Goal: Task Accomplishment & Management: Manage account settings

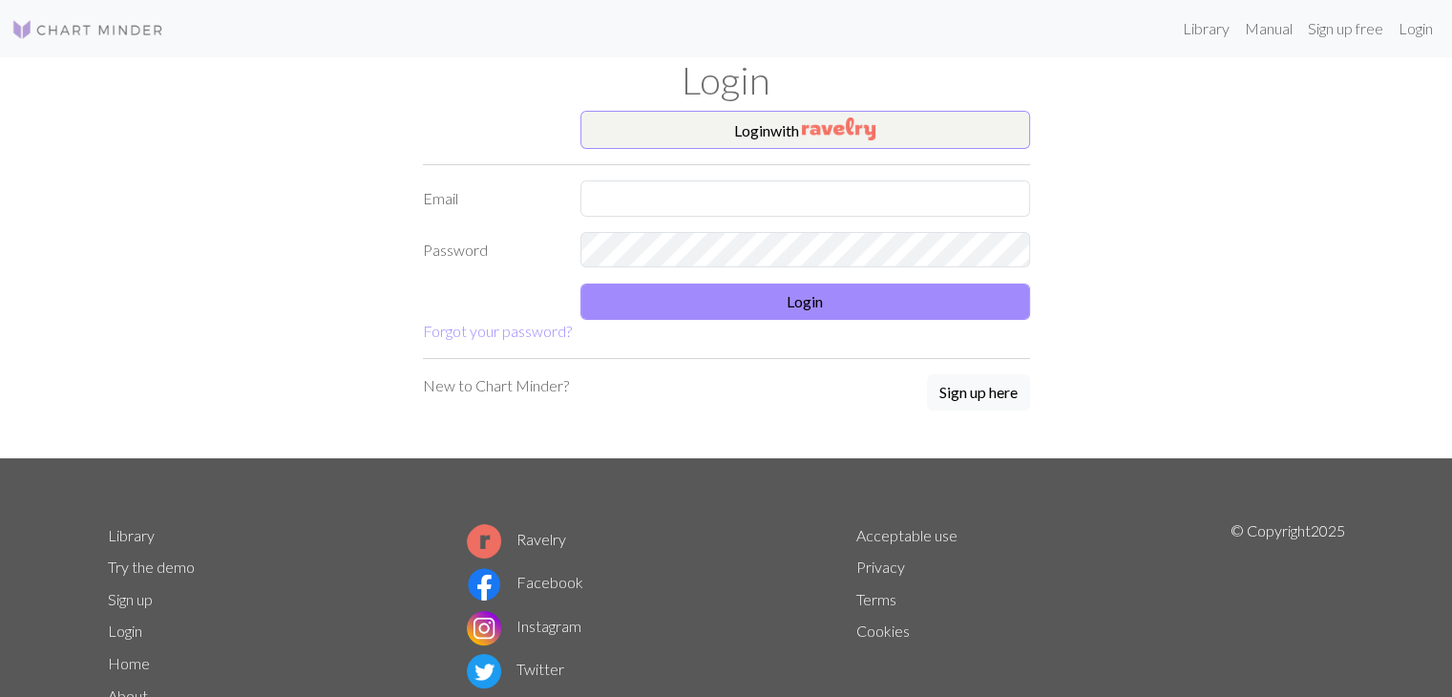
drag, startPoint x: 1004, startPoint y: 178, endPoint x: 990, endPoint y: 188, distance: 17.8
click at [990, 188] on form "Login with Email Password Login Forgot your password?" at bounding box center [726, 227] width 607 height 232
click at [990, 188] on input "text" at bounding box center [805, 198] width 450 height 36
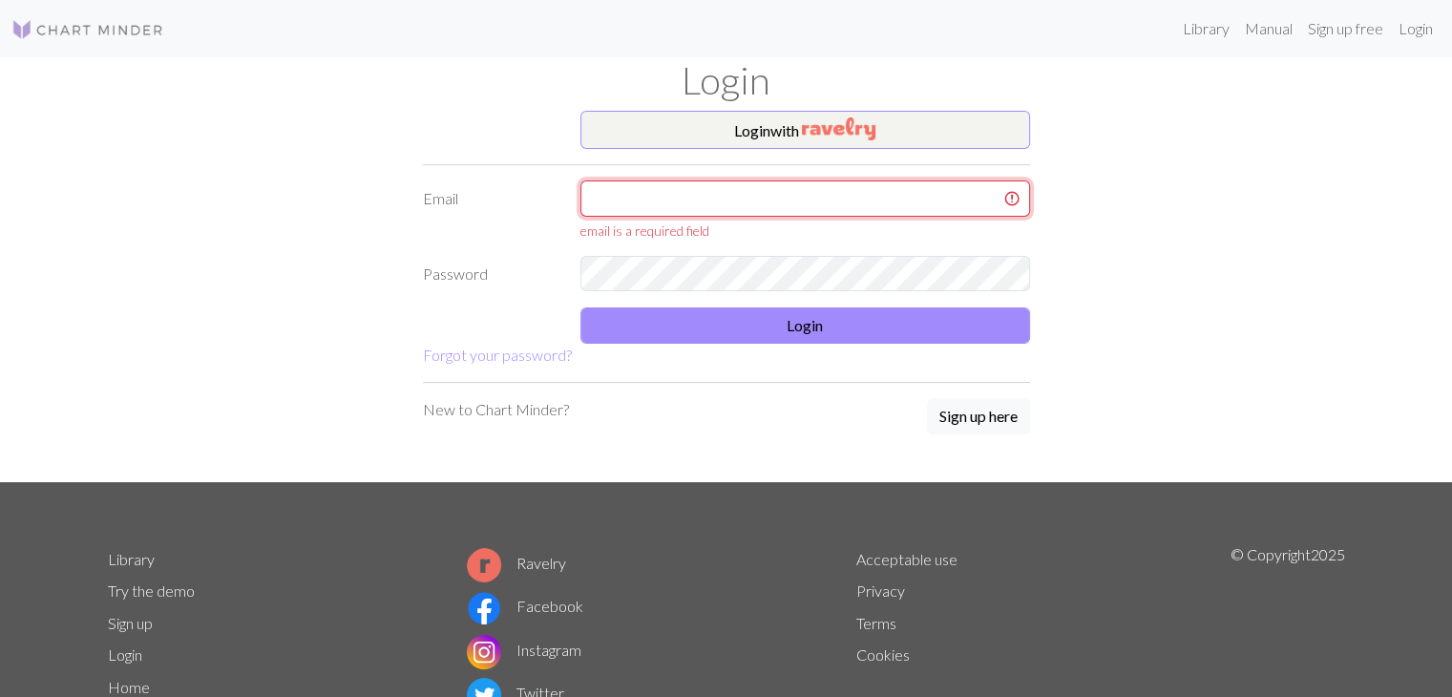
type input "[EMAIL_ADDRESS][DOMAIN_NAME]"
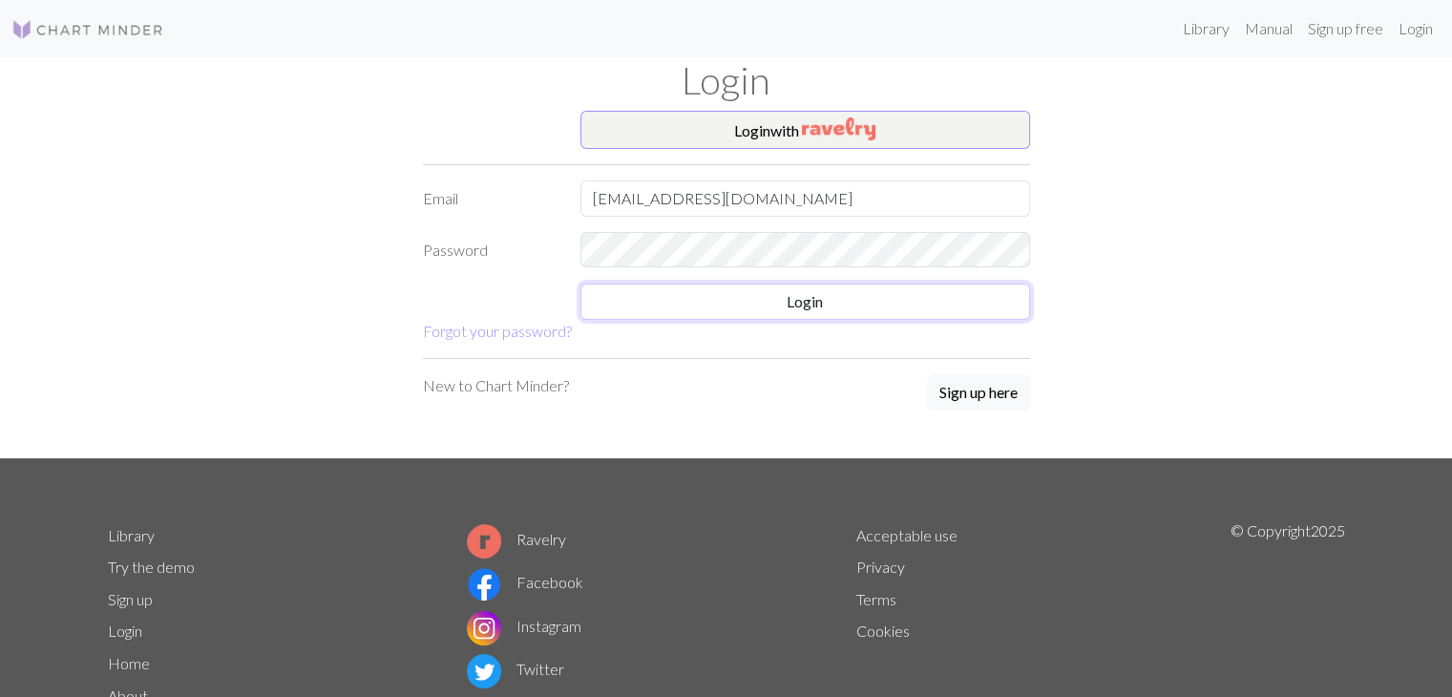
click at [784, 314] on button "Login" at bounding box center [805, 301] width 450 height 36
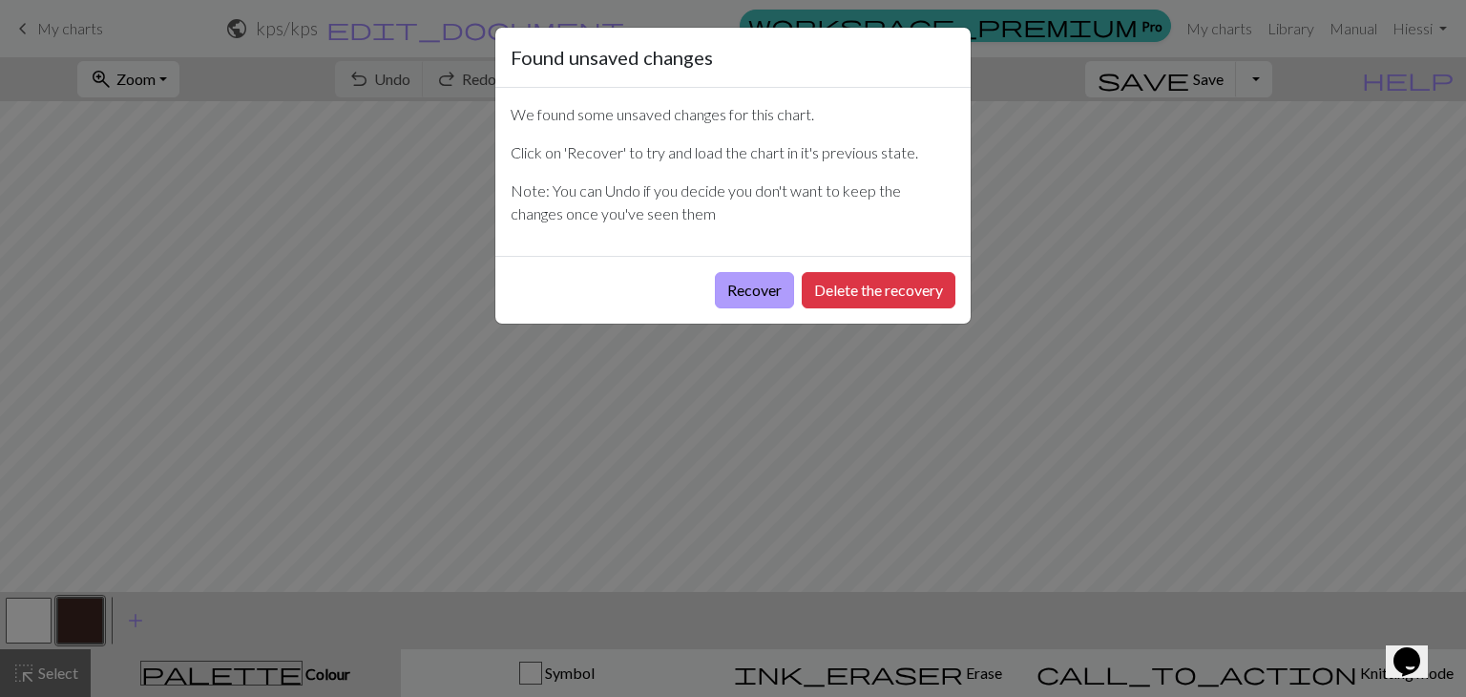
click at [756, 286] on button "Recover" at bounding box center [754, 290] width 79 height 36
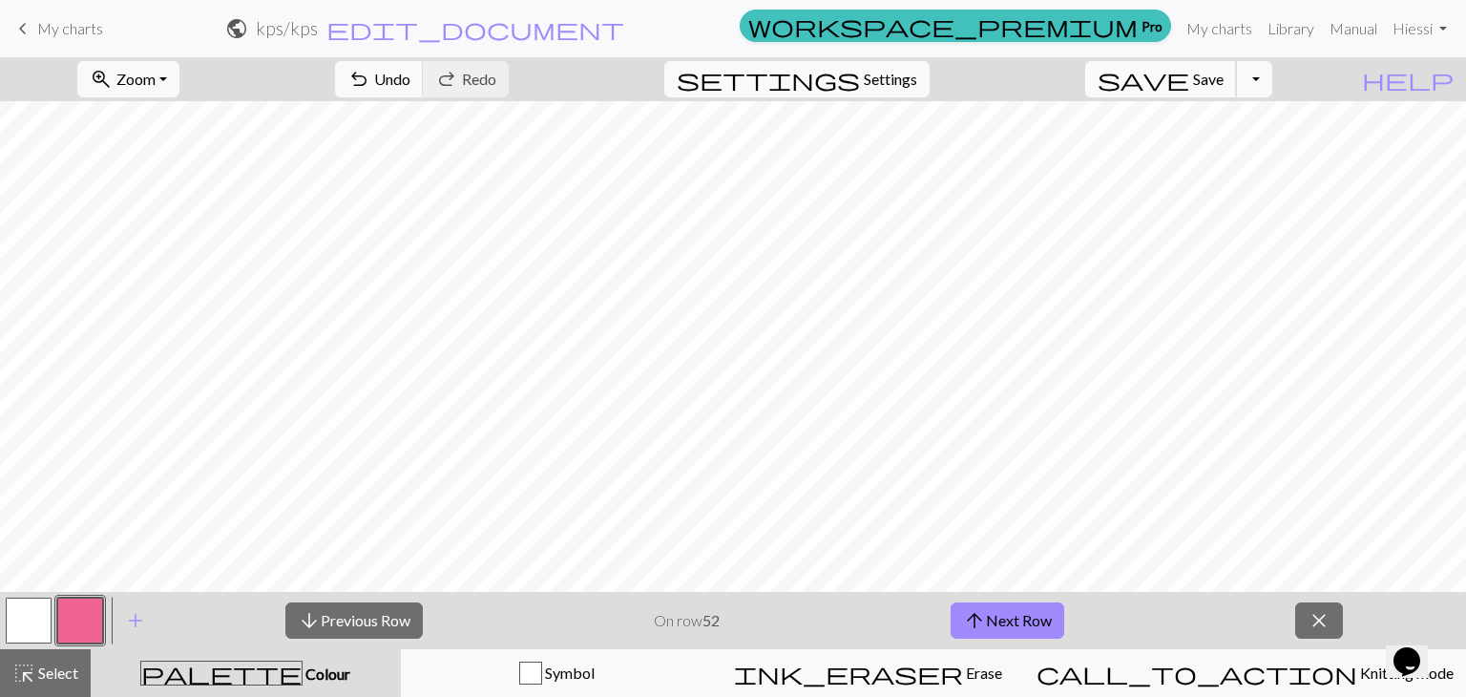
click at [1222, 72] on button "save Save Save" at bounding box center [1161, 79] width 152 height 36
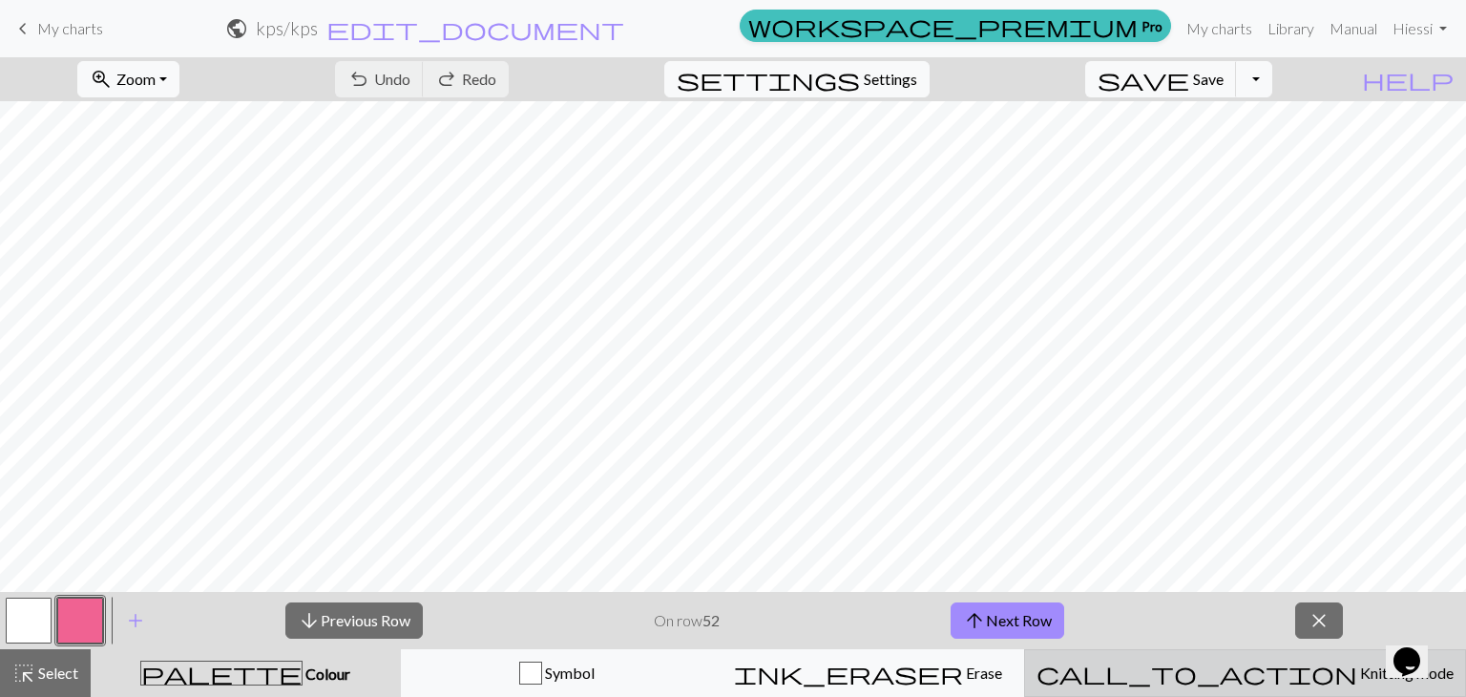
click at [1249, 686] on button "call_to_action Knitting mode Knitting mode" at bounding box center [1245, 673] width 442 height 48
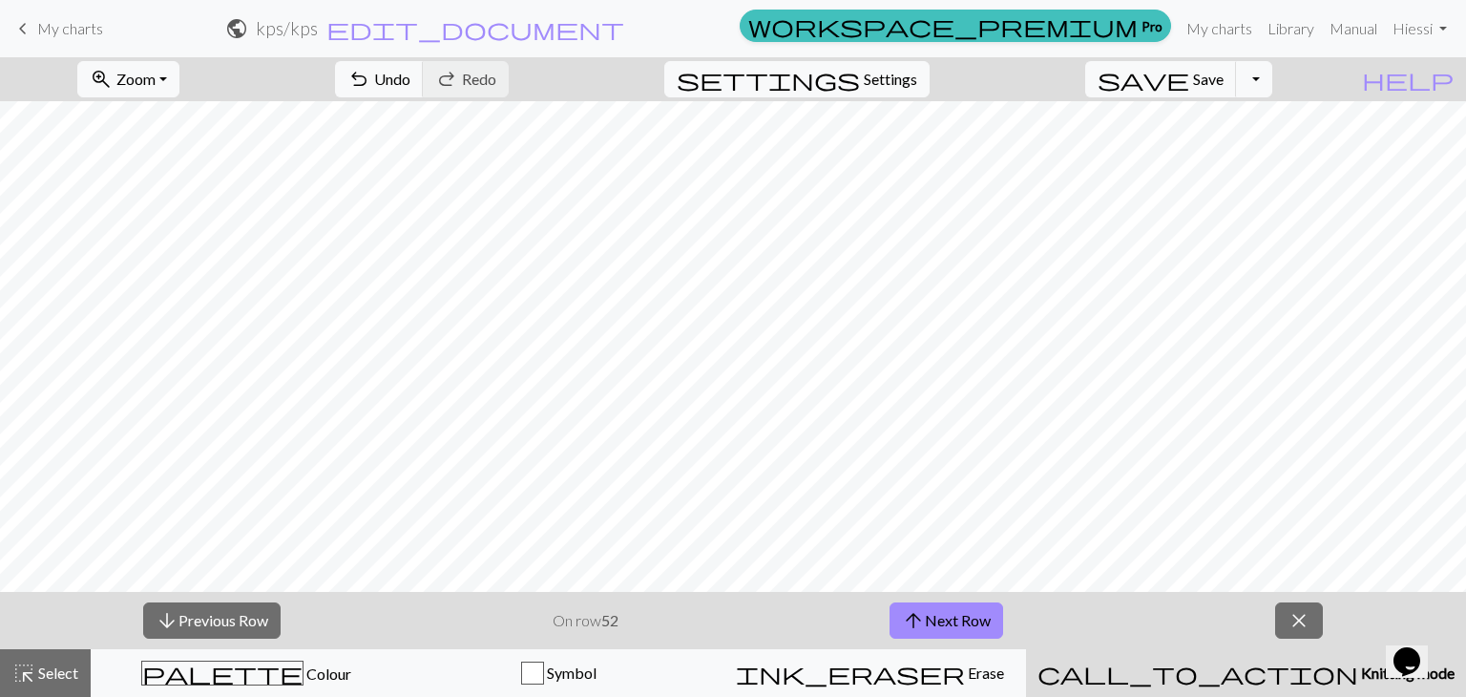
click at [1240, 673] on span "call_to_action" at bounding box center [1197, 672] width 321 height 27
click at [1287, 610] on span "close" at bounding box center [1298, 620] width 23 height 27
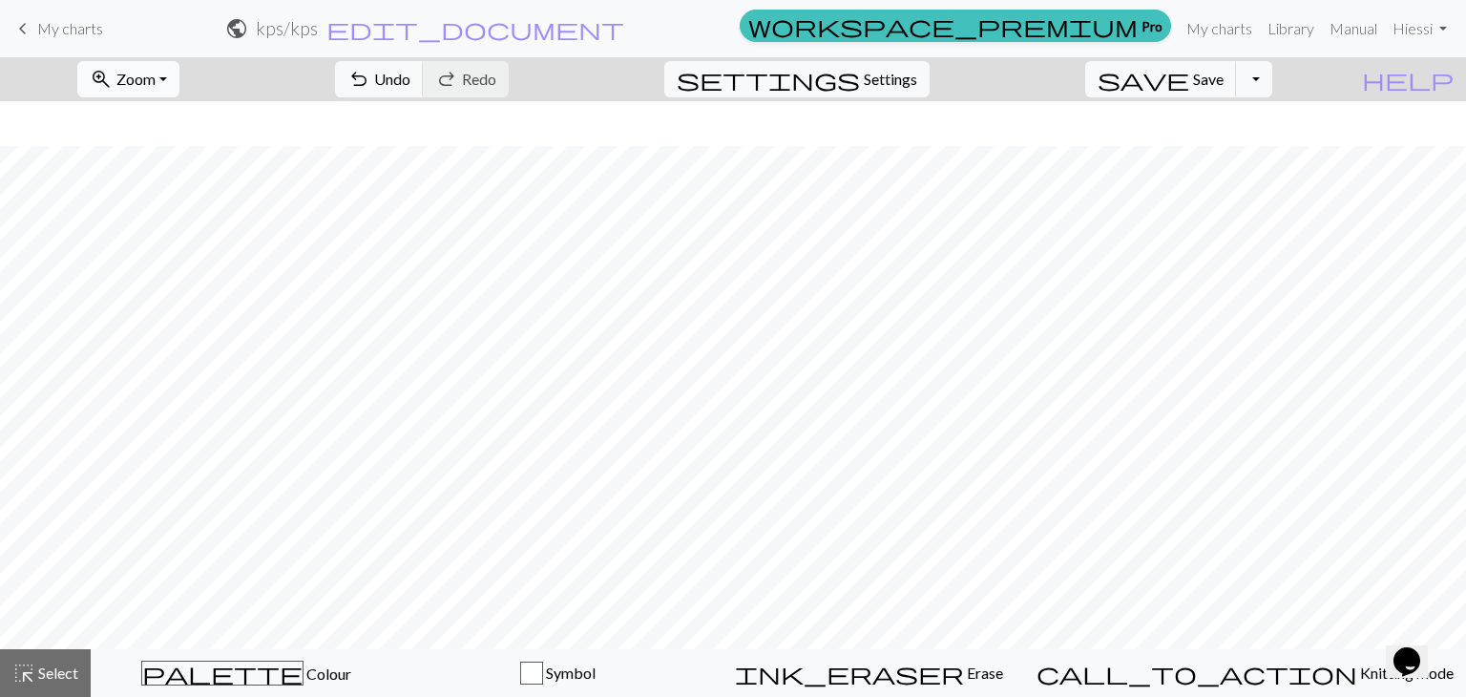
scroll to position [307, 0]
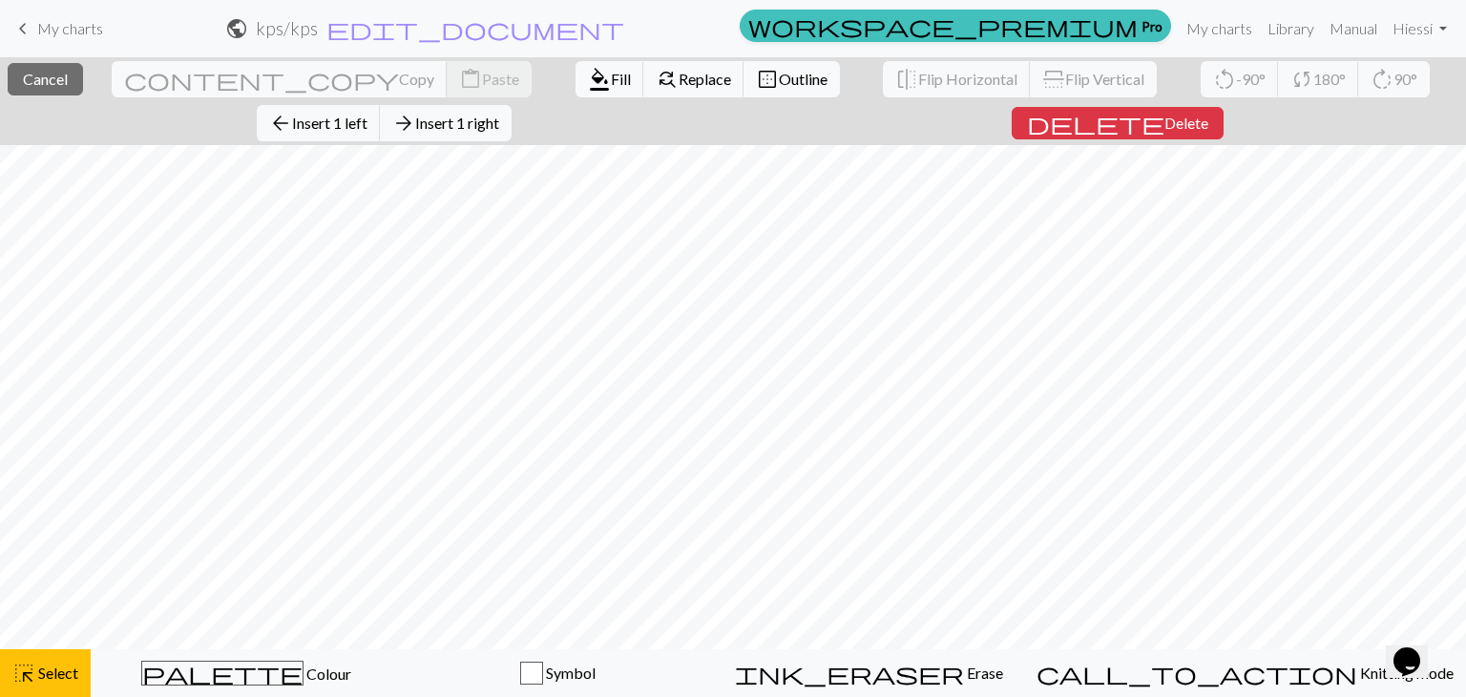
click at [1164, 114] on span "Delete" at bounding box center [1186, 123] width 44 height 18
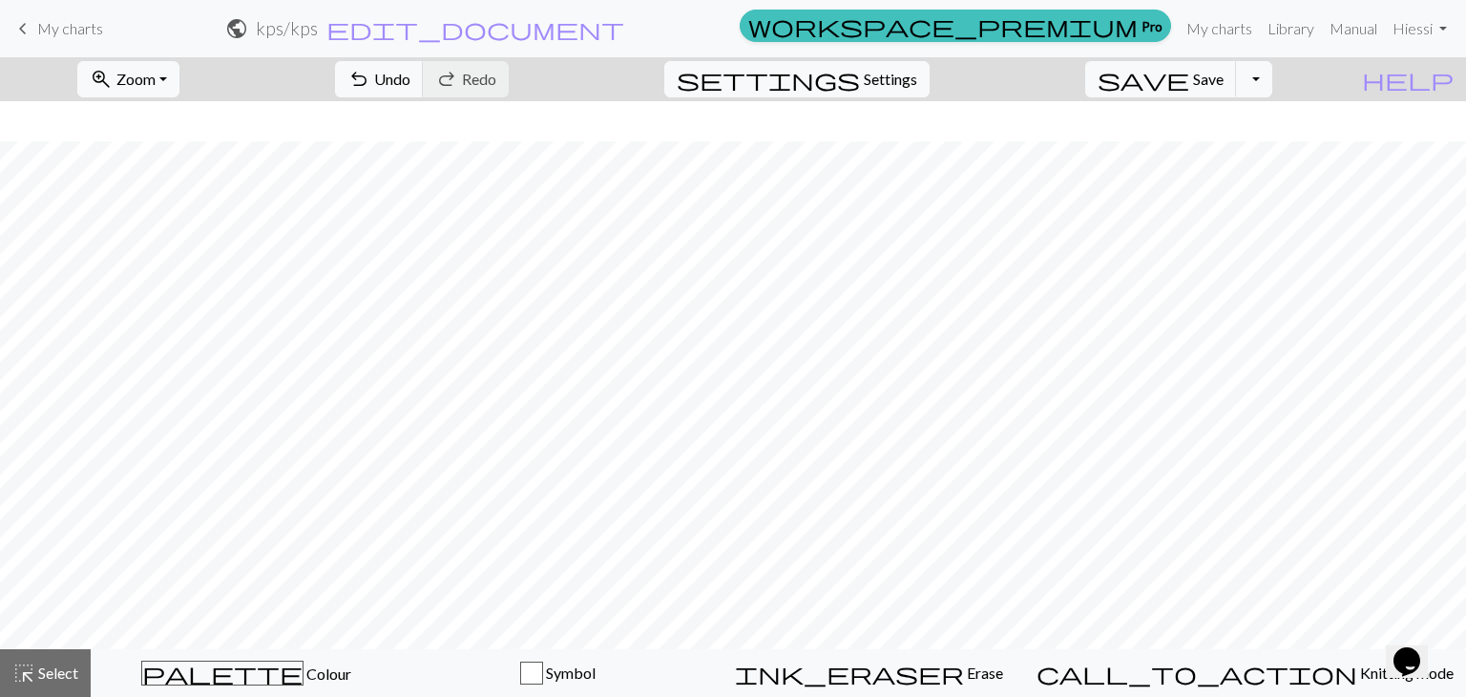
scroll to position [1052, 0]
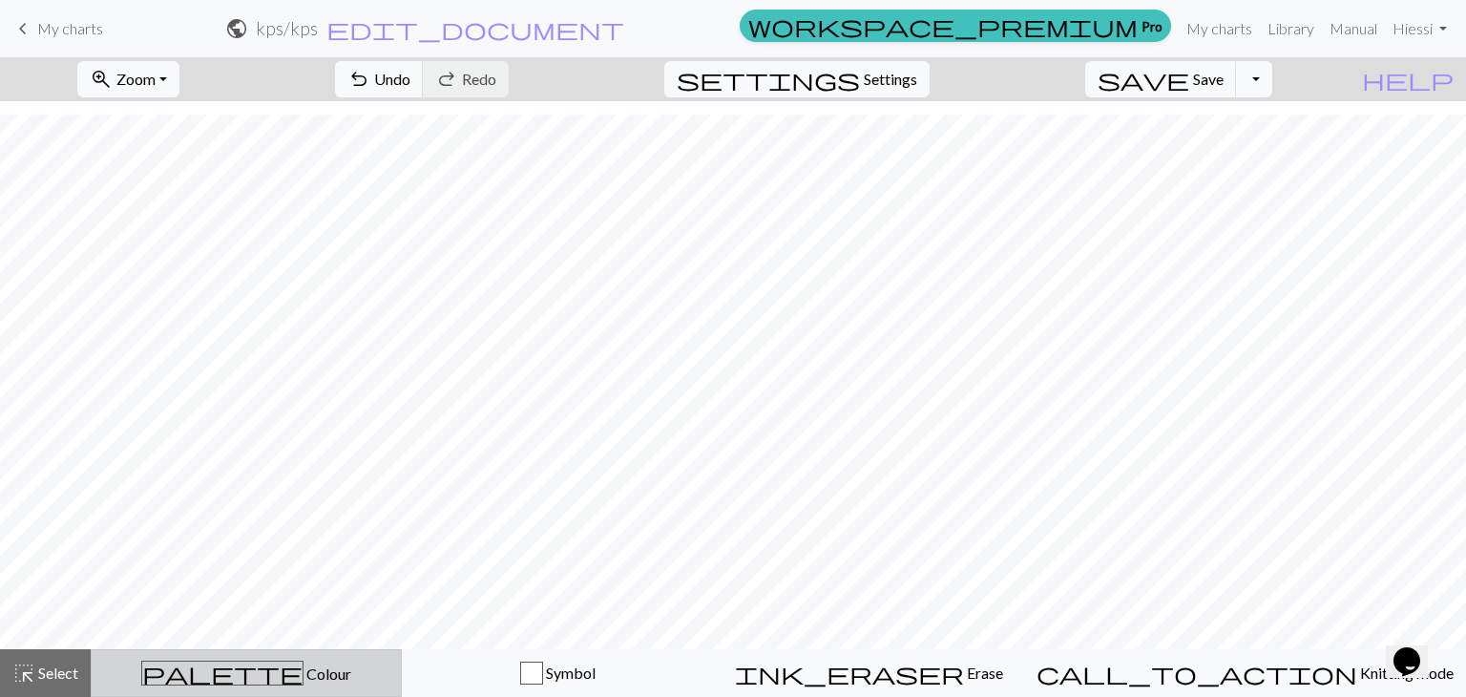
click at [182, 661] on div "palette Colour Colour" at bounding box center [246, 672] width 286 height 25
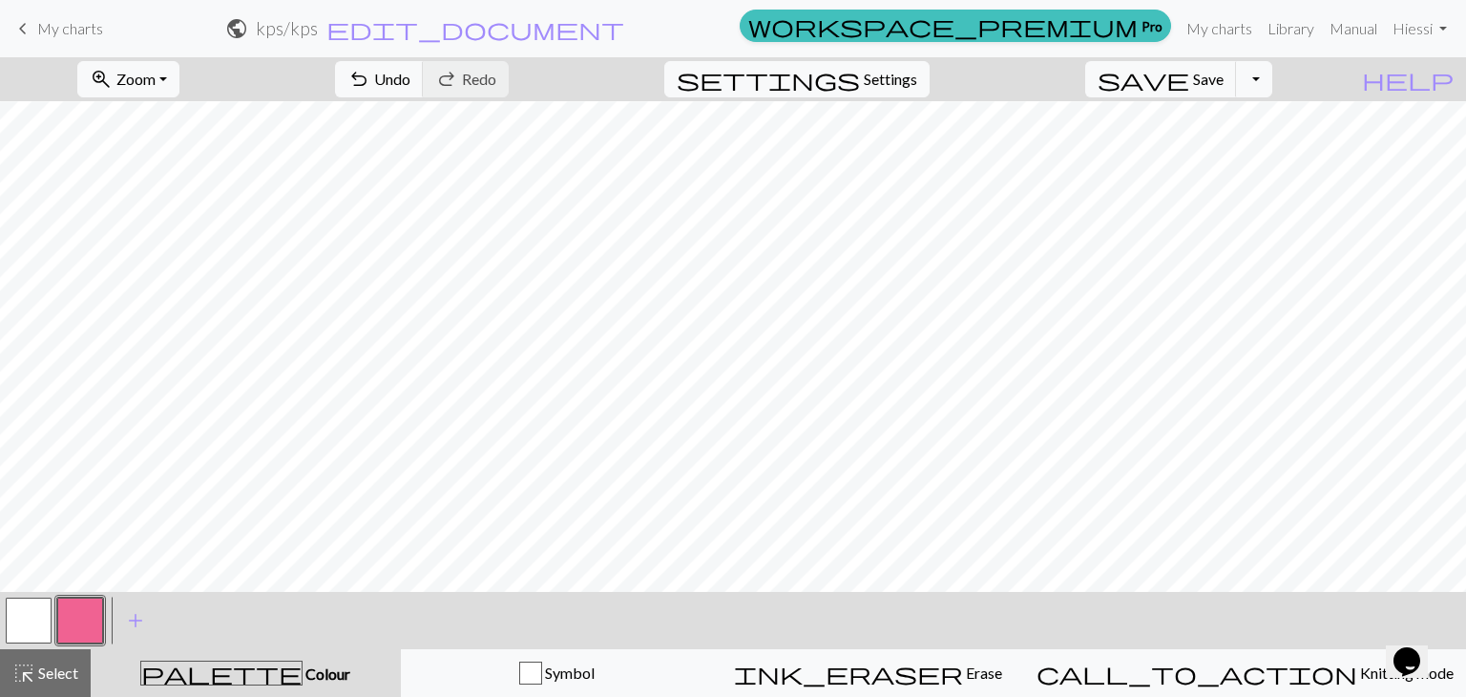
click at [40, 615] on button "button" at bounding box center [29, 620] width 46 height 46
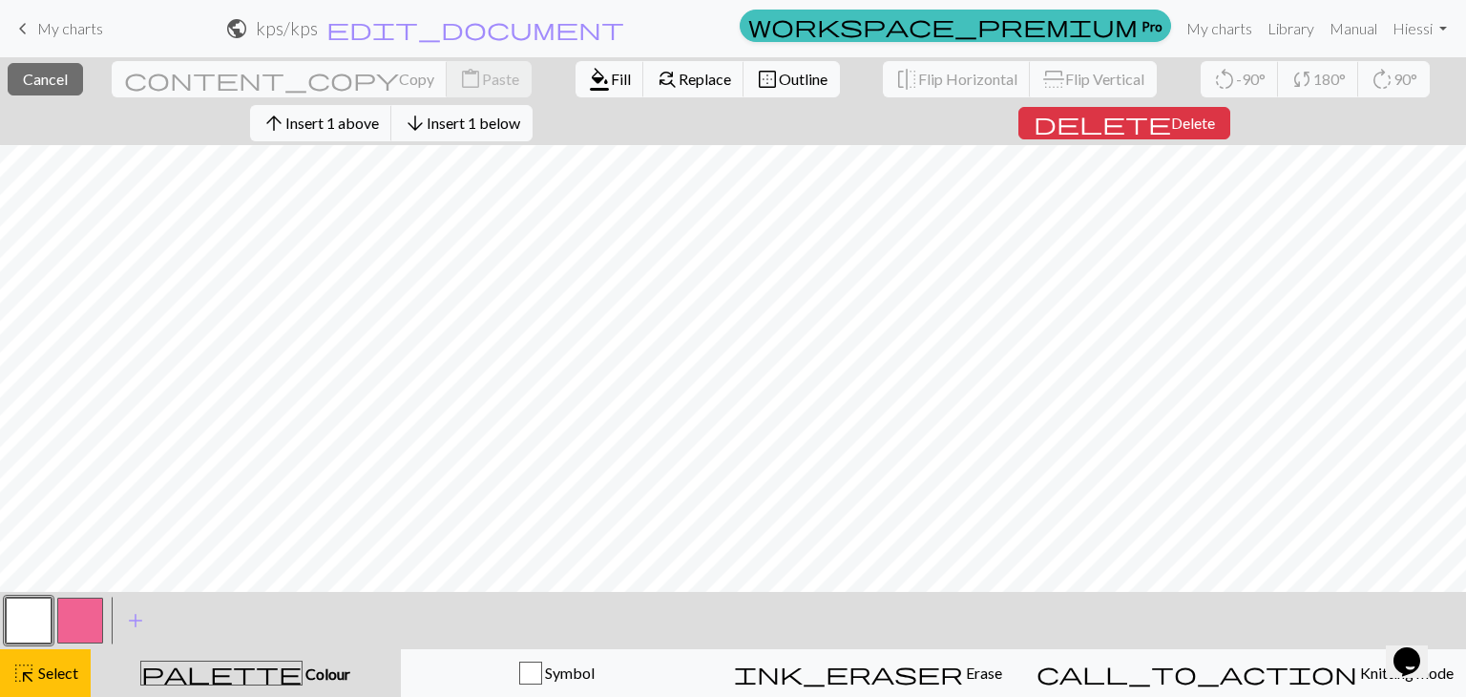
click at [82, 603] on button "button" at bounding box center [80, 620] width 46 height 46
click at [611, 81] on span "Fill" at bounding box center [621, 79] width 20 height 18
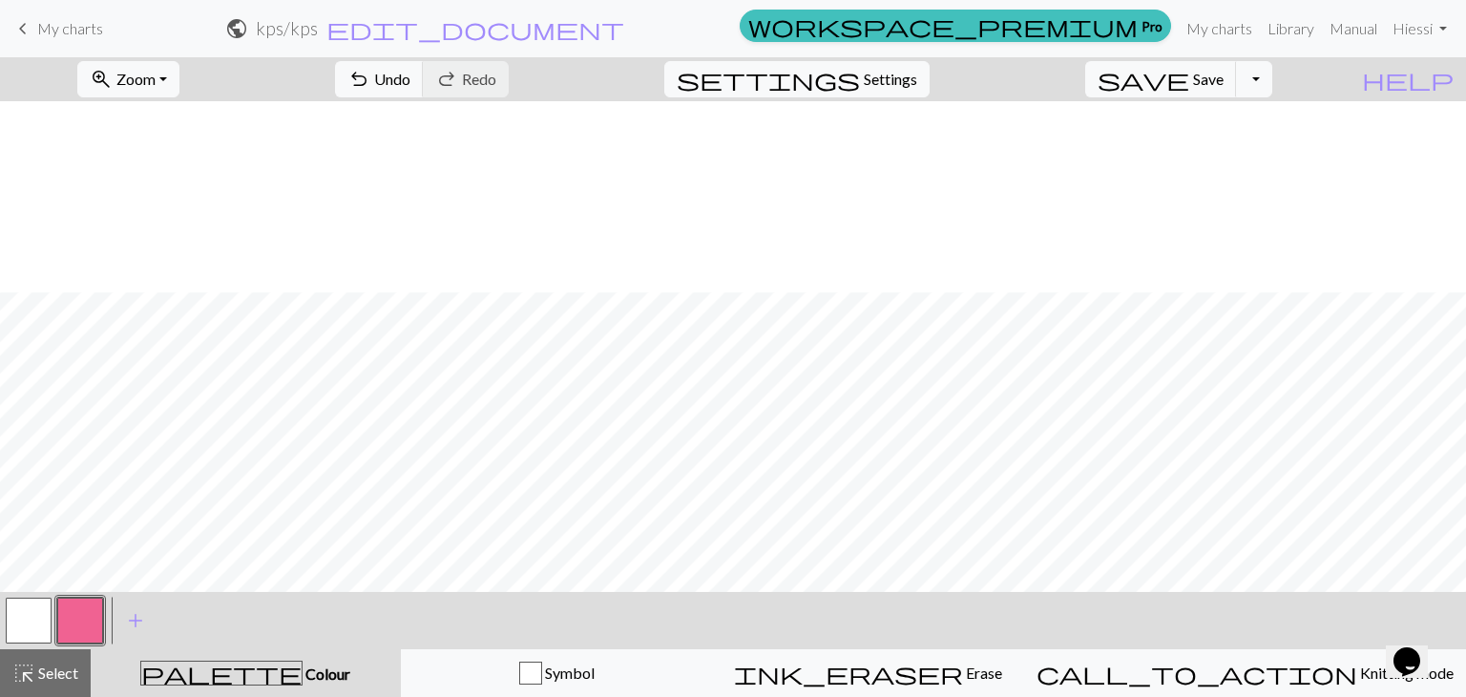
scroll to position [1109, 0]
click at [906, 79] on span "Settings" at bounding box center [890, 79] width 53 height 23
select select "dk"
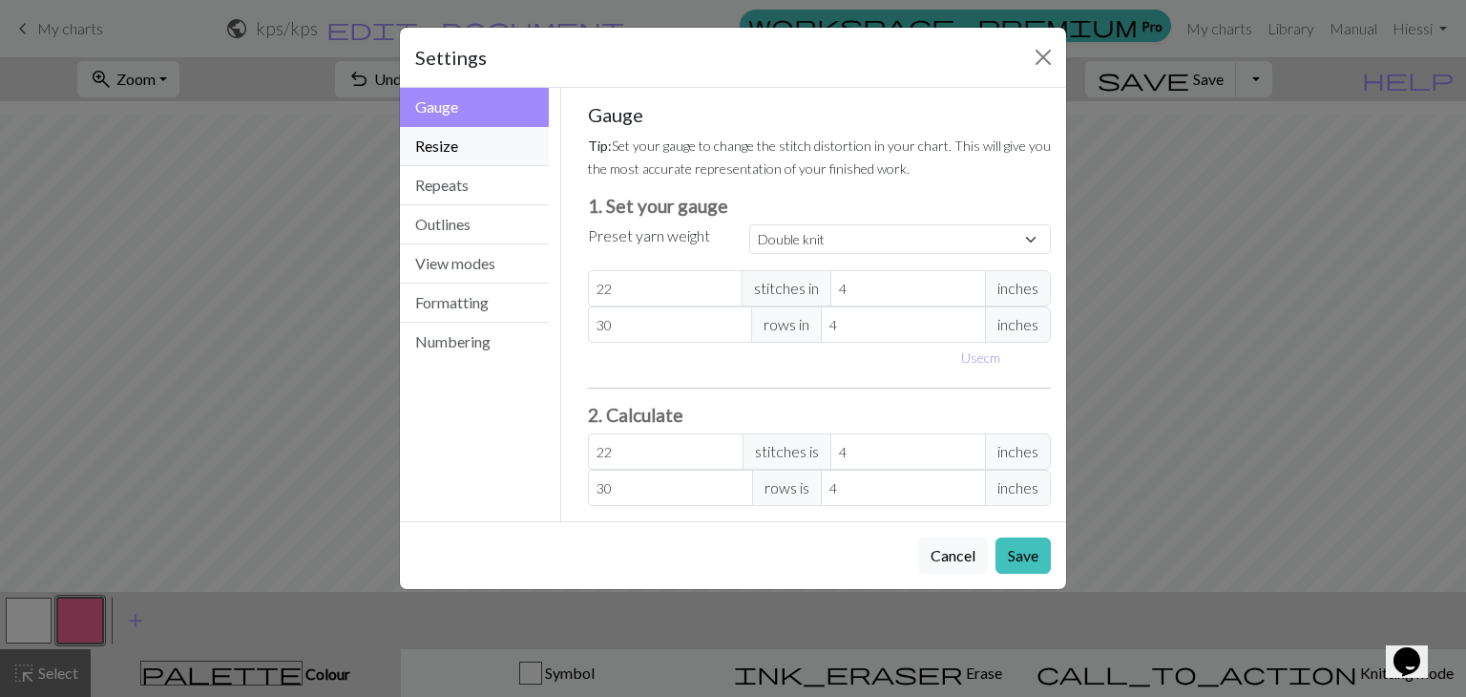
click at [491, 147] on button "Resize" at bounding box center [474, 146] width 149 height 39
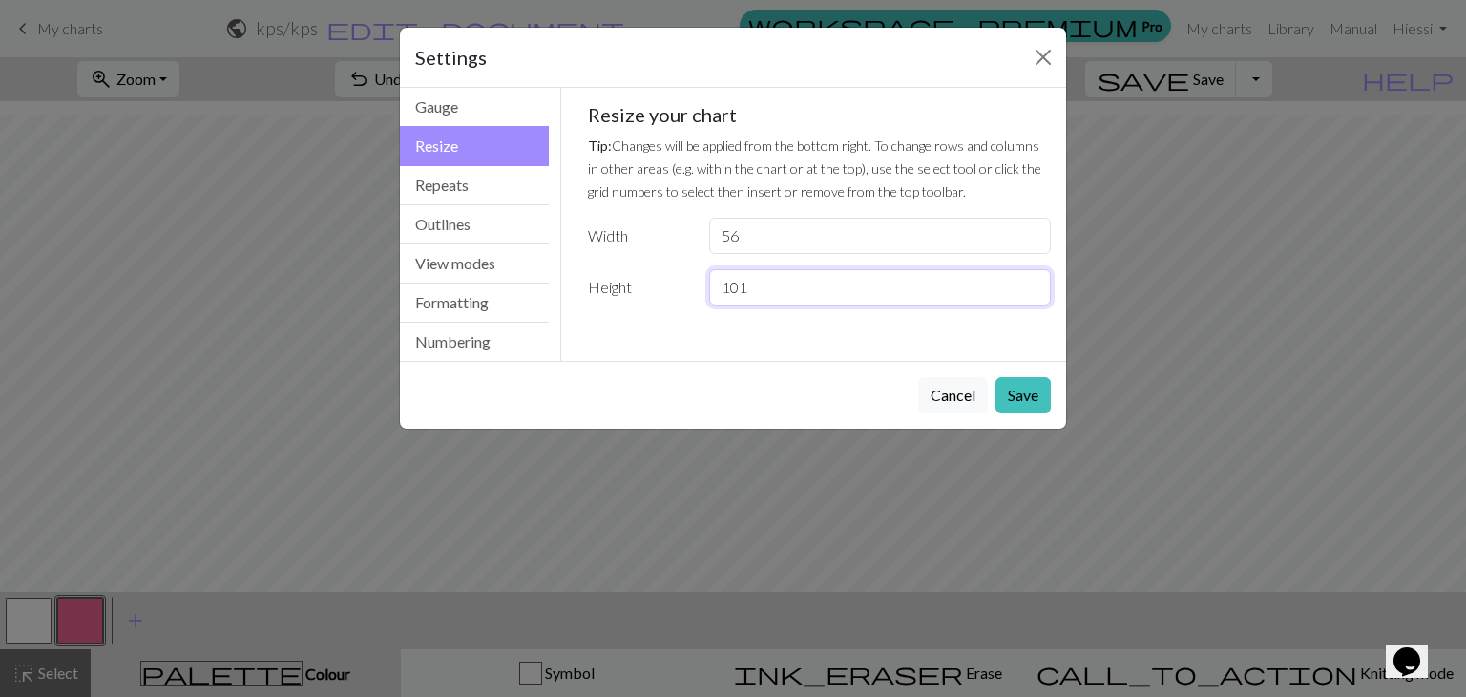
click at [1031, 280] on input "101" at bounding box center [880, 287] width 342 height 36
click at [1031, 280] on input "102" at bounding box center [880, 287] width 342 height 36
click at [1031, 280] on input "103" at bounding box center [880, 287] width 342 height 36
click at [1031, 280] on input "104" at bounding box center [880, 287] width 342 height 36
click at [1031, 280] on input "105" at bounding box center [880, 287] width 342 height 36
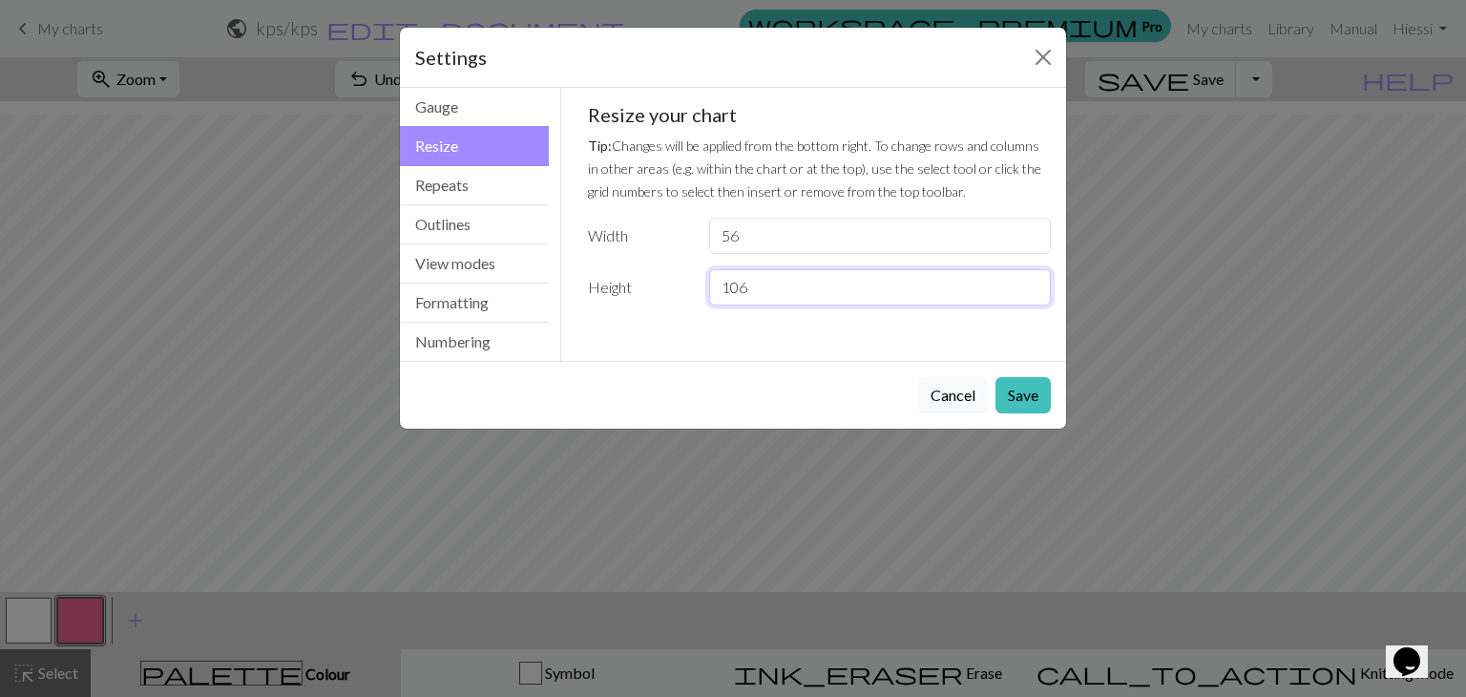
click at [1031, 280] on input "106" at bounding box center [880, 287] width 342 height 36
click at [1031, 280] on input "107" at bounding box center [880, 287] width 342 height 36
click at [1031, 280] on input "108" at bounding box center [880, 287] width 342 height 36
click at [1031, 280] on input "109" at bounding box center [880, 287] width 342 height 36
click at [1031, 280] on input "110" at bounding box center [880, 287] width 342 height 36
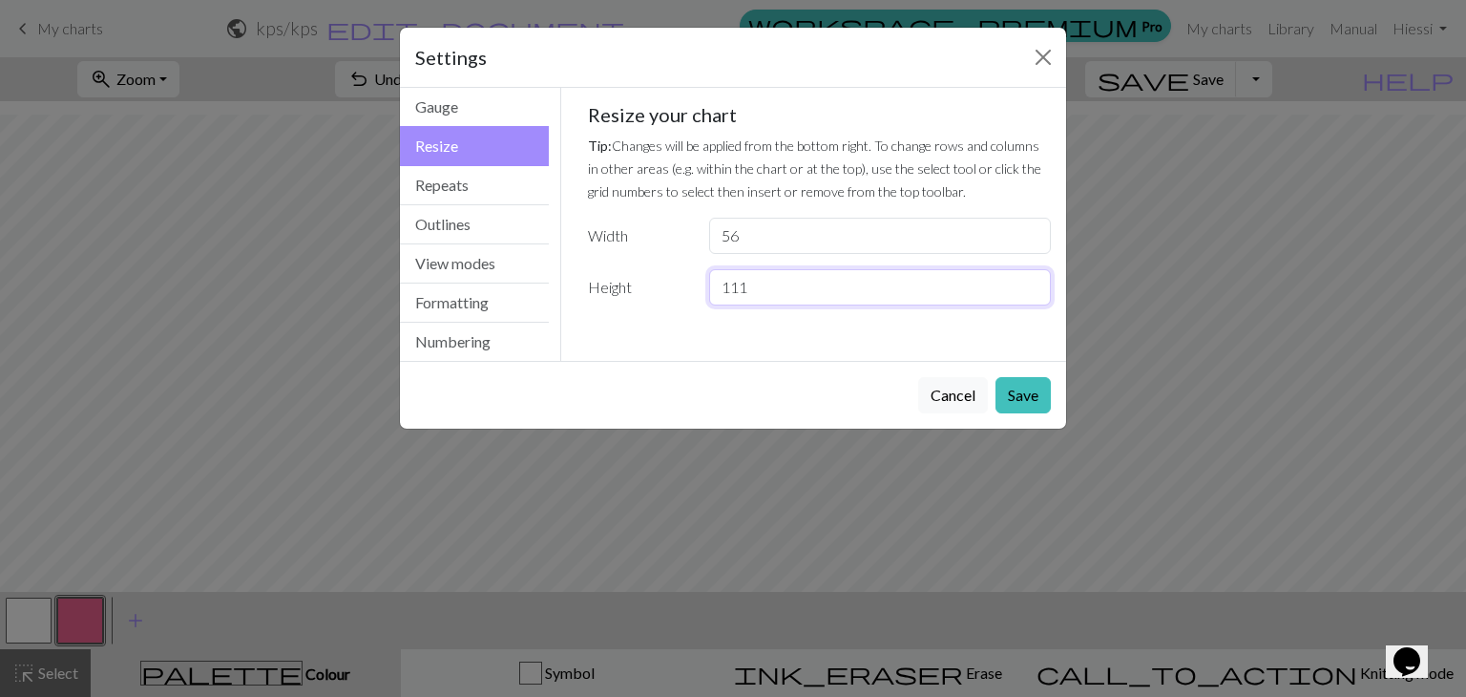
click at [1031, 280] on input "111" at bounding box center [880, 287] width 342 height 36
click at [1031, 280] on input "112" at bounding box center [880, 287] width 342 height 36
click at [1030, 277] on input "113" at bounding box center [880, 287] width 342 height 36
click at [1029, 277] on input "114" at bounding box center [880, 287] width 342 height 36
click at [1029, 277] on input "115" at bounding box center [880, 287] width 342 height 36
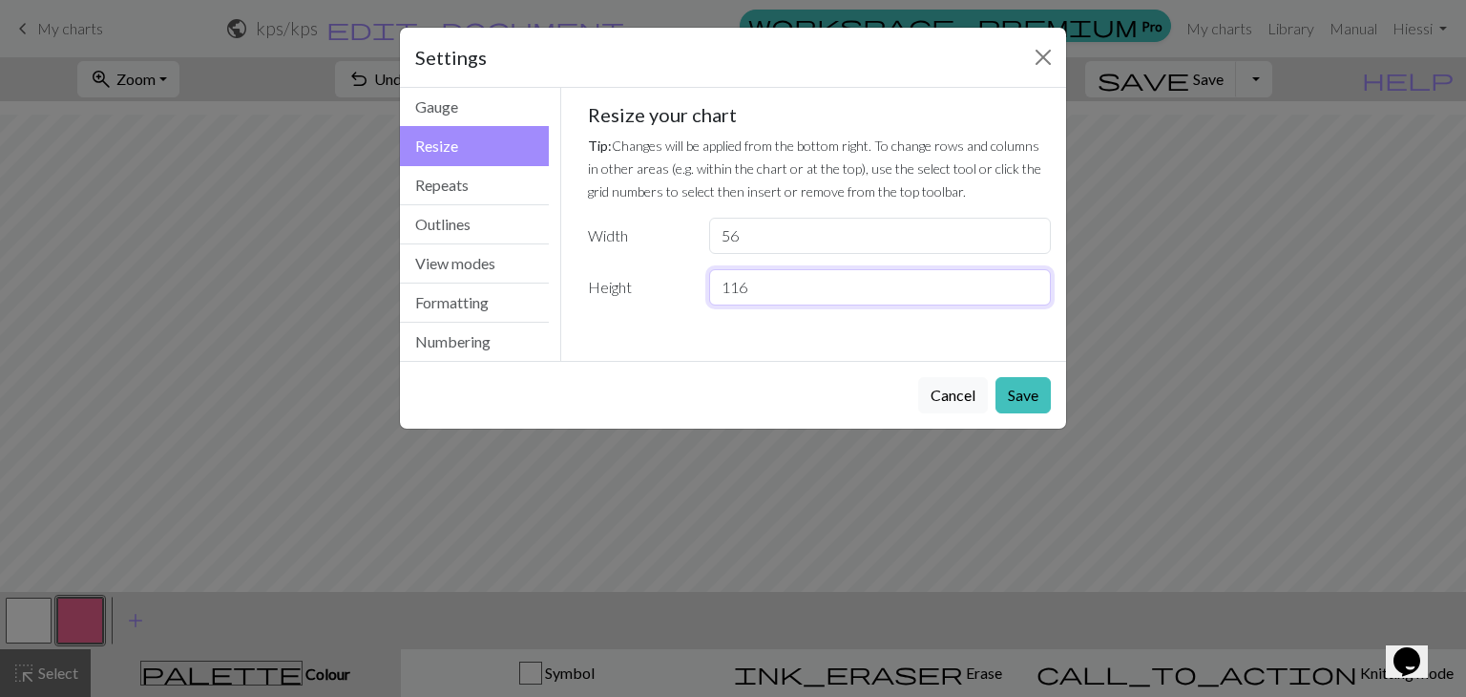
click at [1029, 277] on input "116" at bounding box center [880, 287] width 342 height 36
click at [1029, 277] on input "117" at bounding box center [880, 287] width 342 height 36
click at [1029, 277] on input "118" at bounding box center [880, 287] width 342 height 36
click at [1029, 277] on input "119" at bounding box center [880, 287] width 342 height 36
click at [1029, 277] on input "120" at bounding box center [880, 287] width 342 height 36
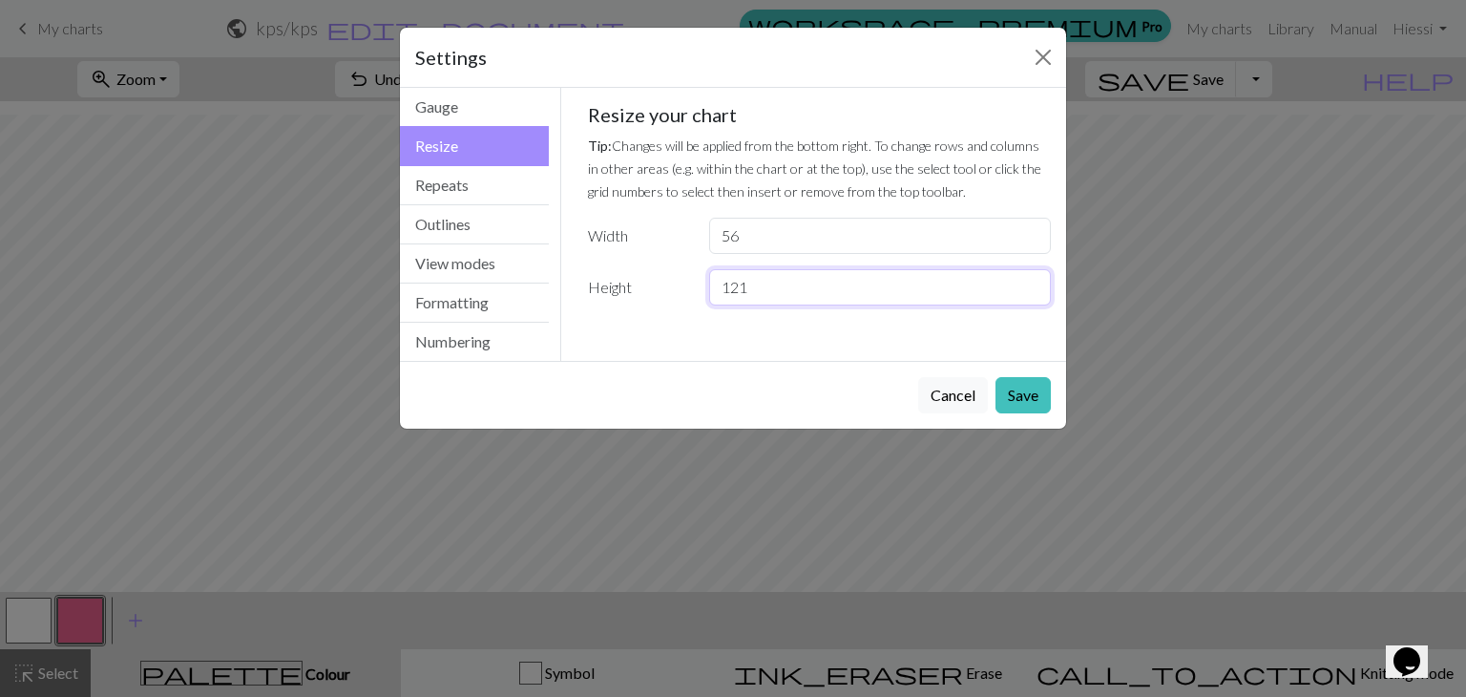
click at [1029, 277] on input "121" at bounding box center [880, 287] width 342 height 36
click at [1029, 277] on input "122" at bounding box center [880, 287] width 342 height 36
click at [1029, 277] on input "123" at bounding box center [880, 287] width 342 height 36
click at [1029, 277] on input "124" at bounding box center [880, 287] width 342 height 36
click at [1029, 277] on input "125" at bounding box center [880, 287] width 342 height 36
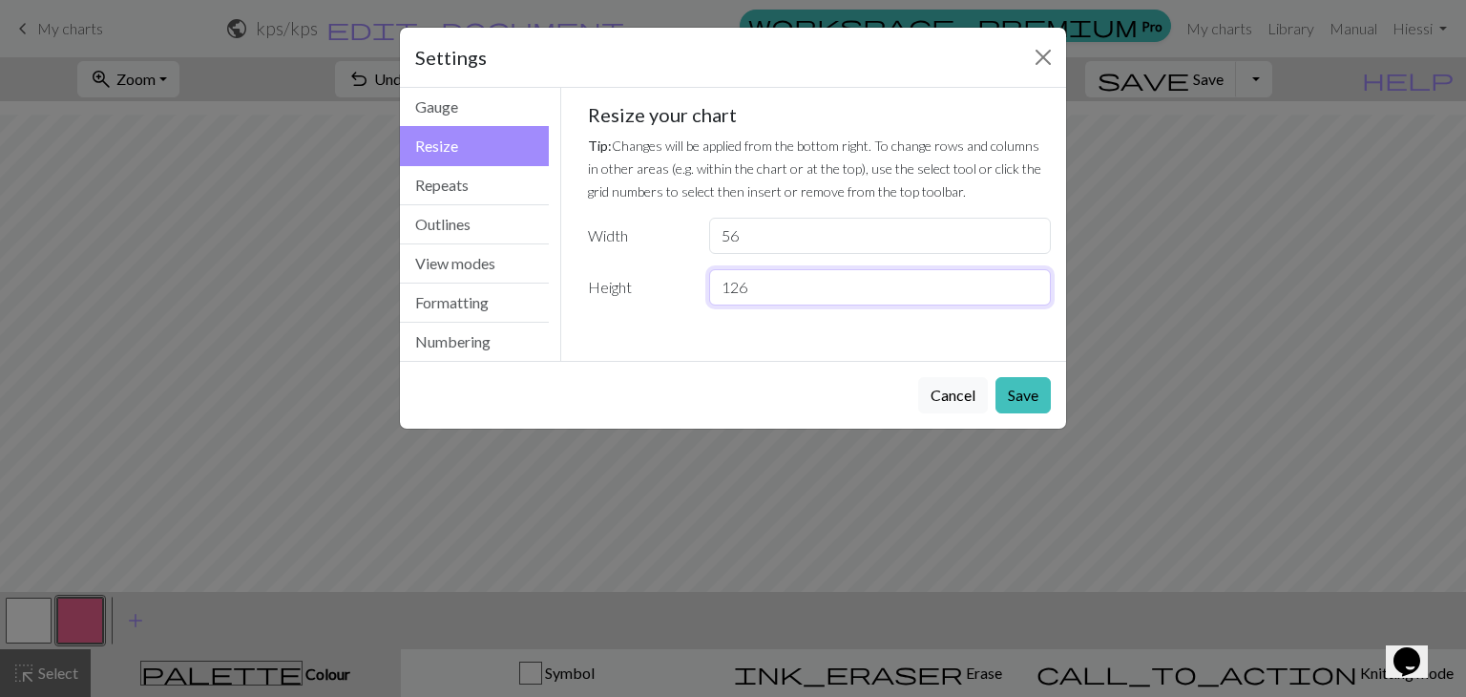
click at [1029, 277] on input "126" at bounding box center [880, 287] width 342 height 36
click at [1029, 277] on input "127" at bounding box center [880, 287] width 342 height 36
click at [1029, 277] on input "128" at bounding box center [880, 287] width 342 height 36
click at [1029, 277] on input "129" at bounding box center [880, 287] width 342 height 36
click at [1029, 277] on input "130" at bounding box center [880, 287] width 342 height 36
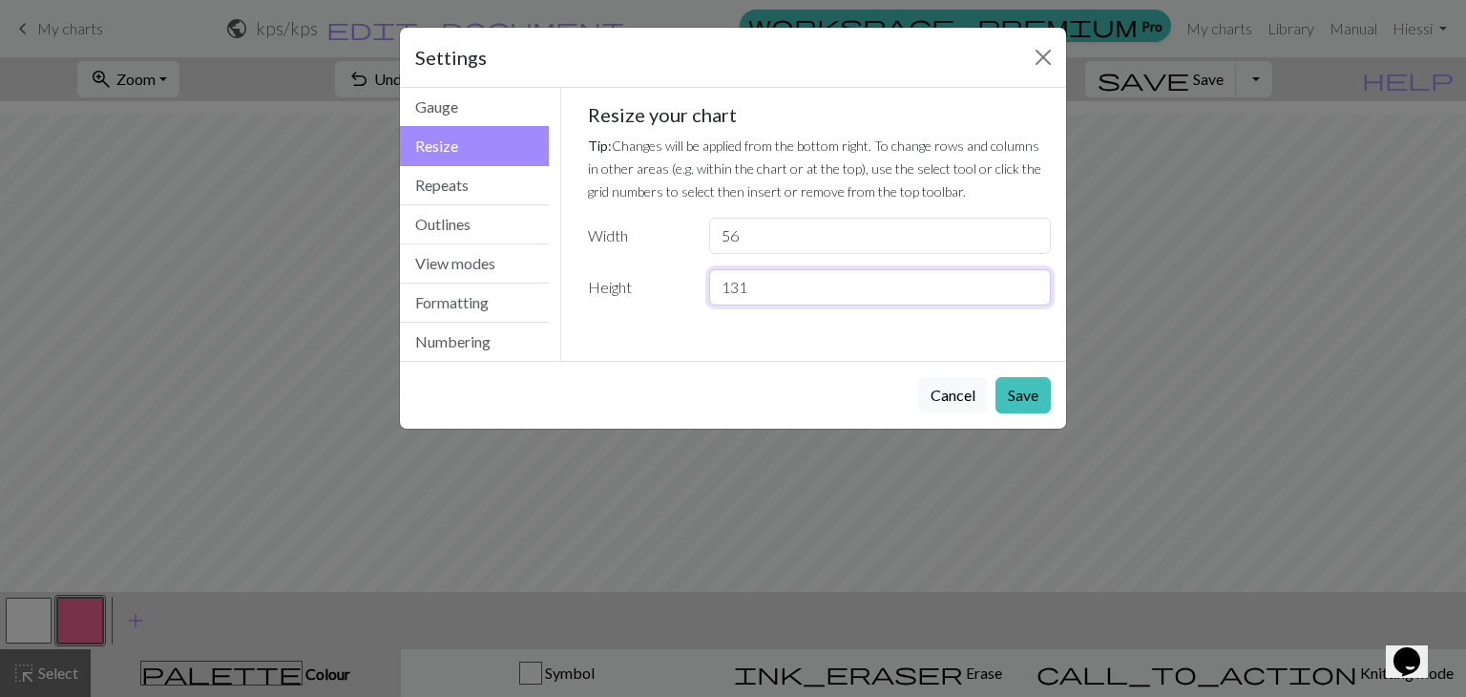
click at [1029, 277] on input "131" at bounding box center [880, 287] width 342 height 36
click at [1029, 277] on input "132" at bounding box center [880, 287] width 342 height 36
click at [1029, 277] on input "133" at bounding box center [880, 287] width 342 height 36
click at [1029, 277] on input "134" at bounding box center [880, 287] width 342 height 36
click at [1029, 277] on input "135" at bounding box center [880, 287] width 342 height 36
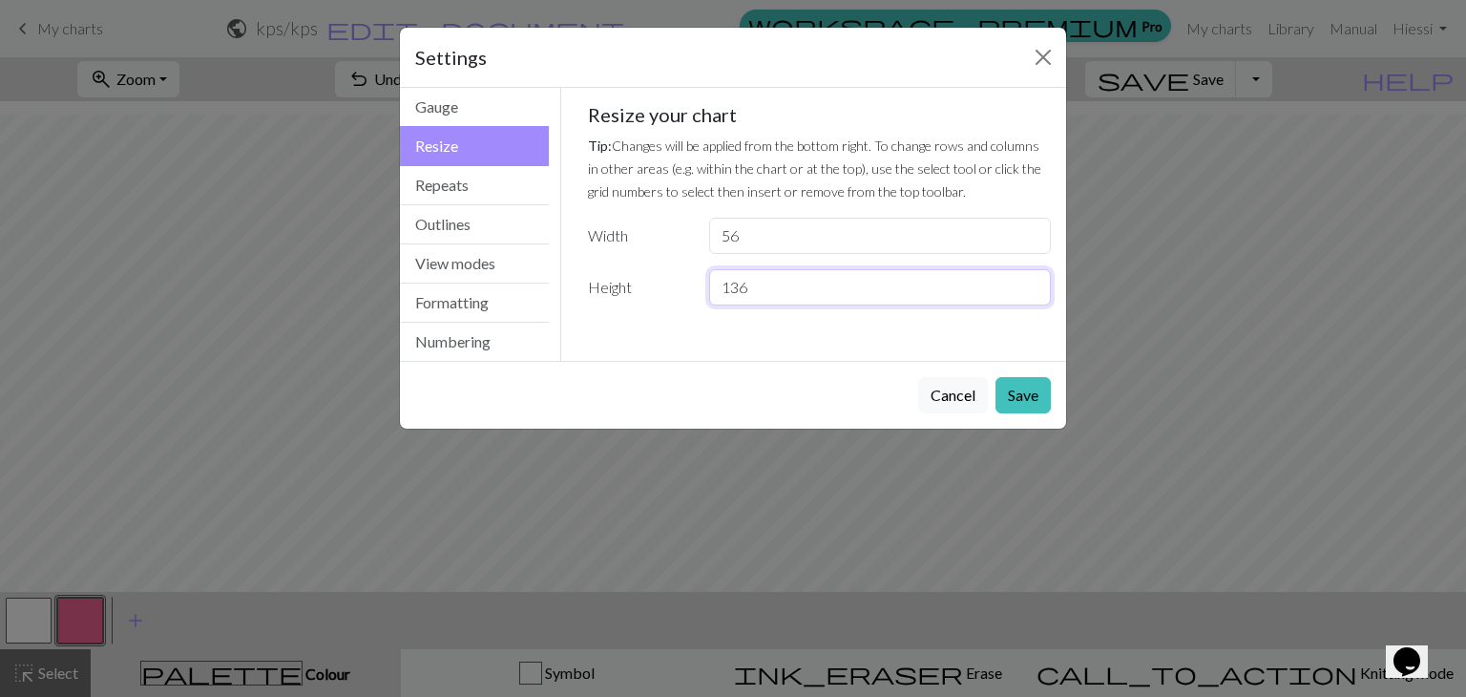
click at [1029, 277] on input "136" at bounding box center [880, 287] width 342 height 36
click at [1029, 277] on input "137" at bounding box center [880, 287] width 342 height 36
click at [1029, 277] on input "138" at bounding box center [880, 287] width 342 height 36
click at [1029, 277] on input "139" at bounding box center [880, 287] width 342 height 36
click at [1029, 277] on input "140" at bounding box center [880, 287] width 342 height 36
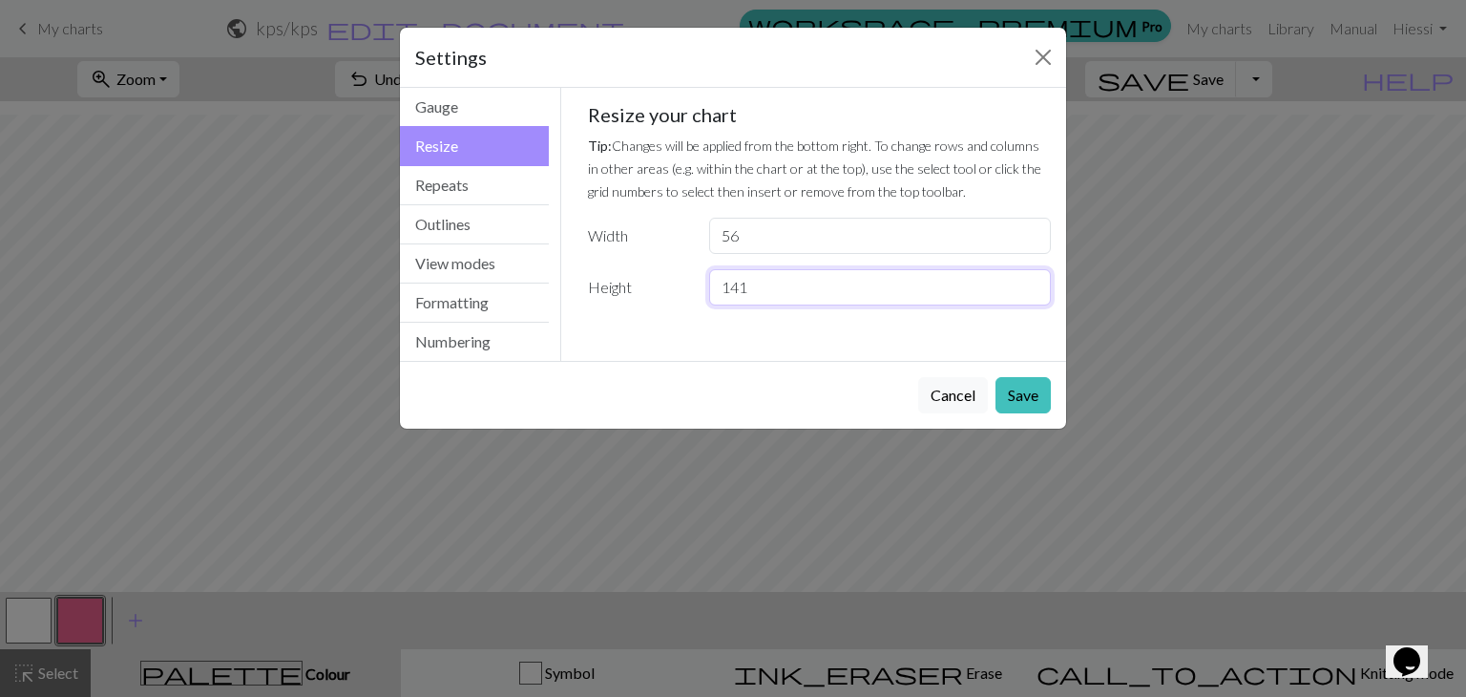
click at [1029, 277] on input "141" at bounding box center [880, 287] width 342 height 36
click at [1029, 277] on input "142" at bounding box center [880, 287] width 342 height 36
click at [1029, 277] on input "143" at bounding box center [880, 287] width 342 height 36
click at [1029, 278] on input "144" at bounding box center [880, 287] width 342 height 36
click at [1029, 278] on input "145" at bounding box center [880, 287] width 342 height 36
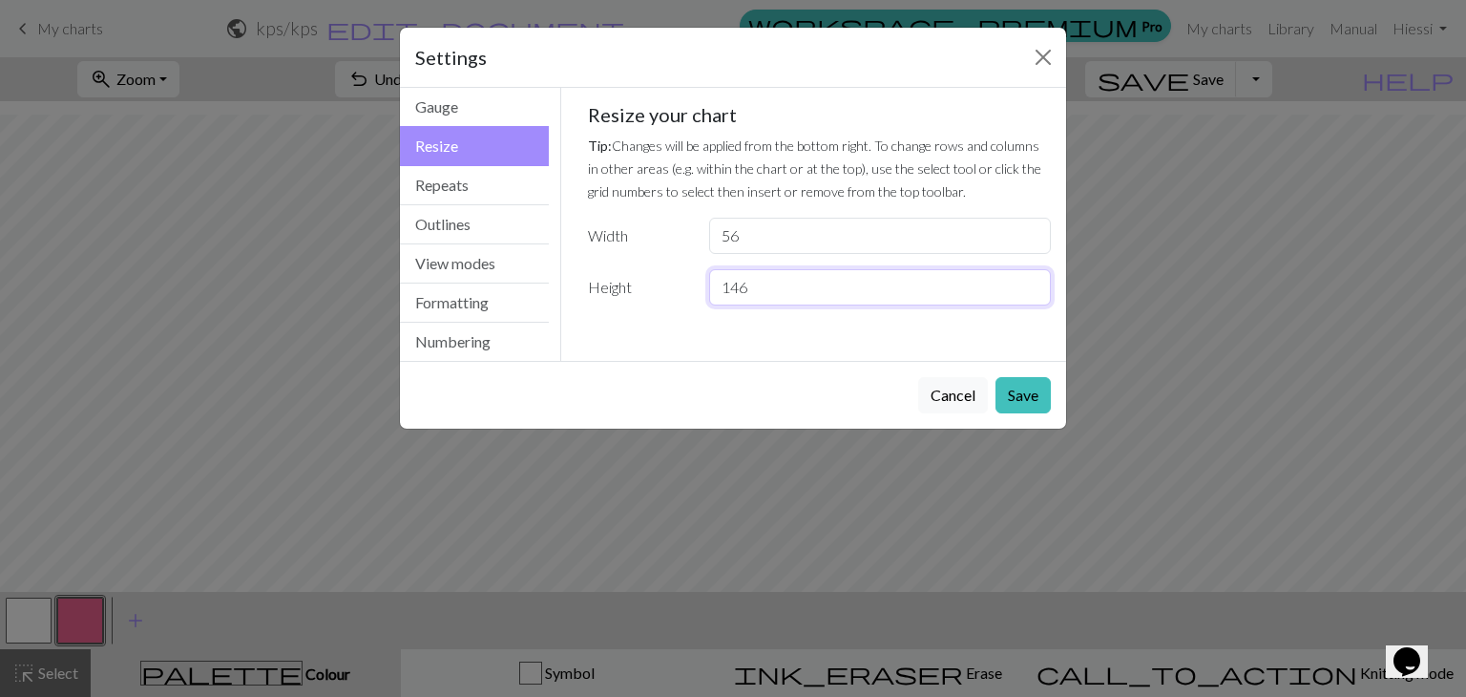
click at [1029, 278] on input "146" at bounding box center [880, 287] width 342 height 36
click at [1029, 278] on input "147" at bounding box center [880, 287] width 342 height 36
click at [1029, 278] on input "148" at bounding box center [880, 287] width 342 height 36
click at [1029, 278] on input "149" at bounding box center [880, 287] width 342 height 36
type input "150"
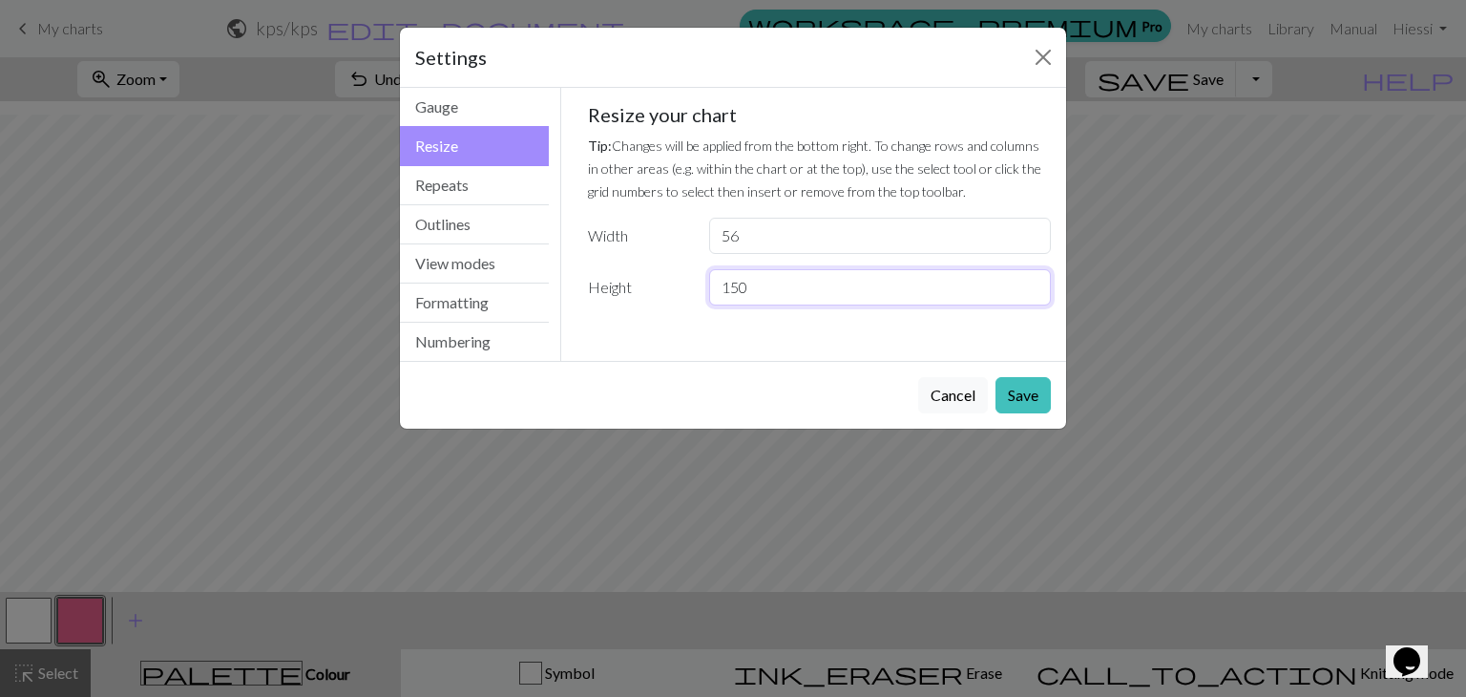
click at [1029, 277] on input "150" at bounding box center [880, 287] width 342 height 36
click at [1043, 397] on button "Save" at bounding box center [1022, 395] width 55 height 36
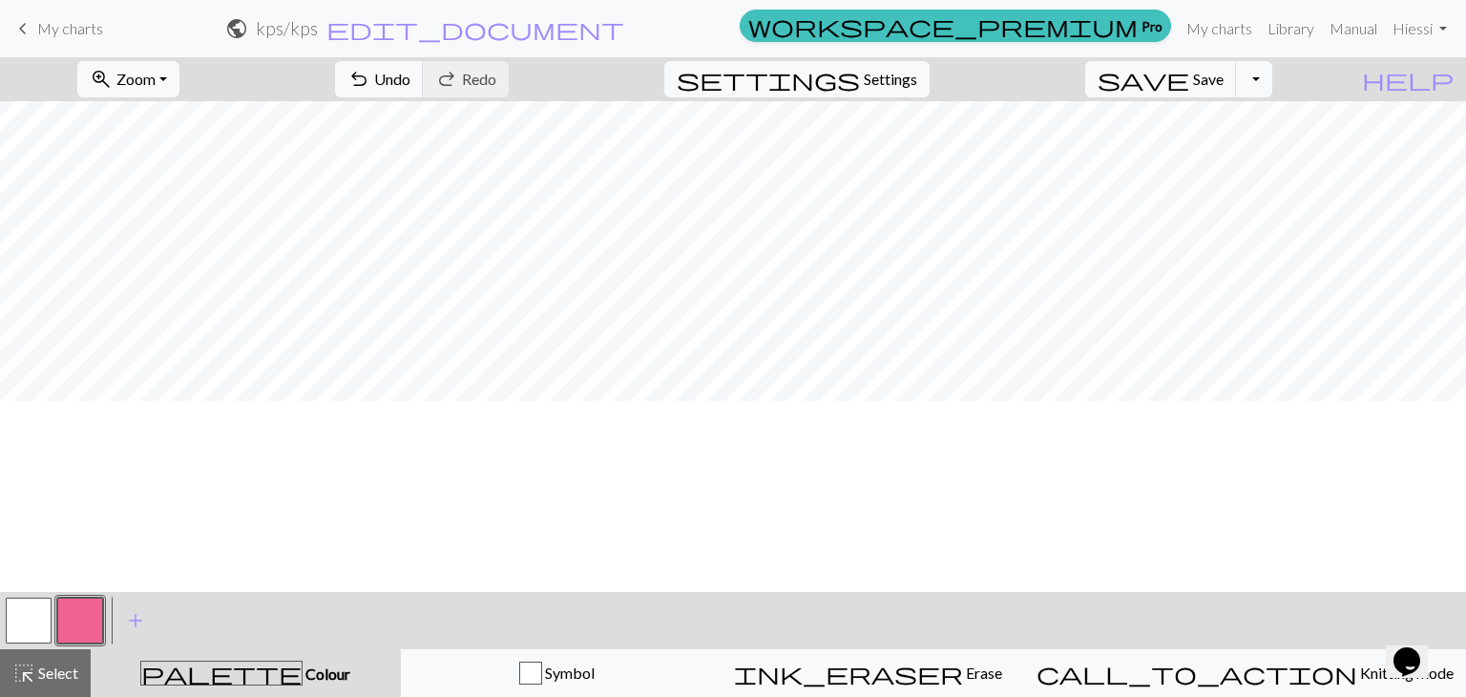
scroll to position [859, 0]
click at [65, 673] on span "Select" at bounding box center [56, 672] width 43 height 18
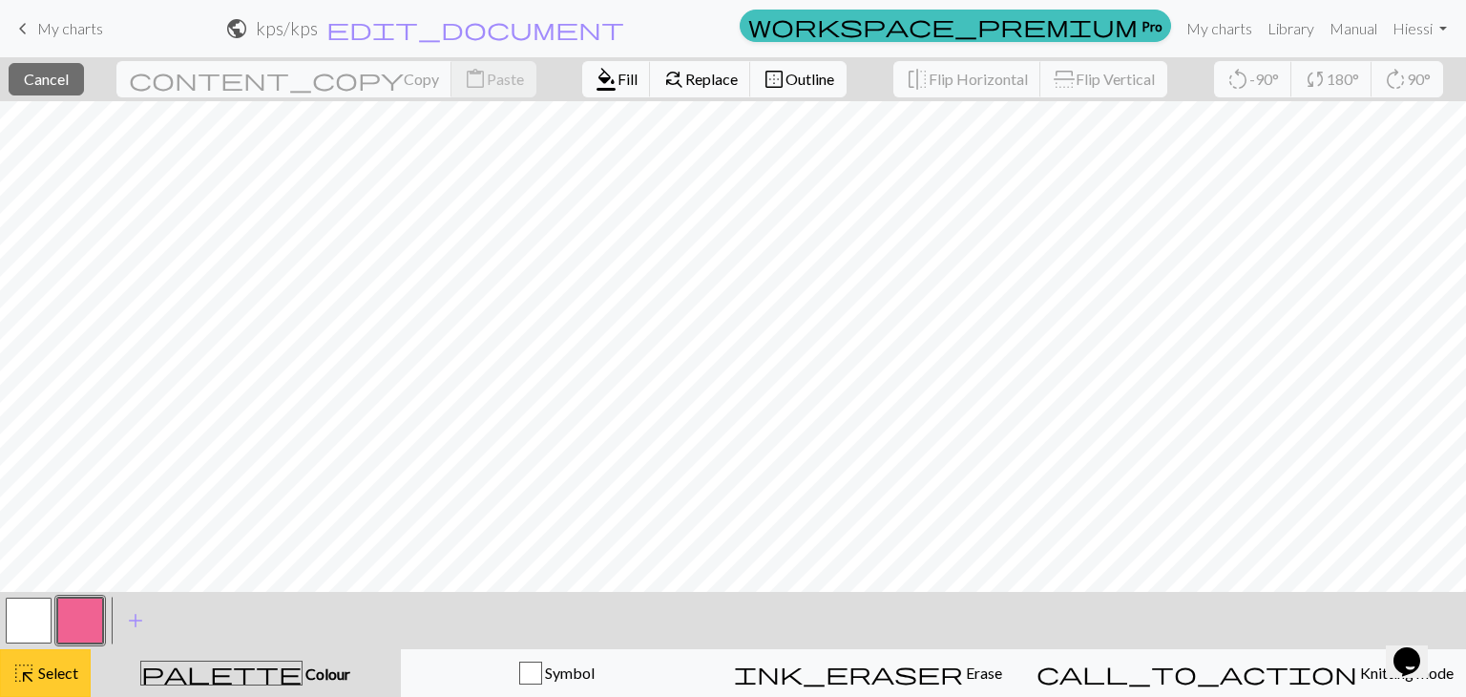
click at [57, 670] on span "Select" at bounding box center [56, 672] width 43 height 18
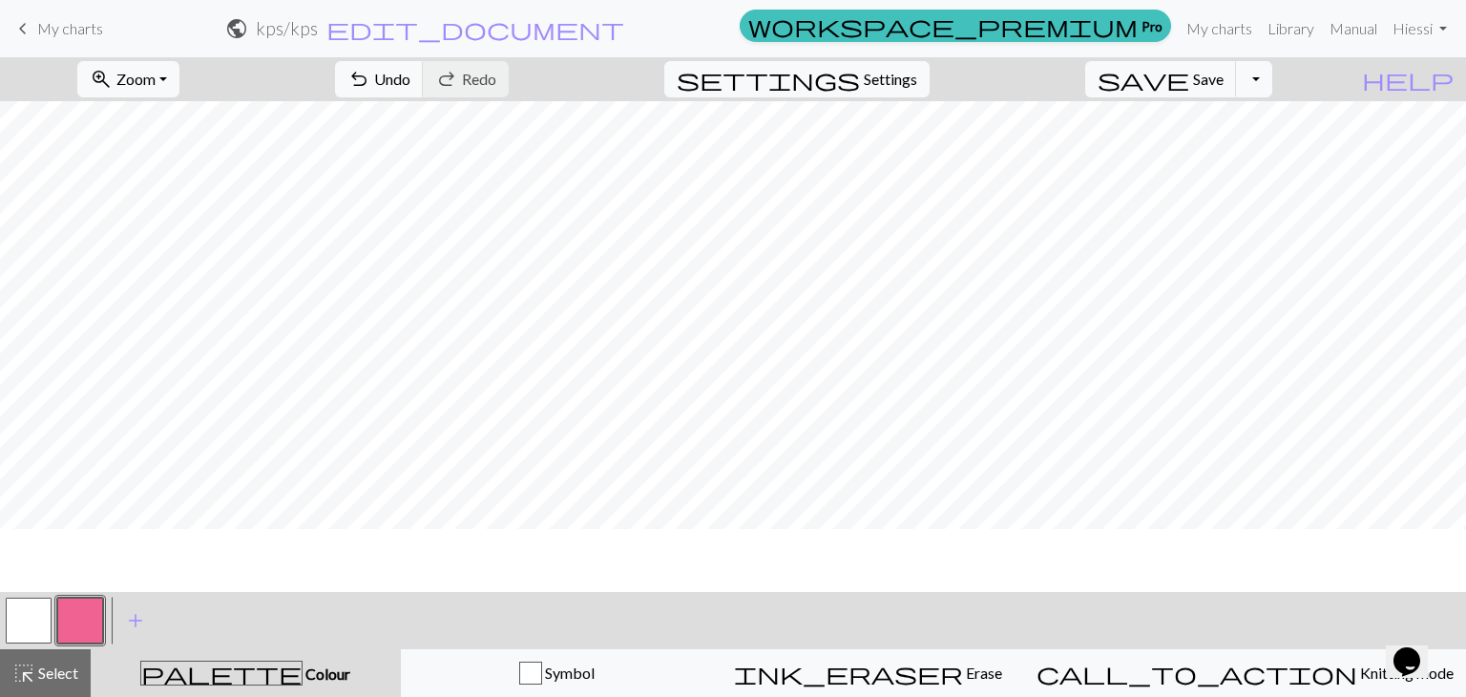
scroll to position [0, 0]
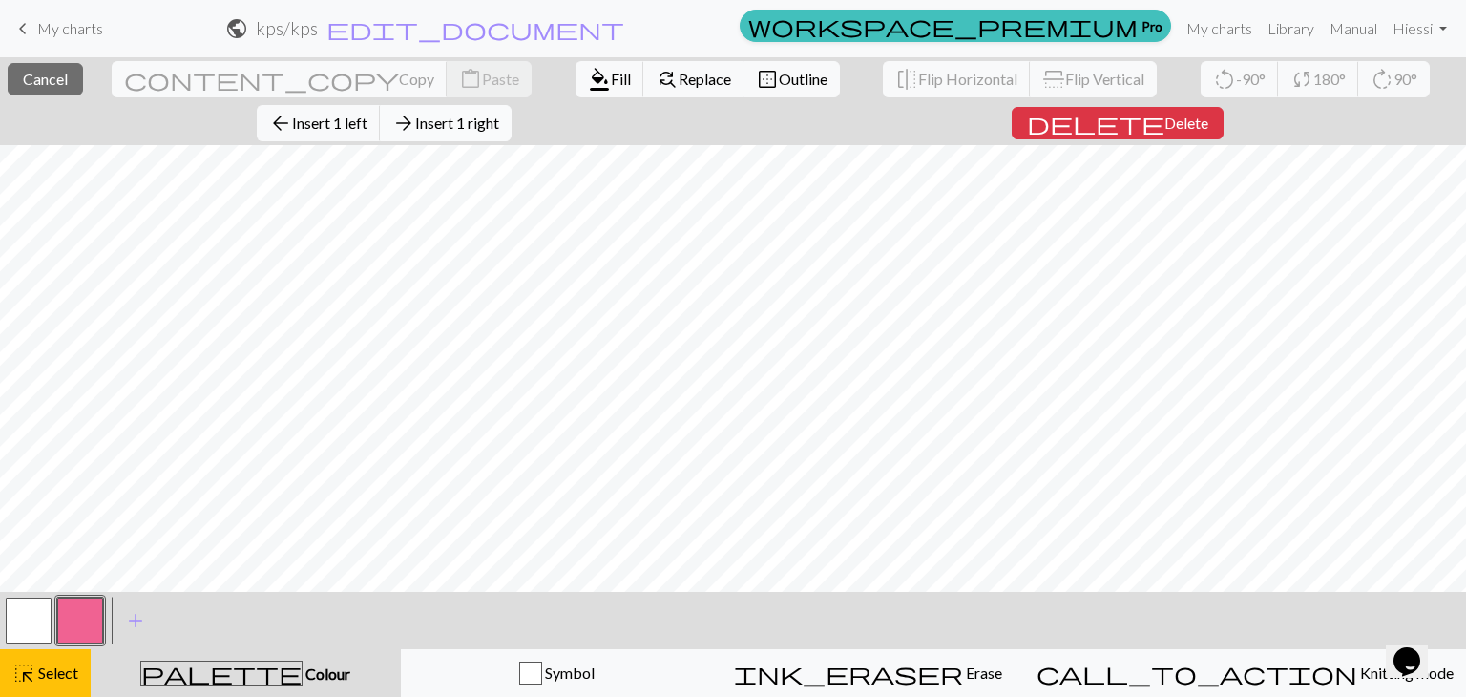
click at [499, 114] on span "Insert 1 right" at bounding box center [457, 123] width 84 height 18
click at [611, 74] on span "Fill" at bounding box center [621, 79] width 20 height 18
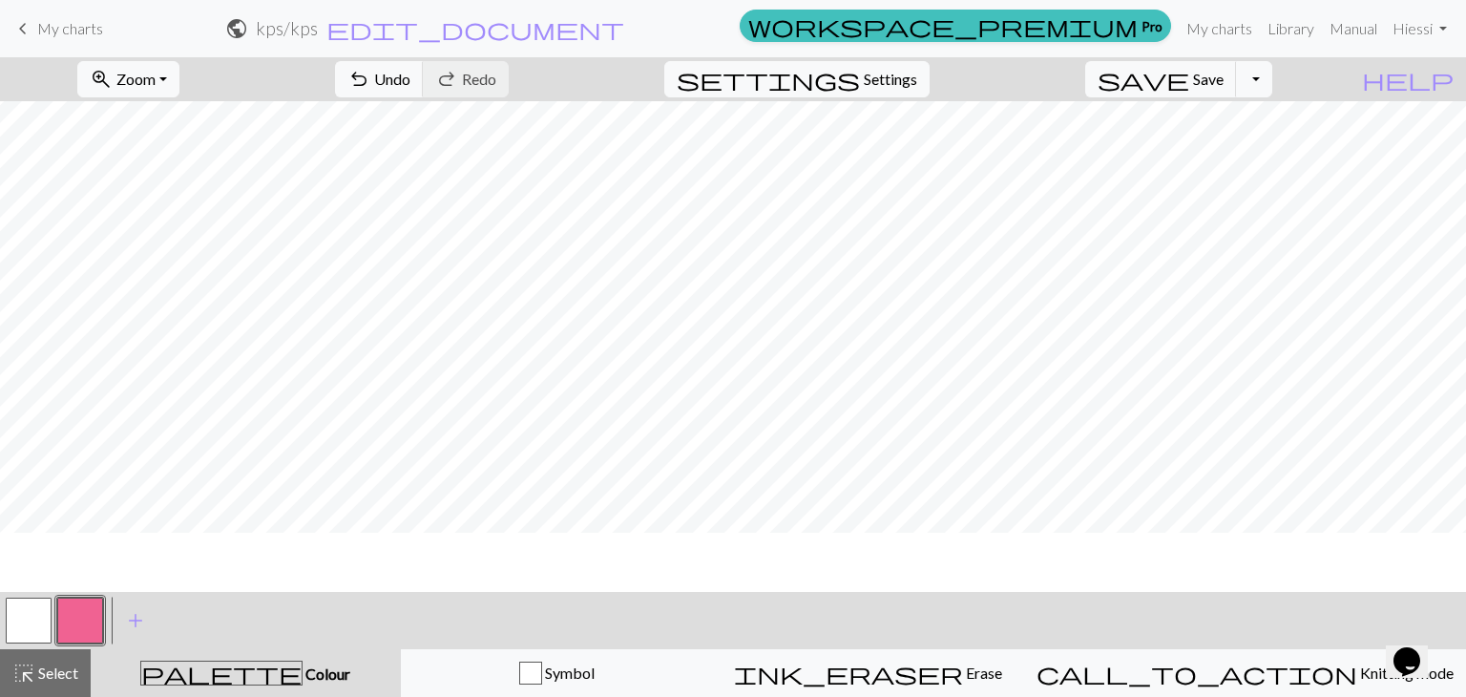
scroll to position [95, 0]
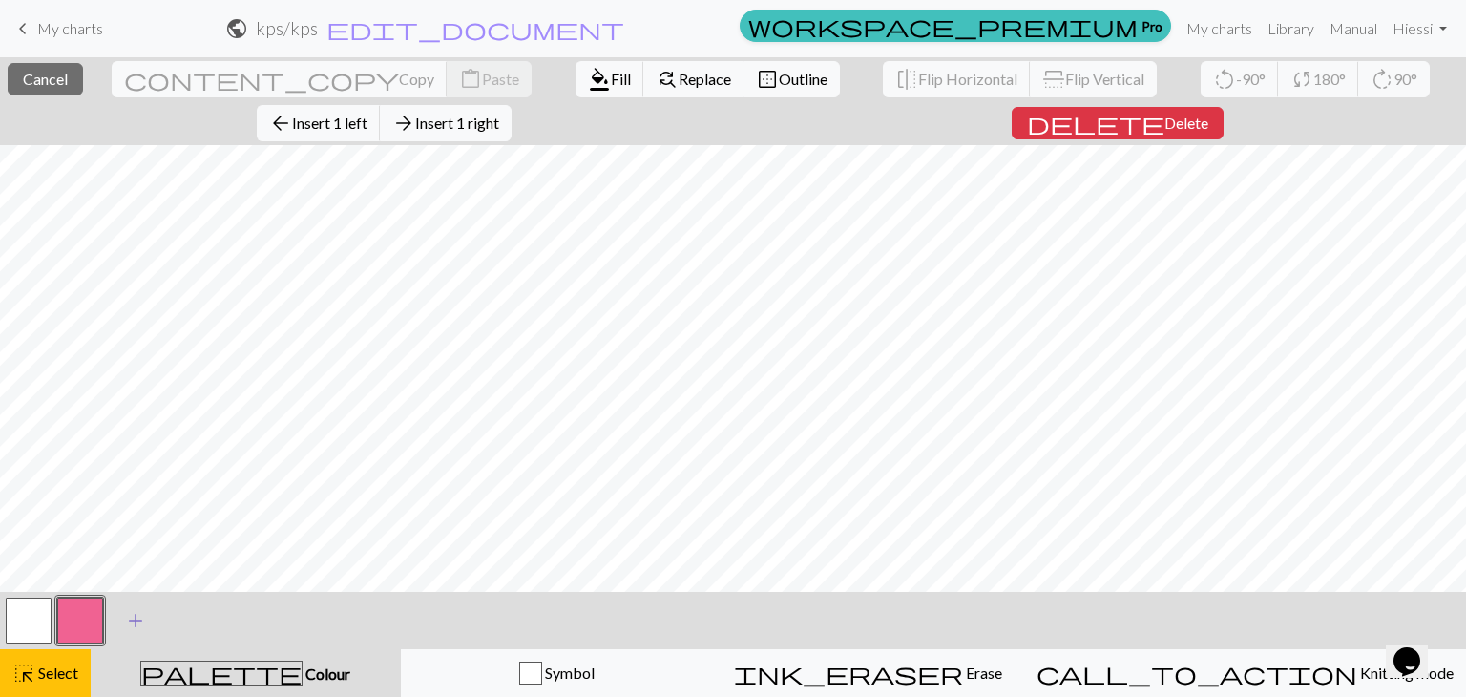
click at [134, 617] on span "add" at bounding box center [135, 620] width 23 height 27
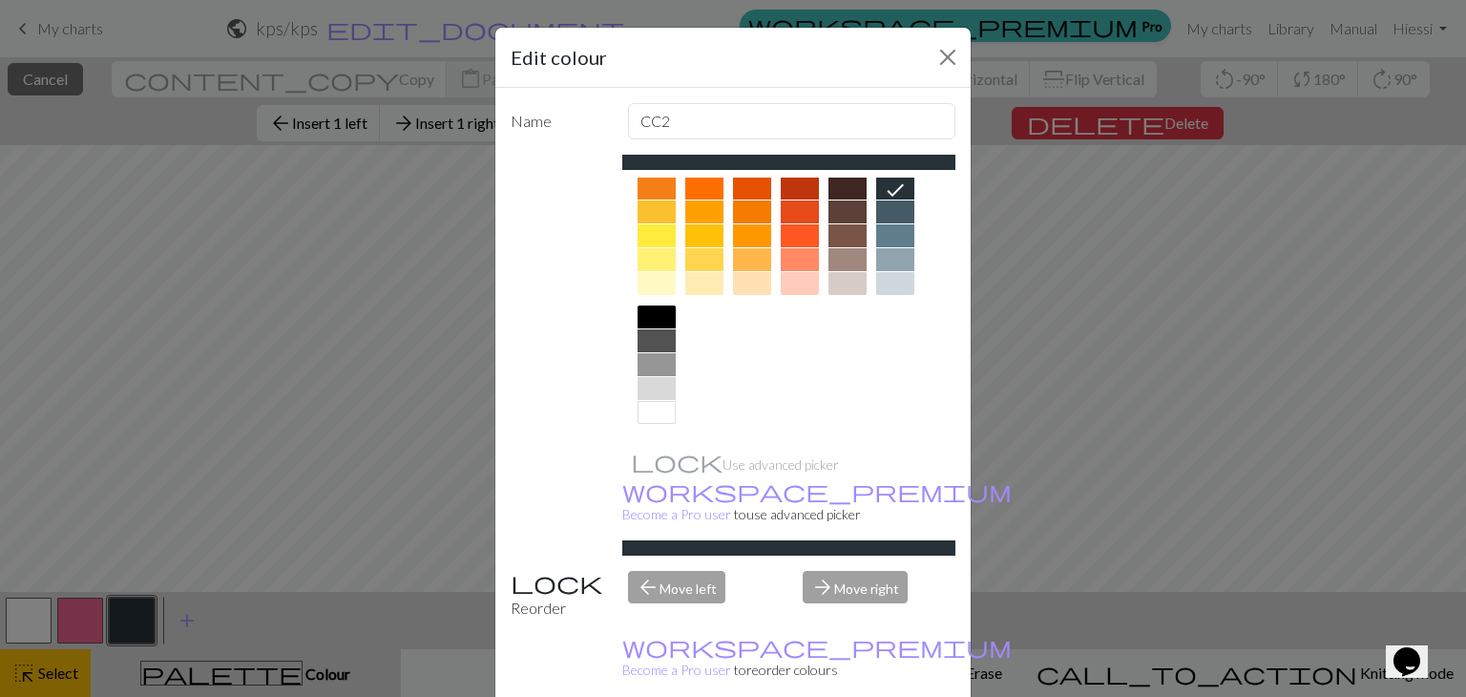
scroll to position [275, 0]
click at [876, 266] on div at bounding box center [895, 258] width 38 height 23
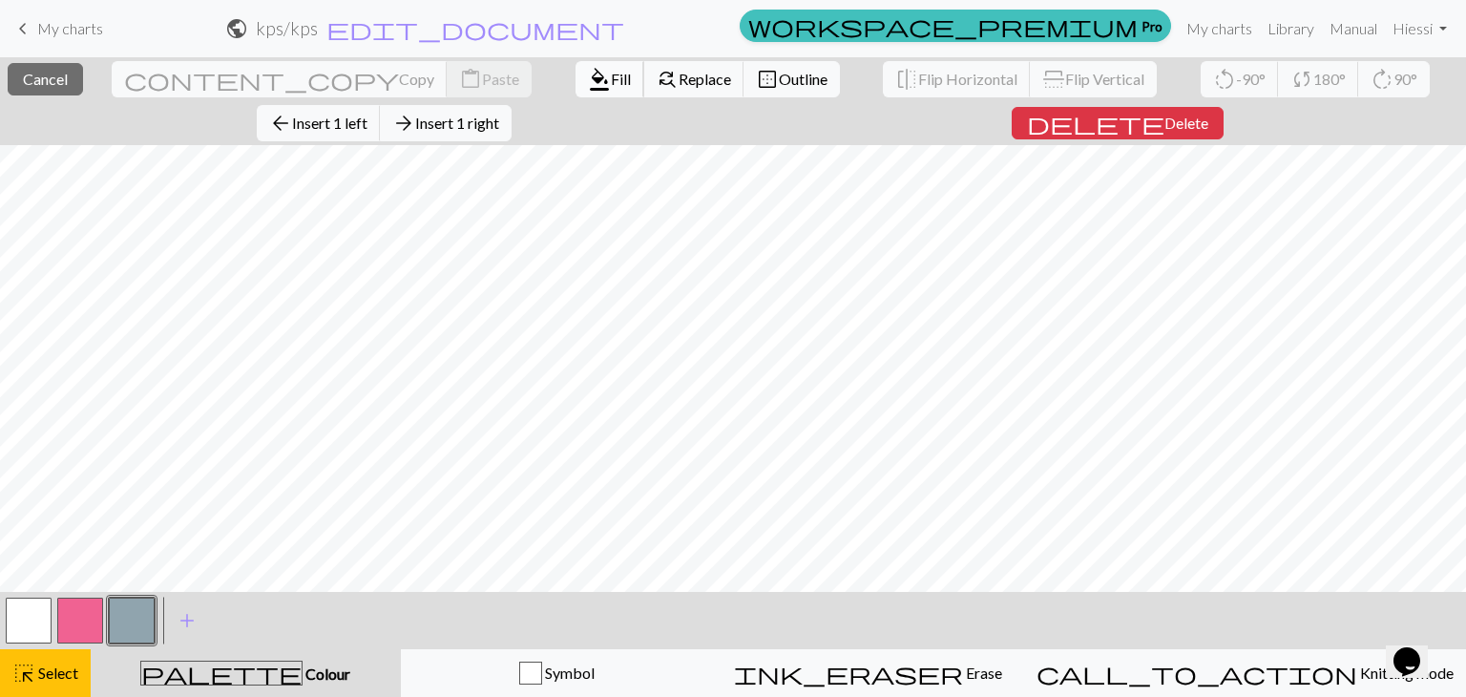
click at [611, 74] on span "Fill" at bounding box center [621, 79] width 20 height 18
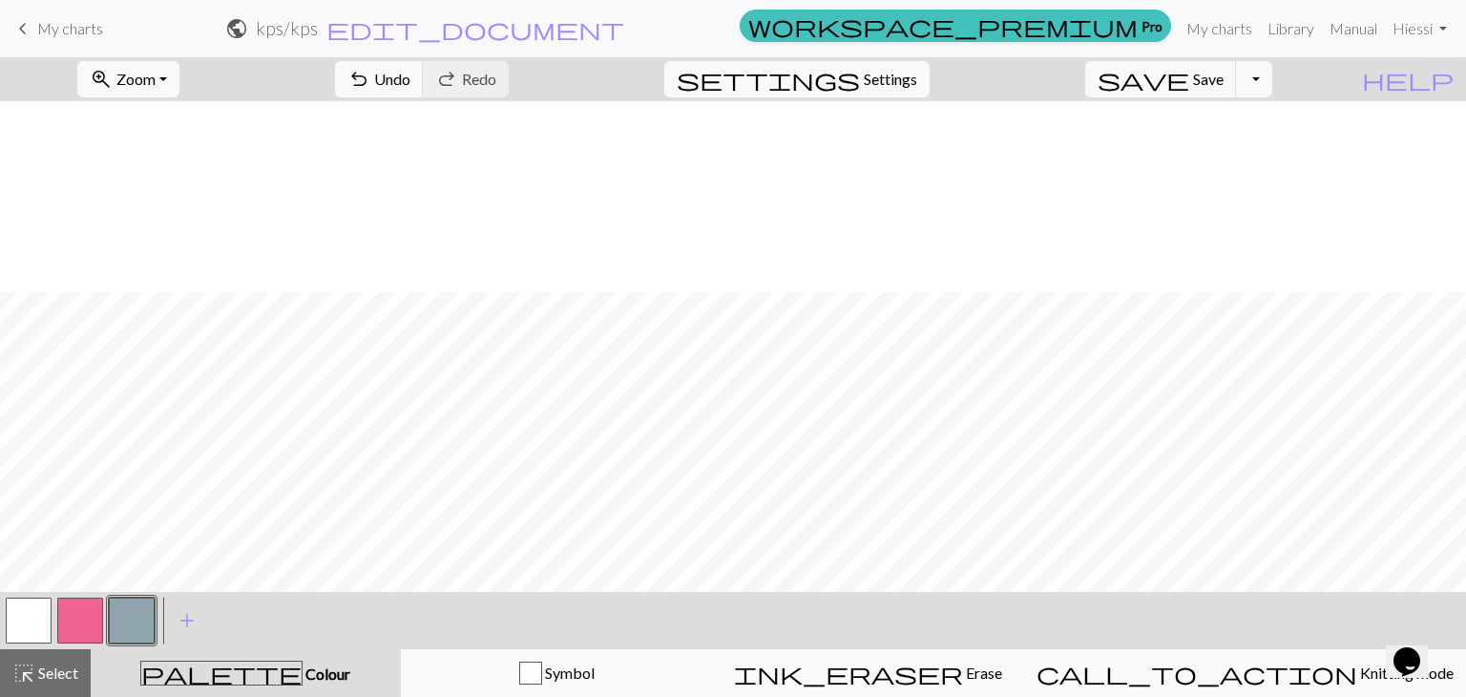
scroll to position [1145, 0]
click at [77, 623] on button "button" at bounding box center [80, 620] width 46 height 46
click at [73, 616] on button "button" at bounding box center [80, 620] width 46 height 46
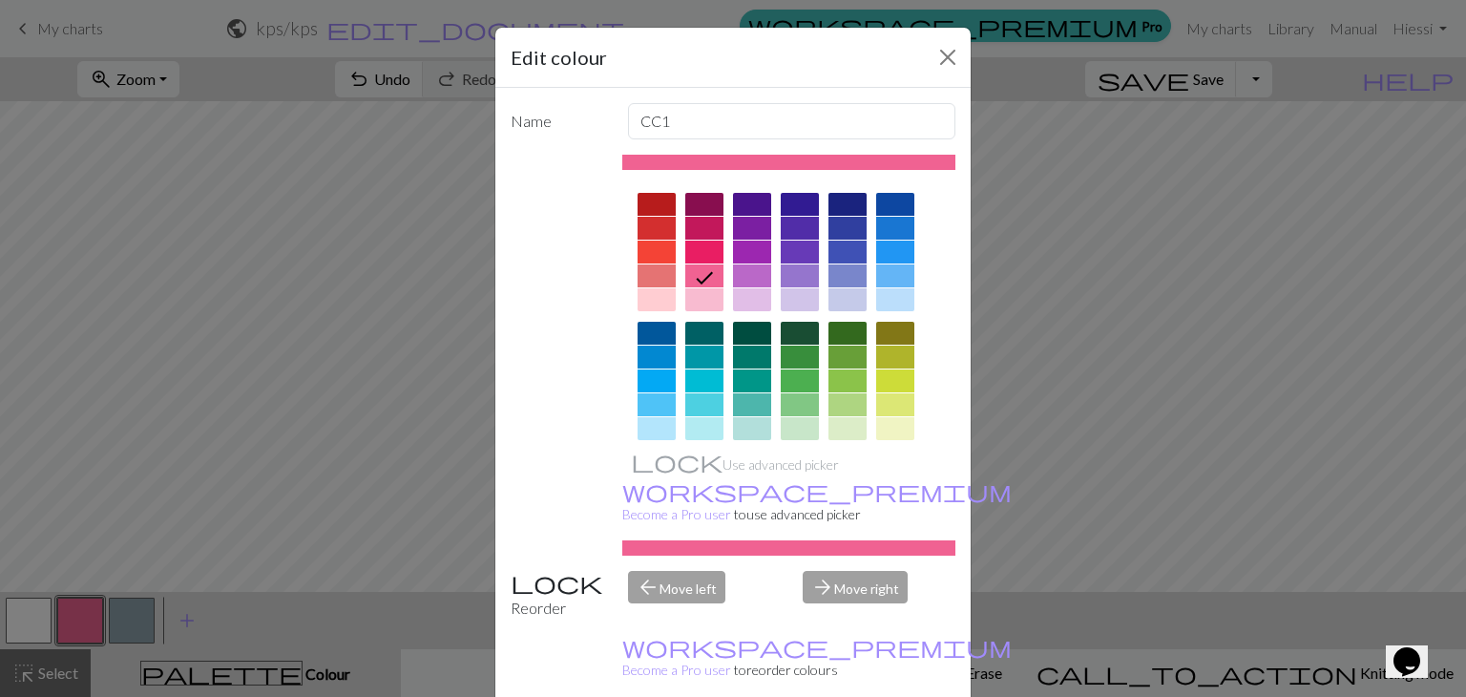
click at [101, 629] on div "Edit colour Name CC1 Use advanced picker workspace_premium Become a Pro user to…" at bounding box center [733, 348] width 1466 height 697
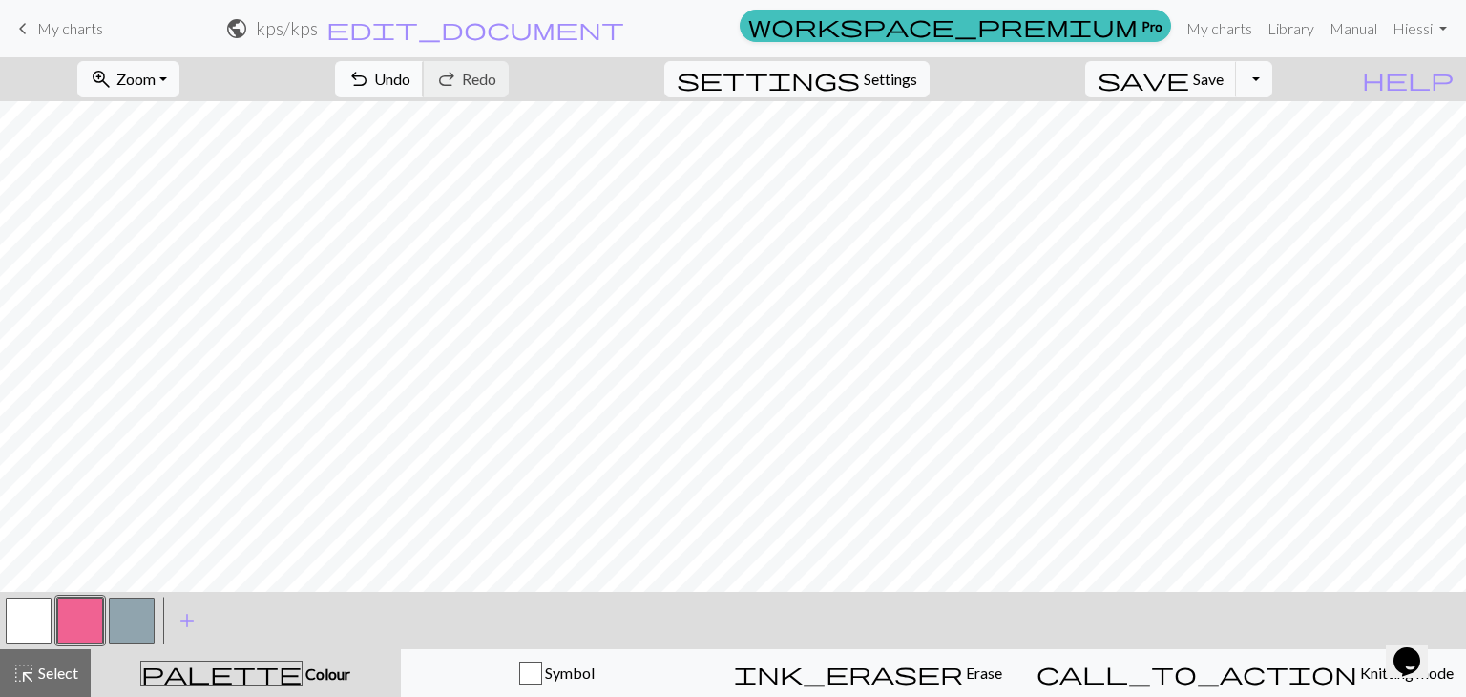
click at [410, 80] on span "Undo" at bounding box center [392, 79] width 36 height 18
click at [370, 70] on span "undo" at bounding box center [358, 79] width 23 height 27
click at [370, 82] on span "undo" at bounding box center [358, 79] width 23 height 27
click at [424, 68] on button "undo Undo Undo" at bounding box center [379, 79] width 89 height 36
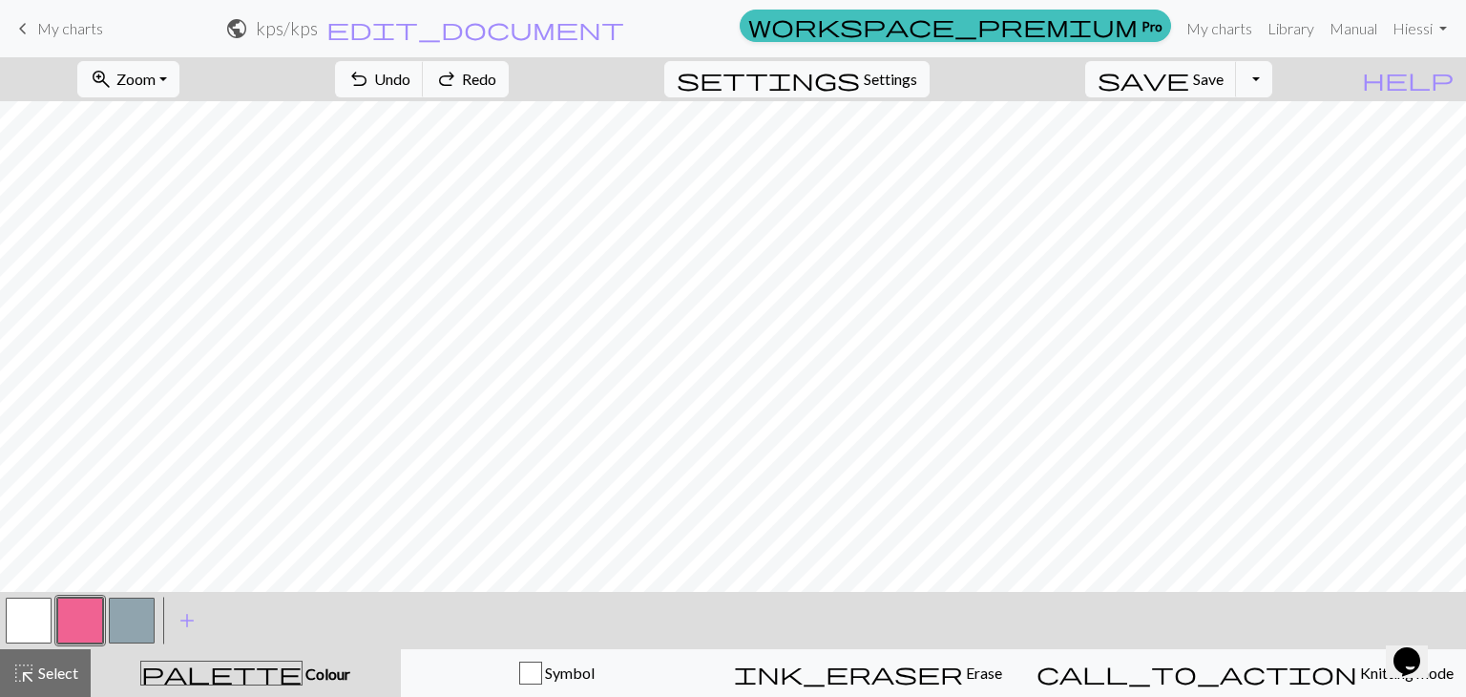
click at [115, 616] on button "button" at bounding box center [132, 620] width 46 height 46
click at [70, 614] on button "button" at bounding box center [80, 620] width 46 height 46
click at [25, 611] on button "button" at bounding box center [29, 620] width 46 height 46
click at [71, 624] on button "button" at bounding box center [80, 620] width 46 height 46
drag, startPoint x: 31, startPoint y: 619, endPoint x: 80, endPoint y: 588, distance: 58.0
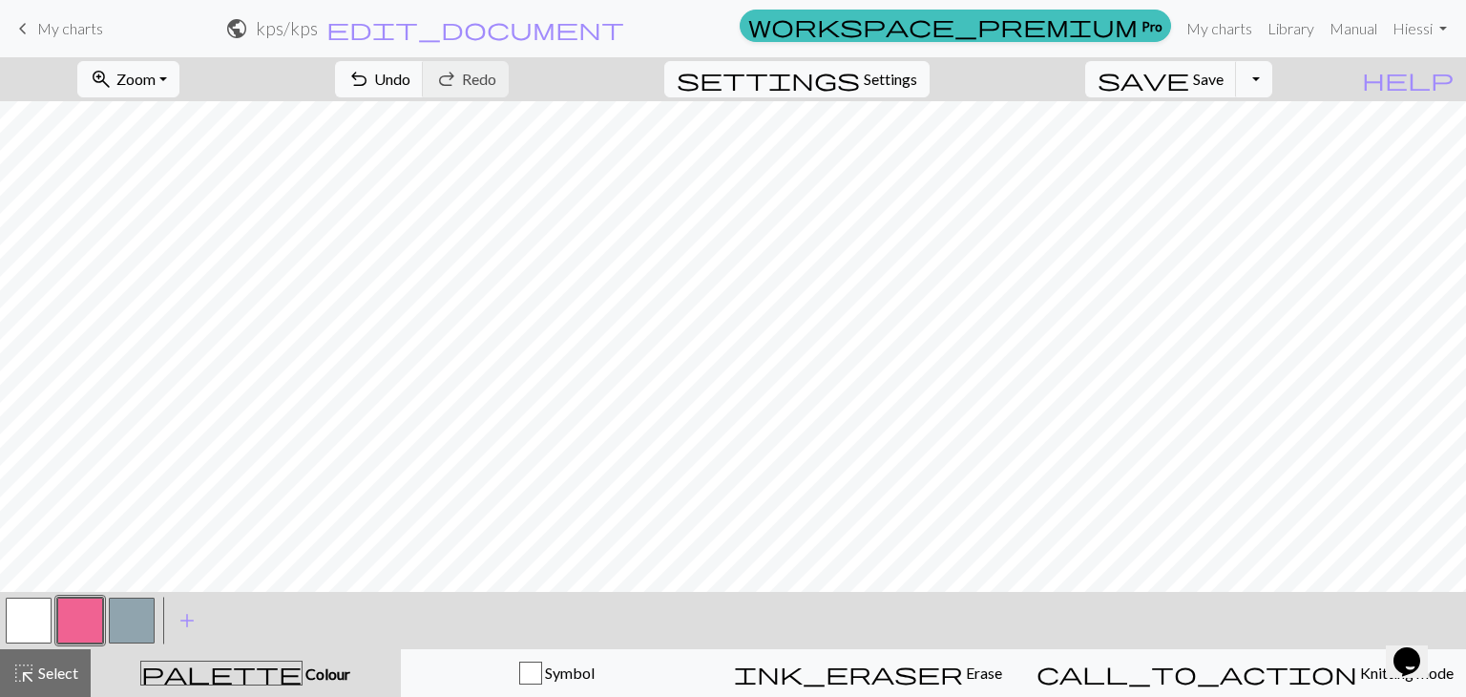
click at [31, 619] on button "button" at bounding box center [29, 620] width 46 height 46
click at [92, 617] on button "button" at bounding box center [80, 620] width 46 height 46
click at [410, 80] on span "Undo" at bounding box center [392, 79] width 36 height 18
click at [410, 83] on span "Undo" at bounding box center [392, 79] width 36 height 18
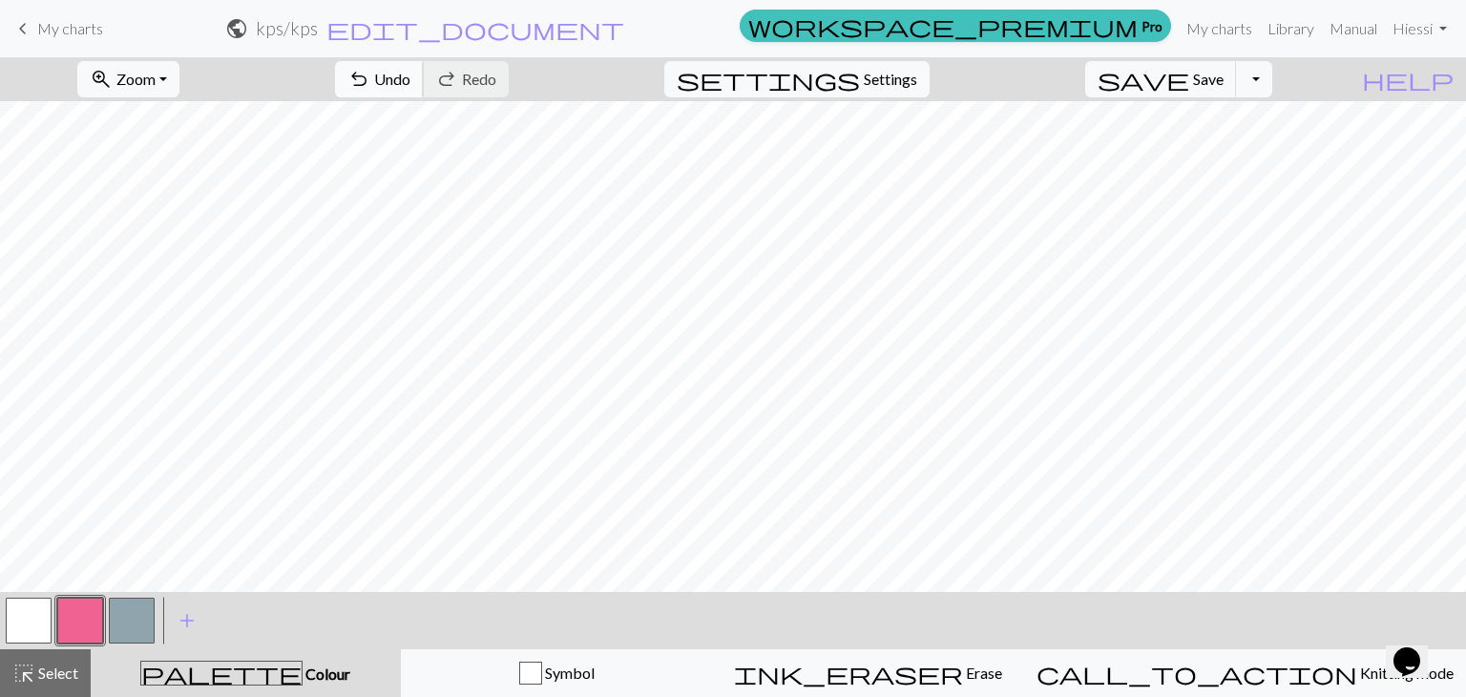
click at [410, 78] on span "Undo" at bounding box center [392, 79] width 36 height 18
click at [410, 79] on span "Undo" at bounding box center [392, 79] width 36 height 18
click at [410, 78] on span "Undo" at bounding box center [392, 79] width 36 height 18
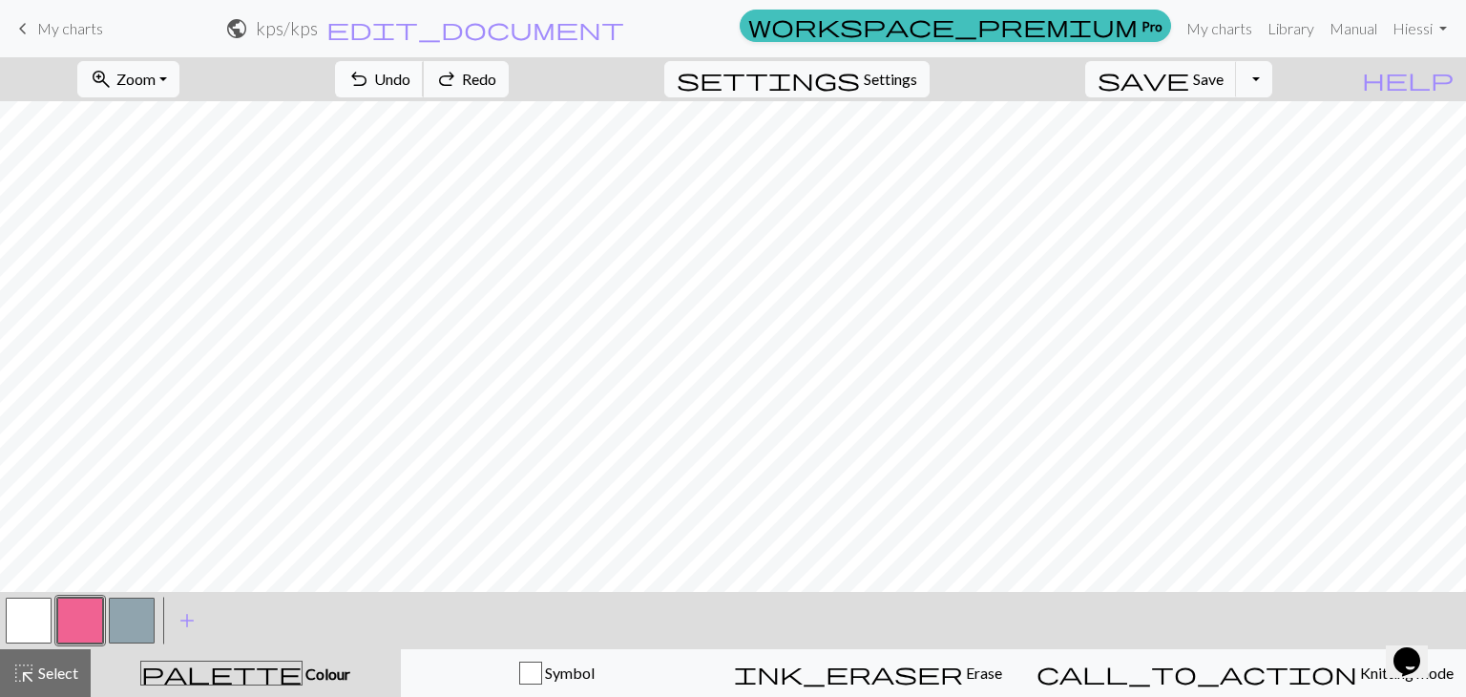
click at [410, 78] on span "Undo" at bounding box center [392, 79] width 36 height 18
click at [410, 73] on span "Undo" at bounding box center [392, 79] width 36 height 18
click at [40, 617] on button "button" at bounding box center [29, 620] width 46 height 46
click at [410, 74] on span "Undo" at bounding box center [392, 79] width 36 height 18
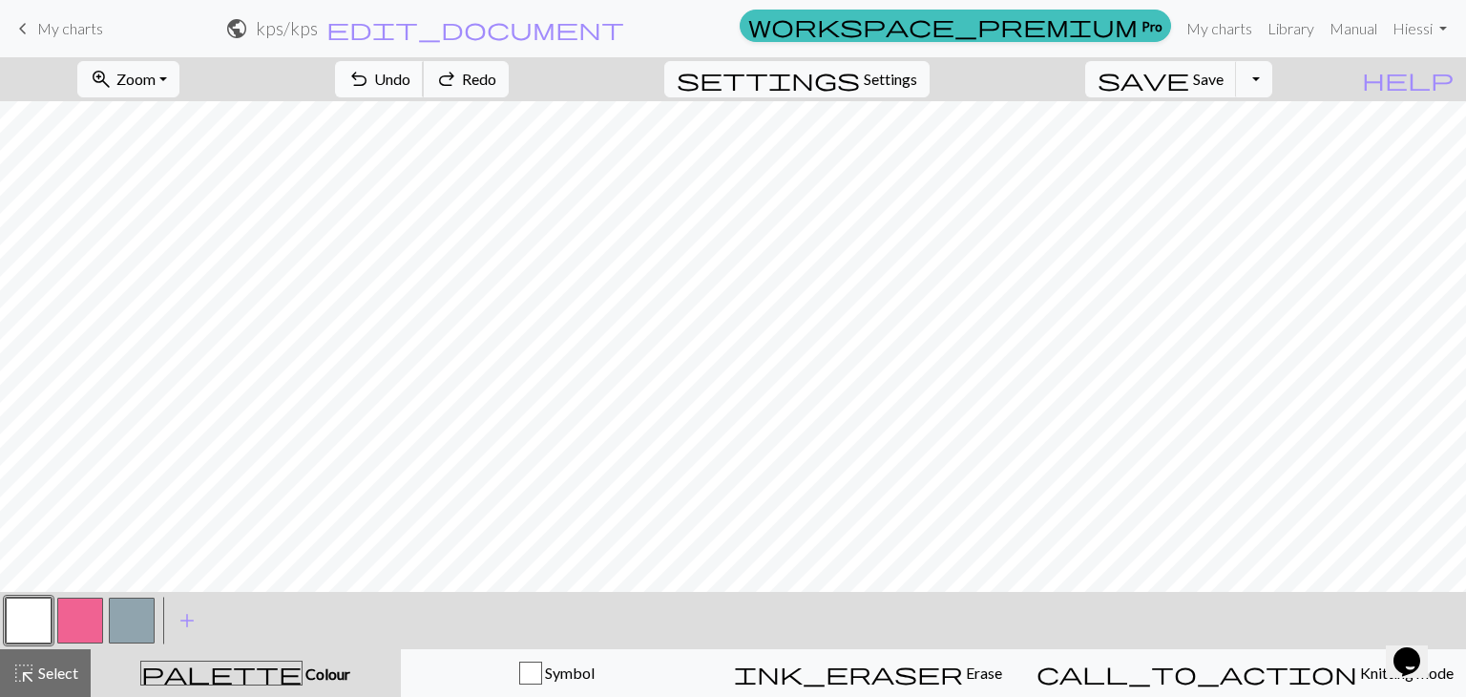
click at [370, 91] on span "undo" at bounding box center [358, 79] width 23 height 27
click at [90, 628] on button "button" at bounding box center [80, 620] width 46 height 46
click at [27, 614] on button "button" at bounding box center [29, 620] width 46 height 46
click at [81, 605] on button "button" at bounding box center [80, 620] width 46 height 46
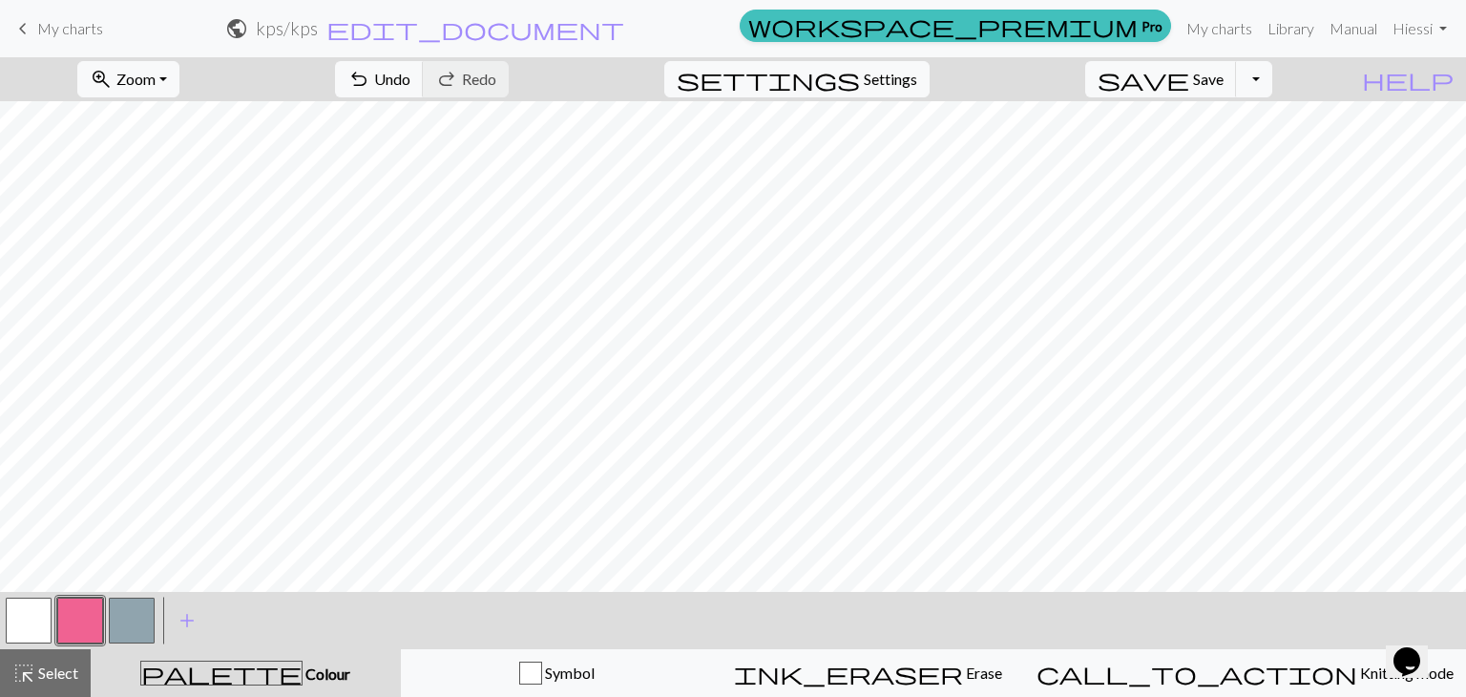
drag, startPoint x: 81, startPoint y: 605, endPoint x: 74, endPoint y: 615, distance: 11.6
click at [74, 615] on button "button" at bounding box center [80, 620] width 46 height 46
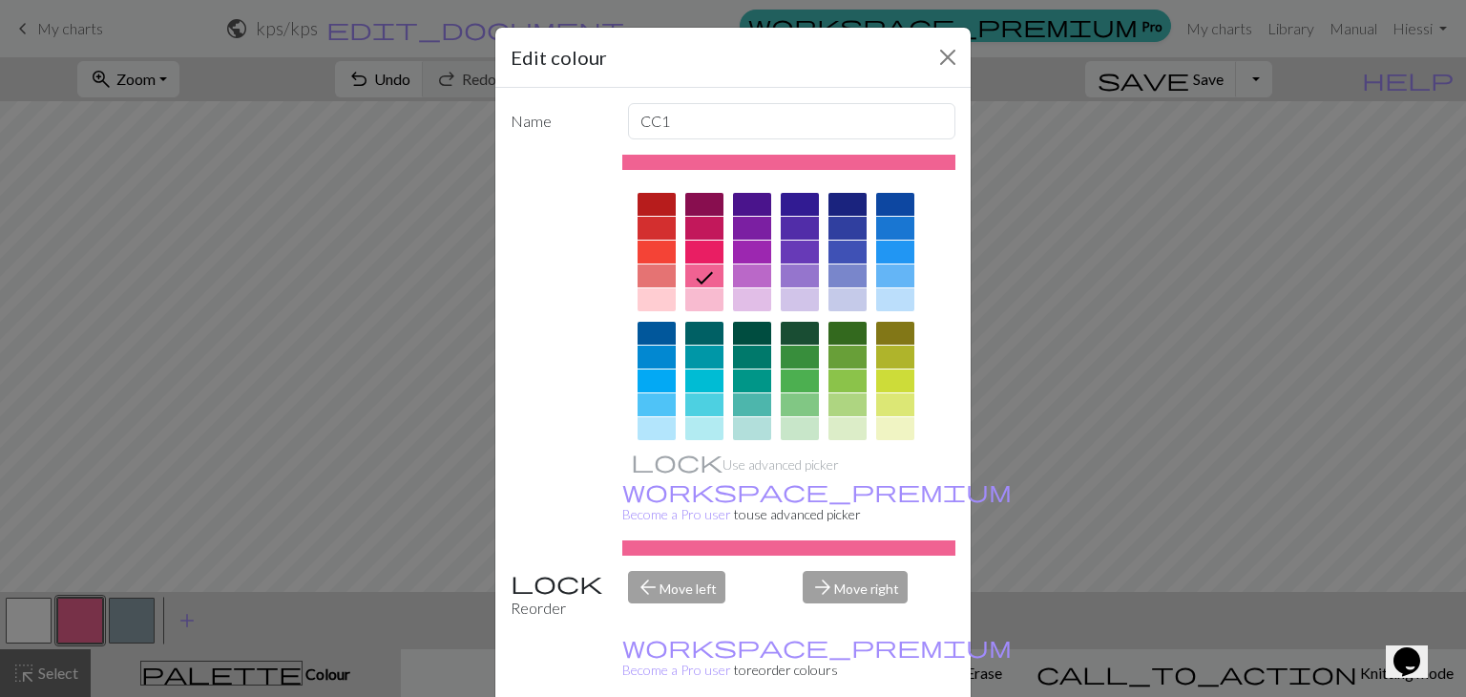
click at [74, 615] on div "Edit colour Name CC1 Use advanced picker workspace_premium Become a Pro user to…" at bounding box center [733, 348] width 1466 height 697
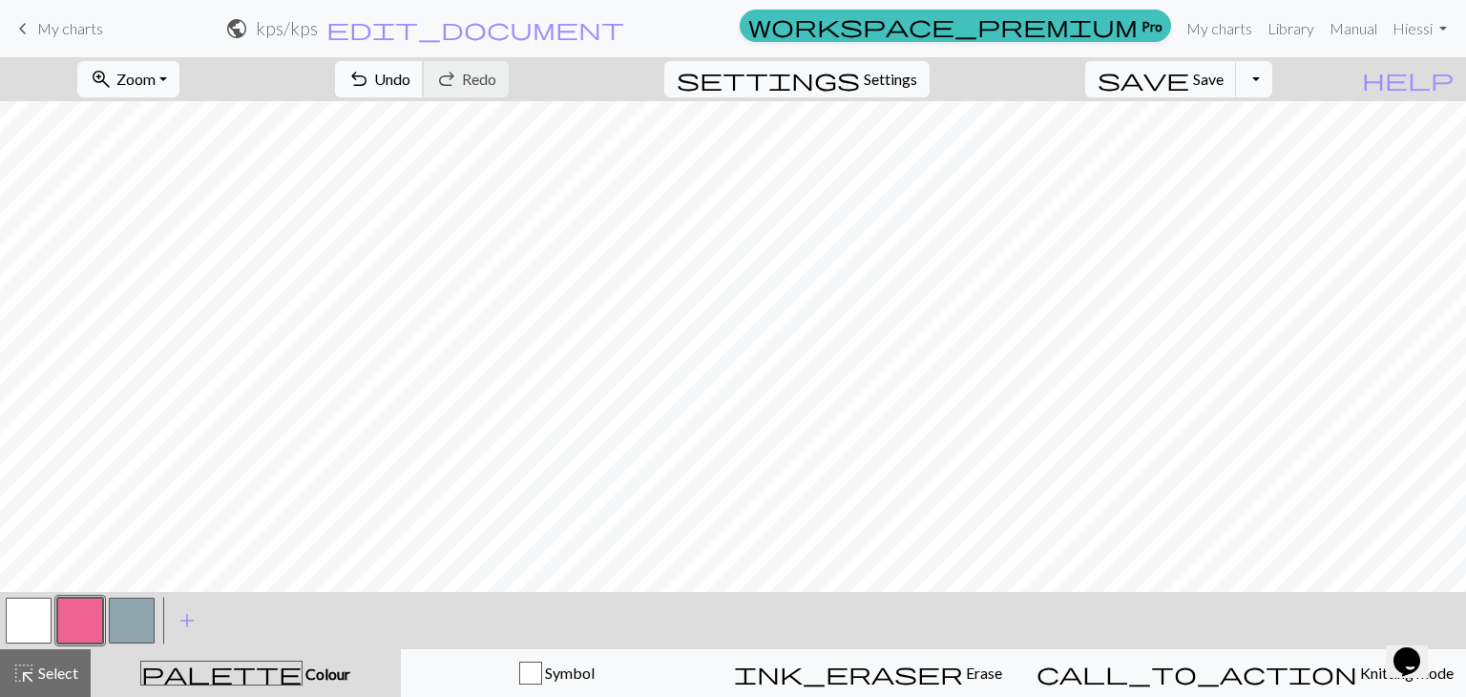
click at [410, 73] on span "Undo" at bounding box center [392, 79] width 36 height 18
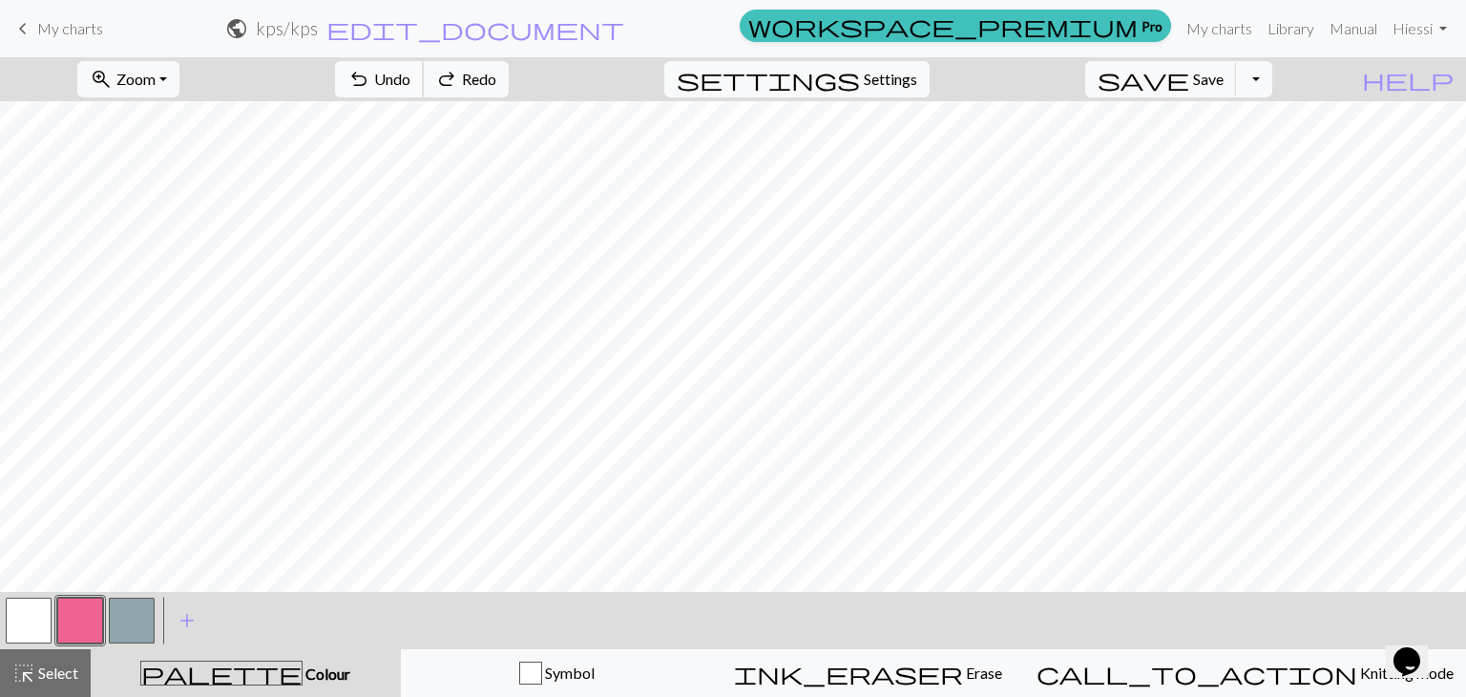
click at [410, 73] on span "Undo" at bounding box center [392, 79] width 36 height 18
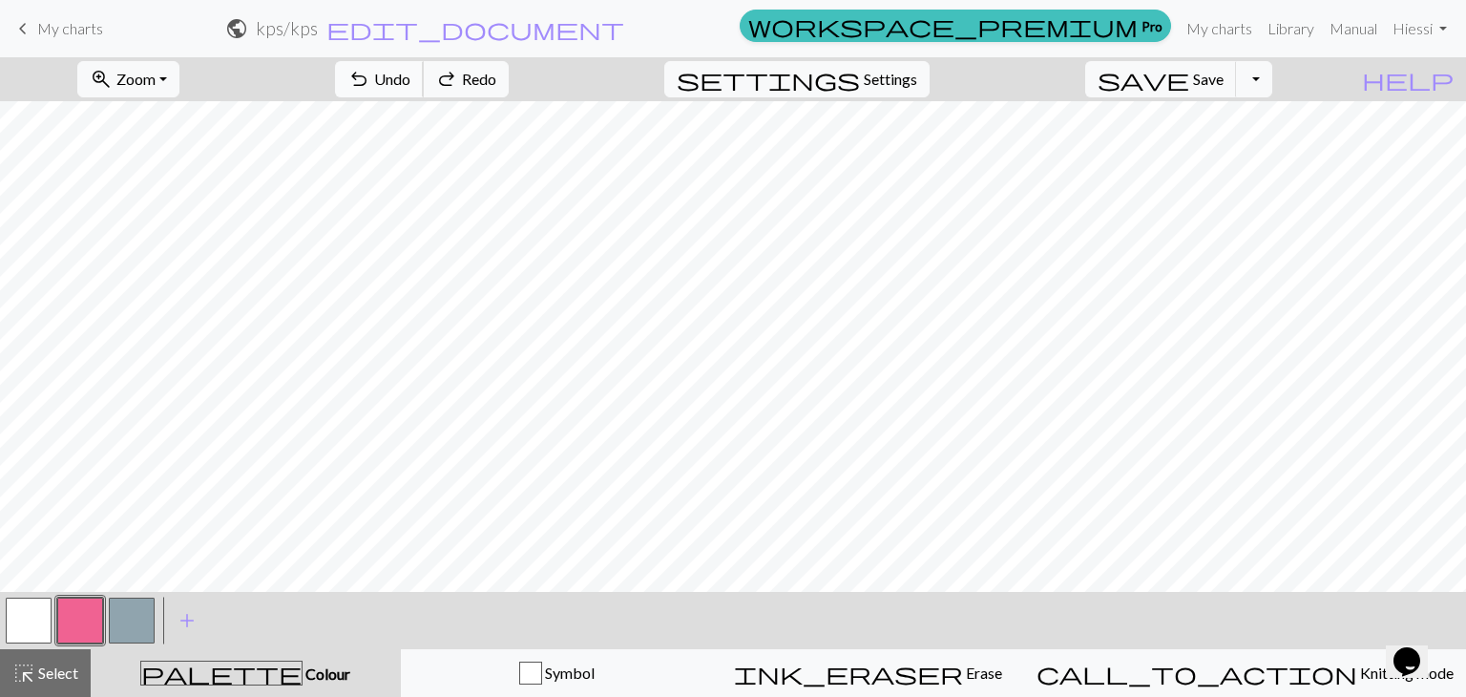
click at [410, 73] on span "Undo" at bounding box center [392, 79] width 36 height 18
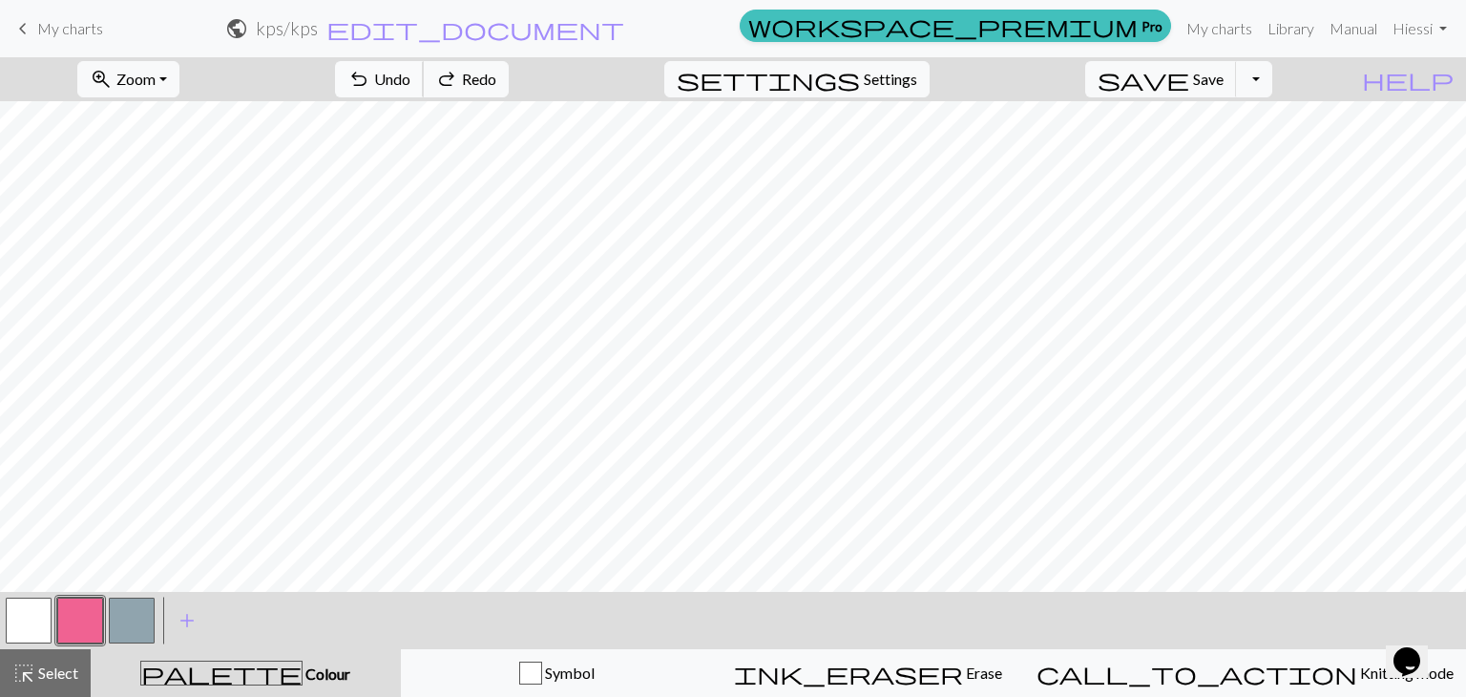
click at [410, 73] on span "Undo" at bounding box center [392, 79] width 36 height 18
click at [46, 614] on button "button" at bounding box center [29, 620] width 46 height 46
click at [90, 612] on button "button" at bounding box center [80, 620] width 46 height 46
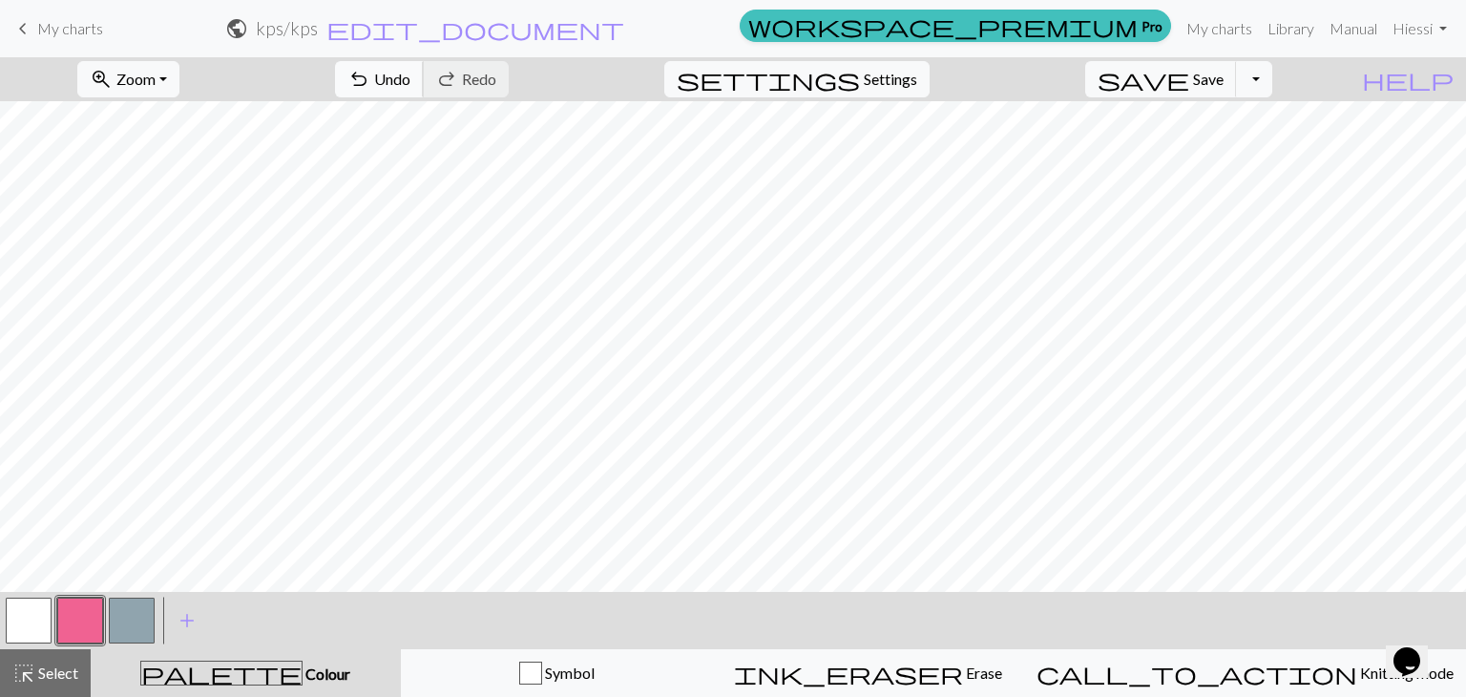
click at [370, 77] on span "undo" at bounding box center [358, 79] width 23 height 27
drag, startPoint x: 500, startPoint y: 67, endPoint x: 516, endPoint y: 83, distance: 22.9
click at [424, 66] on button "undo Undo Undo" at bounding box center [379, 79] width 89 height 36
click at [410, 78] on span "Undo" at bounding box center [392, 79] width 36 height 18
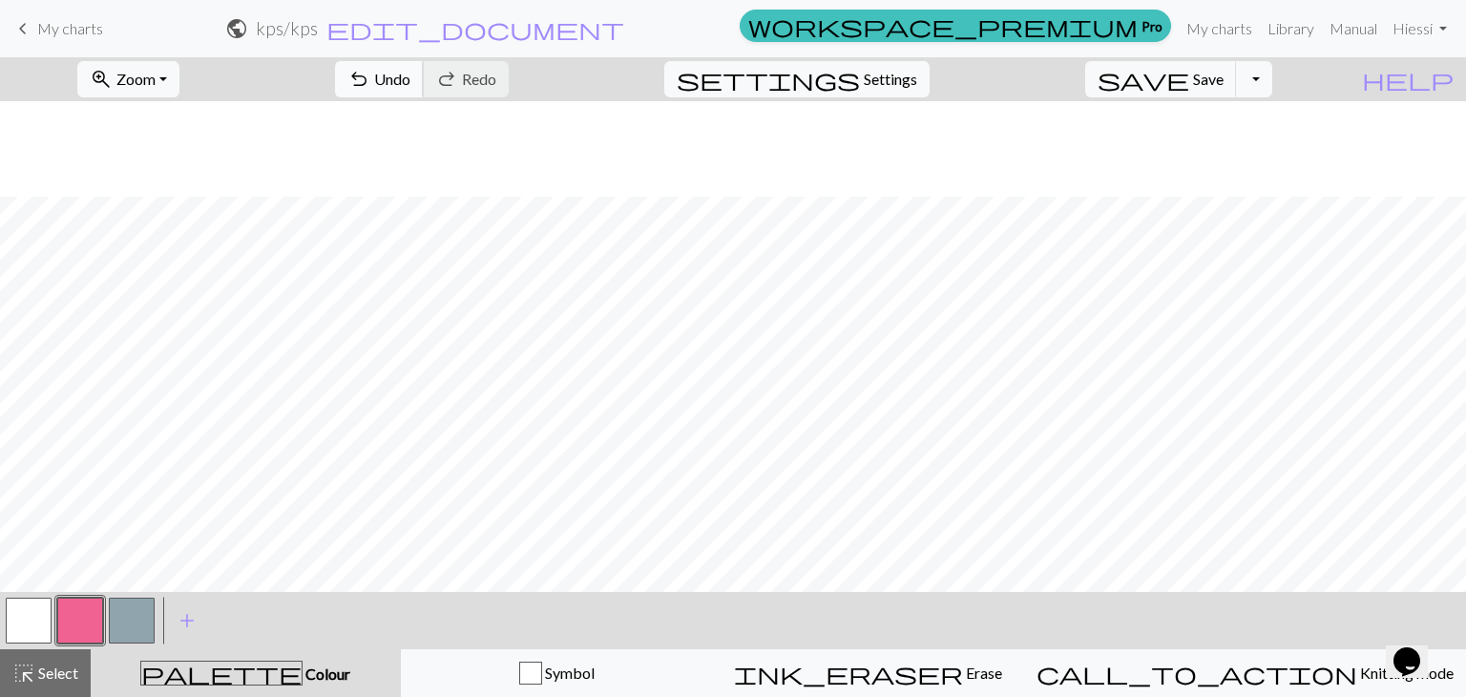
scroll to position [1432, 0]
click at [31, 600] on button "button" at bounding box center [29, 620] width 46 height 46
click at [80, 616] on button "button" at bounding box center [80, 620] width 46 height 46
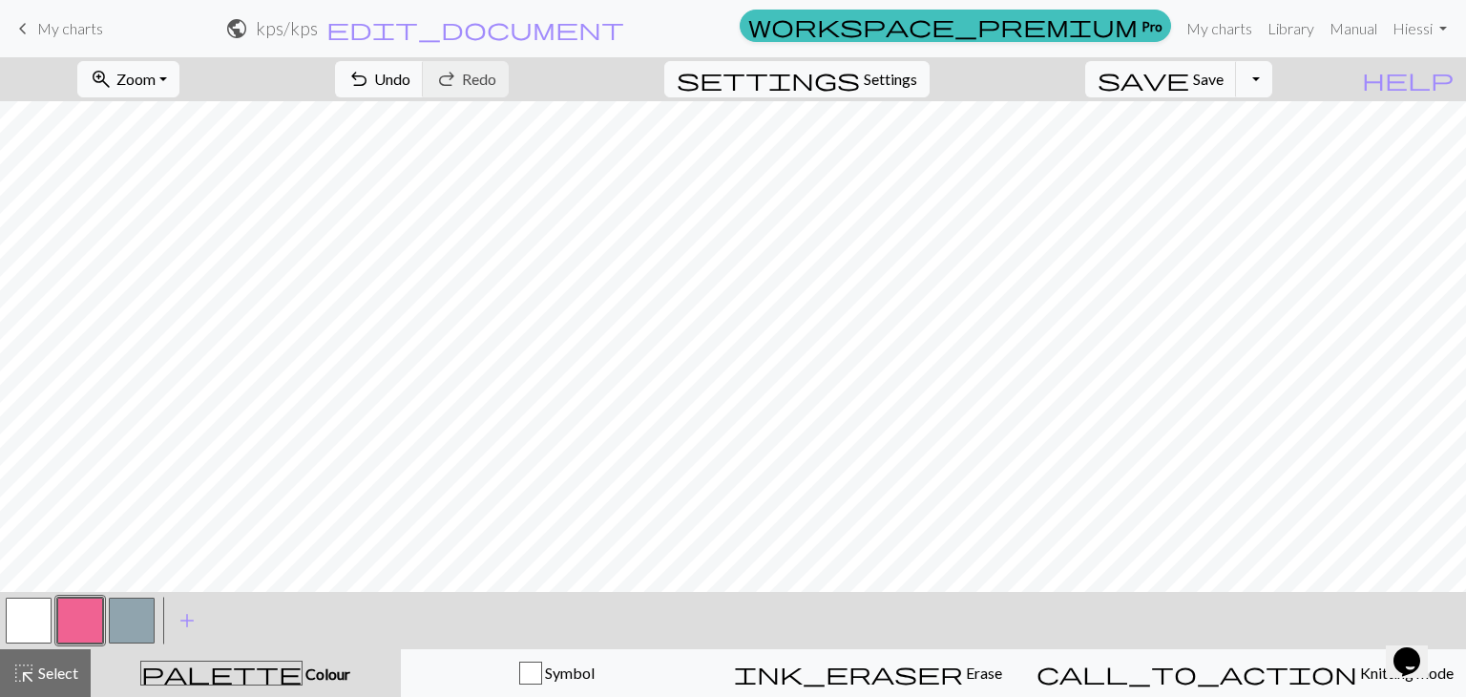
click at [29, 627] on button "button" at bounding box center [29, 620] width 46 height 46
click at [70, 608] on button "button" at bounding box center [80, 620] width 46 height 46
click at [410, 81] on span "Undo" at bounding box center [392, 79] width 36 height 18
click at [35, 608] on button "button" at bounding box center [29, 620] width 46 height 46
click at [80, 600] on button "button" at bounding box center [80, 620] width 46 height 46
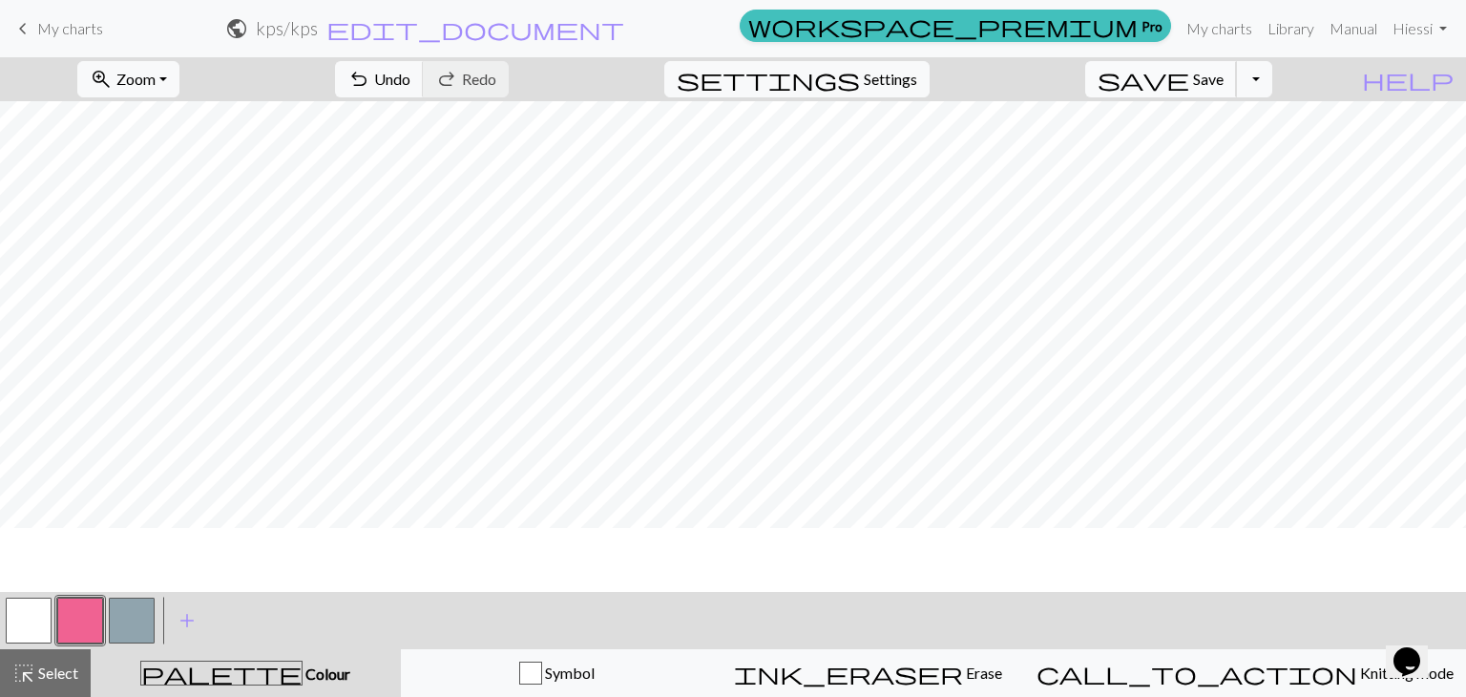
scroll to position [763, 0]
click at [1189, 79] on span "save" at bounding box center [1144, 79] width 92 height 27
click at [410, 83] on span "Undo" at bounding box center [392, 79] width 36 height 18
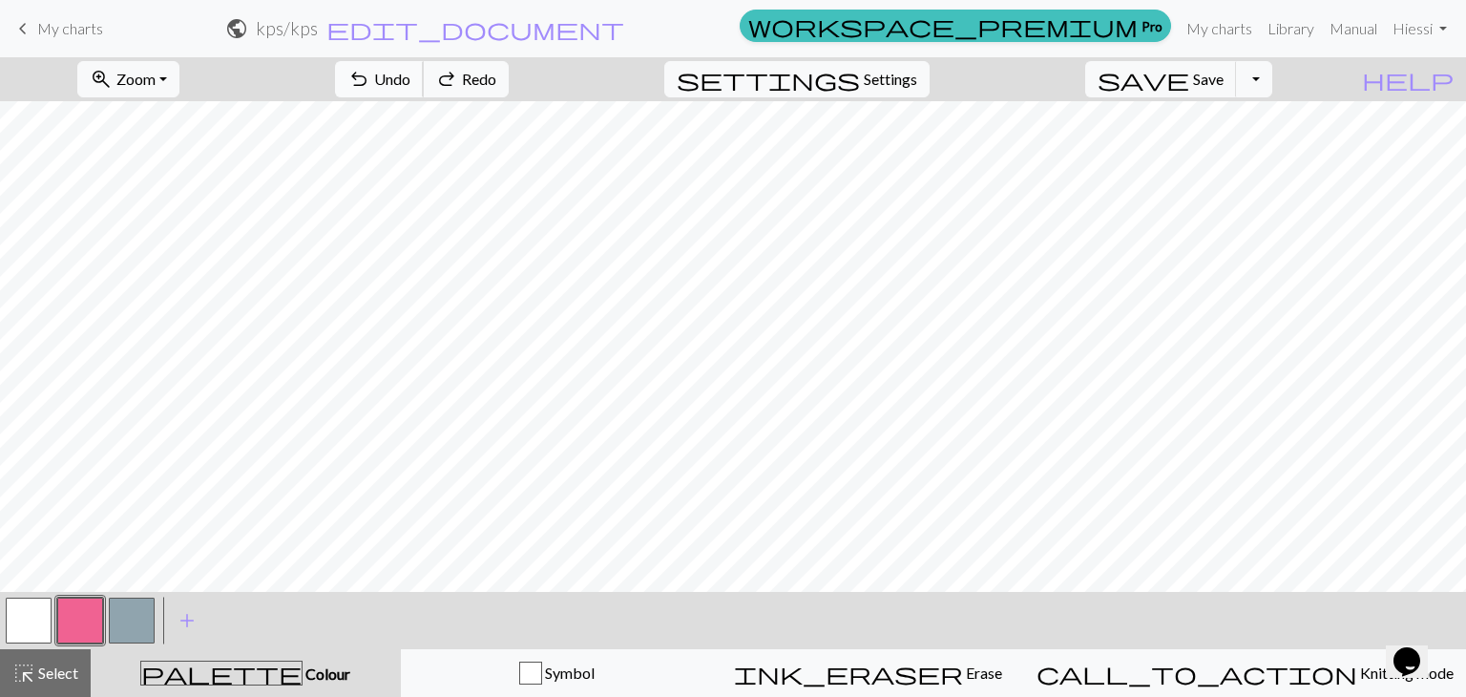
click at [410, 73] on span "Undo" at bounding box center [392, 79] width 36 height 18
click at [410, 75] on span "Undo" at bounding box center [392, 79] width 36 height 18
click at [424, 67] on button "undo Undo Undo" at bounding box center [379, 79] width 89 height 36
click at [410, 81] on span "Undo" at bounding box center [392, 79] width 36 height 18
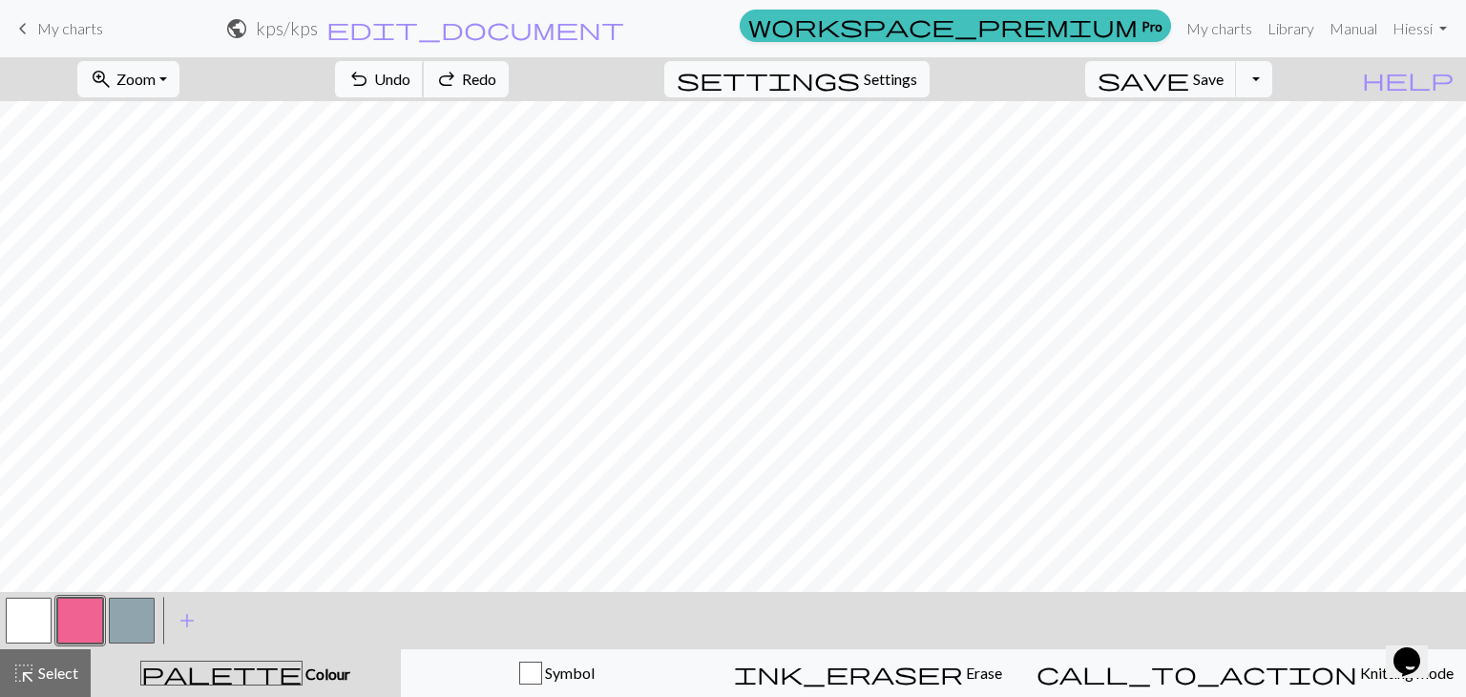
click at [410, 81] on span "Undo" at bounding box center [392, 79] width 36 height 18
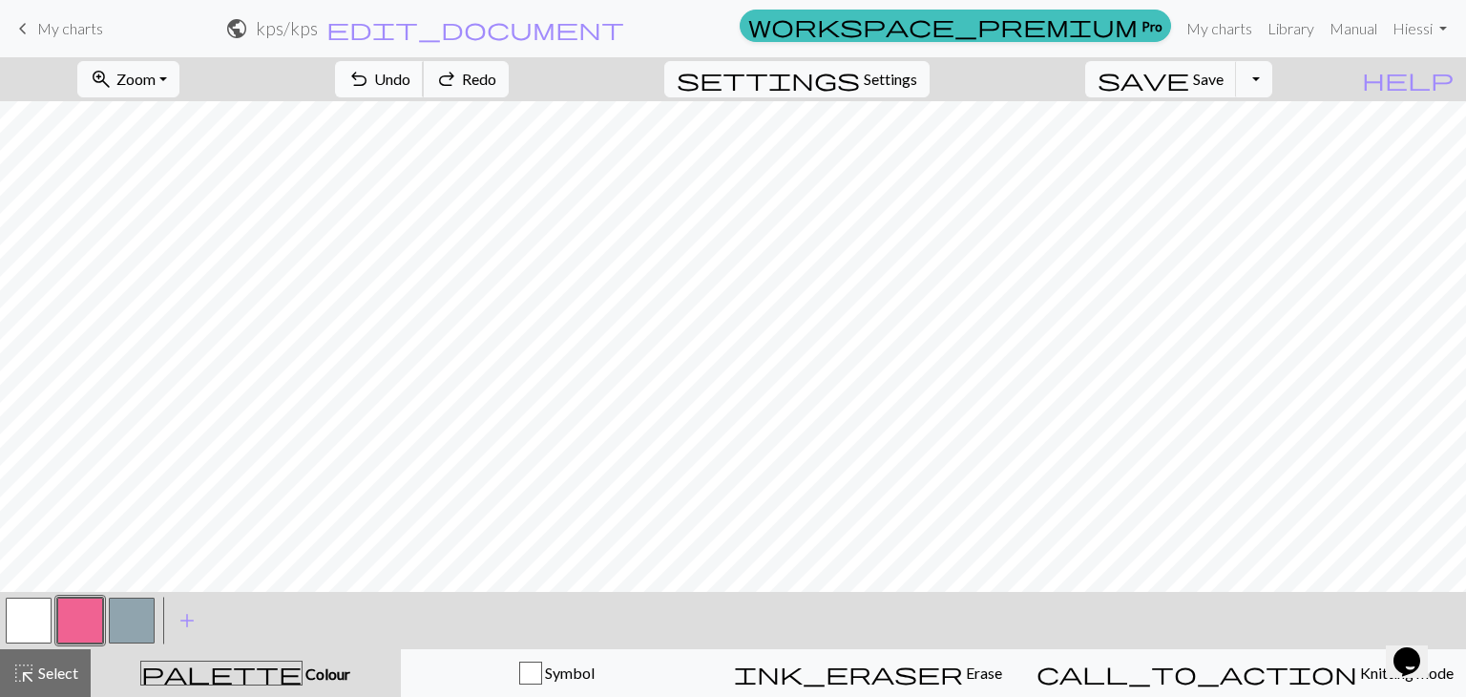
click at [410, 81] on span "Undo" at bounding box center [392, 79] width 36 height 18
click at [424, 81] on button "undo Undo Undo" at bounding box center [379, 79] width 89 height 36
click at [424, 85] on button "undo Undo Undo" at bounding box center [379, 79] width 89 height 36
click at [424, 86] on button "undo Undo Undo" at bounding box center [379, 79] width 89 height 36
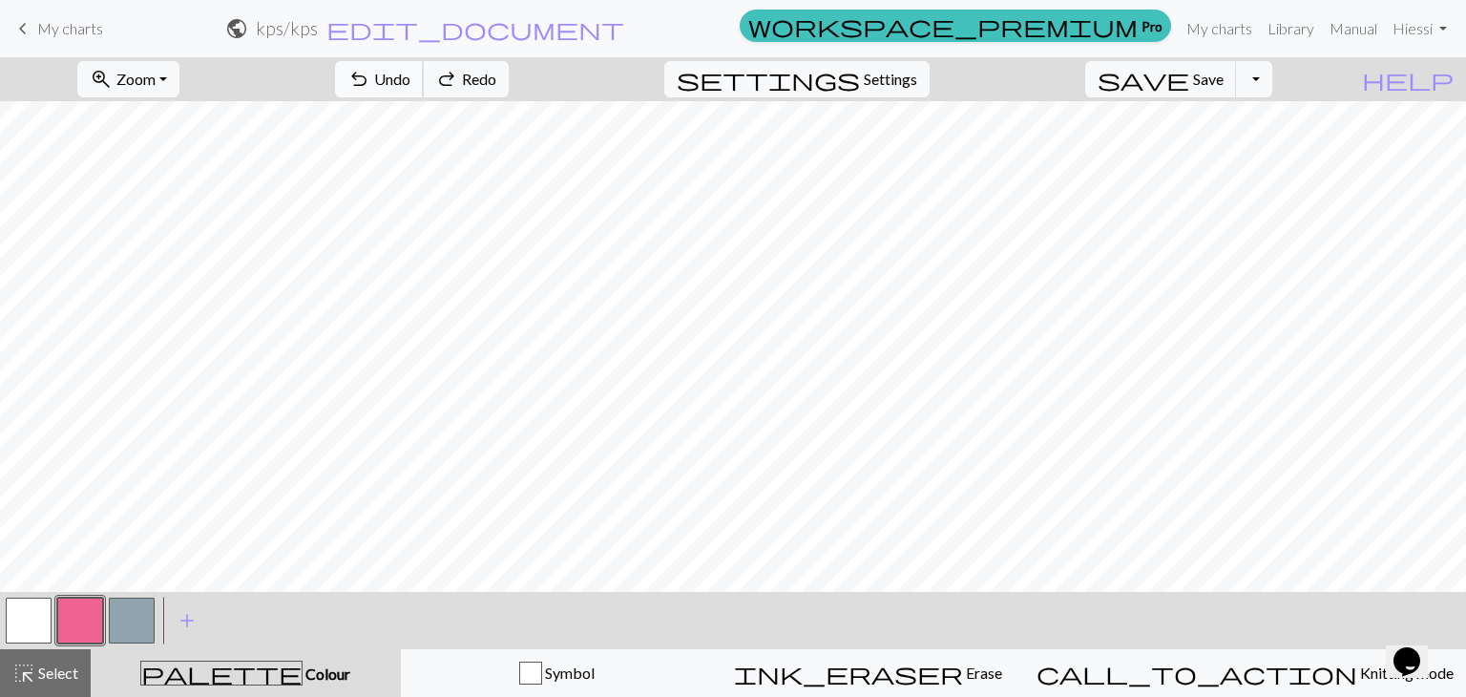
click at [424, 86] on button "undo Undo Undo" at bounding box center [379, 79] width 89 height 36
click at [370, 81] on span "undo" at bounding box center [358, 79] width 23 height 27
click at [370, 83] on span "undo" at bounding box center [358, 79] width 23 height 27
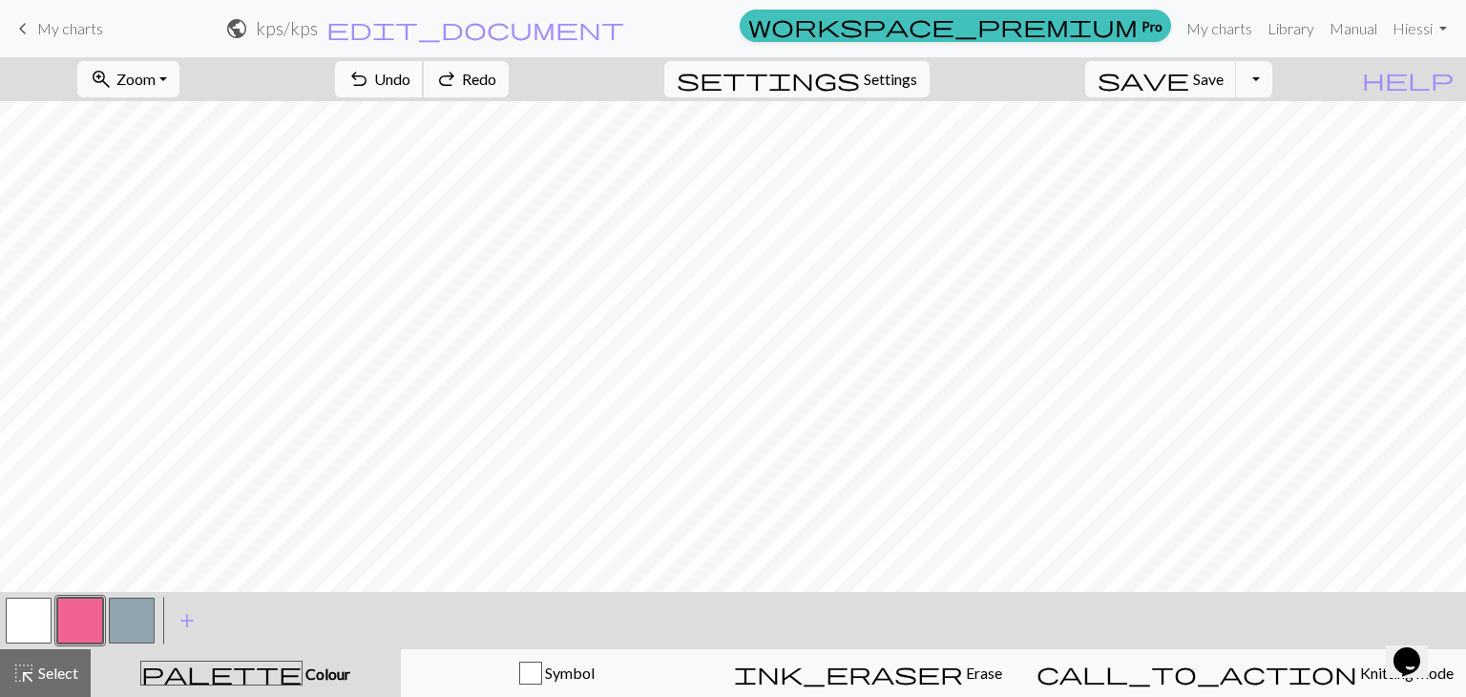
click at [370, 83] on span "undo" at bounding box center [358, 79] width 23 height 27
click at [1189, 80] on span "save" at bounding box center [1144, 79] width 92 height 27
click at [410, 79] on span "Undo" at bounding box center [392, 79] width 36 height 18
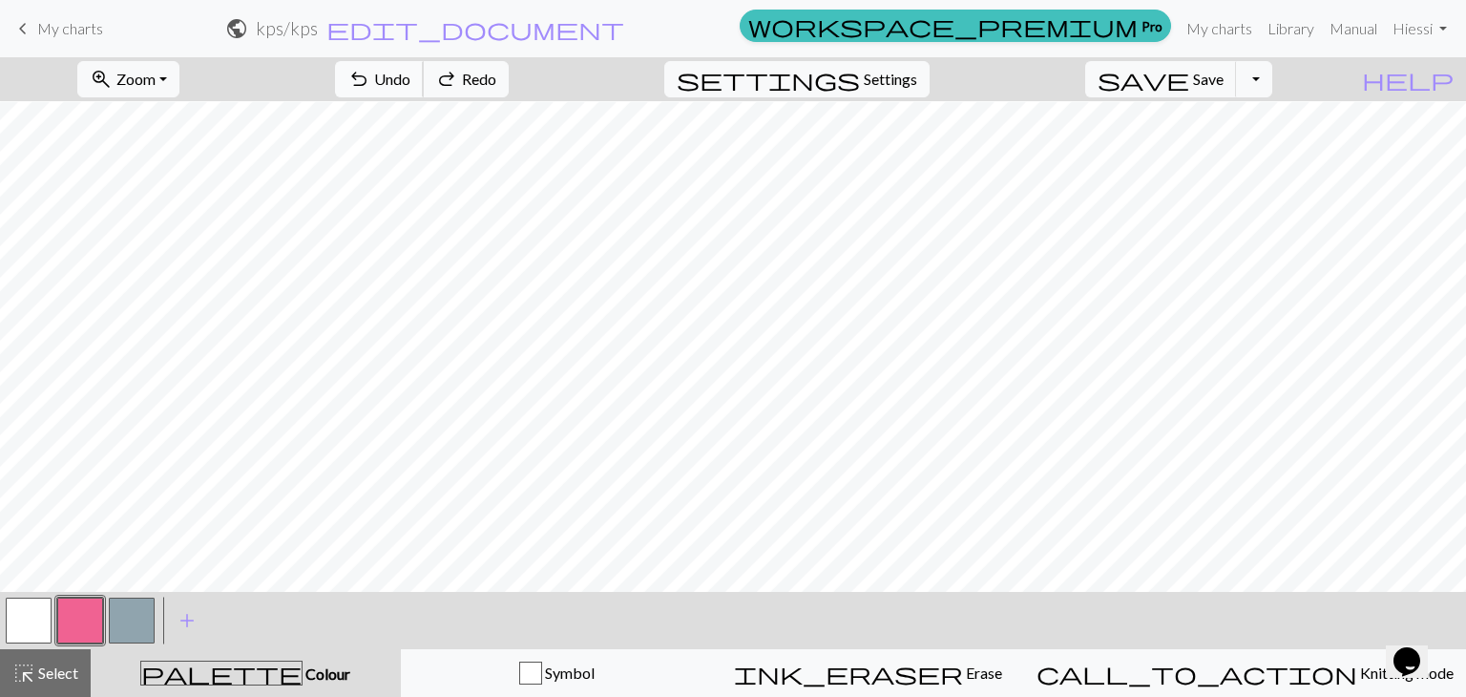
click at [410, 80] on span "Undo" at bounding box center [392, 79] width 36 height 18
click at [410, 77] on span "Undo" at bounding box center [392, 79] width 36 height 18
click at [30, 624] on button "button" at bounding box center [29, 620] width 46 height 46
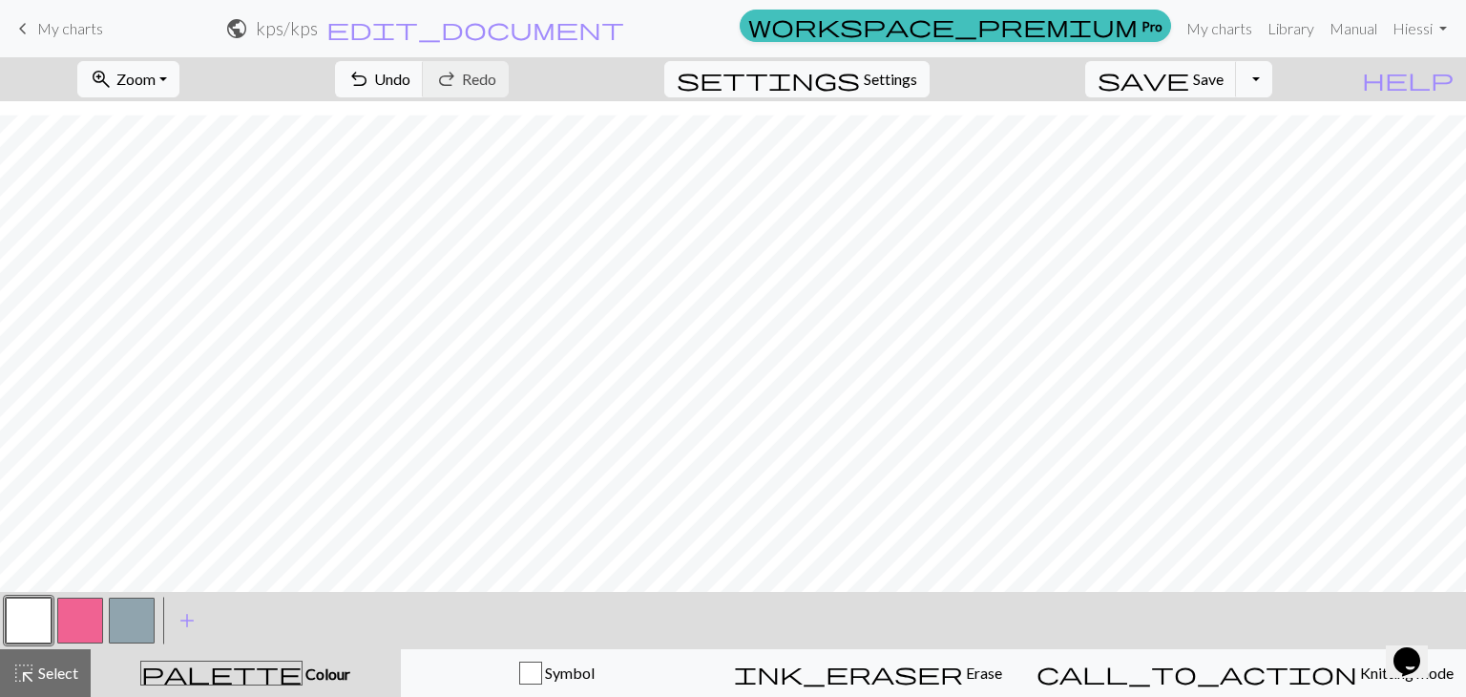
click at [89, 618] on button "button" at bounding box center [80, 620] width 46 height 46
click at [410, 82] on span "Undo" at bounding box center [392, 79] width 36 height 18
click at [410, 83] on span "Undo" at bounding box center [392, 79] width 36 height 18
click at [410, 71] on span "Undo" at bounding box center [392, 79] width 36 height 18
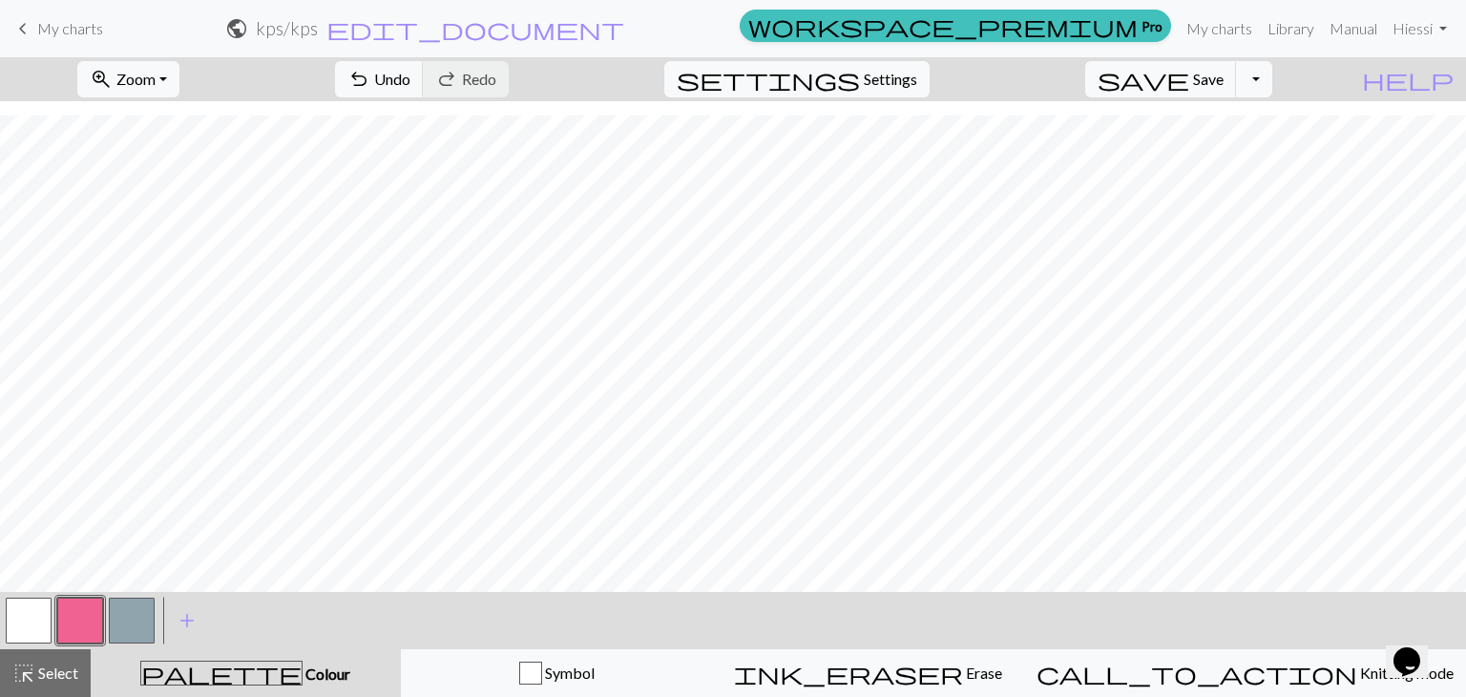
click at [899, 53] on nav "keyboard_arrow_left My charts public kps / kps edit_document Edit settings work…" at bounding box center [733, 28] width 1466 height 57
click at [897, 62] on button "settings Settings" at bounding box center [796, 79] width 265 height 36
select select "dk"
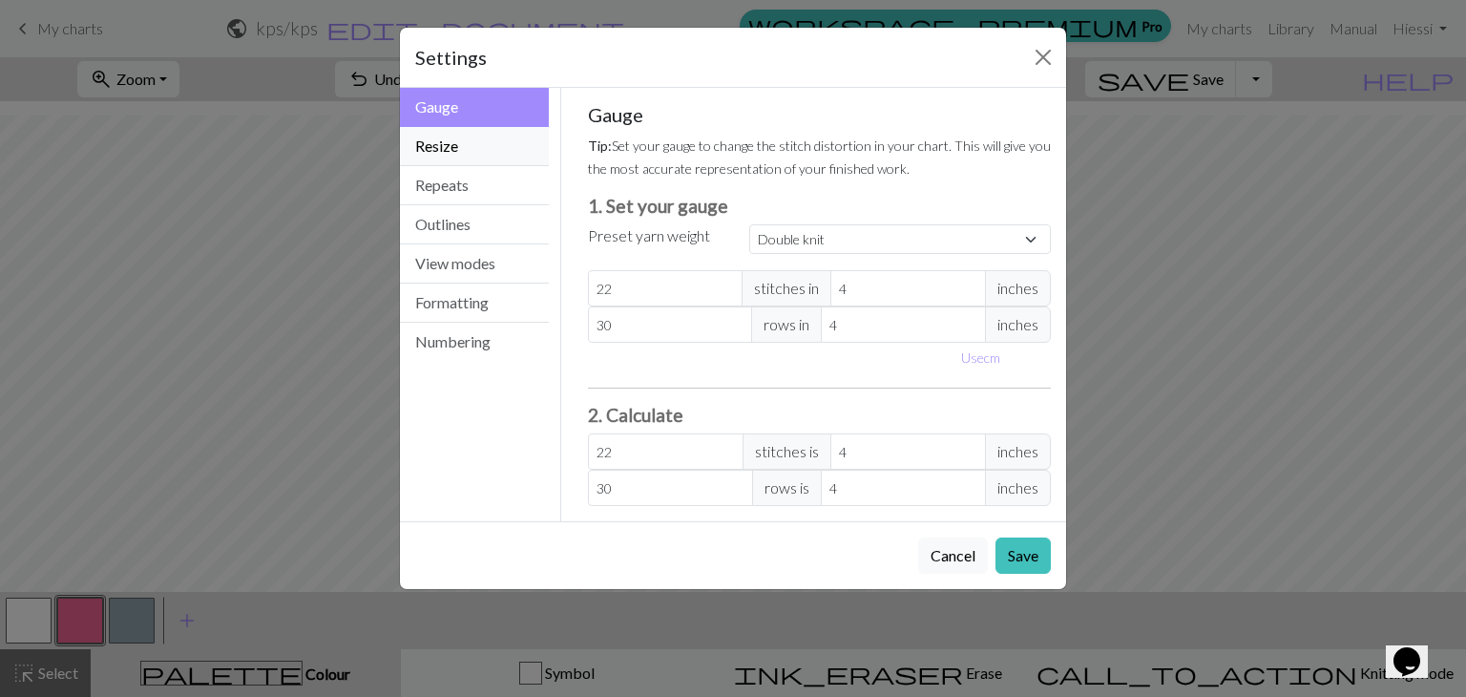
click at [485, 156] on button "Resize" at bounding box center [474, 146] width 149 height 39
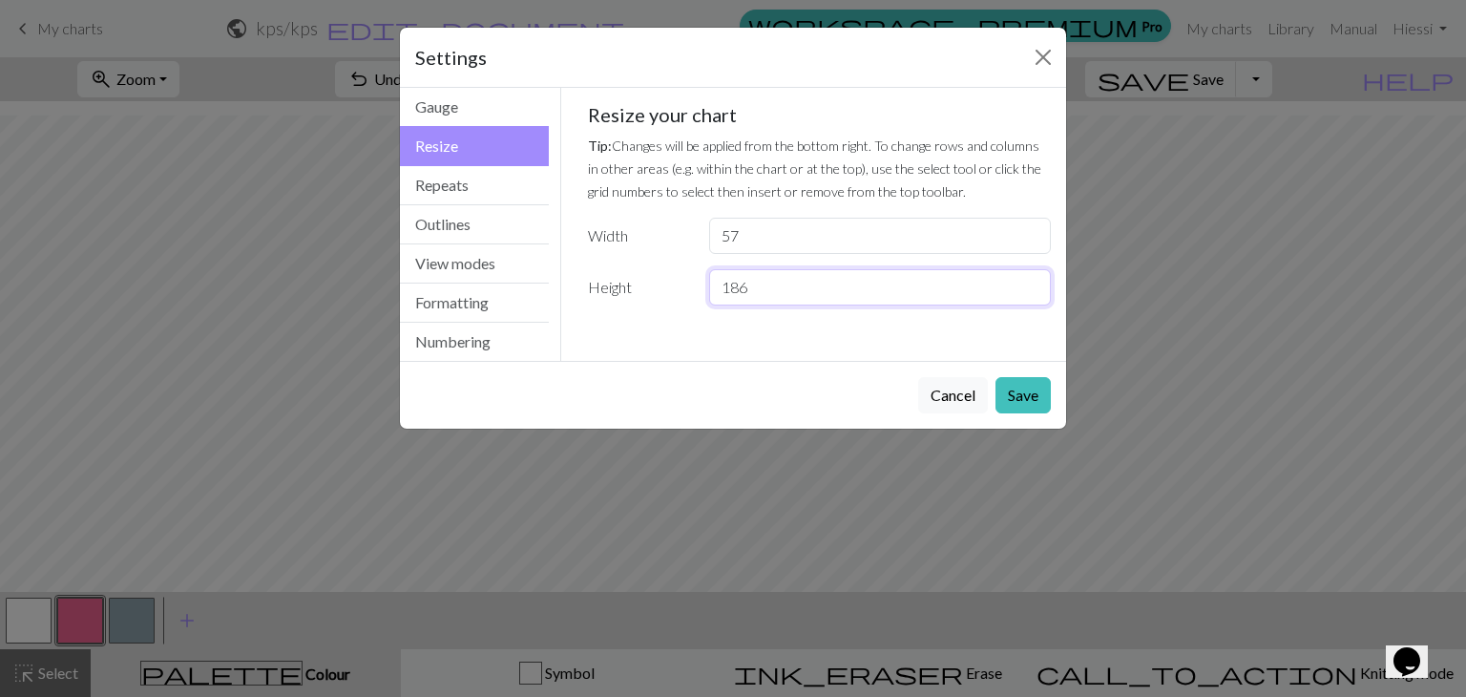
type input "186"
click at [1033, 282] on input "186" at bounding box center [880, 287] width 342 height 36
click at [1024, 393] on button "Save" at bounding box center [1022, 395] width 55 height 36
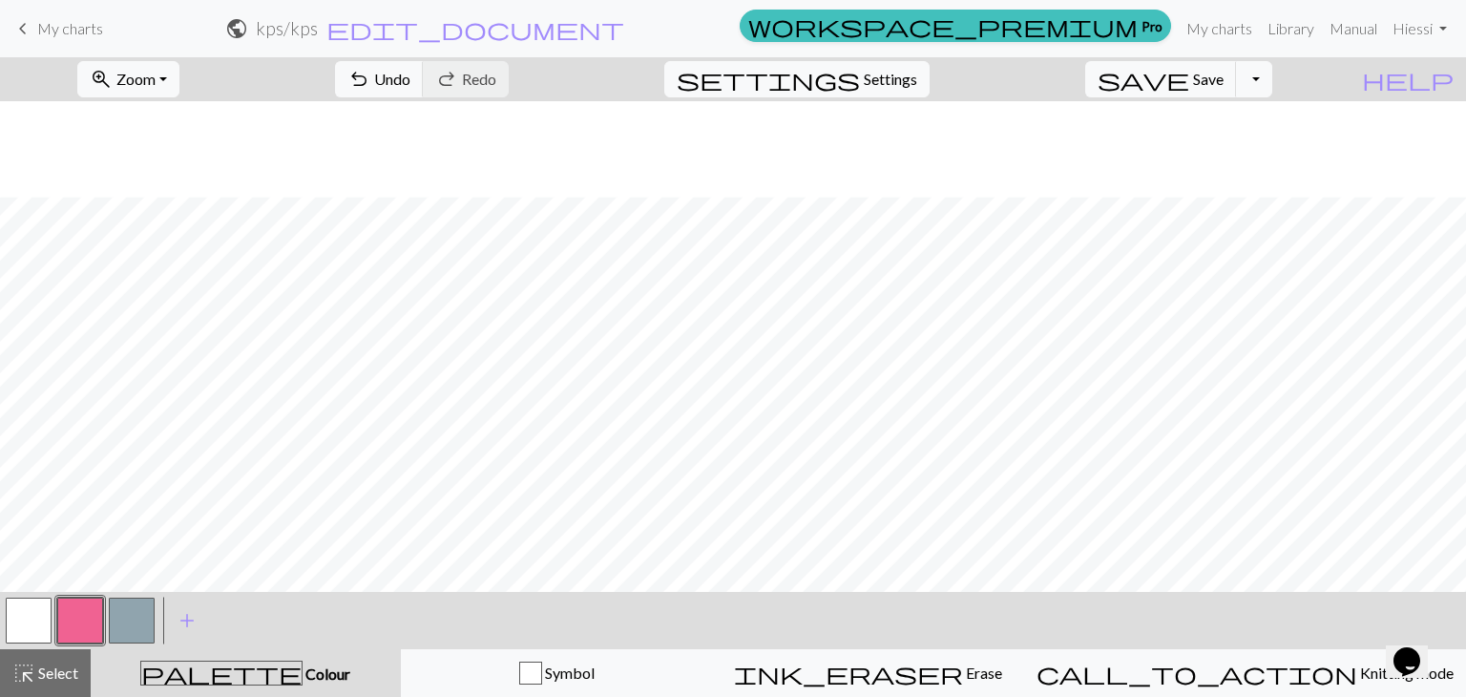
scroll to position [1958, 0]
drag, startPoint x: 128, startPoint y: 617, endPoint x: 179, endPoint y: 577, distance: 65.3
click at [128, 616] on button "button" at bounding box center [132, 620] width 46 height 46
click at [76, 625] on button "button" at bounding box center [80, 620] width 46 height 46
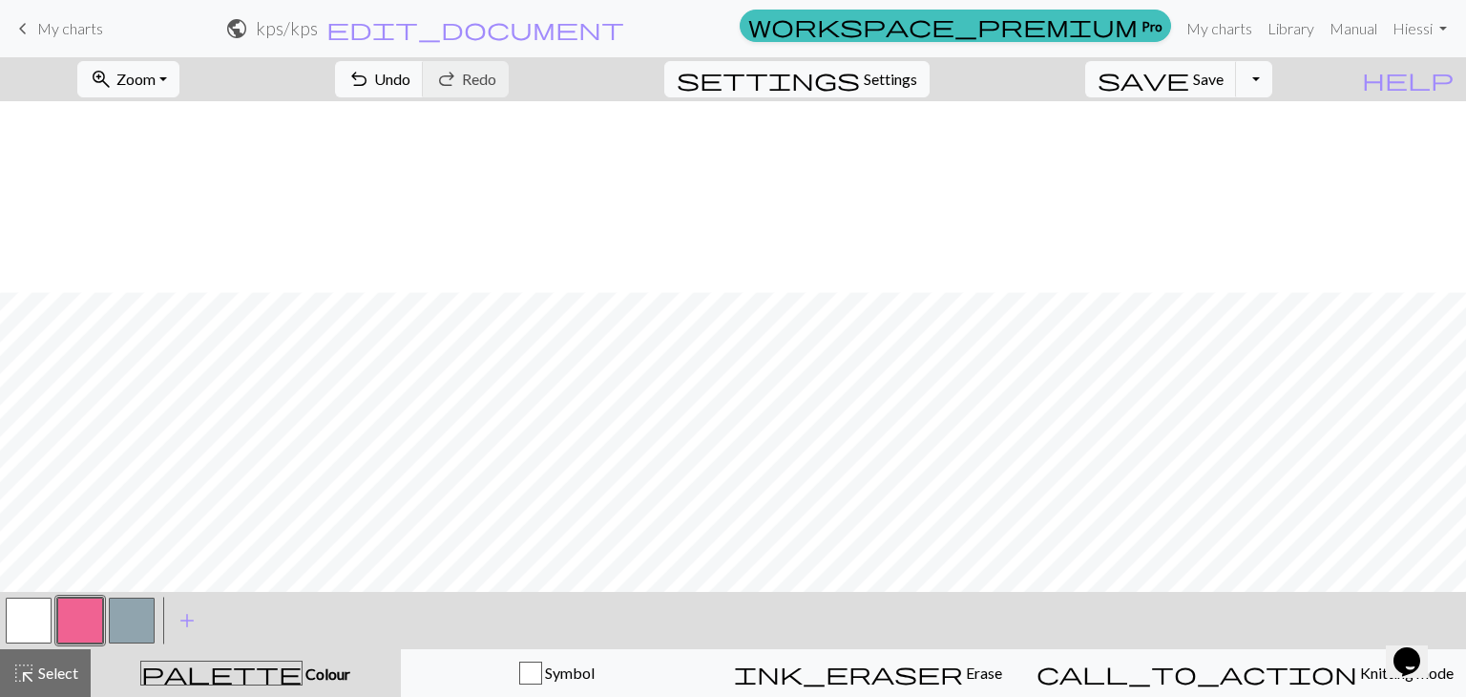
scroll to position [2215, 0]
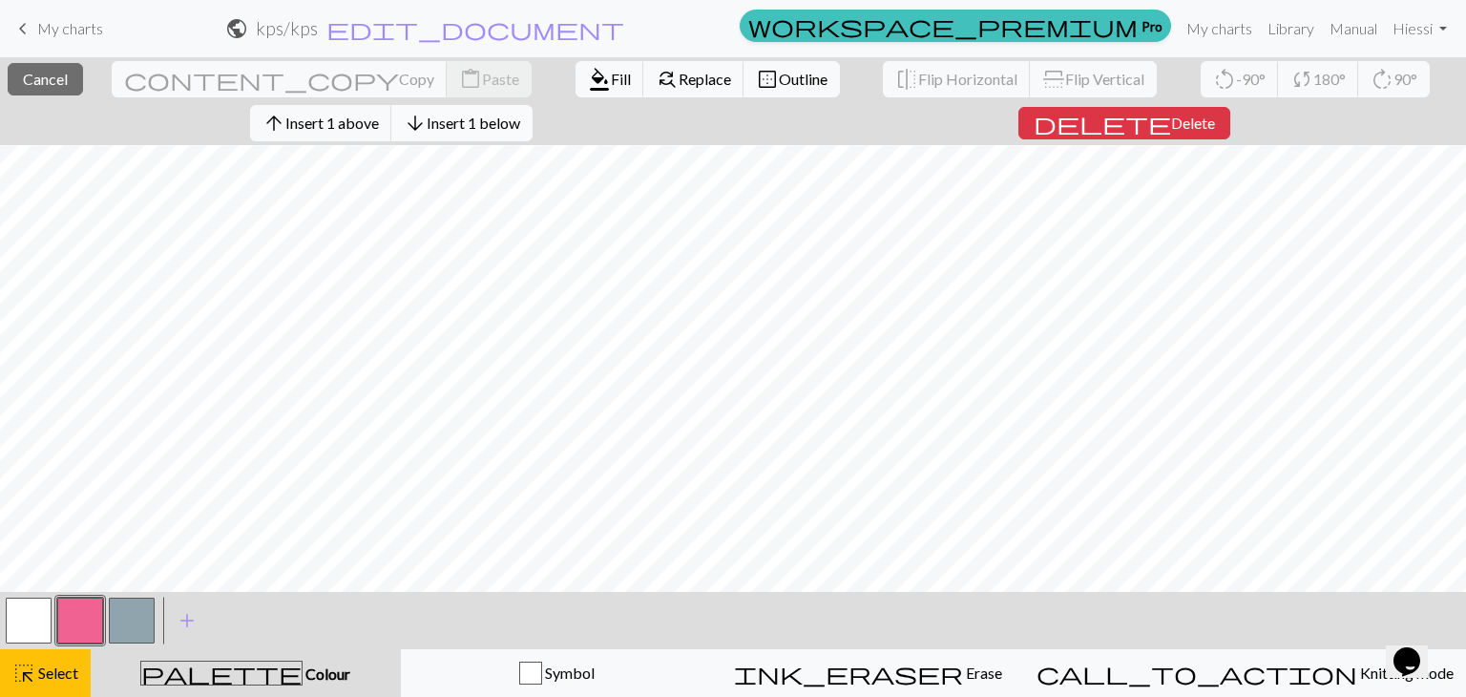
click at [481, 124] on span "Insert 1 below" at bounding box center [474, 123] width 94 height 18
click at [520, 124] on span "Insert 1 below" at bounding box center [474, 123] width 94 height 18
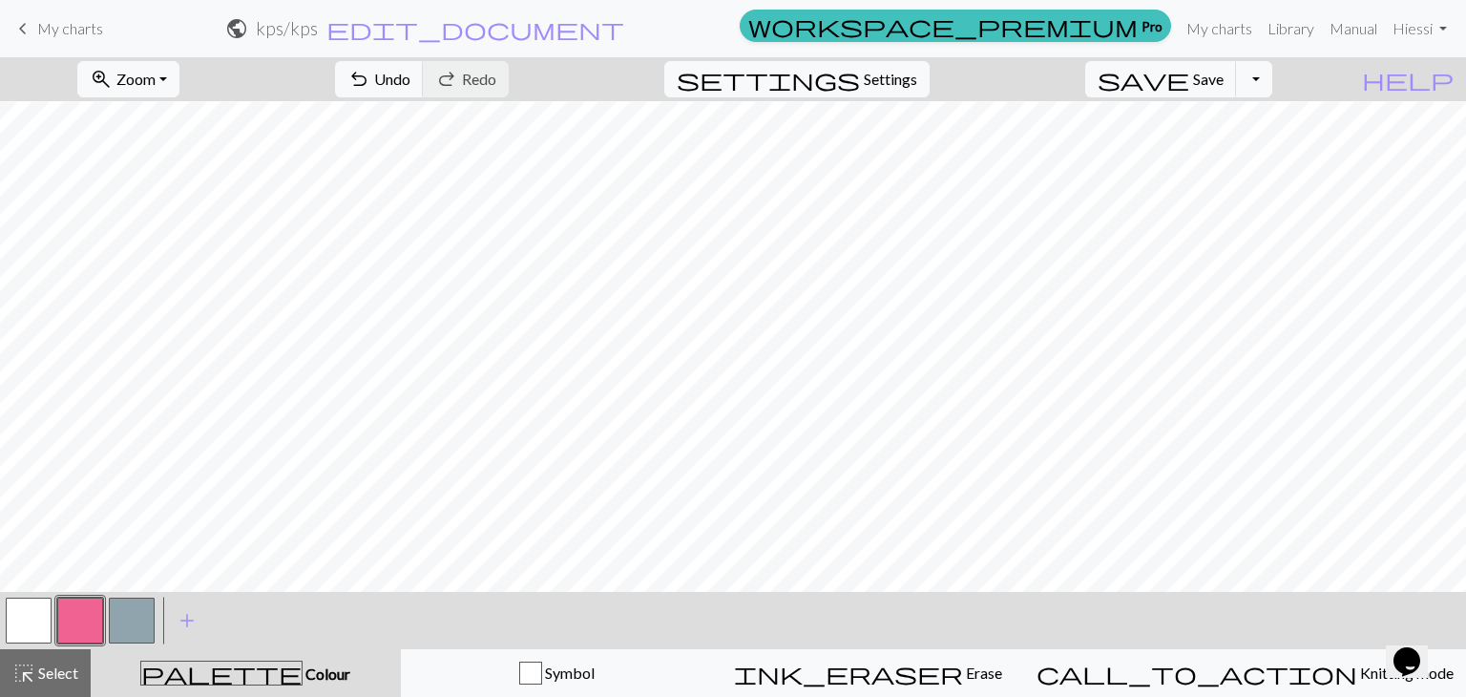
click at [23, 612] on button "button" at bounding box center [29, 620] width 46 height 46
click at [124, 614] on button "button" at bounding box center [132, 620] width 46 height 46
click at [90, 616] on button "button" at bounding box center [80, 620] width 46 height 46
click at [61, 612] on button "button" at bounding box center [80, 620] width 46 height 46
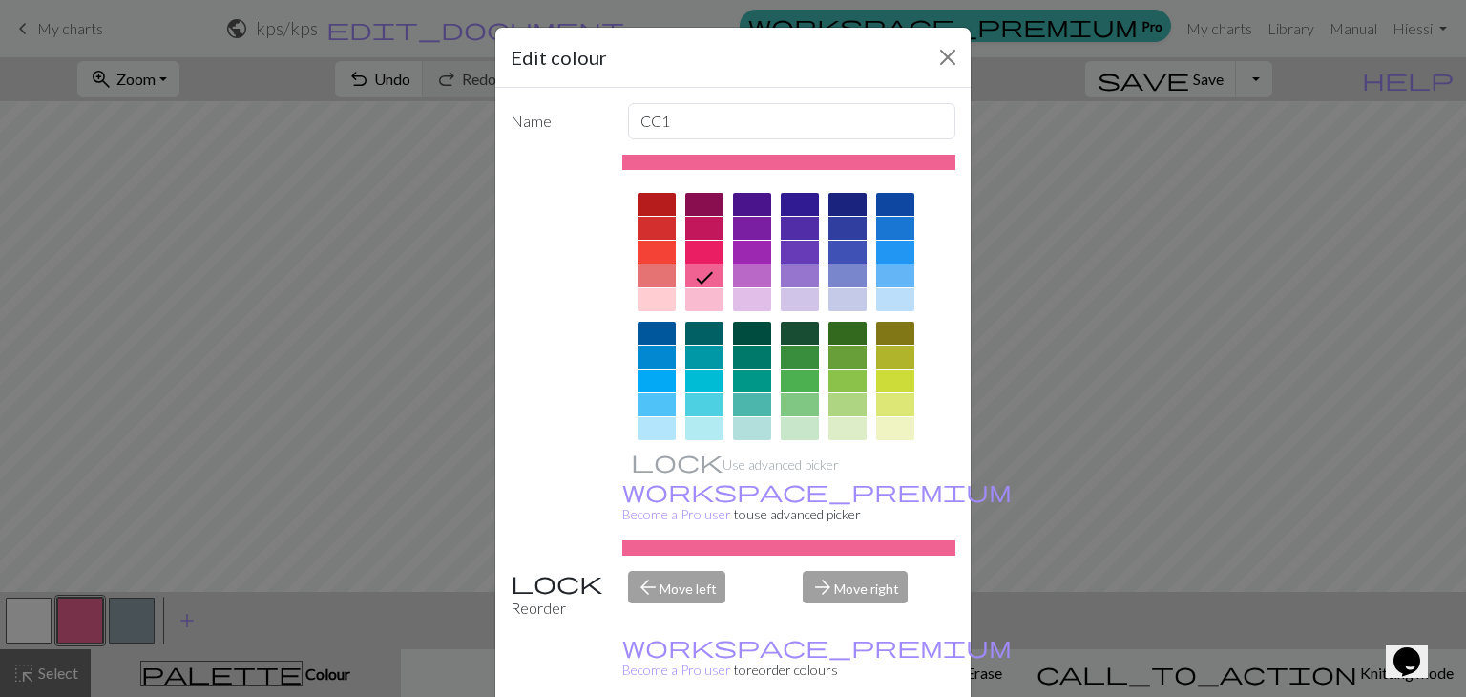
click at [223, 508] on div "Edit colour Name CC1 Use advanced picker workspace_premium Become a Pro user to…" at bounding box center [733, 348] width 1466 height 697
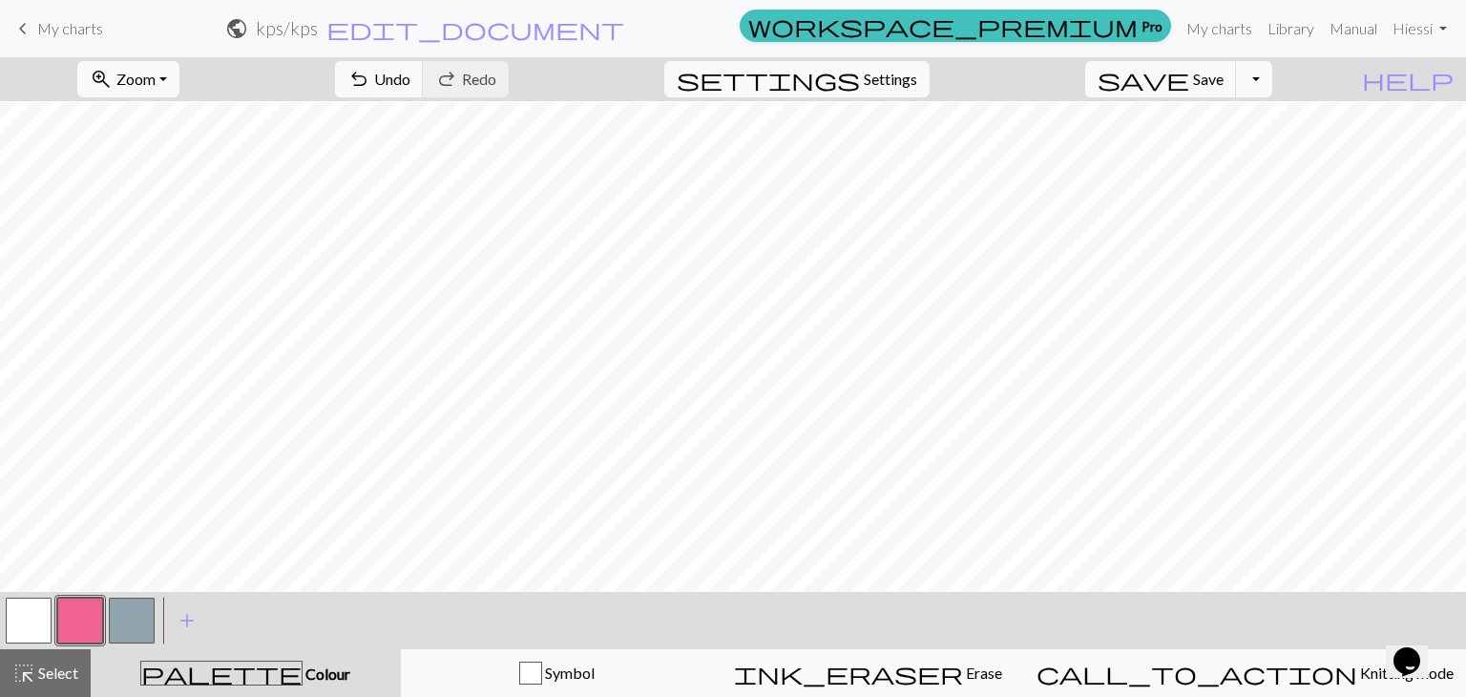
click at [31, 631] on button "button" at bounding box center [29, 620] width 46 height 46
click at [94, 609] on button "button" at bounding box center [80, 620] width 46 height 46
click at [410, 81] on span "Undo" at bounding box center [392, 79] width 36 height 18
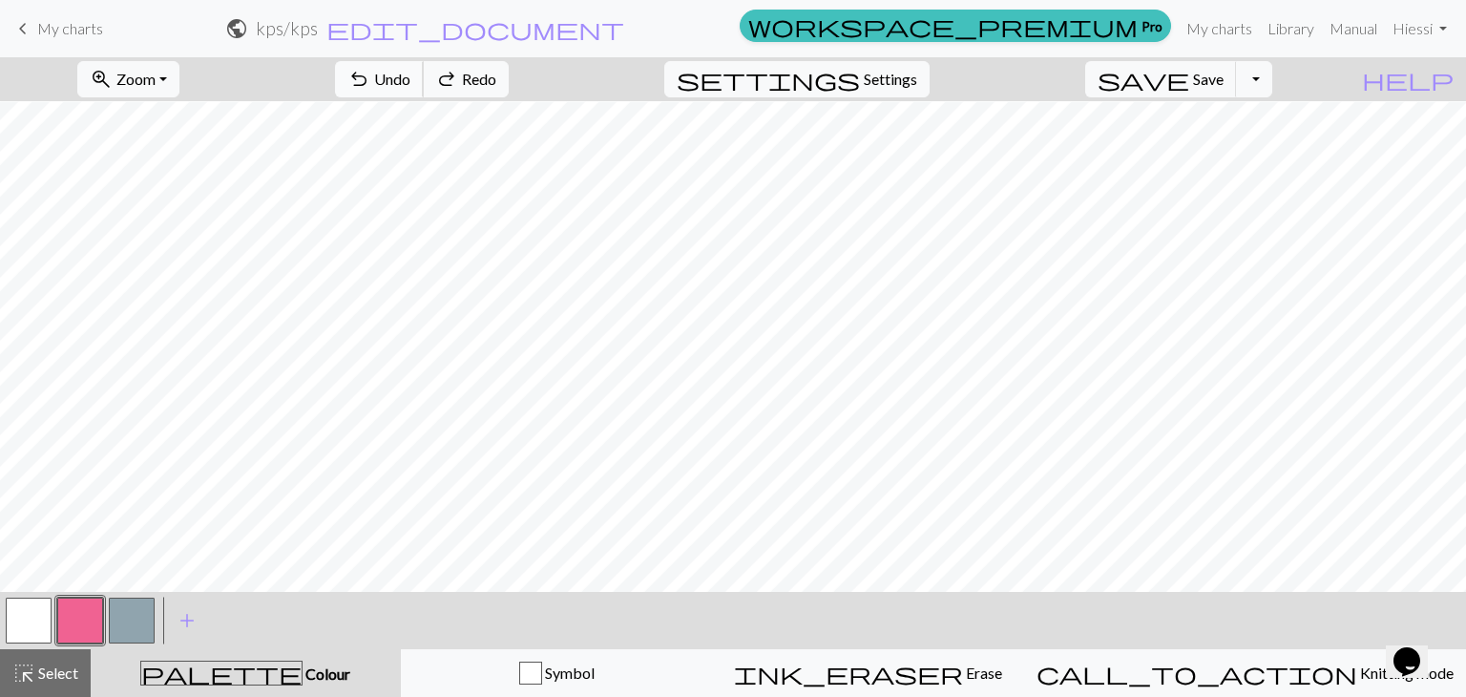
click at [410, 81] on span "Undo" at bounding box center [392, 79] width 36 height 18
click at [81, 621] on button "button" at bounding box center [80, 620] width 46 height 46
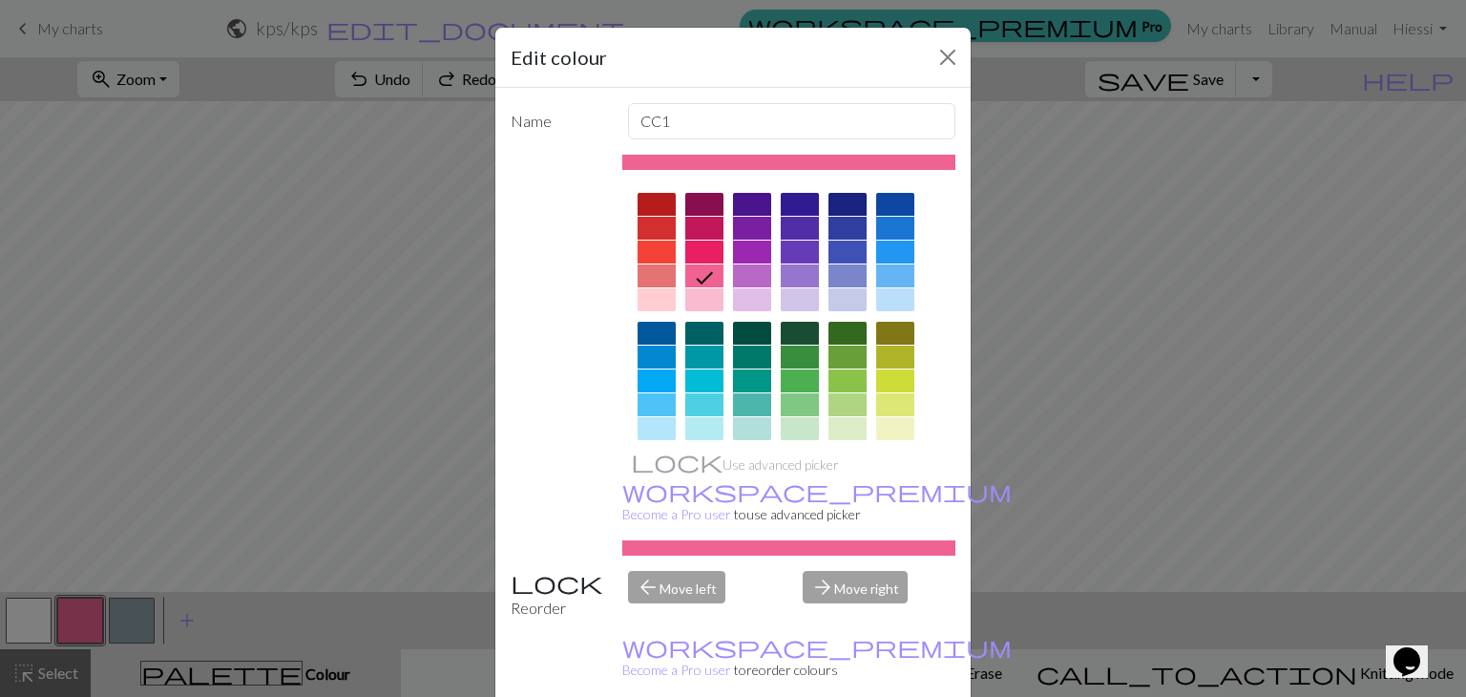
click at [336, 454] on div "Edit colour Name CC1 Use advanced picker workspace_premium Become a Pro user to…" at bounding box center [733, 348] width 1466 height 697
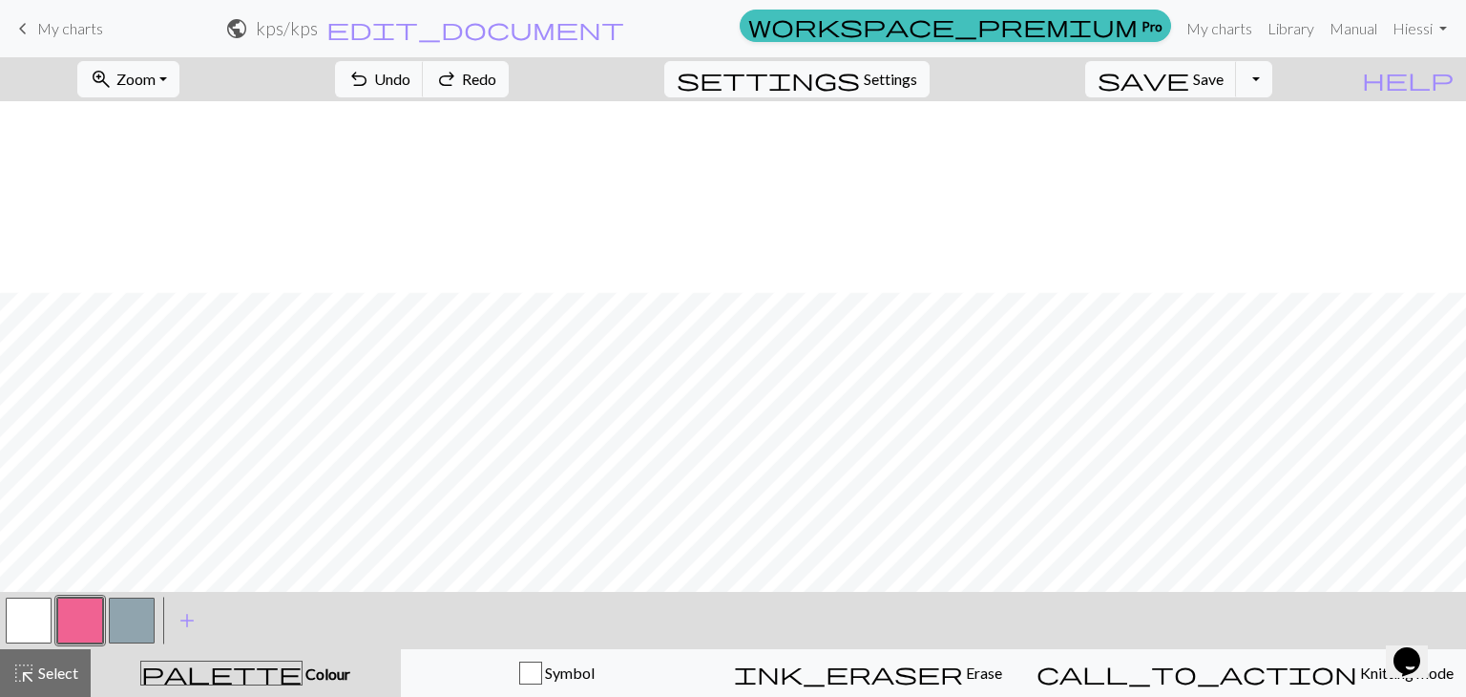
scroll to position [2436, 0]
click at [26, 604] on button "button" at bounding box center [29, 620] width 46 height 46
click at [87, 616] on button "button" at bounding box center [80, 620] width 46 height 46
click at [38, 617] on button "button" at bounding box center [29, 620] width 46 height 46
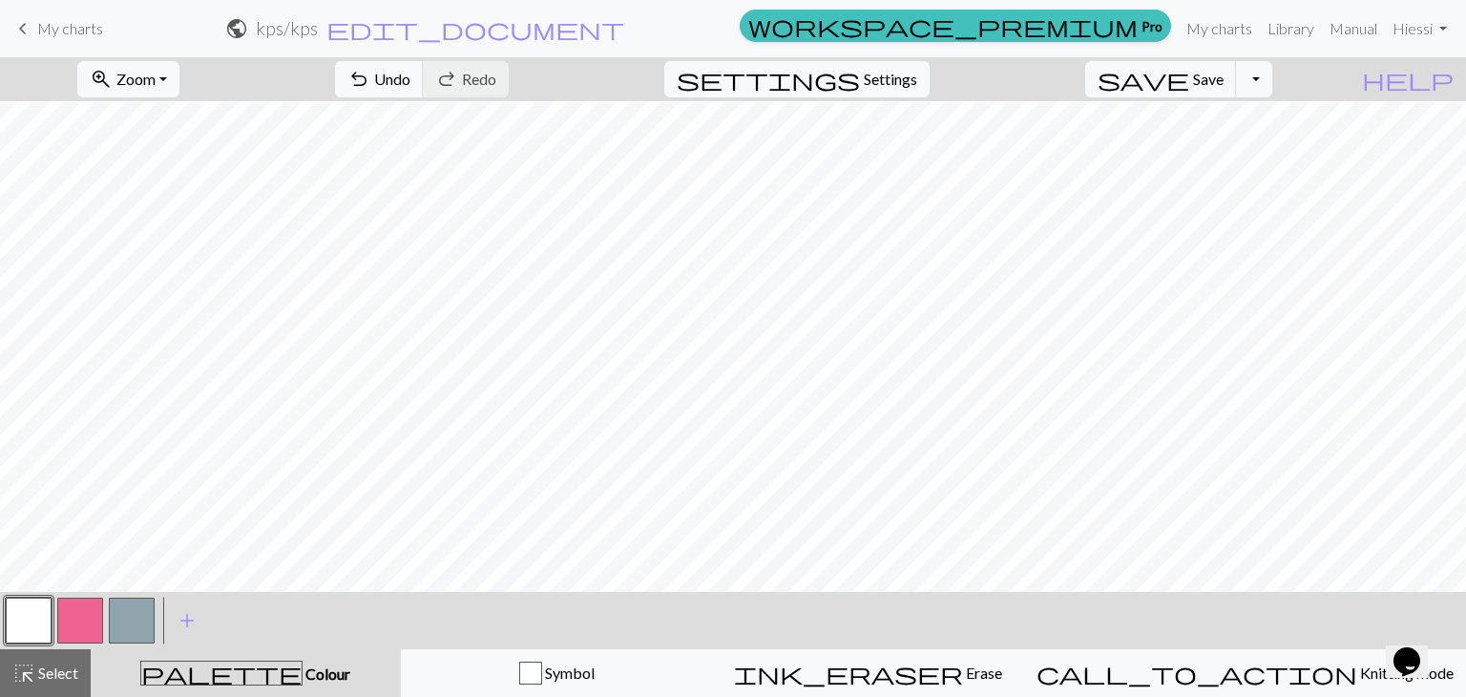
click at [92, 612] on button "button" at bounding box center [80, 620] width 46 height 46
click at [25, 615] on button "button" at bounding box center [29, 620] width 46 height 46
click at [77, 617] on button "button" at bounding box center [80, 620] width 46 height 46
click at [410, 80] on span "Undo" at bounding box center [392, 79] width 36 height 18
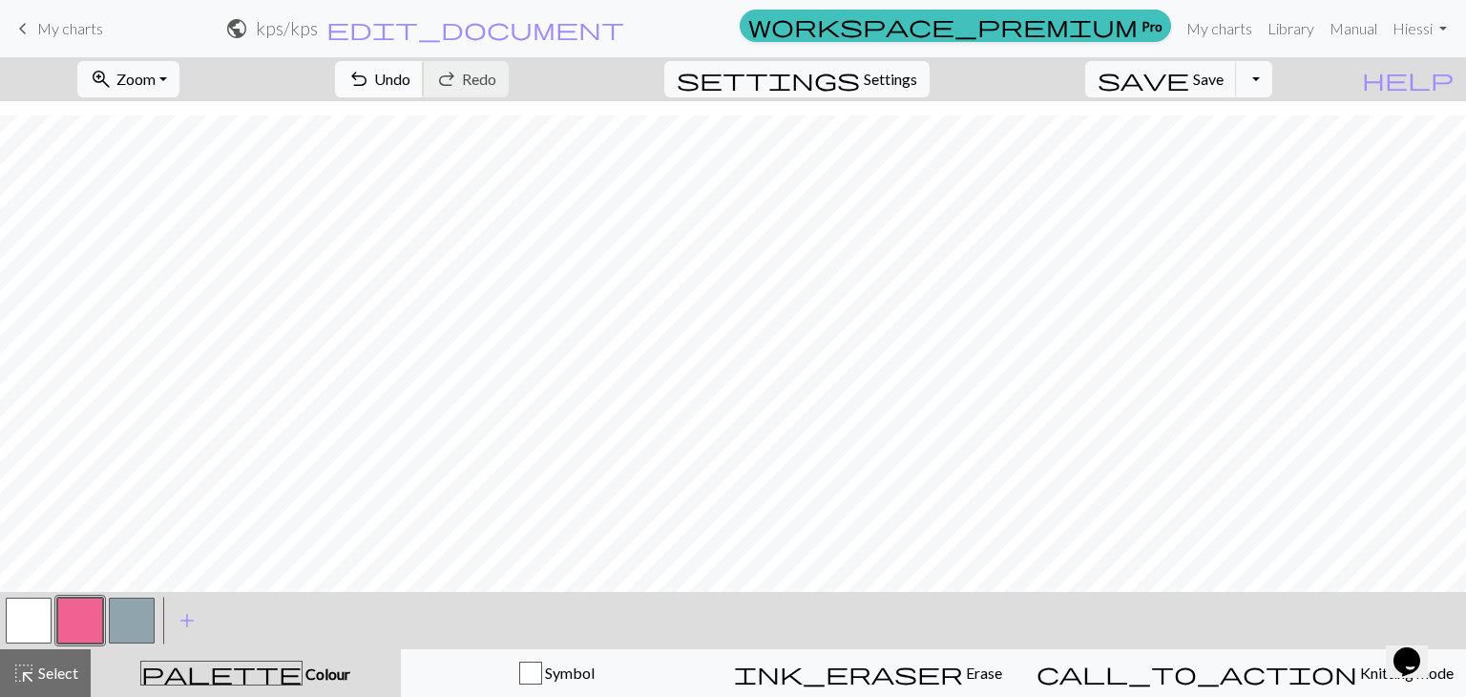
click at [410, 80] on span "Undo" at bounding box center [392, 79] width 36 height 18
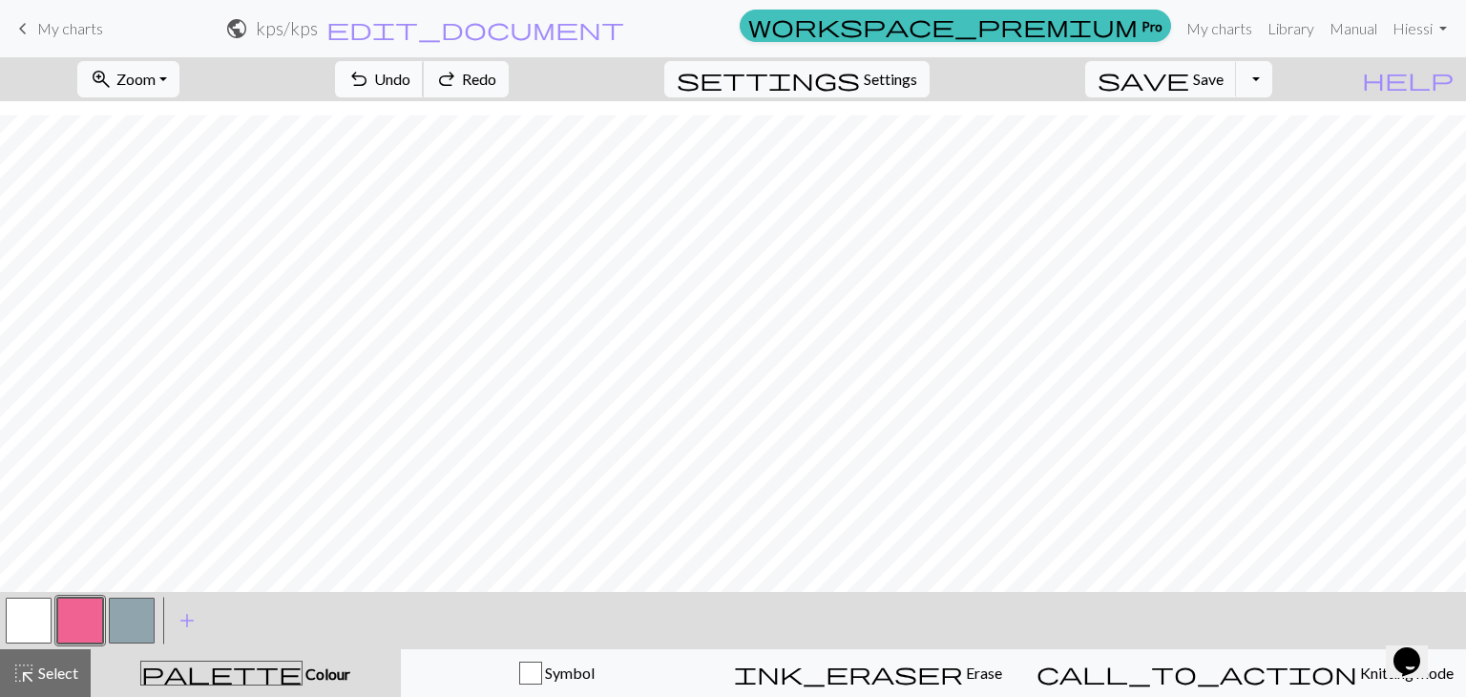
click at [410, 80] on span "Undo" at bounding box center [392, 79] width 36 height 18
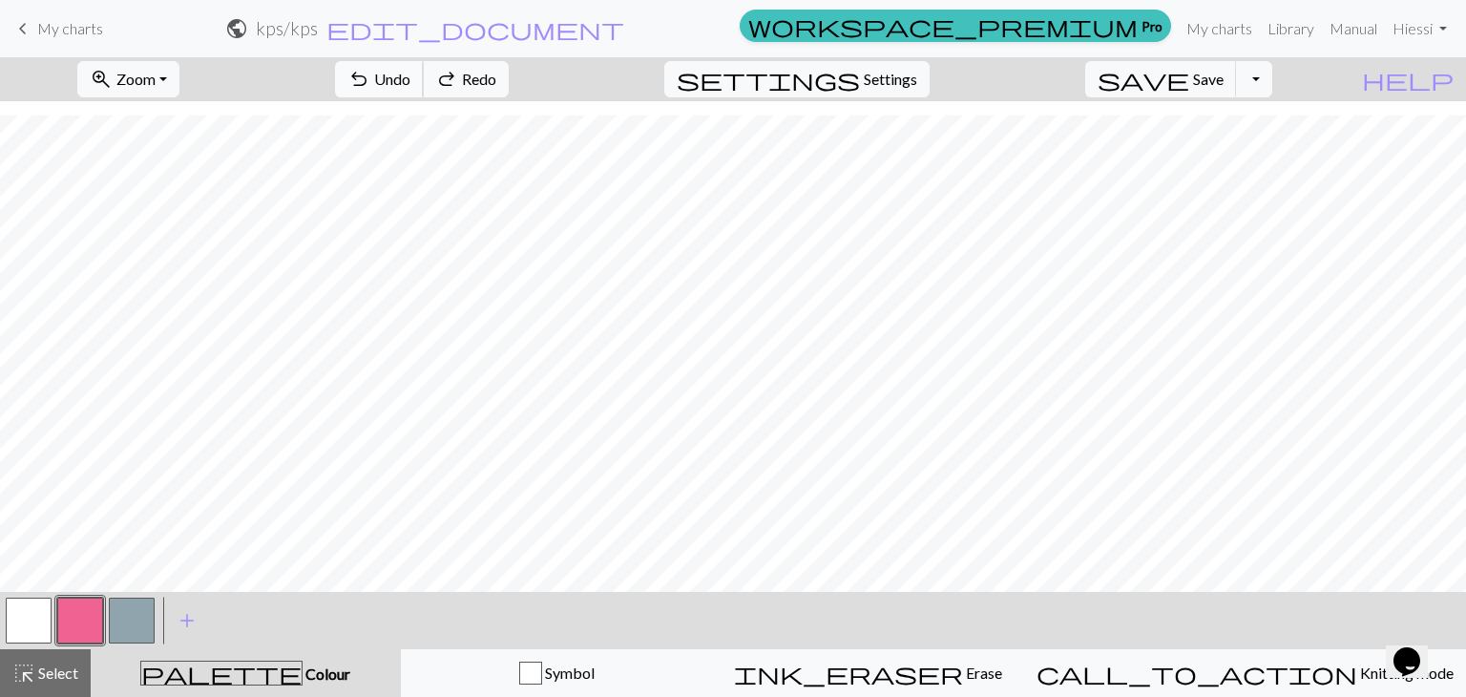
click at [410, 81] on span "Undo" at bounding box center [392, 79] width 36 height 18
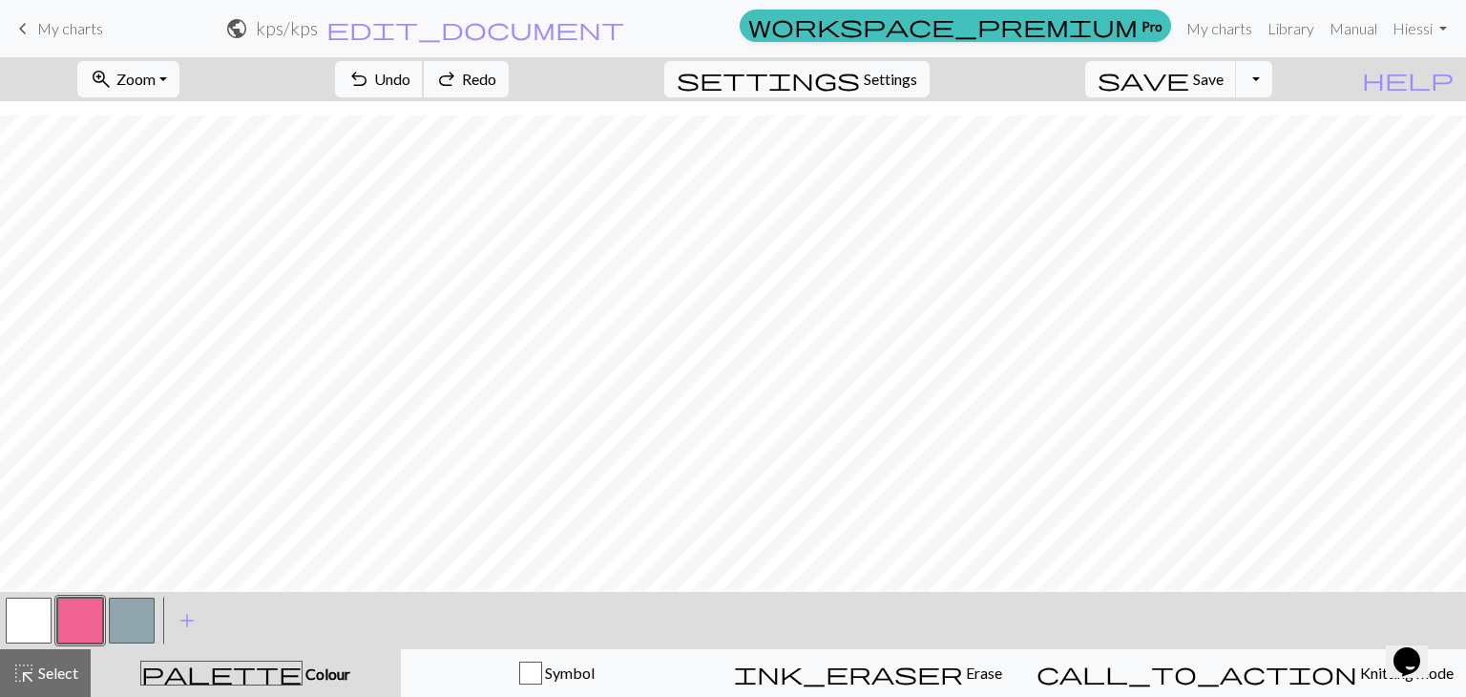
click at [410, 81] on span "Undo" at bounding box center [392, 79] width 36 height 18
click at [34, 607] on button "button" at bounding box center [29, 620] width 46 height 46
click at [92, 621] on button "button" at bounding box center [80, 620] width 46 height 46
click at [43, 620] on button "button" at bounding box center [29, 620] width 46 height 46
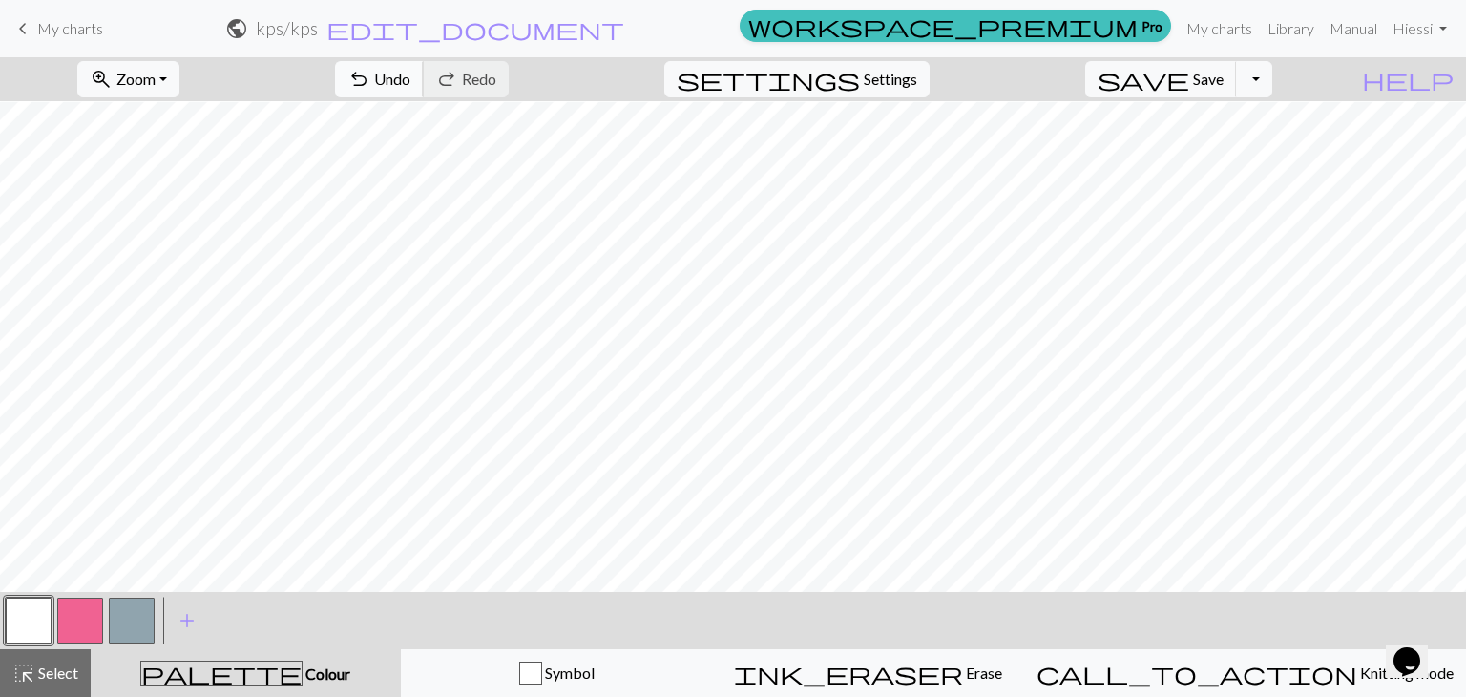
click at [410, 83] on span "Undo" at bounding box center [392, 79] width 36 height 18
click at [424, 89] on button "undo Undo Undo" at bounding box center [379, 79] width 89 height 36
click at [424, 90] on button "undo Undo Undo" at bounding box center [379, 79] width 89 height 36
drag, startPoint x: 62, startPoint y: 624, endPoint x: 98, endPoint y: 602, distance: 42.4
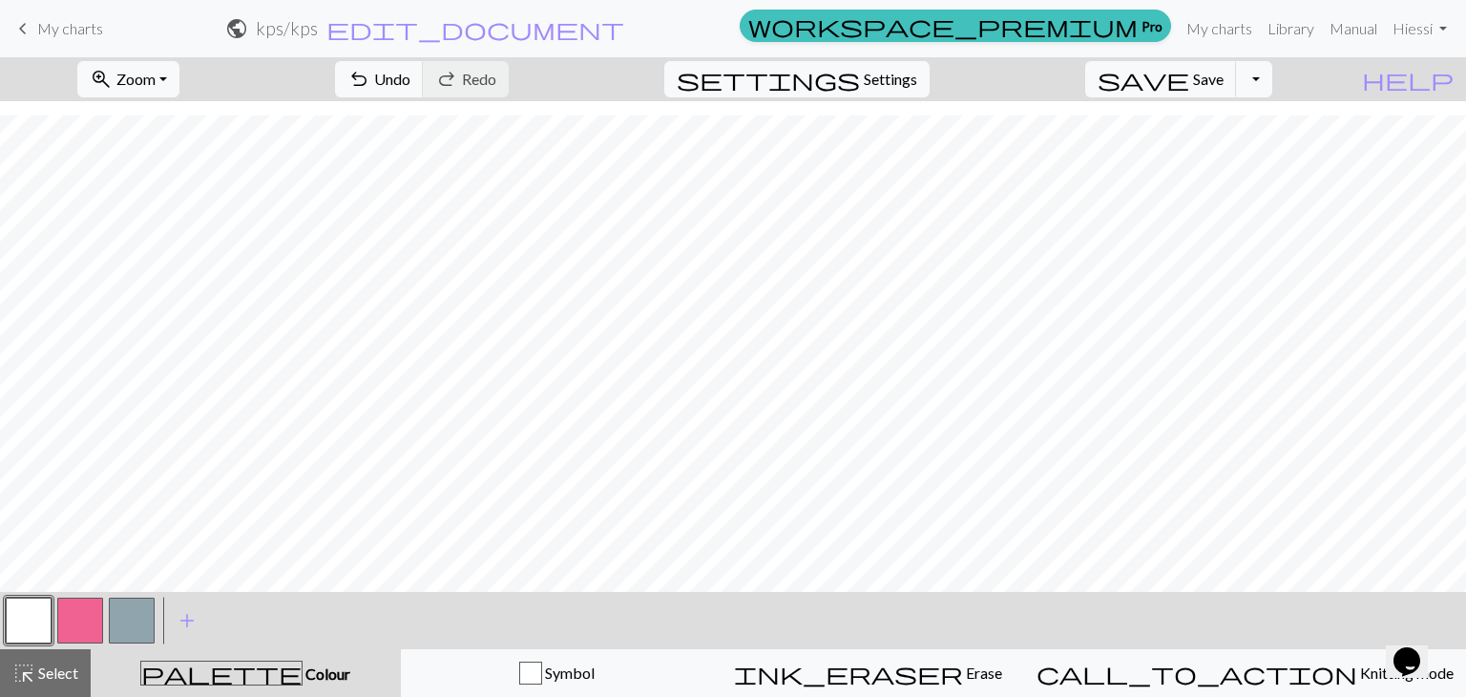
click at [63, 624] on button "button" at bounding box center [80, 620] width 46 height 46
click at [8, 602] on button "button" at bounding box center [29, 620] width 46 height 46
click at [94, 612] on button "button" at bounding box center [80, 620] width 46 height 46
click at [424, 77] on button "undo Undo Undo" at bounding box center [379, 79] width 89 height 36
click at [410, 81] on span "Undo" at bounding box center [392, 79] width 36 height 18
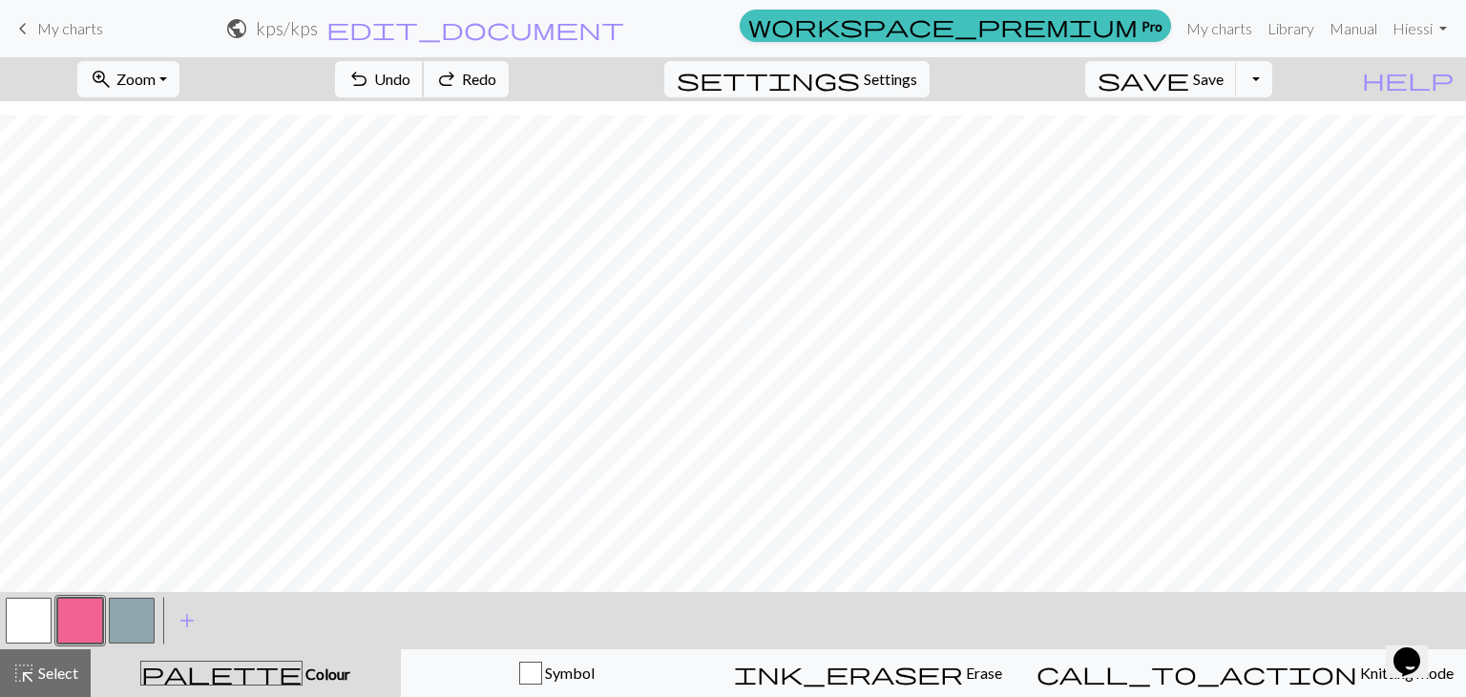
click at [410, 82] on span "Undo" at bounding box center [392, 79] width 36 height 18
click at [1220, 89] on button "save Save Save" at bounding box center [1161, 79] width 152 height 36
click at [115, 638] on button "button" at bounding box center [132, 620] width 46 height 46
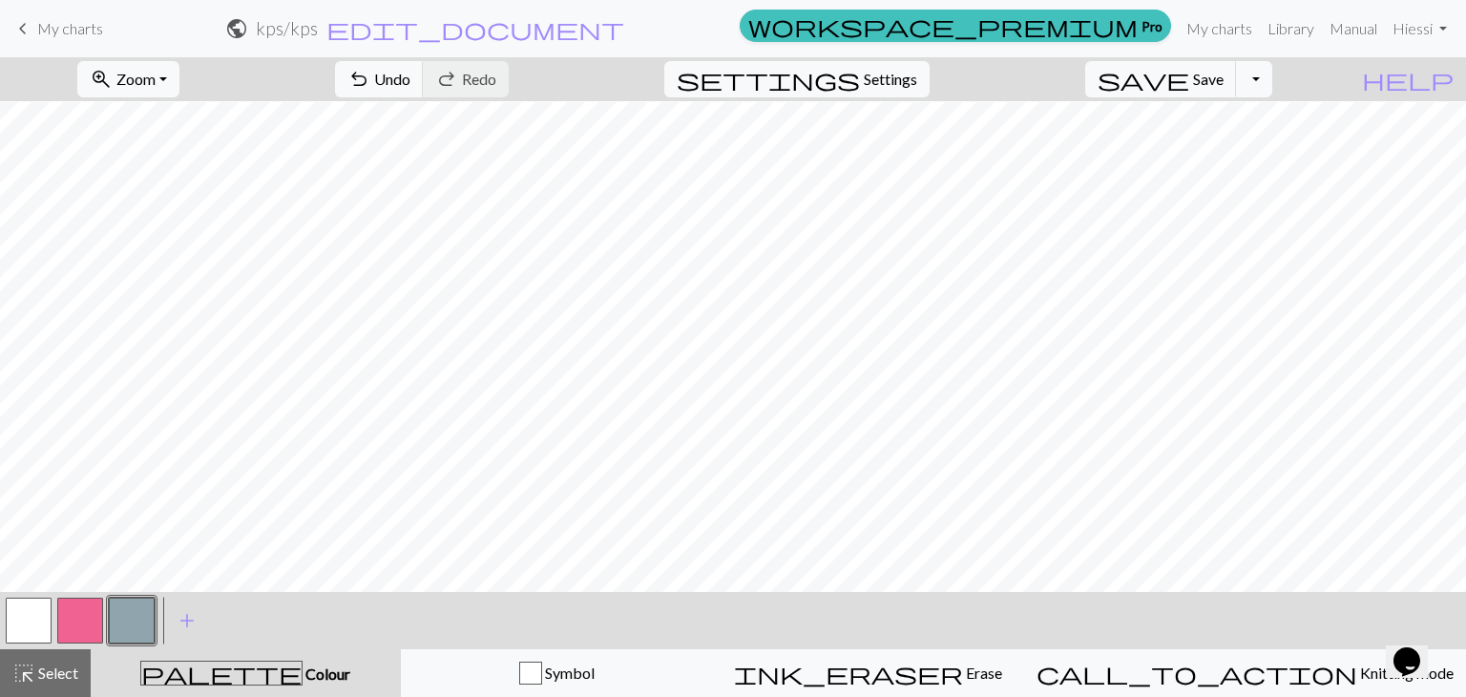
click at [73, 625] on button "button" at bounding box center [80, 620] width 46 height 46
click at [370, 88] on span "undo" at bounding box center [358, 79] width 23 height 27
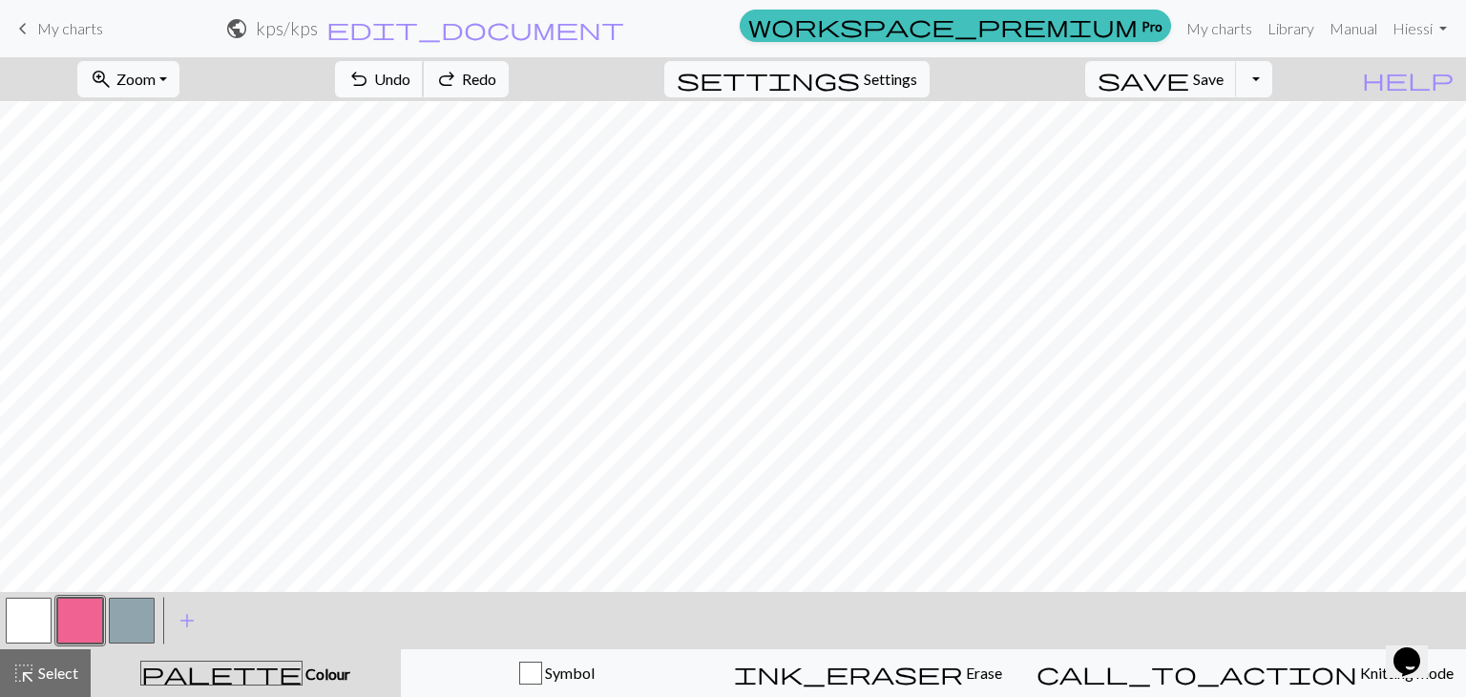
click at [370, 84] on span "undo" at bounding box center [358, 79] width 23 height 27
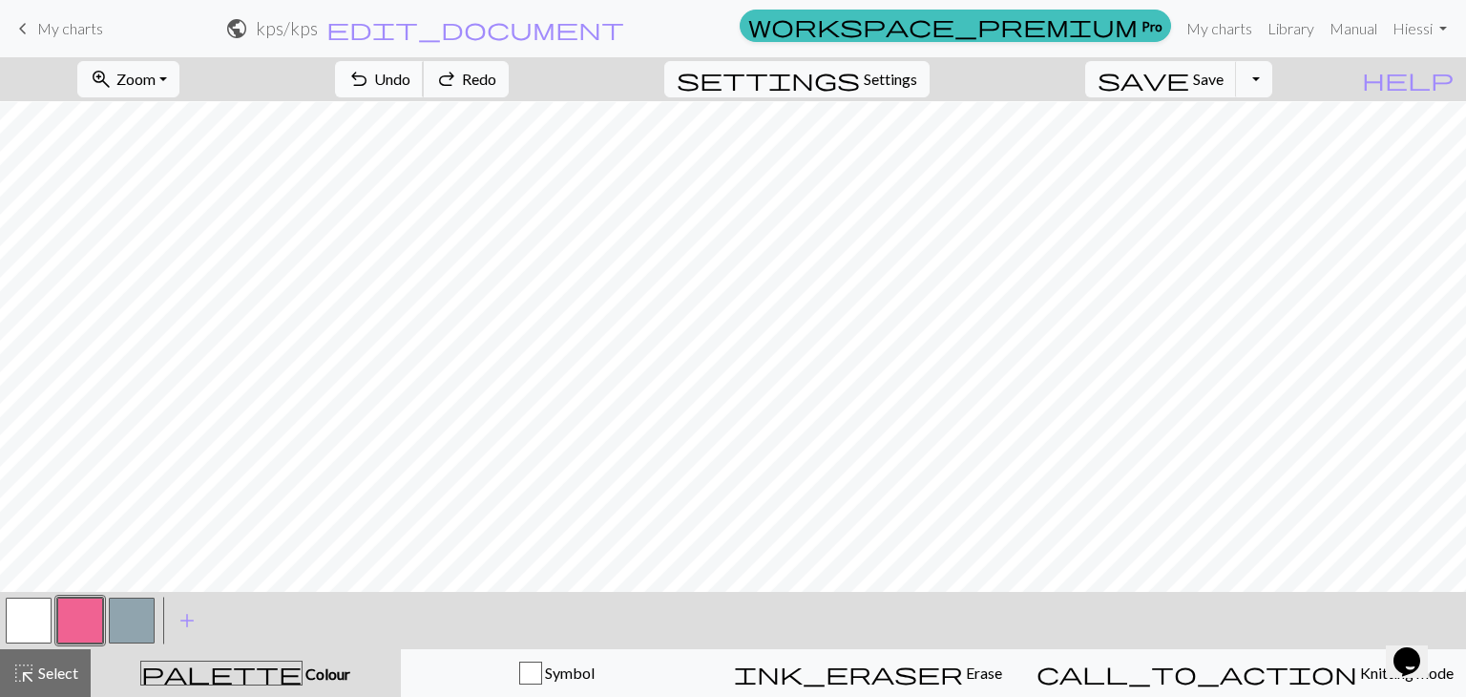
click at [370, 84] on span "undo" at bounding box center [358, 79] width 23 height 27
click at [24, 614] on button "button" at bounding box center [29, 620] width 46 height 46
click at [83, 602] on button "button" at bounding box center [80, 620] width 46 height 46
click at [27, 627] on button "button" at bounding box center [29, 620] width 46 height 46
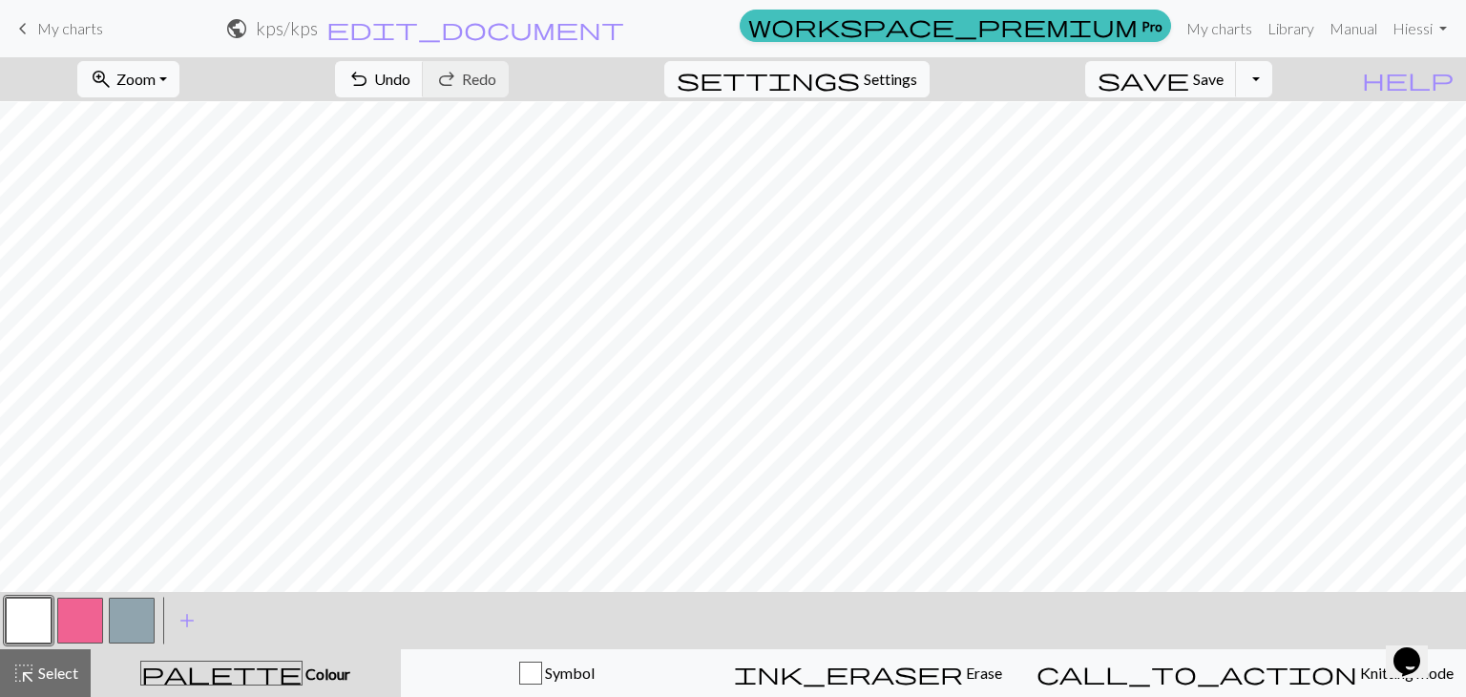
click at [72, 629] on button "button" at bounding box center [80, 620] width 46 height 46
click at [73, 609] on button "button" at bounding box center [80, 620] width 46 height 46
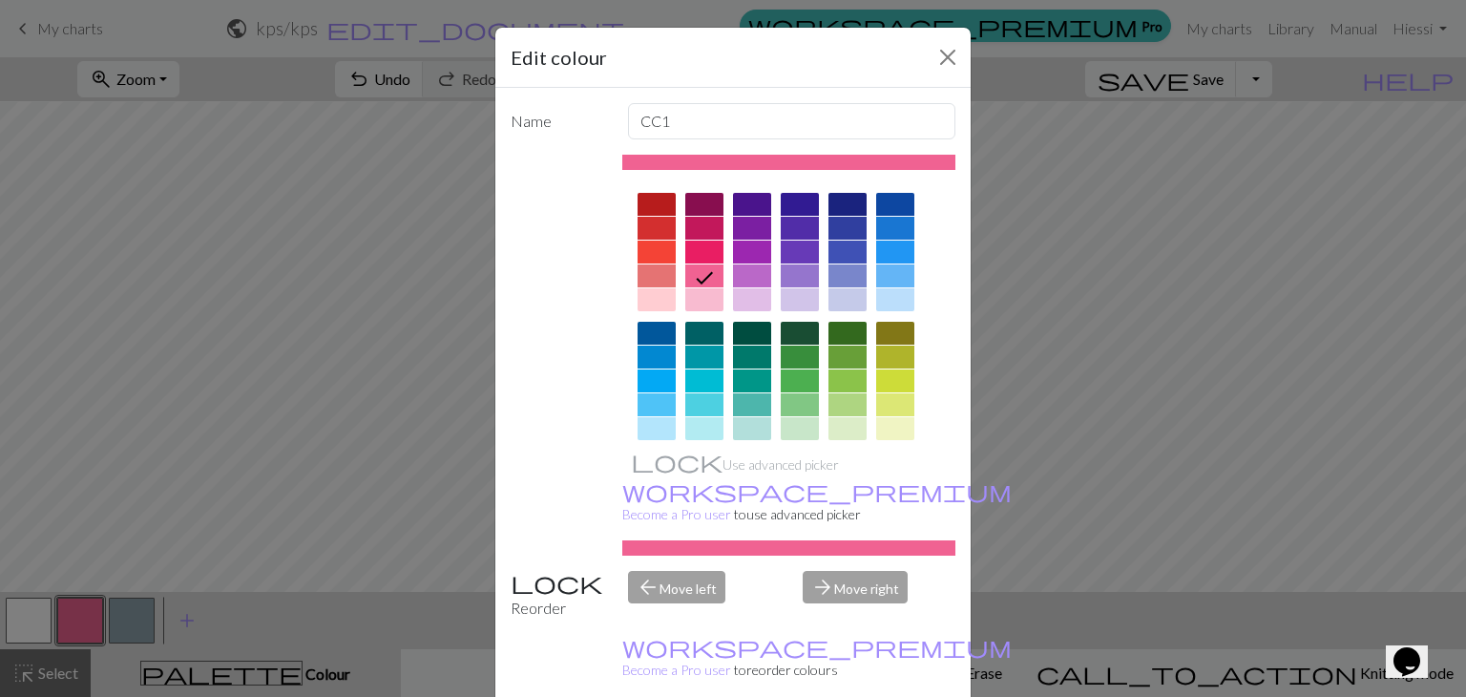
click at [425, 330] on div "Edit colour Name CC1 Use advanced picker workspace_premium Become a Pro user to…" at bounding box center [733, 348] width 1466 height 697
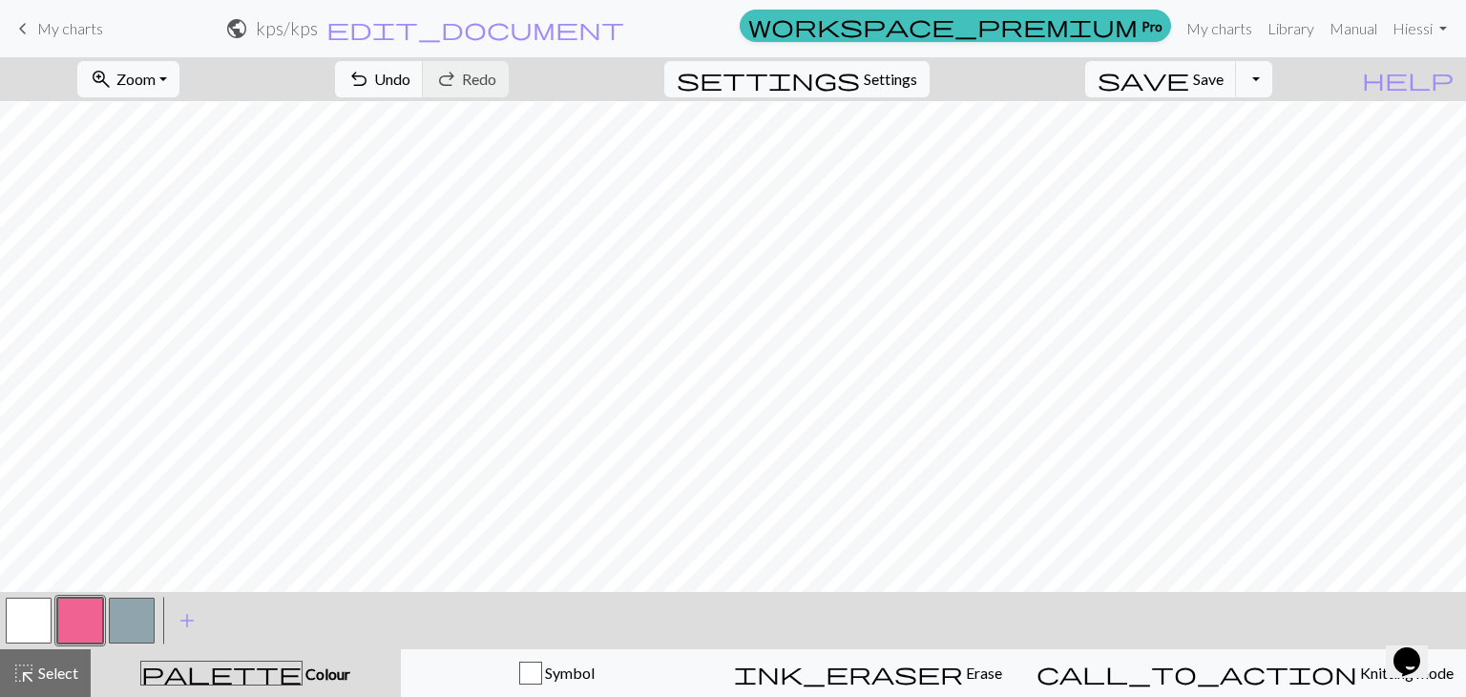
drag, startPoint x: 38, startPoint y: 622, endPoint x: 52, endPoint y: 604, distance: 22.5
click at [38, 621] on button "button" at bounding box center [29, 620] width 46 height 46
click at [88, 617] on button "button" at bounding box center [80, 620] width 46 height 46
click at [39, 616] on button "button" at bounding box center [29, 620] width 46 height 46
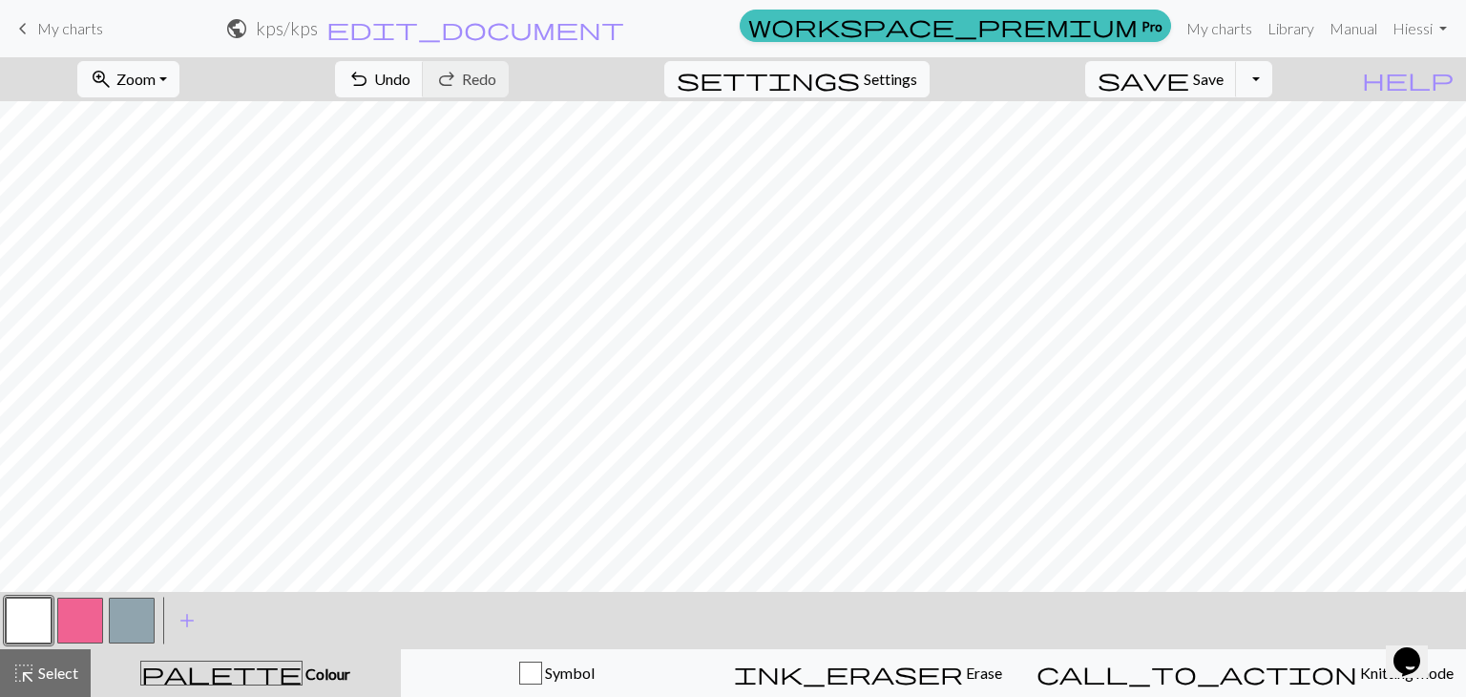
click at [76, 631] on button "button" at bounding box center [80, 620] width 46 height 46
click at [84, 623] on button "button" at bounding box center [80, 620] width 46 height 46
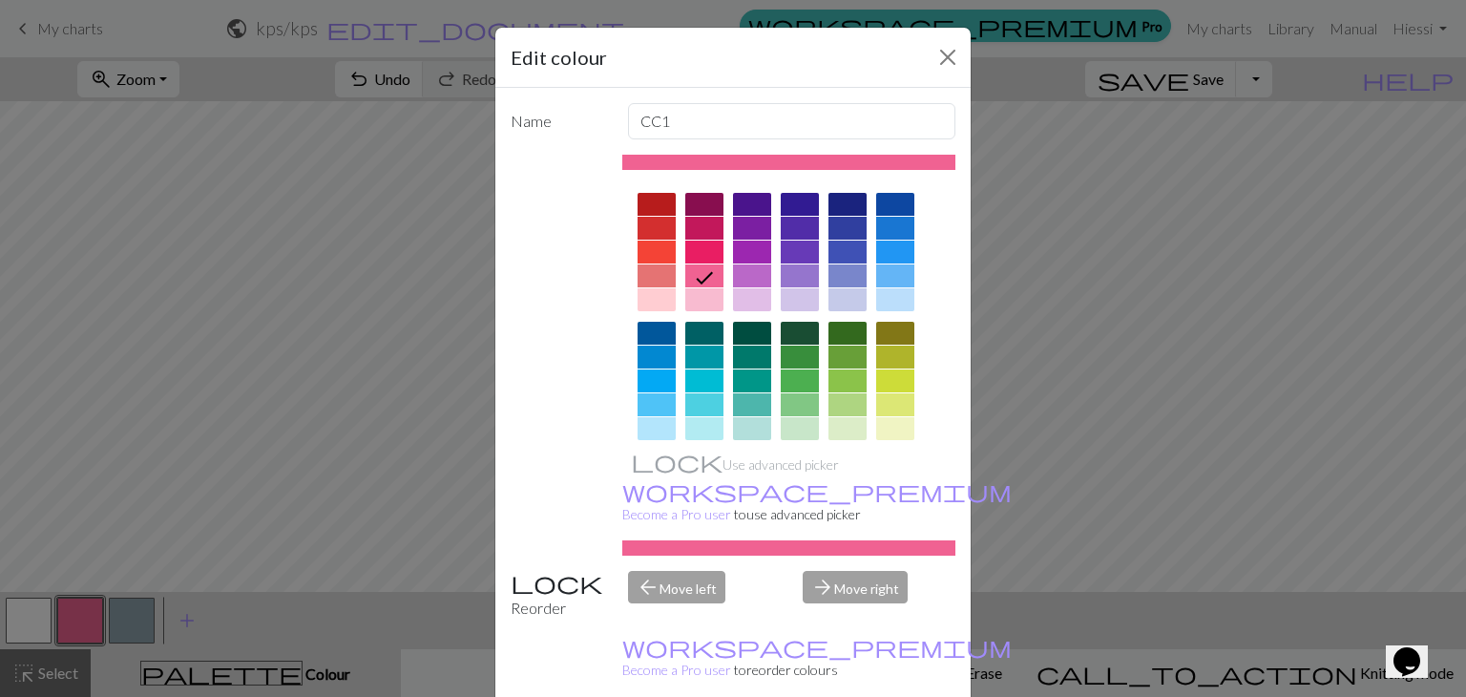
click at [20, 640] on div "Edit colour Name CC1 Use advanced picker workspace_premium Become a Pro user to…" at bounding box center [733, 348] width 1466 height 697
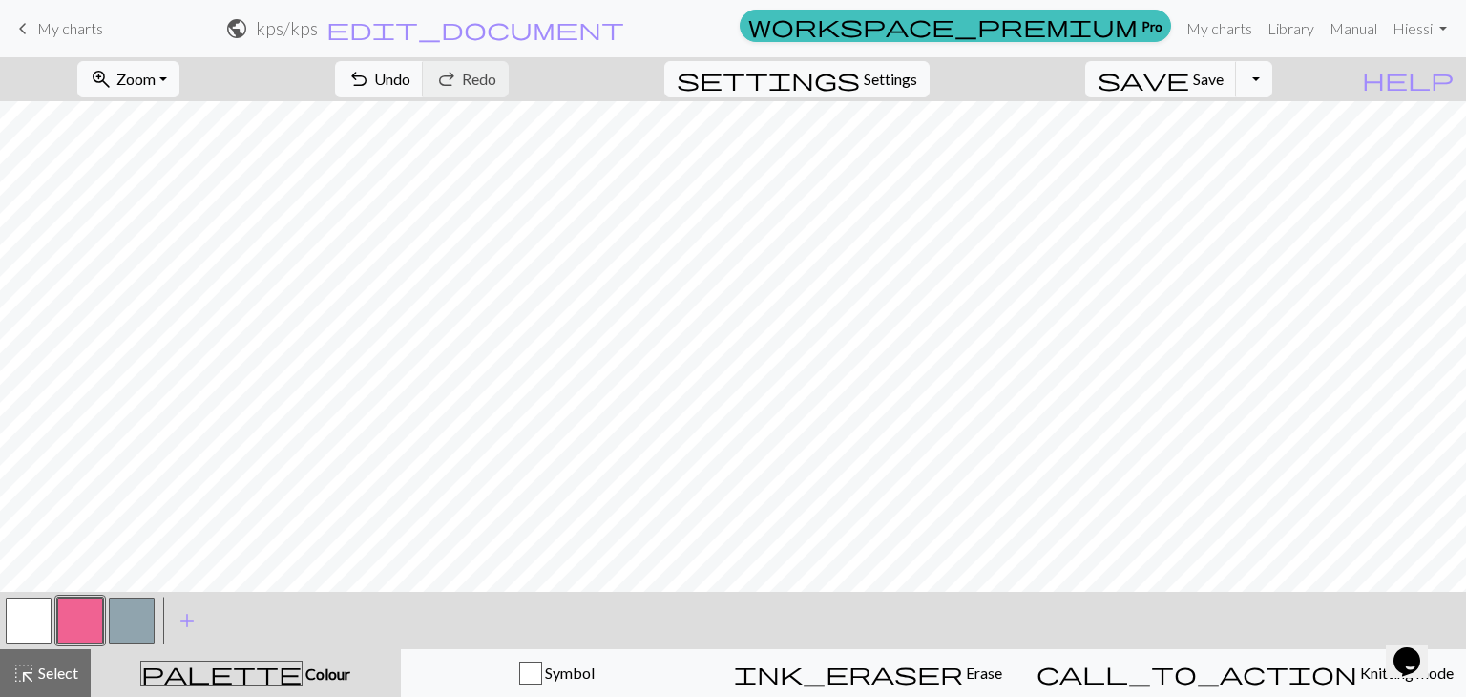
click at [40, 625] on button "button" at bounding box center [29, 620] width 46 height 46
click at [886, 73] on button "settings Settings" at bounding box center [796, 79] width 265 height 36
select select "dk"
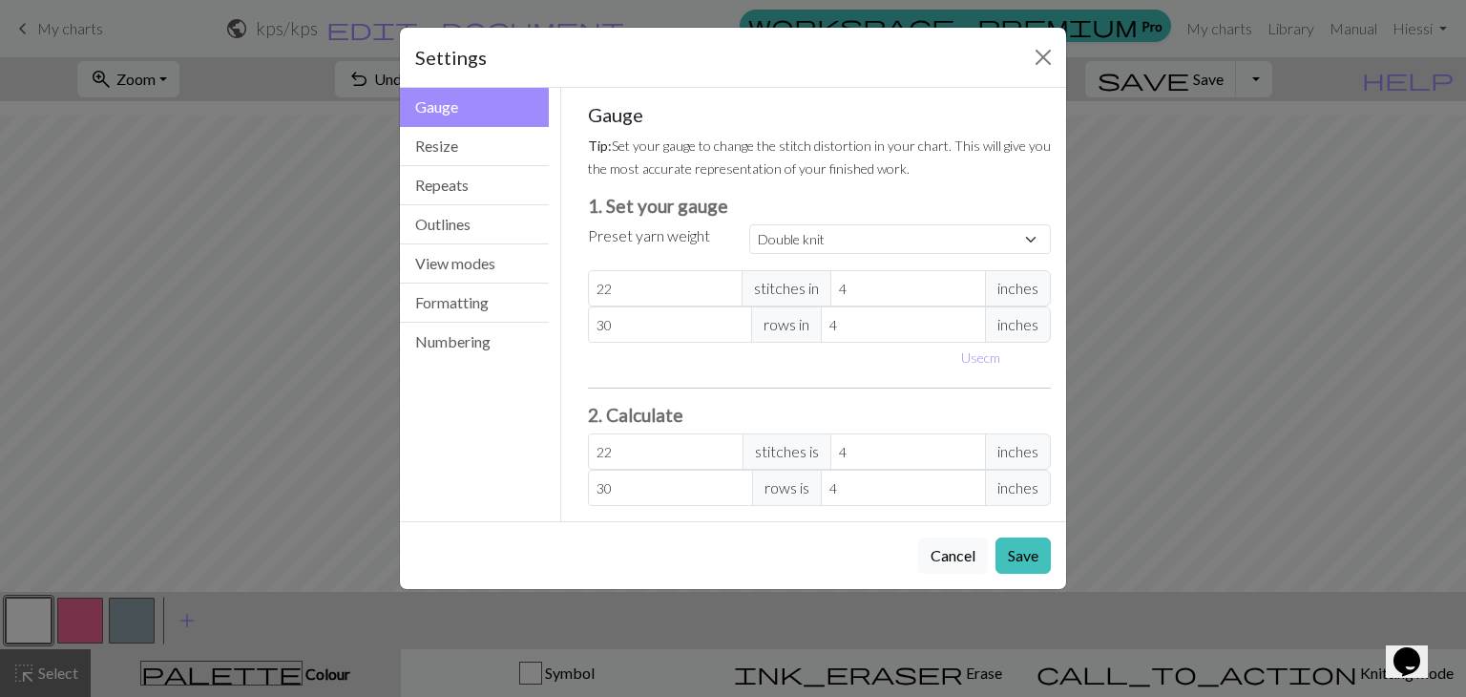
click at [188, 307] on div "Settings Gauge Gauge Resize Repeats Outlines View modes Formatting Numbering Ga…" at bounding box center [733, 348] width 1466 height 697
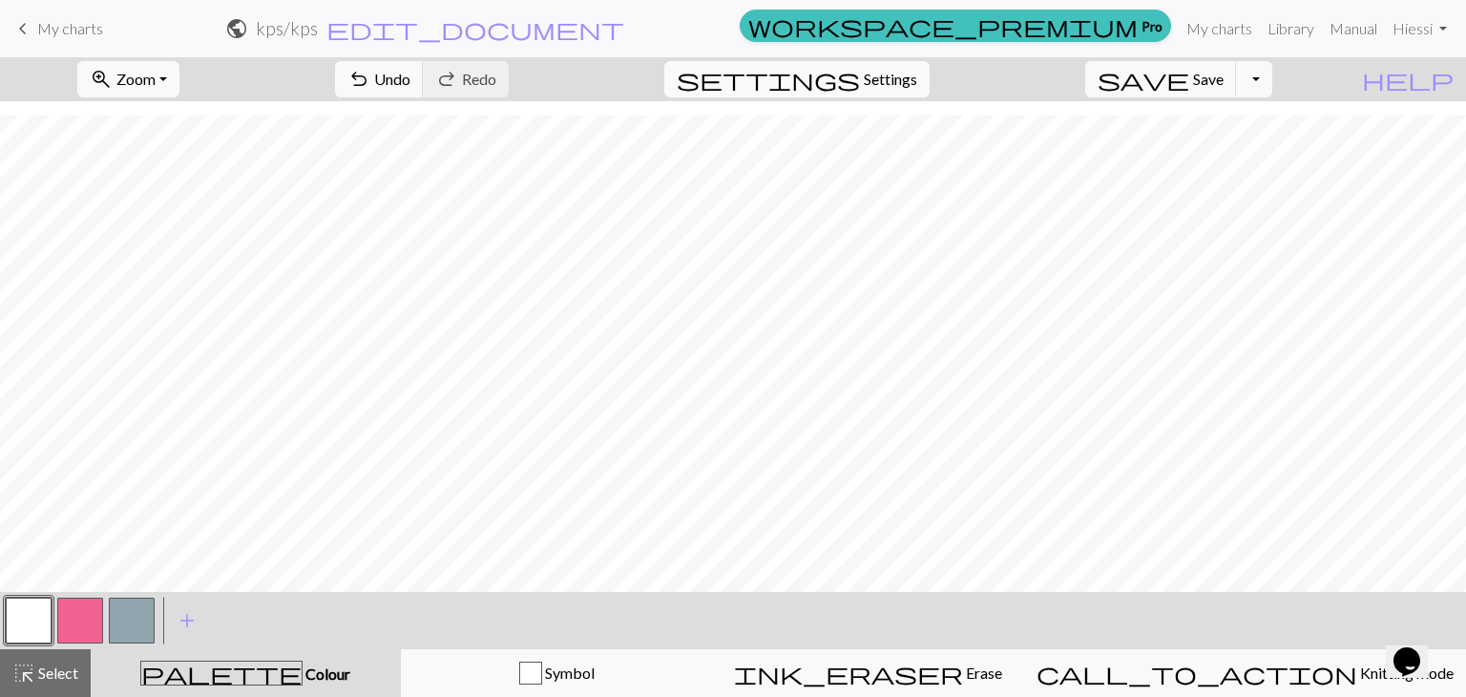
click at [860, 66] on span "settings" at bounding box center [768, 79] width 183 height 27
select select "dk"
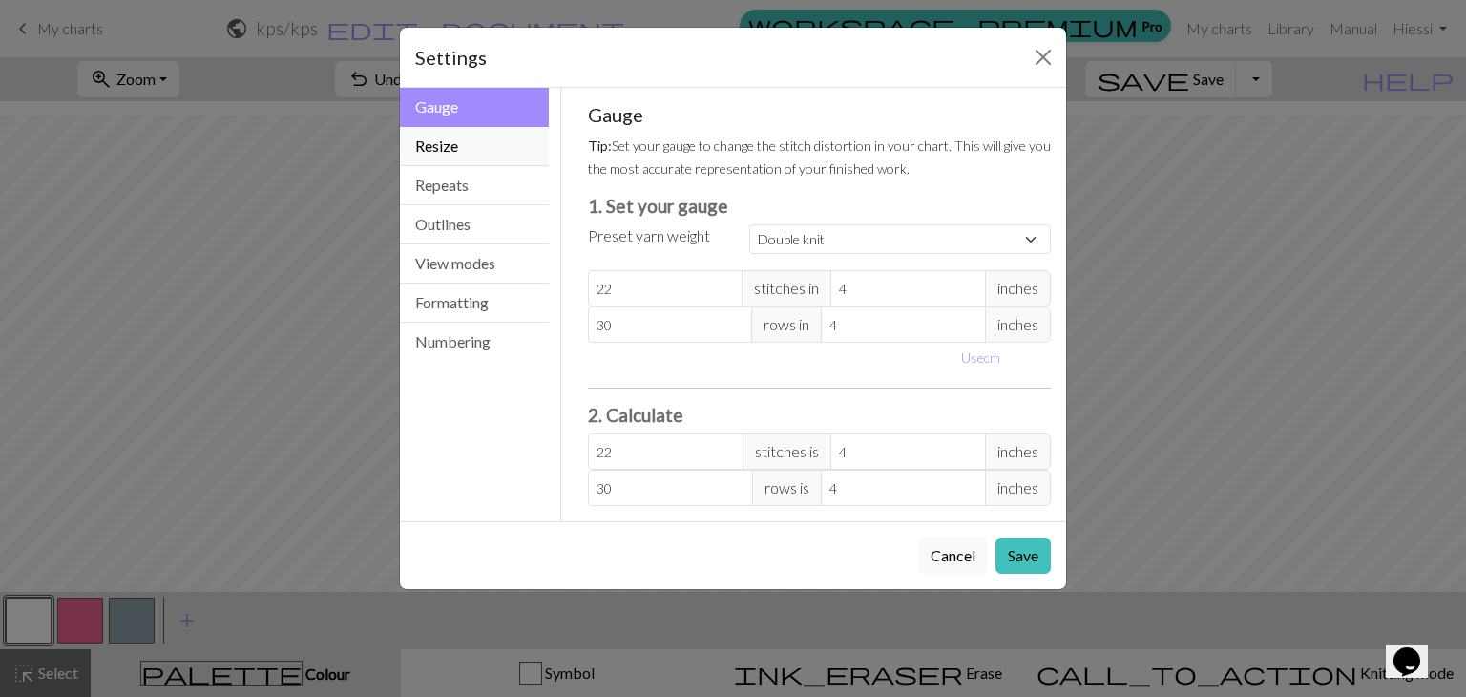
click at [459, 132] on button "Resize" at bounding box center [474, 146] width 149 height 39
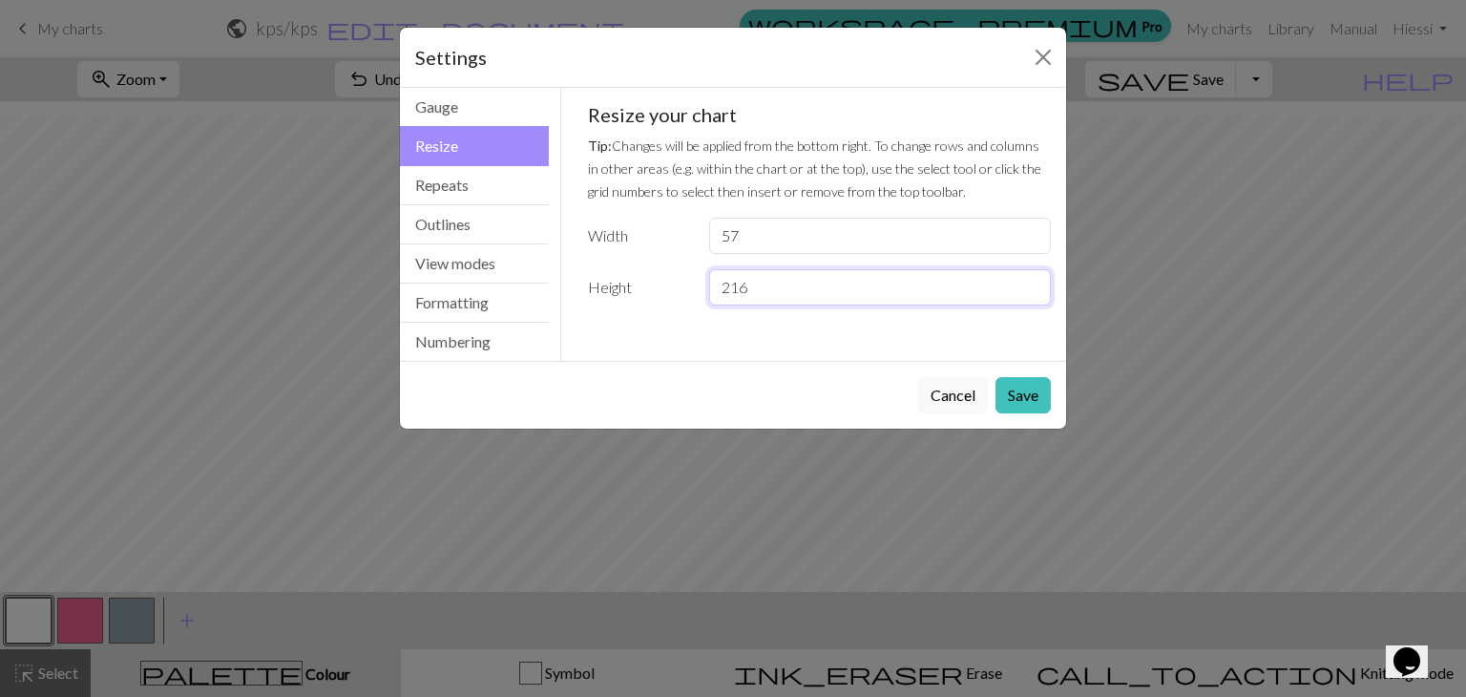
type input "217"
click at [1029, 282] on input "217" at bounding box center [880, 287] width 342 height 36
click at [1029, 372] on div "Cancel Save" at bounding box center [733, 395] width 666 height 68
click at [1028, 379] on button "Save" at bounding box center [1022, 395] width 55 height 36
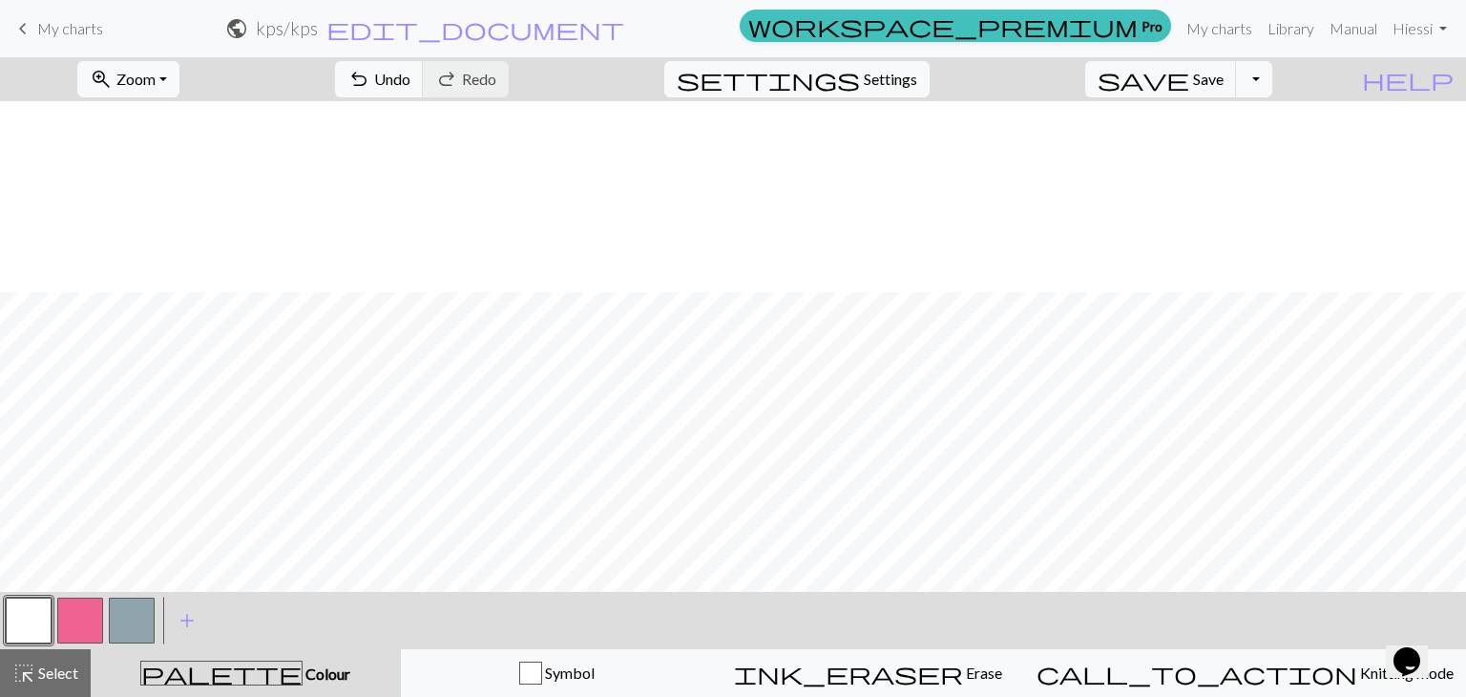
scroll to position [2778, 0]
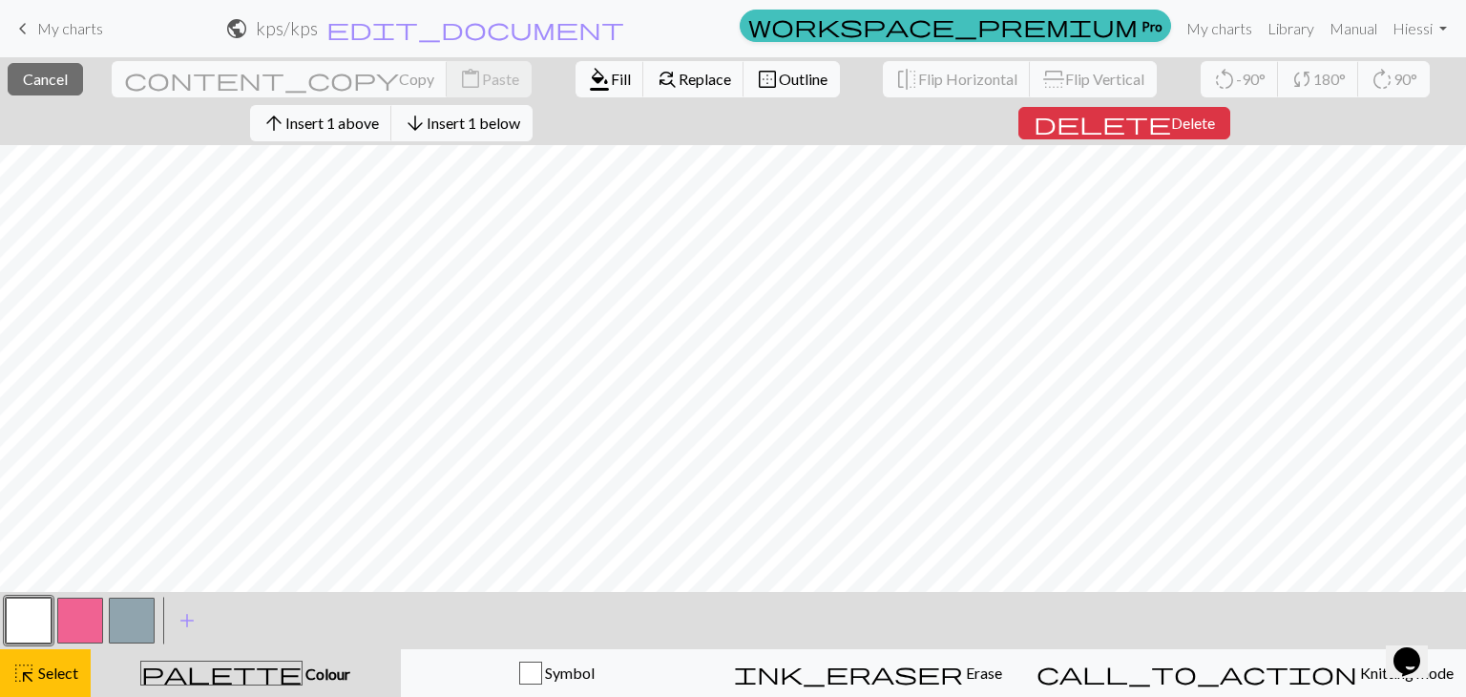
click at [134, 607] on button "button" at bounding box center [132, 620] width 46 height 46
click at [588, 72] on span "format_color_fill" at bounding box center [599, 79] width 23 height 27
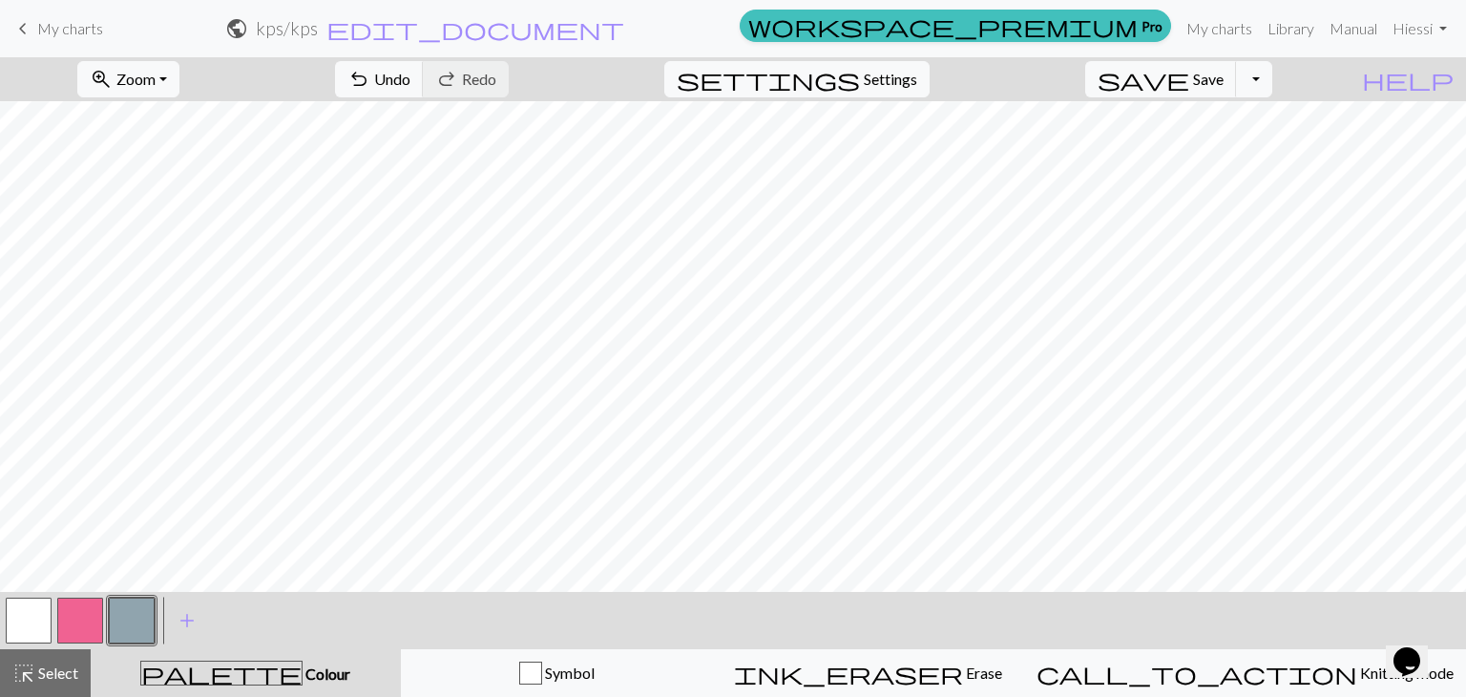
click at [80, 620] on button "button" at bounding box center [80, 620] width 46 height 46
click at [34, 614] on button "button" at bounding box center [29, 620] width 46 height 46
click at [92, 607] on button "button" at bounding box center [80, 620] width 46 height 46
click at [410, 71] on span "Undo" at bounding box center [392, 79] width 36 height 18
click at [458, 81] on span "redo" at bounding box center [446, 79] width 23 height 27
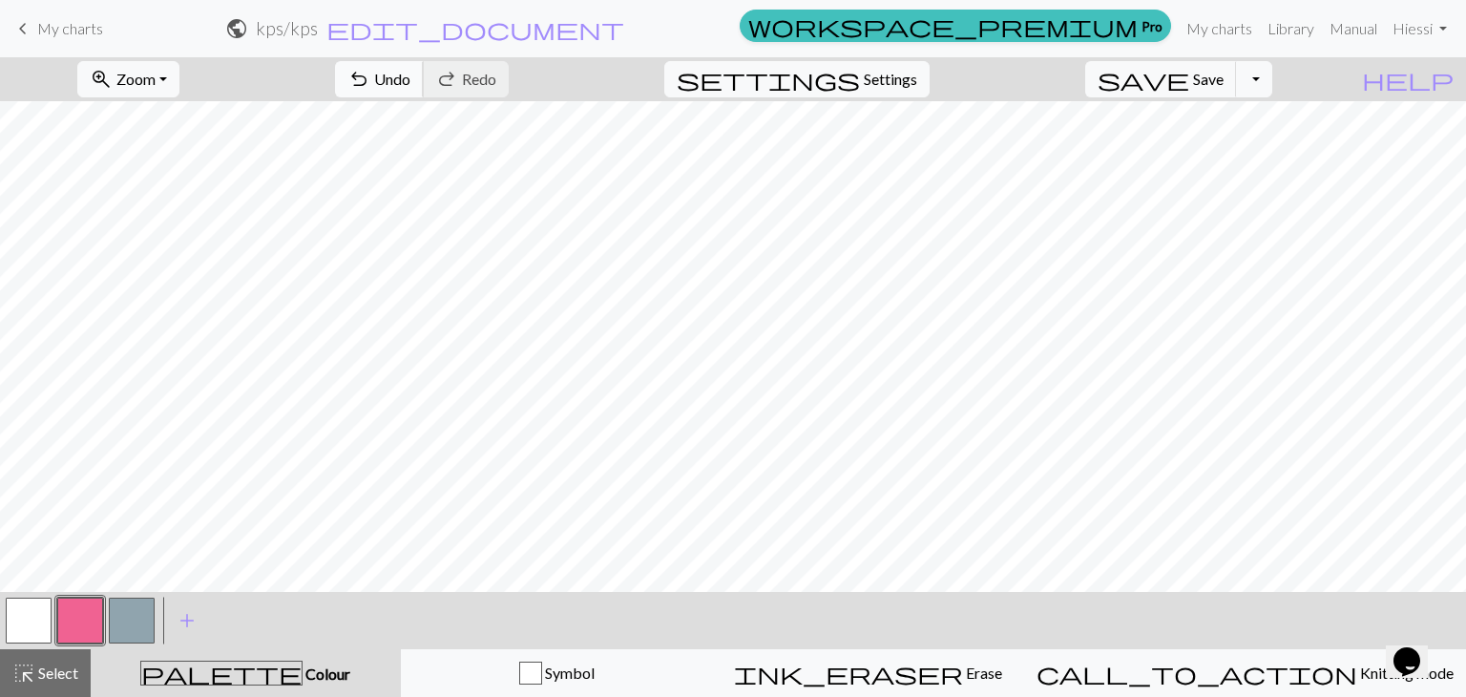
click at [370, 73] on span "undo" at bounding box center [358, 79] width 23 height 27
click at [46, 609] on button "button" at bounding box center [29, 620] width 46 height 46
click at [95, 612] on button "button" at bounding box center [80, 620] width 46 height 46
click at [370, 77] on span "undo" at bounding box center [358, 79] width 23 height 27
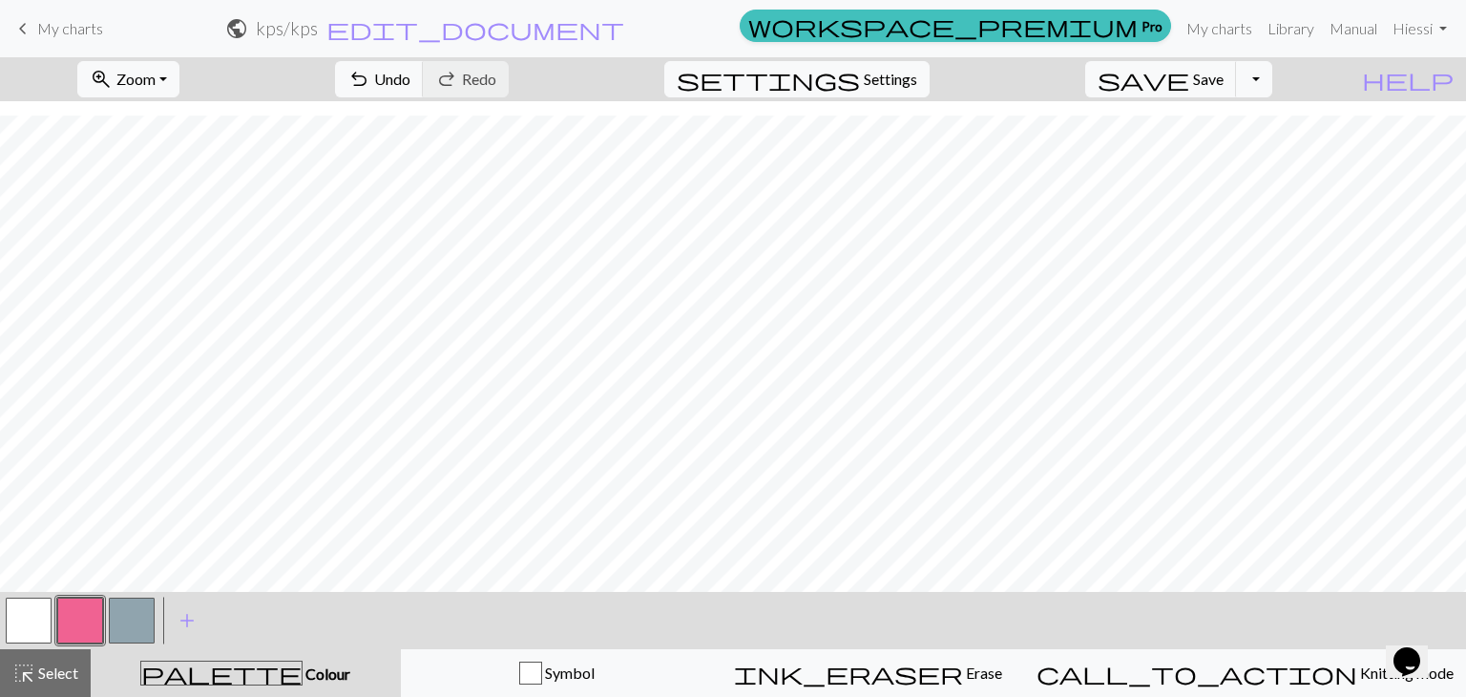
drag, startPoint x: 35, startPoint y: 619, endPoint x: 57, endPoint y: 579, distance: 45.7
click at [36, 616] on button "button" at bounding box center [29, 620] width 46 height 46
drag, startPoint x: 77, startPoint y: 610, endPoint x: 101, endPoint y: 577, distance: 40.3
click at [77, 608] on button "button" at bounding box center [80, 620] width 46 height 46
click at [46, 607] on button "button" at bounding box center [29, 620] width 46 height 46
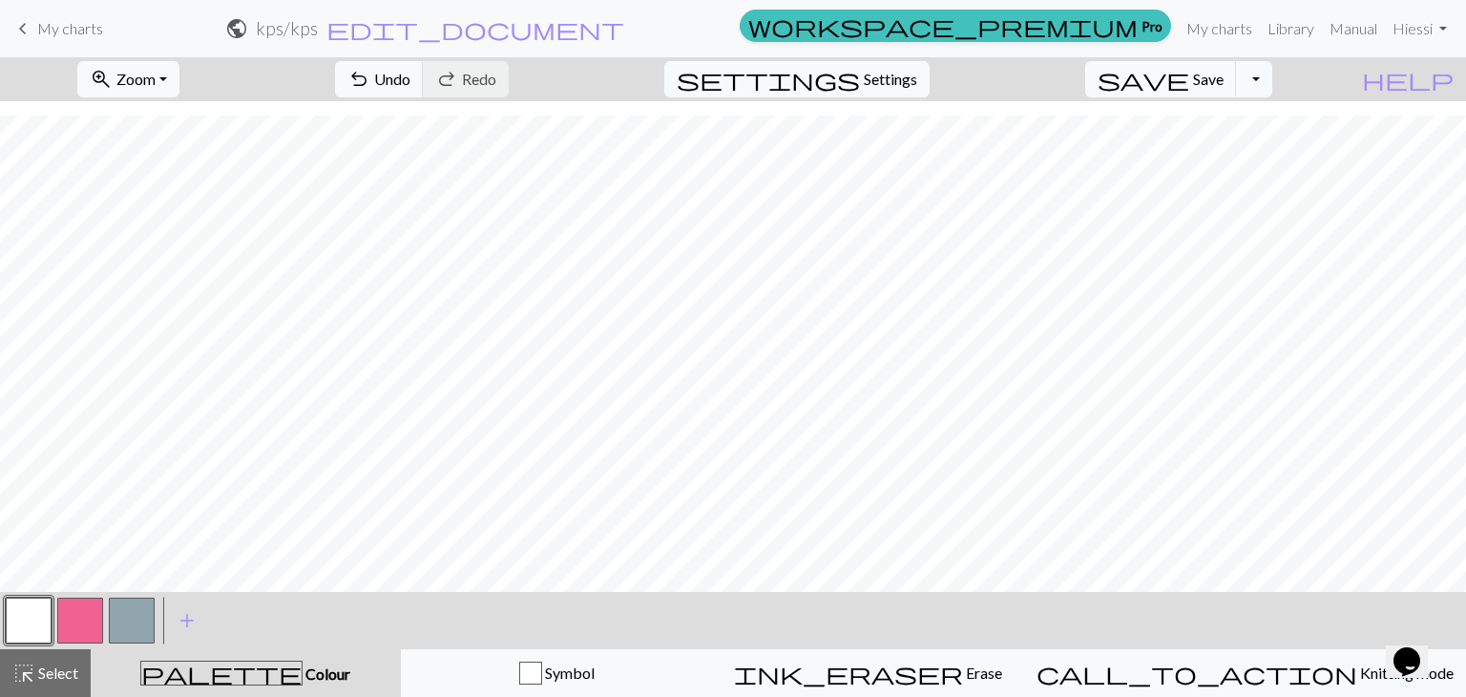
click at [90, 613] on button "button" at bounding box center [80, 620] width 46 height 46
click at [410, 78] on span "Undo" at bounding box center [392, 79] width 36 height 18
click at [410, 73] on span "Undo" at bounding box center [392, 79] width 36 height 18
click at [523, 79] on div "undo Undo Undo redo Redo Redo" at bounding box center [422, 79] width 202 height 44
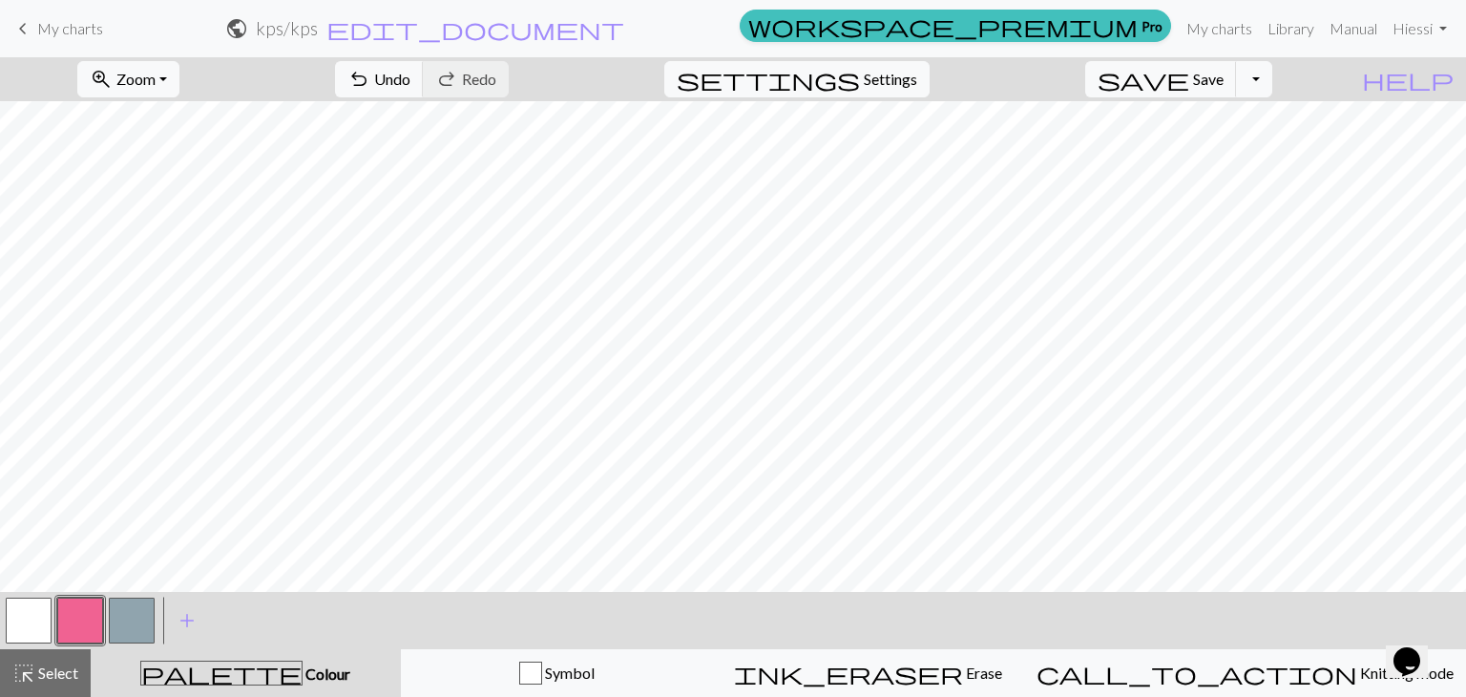
click at [410, 80] on span "Undo" at bounding box center [392, 79] width 36 height 18
click at [410, 76] on span "Undo" at bounding box center [392, 79] width 36 height 18
click at [410, 74] on span "Undo" at bounding box center [392, 79] width 36 height 18
click at [424, 68] on button "undo Undo Undo" at bounding box center [379, 79] width 89 height 36
drag, startPoint x: 38, startPoint y: 613, endPoint x: 59, endPoint y: 592, distance: 29.7
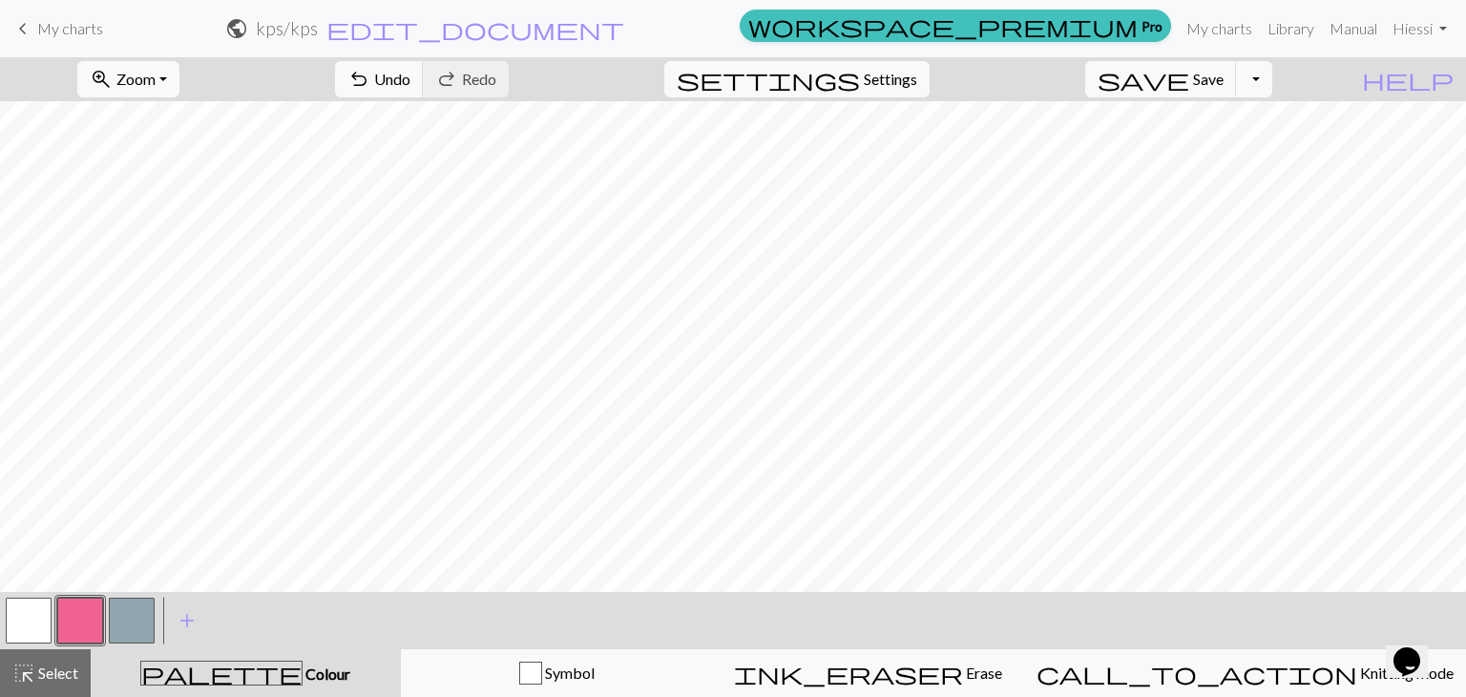
click at [38, 610] on button "button" at bounding box center [29, 620] width 46 height 46
click at [95, 617] on button "button" at bounding box center [80, 620] width 46 height 46
click at [45, 604] on button "button" at bounding box center [29, 620] width 46 height 46
click at [83, 621] on button "button" at bounding box center [80, 620] width 46 height 46
drag, startPoint x: 115, startPoint y: 599, endPoint x: 37, endPoint y: 627, distance: 83.0
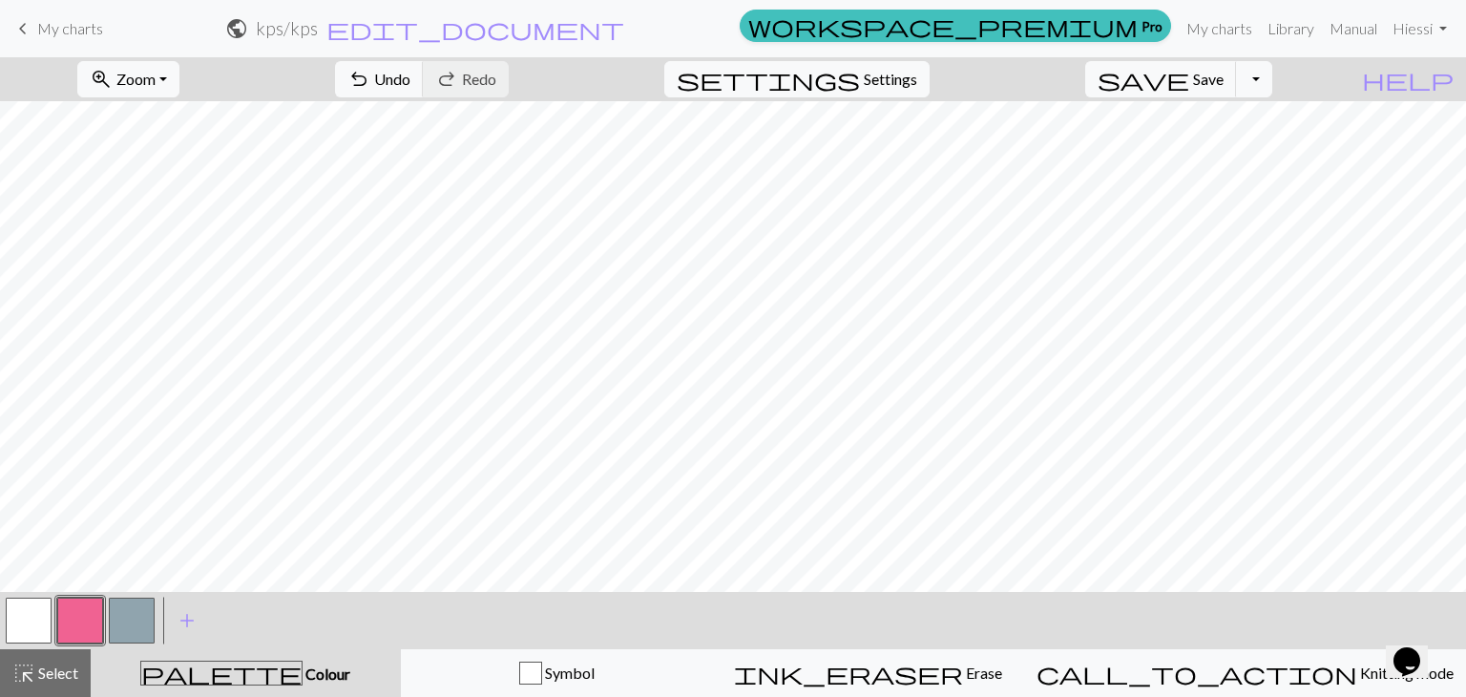
click at [37, 627] on button "button" at bounding box center [29, 620] width 46 height 46
click at [60, 608] on button "button" at bounding box center [80, 620] width 46 height 46
click at [31, 616] on button "button" at bounding box center [29, 620] width 46 height 46
drag, startPoint x: 83, startPoint y: 622, endPoint x: 108, endPoint y: 604, distance: 30.7
click at [83, 620] on button "button" at bounding box center [80, 620] width 46 height 46
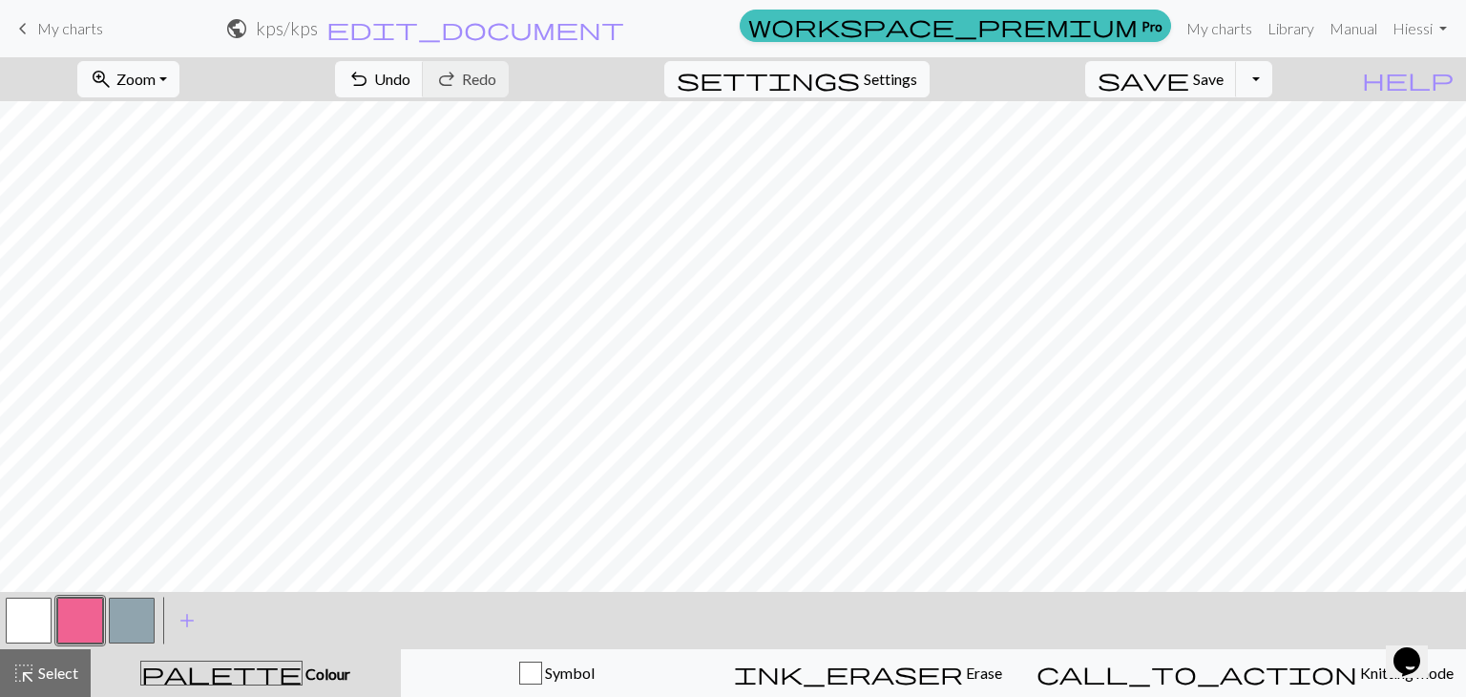
drag, startPoint x: 44, startPoint y: 604, endPoint x: 80, endPoint y: 588, distance: 39.7
click at [43, 604] on button "button" at bounding box center [29, 620] width 46 height 46
click at [86, 608] on button "button" at bounding box center [80, 620] width 46 height 46
drag, startPoint x: 34, startPoint y: 616, endPoint x: 75, endPoint y: 589, distance: 49.0
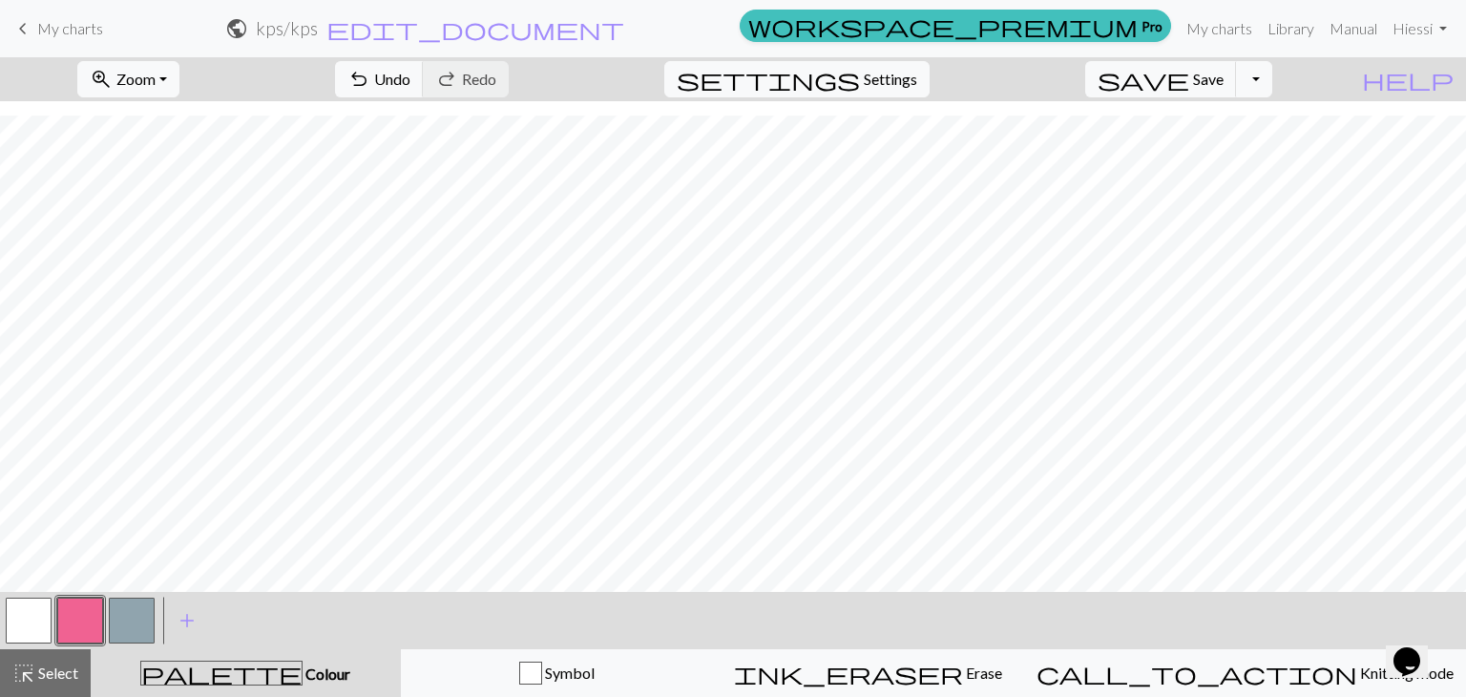
click at [38, 612] on button "button" at bounding box center [29, 620] width 46 height 46
click at [73, 608] on button "button" at bounding box center [80, 620] width 46 height 46
click at [42, 620] on button "button" at bounding box center [29, 620] width 46 height 46
click at [74, 597] on button "button" at bounding box center [80, 620] width 46 height 46
click at [410, 70] on span "Undo" at bounding box center [392, 79] width 36 height 18
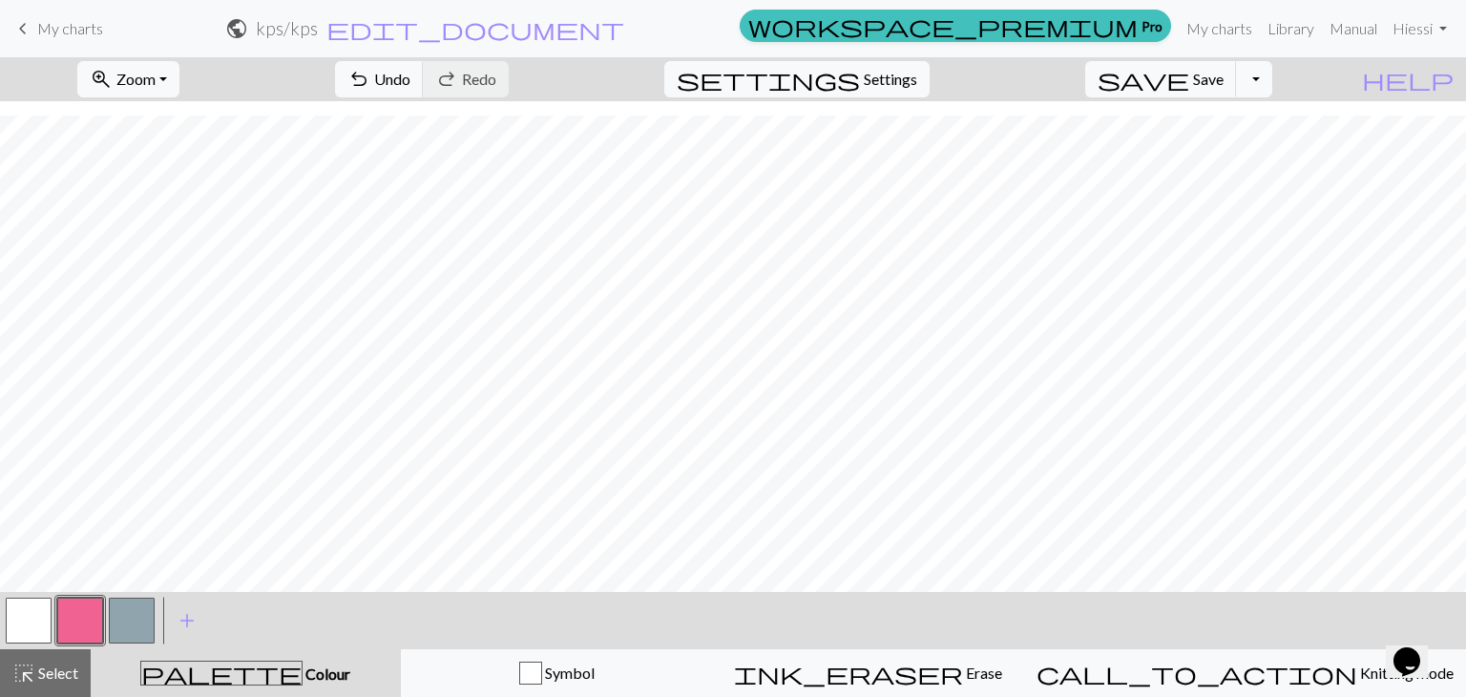
click at [42, 612] on button "button" at bounding box center [29, 620] width 46 height 46
drag, startPoint x: 80, startPoint y: 618, endPoint x: 113, endPoint y: 601, distance: 36.7
click at [79, 617] on button "button" at bounding box center [80, 620] width 46 height 46
click at [1189, 73] on span "save" at bounding box center [1144, 79] width 92 height 27
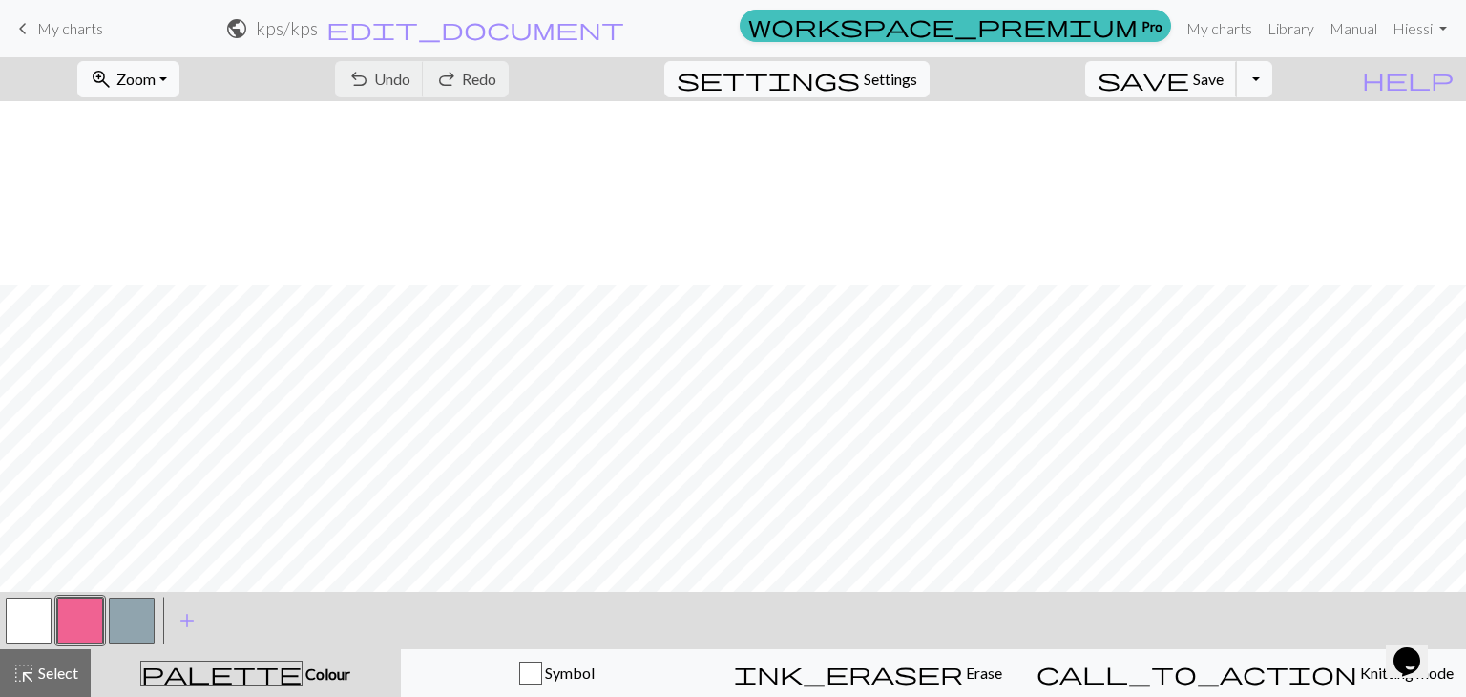
scroll to position [2396, 0]
drag, startPoint x: 34, startPoint y: 617, endPoint x: 78, endPoint y: 593, distance: 50.4
click at [35, 617] on button "button" at bounding box center [29, 620] width 46 height 46
click at [71, 623] on button "button" at bounding box center [80, 620] width 46 height 46
click at [30, 622] on button "button" at bounding box center [29, 620] width 46 height 46
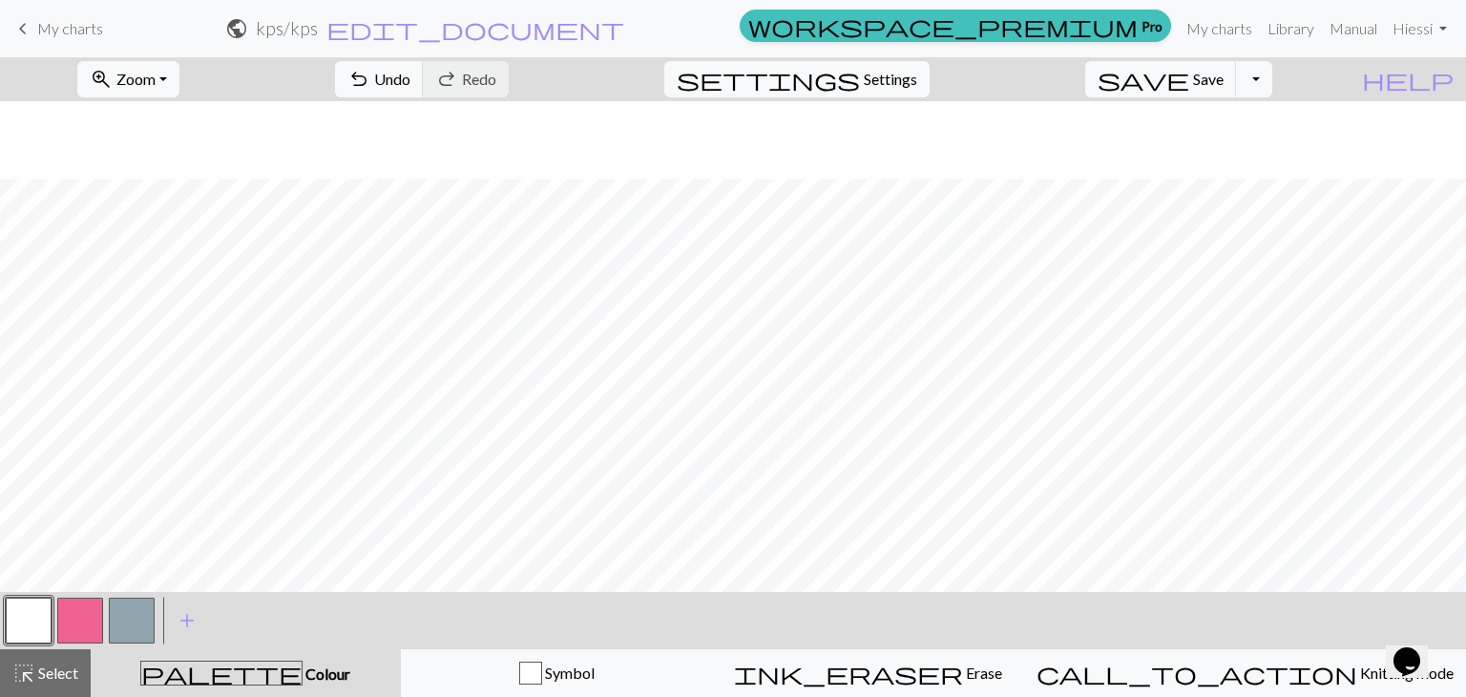
scroll to position [2874, 0]
click at [917, 73] on span "Settings" at bounding box center [890, 79] width 53 height 23
select select "dk"
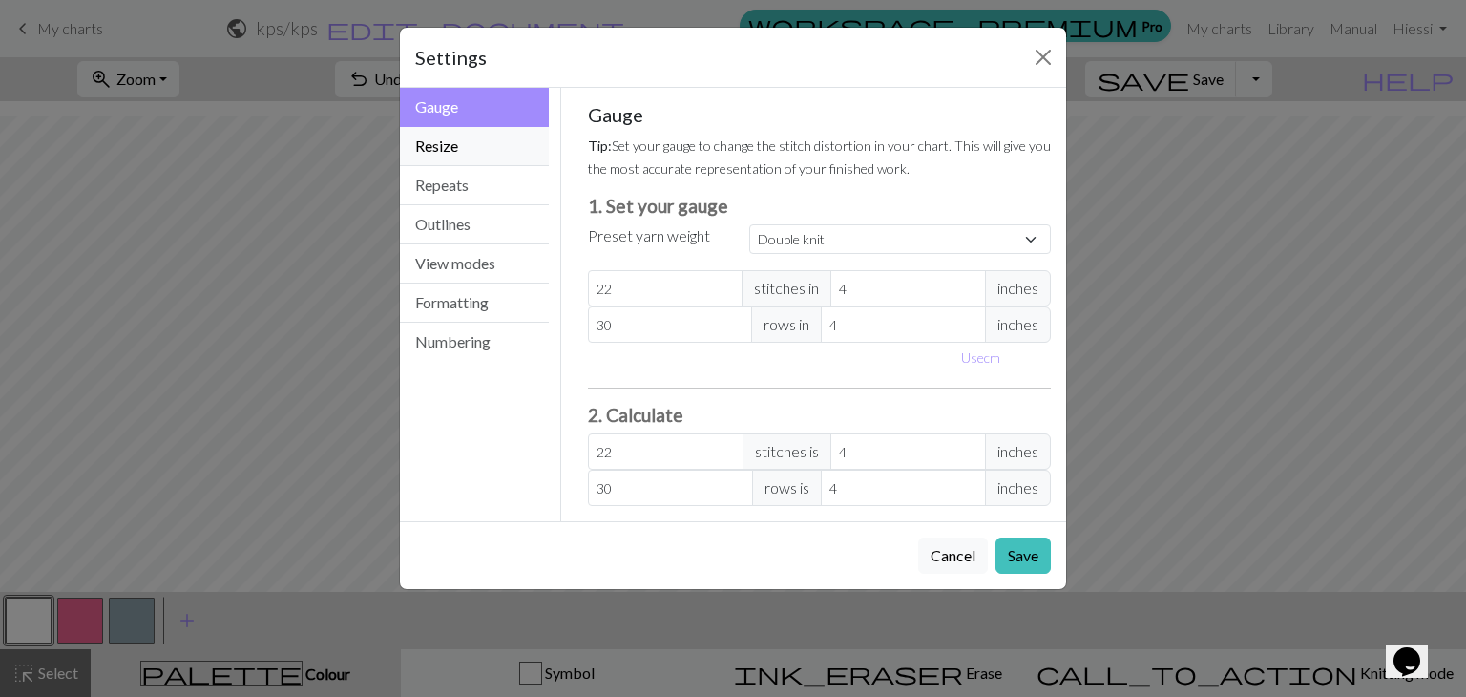
click at [503, 150] on button "Resize" at bounding box center [474, 146] width 149 height 39
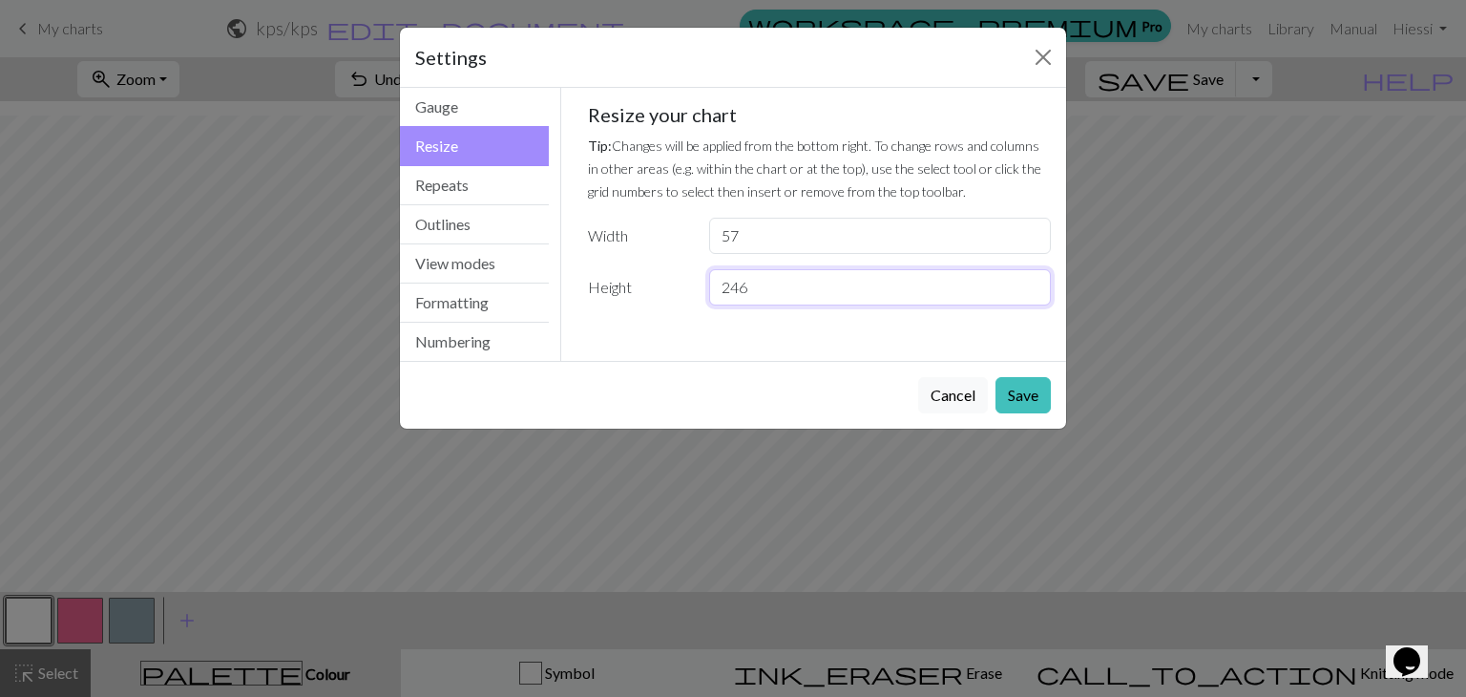
click at [1032, 283] on input "246" at bounding box center [880, 287] width 342 height 36
click at [1037, 287] on input "245" at bounding box center [880, 287] width 342 height 36
click at [1034, 286] on input "244" at bounding box center [880, 287] width 342 height 36
click at [1034, 286] on input "245" at bounding box center [880, 287] width 342 height 36
click at [1032, 283] on input "246" at bounding box center [880, 287] width 342 height 36
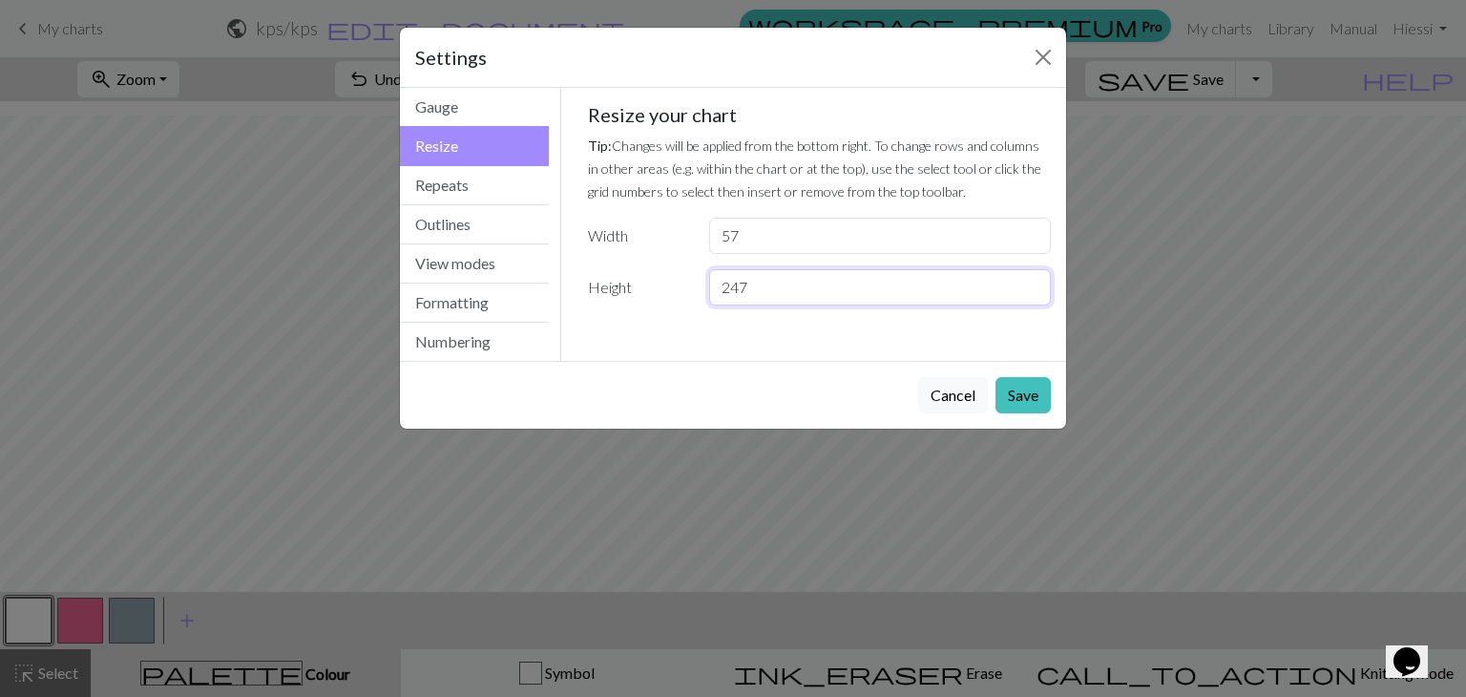
click at [1032, 283] on input "247" at bounding box center [880, 287] width 342 height 36
click at [1031, 282] on input "248" at bounding box center [880, 287] width 342 height 36
click at [1031, 281] on input "249" at bounding box center [880, 287] width 342 height 36
type input "250"
click at [1031, 281] on input "250" at bounding box center [880, 287] width 342 height 36
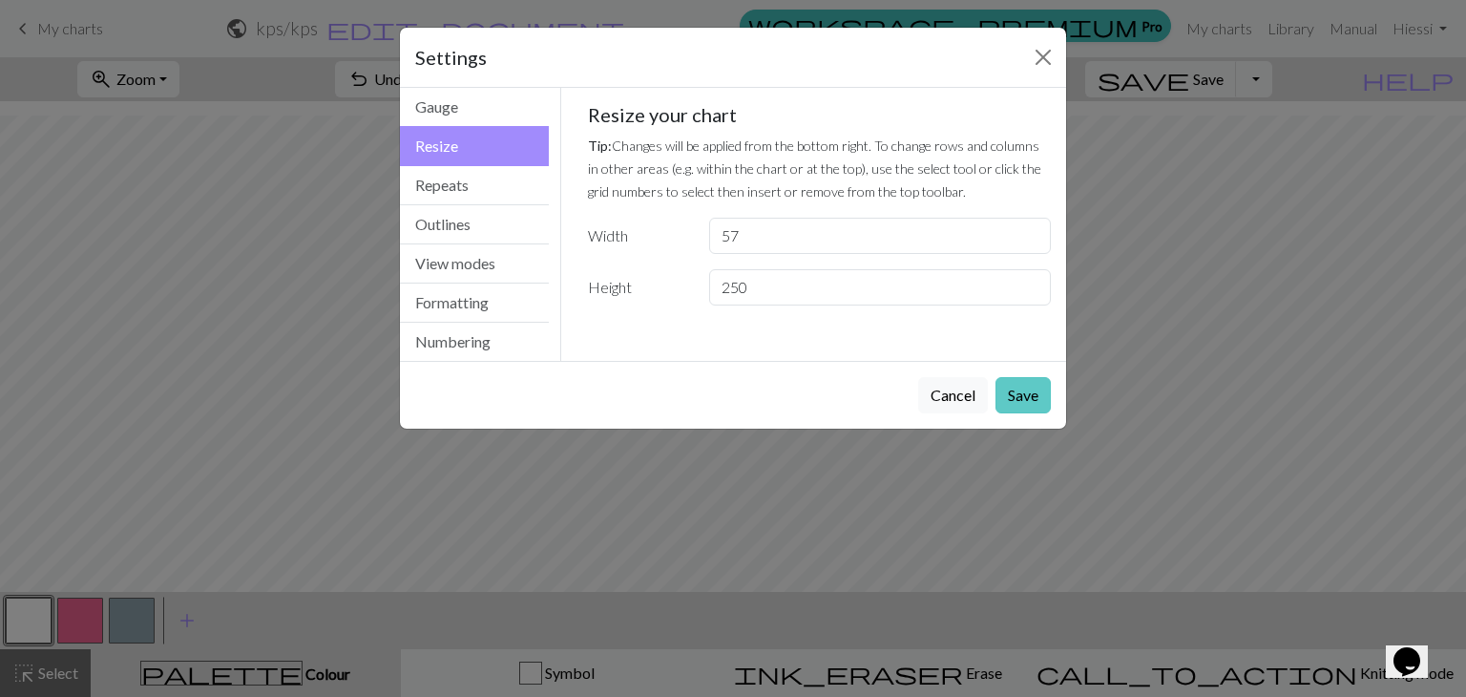
click at [1017, 387] on button "Save" at bounding box center [1022, 395] width 55 height 36
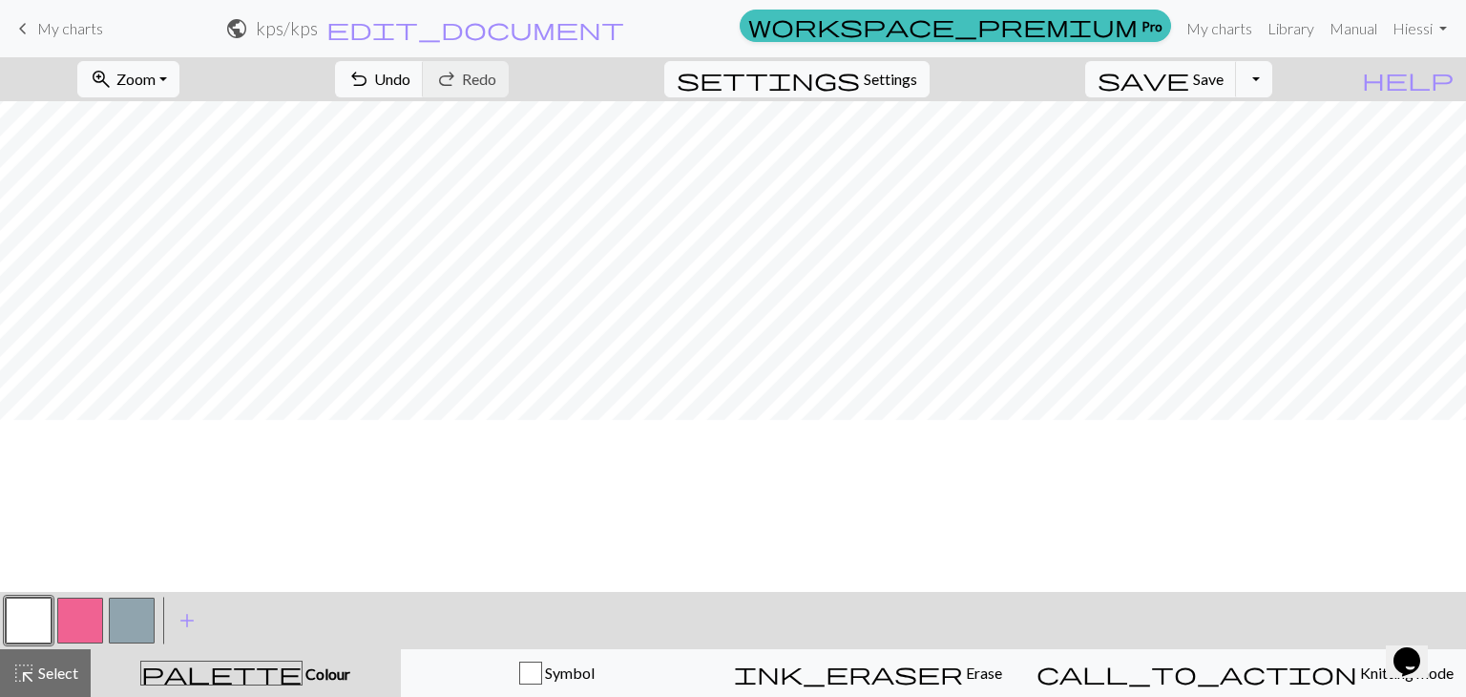
scroll to position [3085, 0]
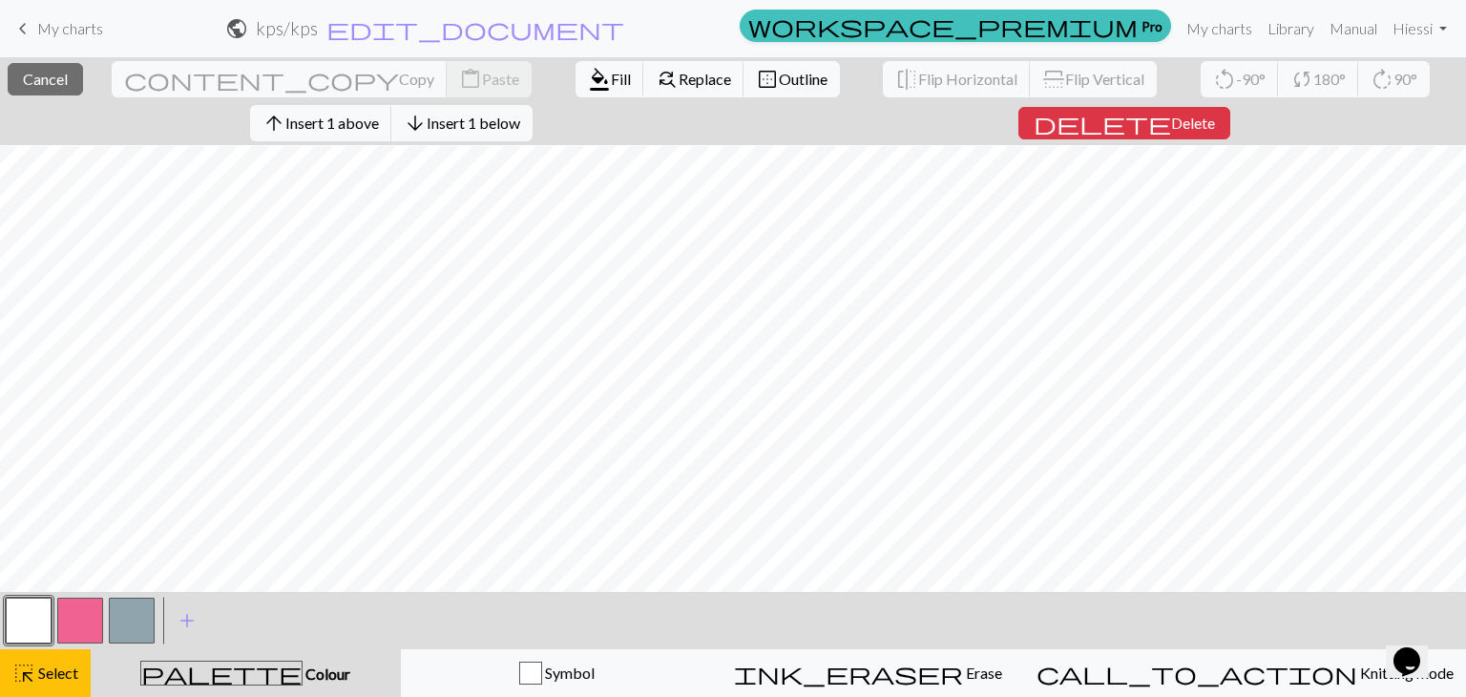
drag, startPoint x: 145, startPoint y: 616, endPoint x: 465, endPoint y: 46, distance: 653.3
click at [145, 612] on button "button" at bounding box center [132, 620] width 46 height 46
click at [575, 64] on button "format_color_fill Fill" at bounding box center [609, 79] width 69 height 36
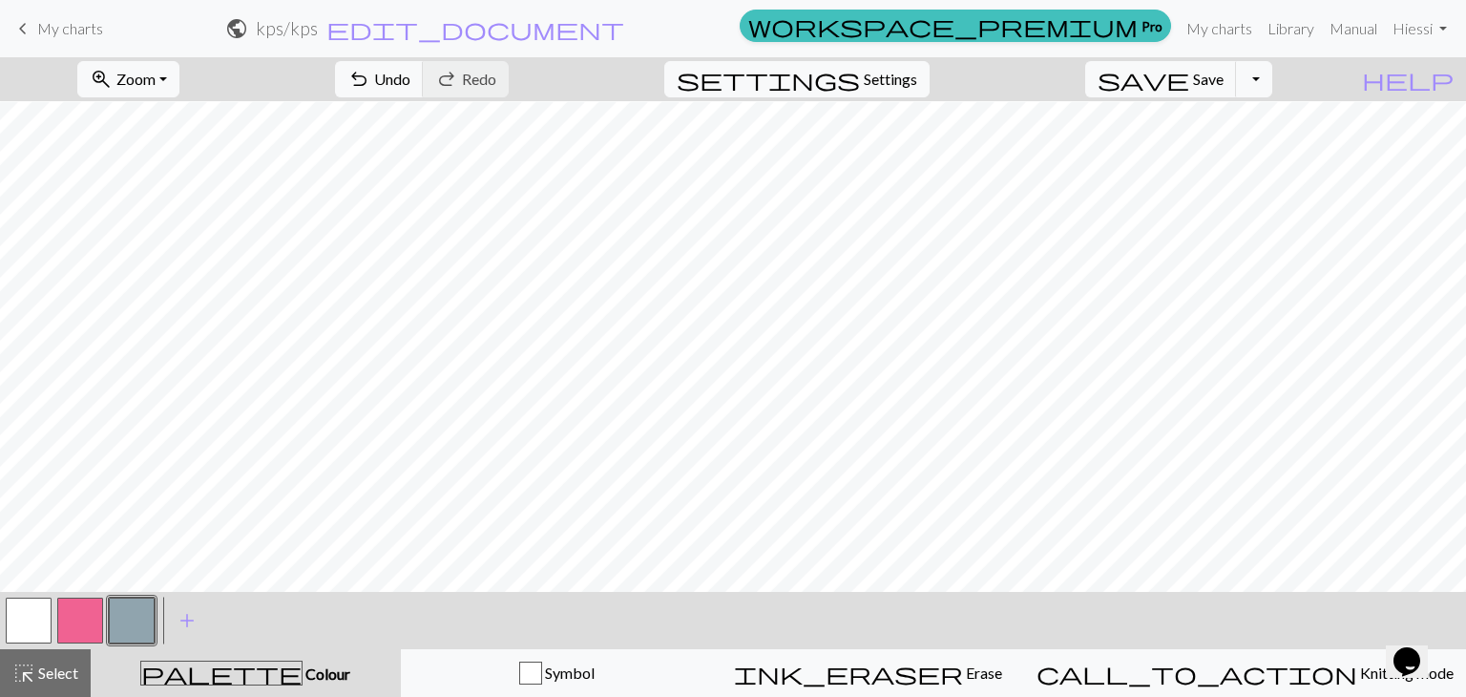
click at [92, 602] on button "button" at bounding box center [80, 620] width 46 height 46
click at [410, 84] on span "Undo" at bounding box center [392, 79] width 36 height 18
click at [410, 83] on span "Undo" at bounding box center [392, 79] width 36 height 18
click at [410, 81] on span "Undo" at bounding box center [392, 79] width 36 height 18
click at [410, 80] on span "Undo" at bounding box center [392, 79] width 36 height 18
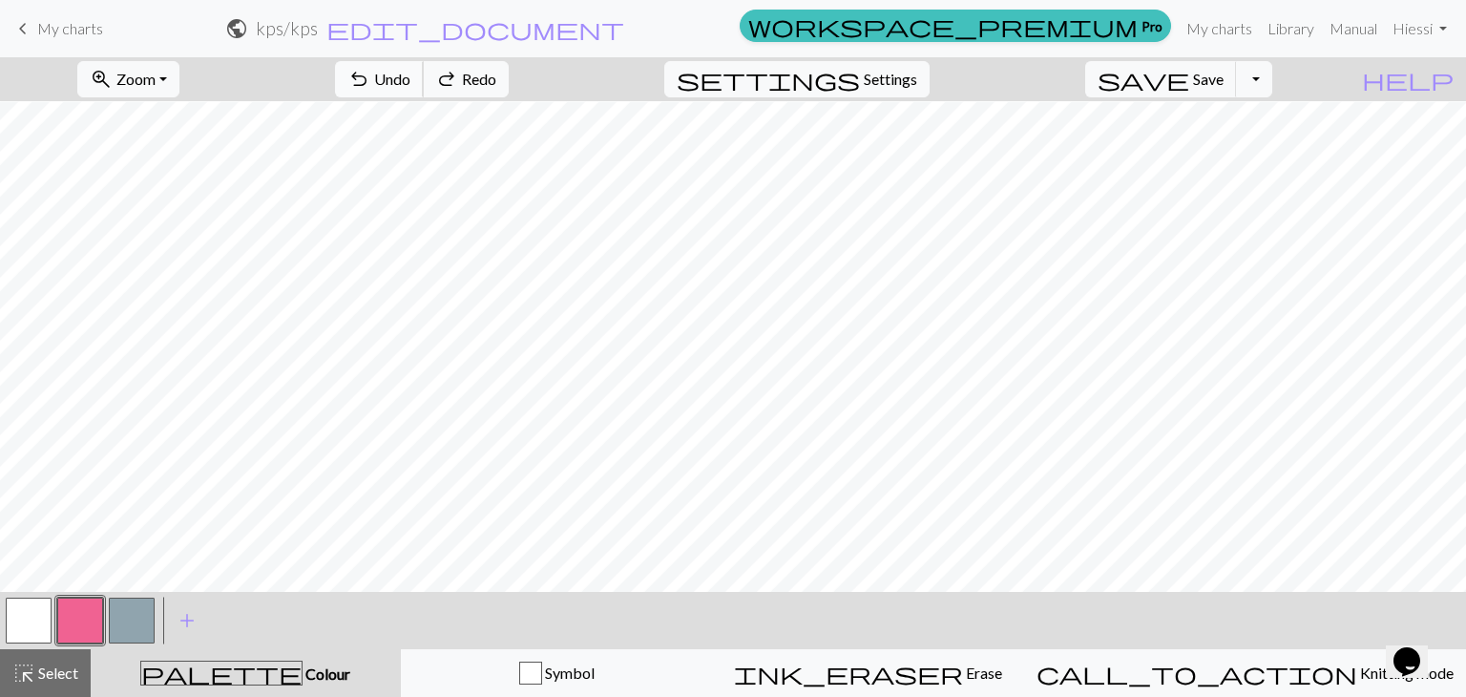
click at [410, 80] on span "Undo" at bounding box center [392, 79] width 36 height 18
click at [370, 89] on span "undo" at bounding box center [358, 79] width 23 height 27
drag, startPoint x: 42, startPoint y: 608, endPoint x: 52, endPoint y: 596, distance: 15.7
click at [42, 604] on button "button" at bounding box center [29, 620] width 46 height 46
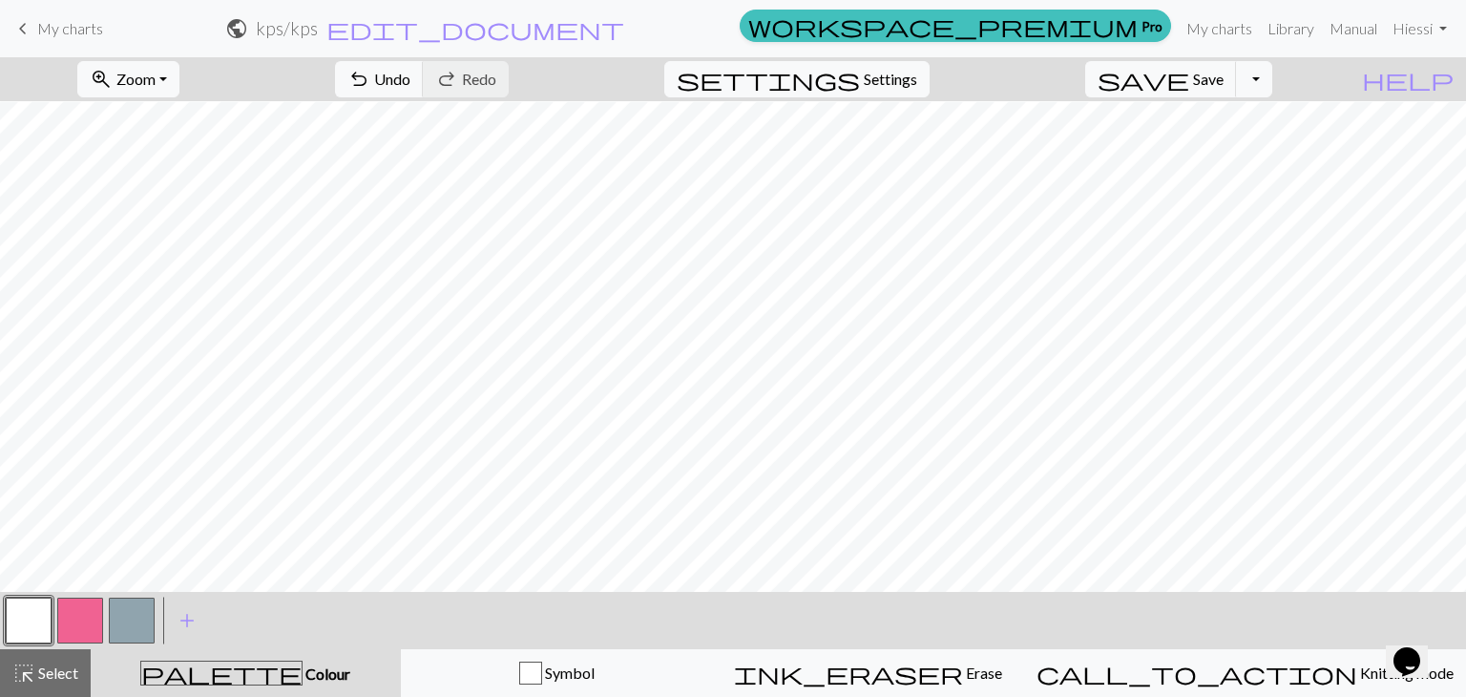
click at [92, 606] on button "button" at bounding box center [80, 620] width 46 height 46
click at [424, 63] on button "undo Undo Undo" at bounding box center [379, 79] width 89 height 36
click at [370, 73] on span "undo" at bounding box center [358, 79] width 23 height 27
click at [370, 79] on span "undo" at bounding box center [358, 79] width 23 height 27
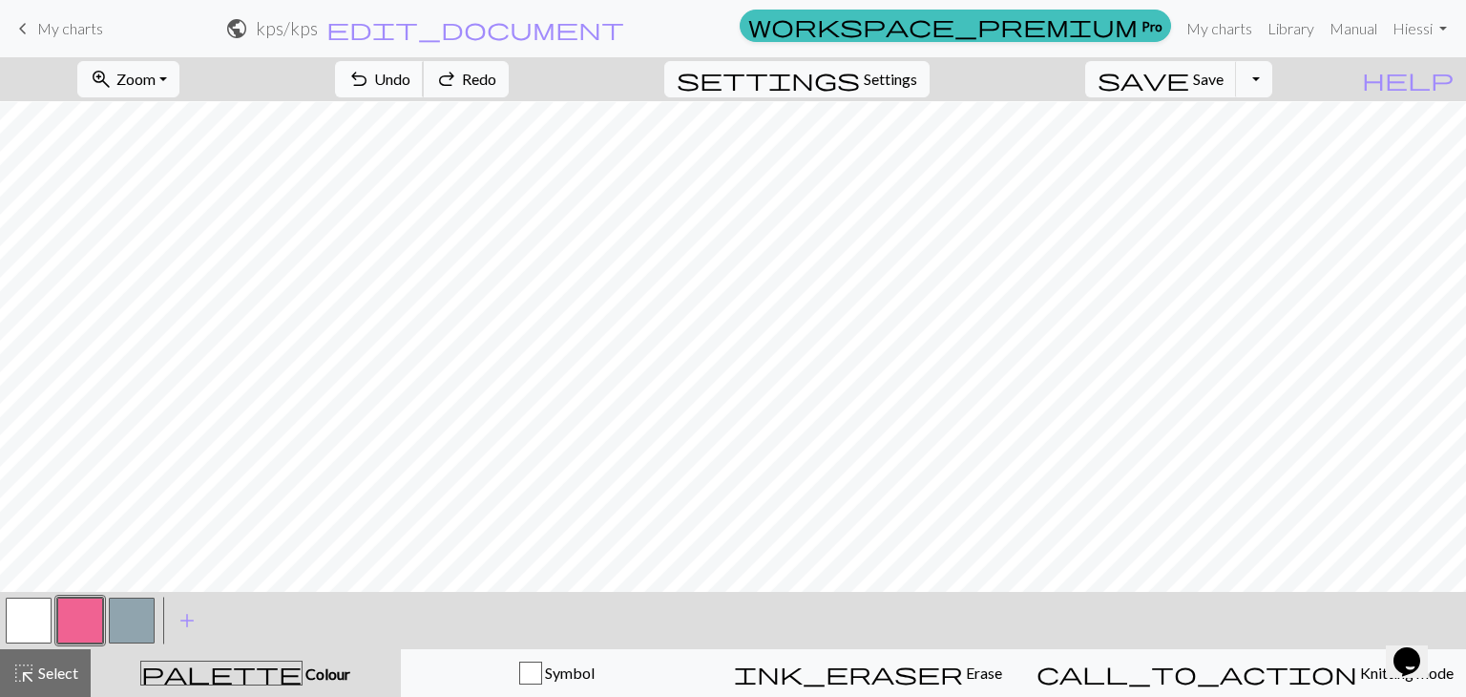
click at [370, 79] on span "undo" at bounding box center [358, 79] width 23 height 27
click at [424, 85] on button "undo Undo Undo" at bounding box center [379, 79] width 89 height 36
click at [370, 77] on span "undo" at bounding box center [358, 79] width 23 height 27
click at [370, 76] on span "undo" at bounding box center [358, 79] width 23 height 27
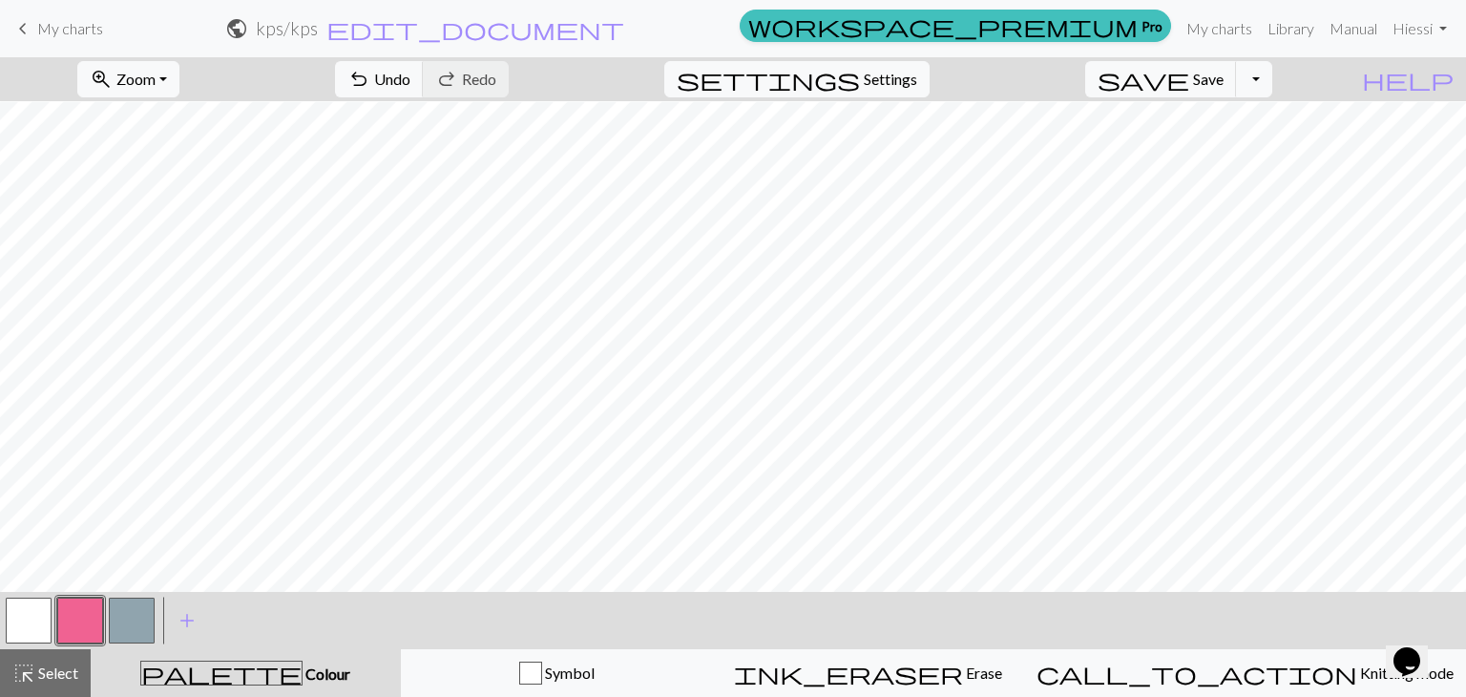
drag, startPoint x: 40, startPoint y: 623, endPoint x: 104, endPoint y: 583, distance: 75.5
click at [40, 621] on button "button" at bounding box center [29, 620] width 46 height 46
click at [83, 625] on button "button" at bounding box center [80, 620] width 46 height 46
click at [410, 77] on span "Undo" at bounding box center [392, 79] width 36 height 18
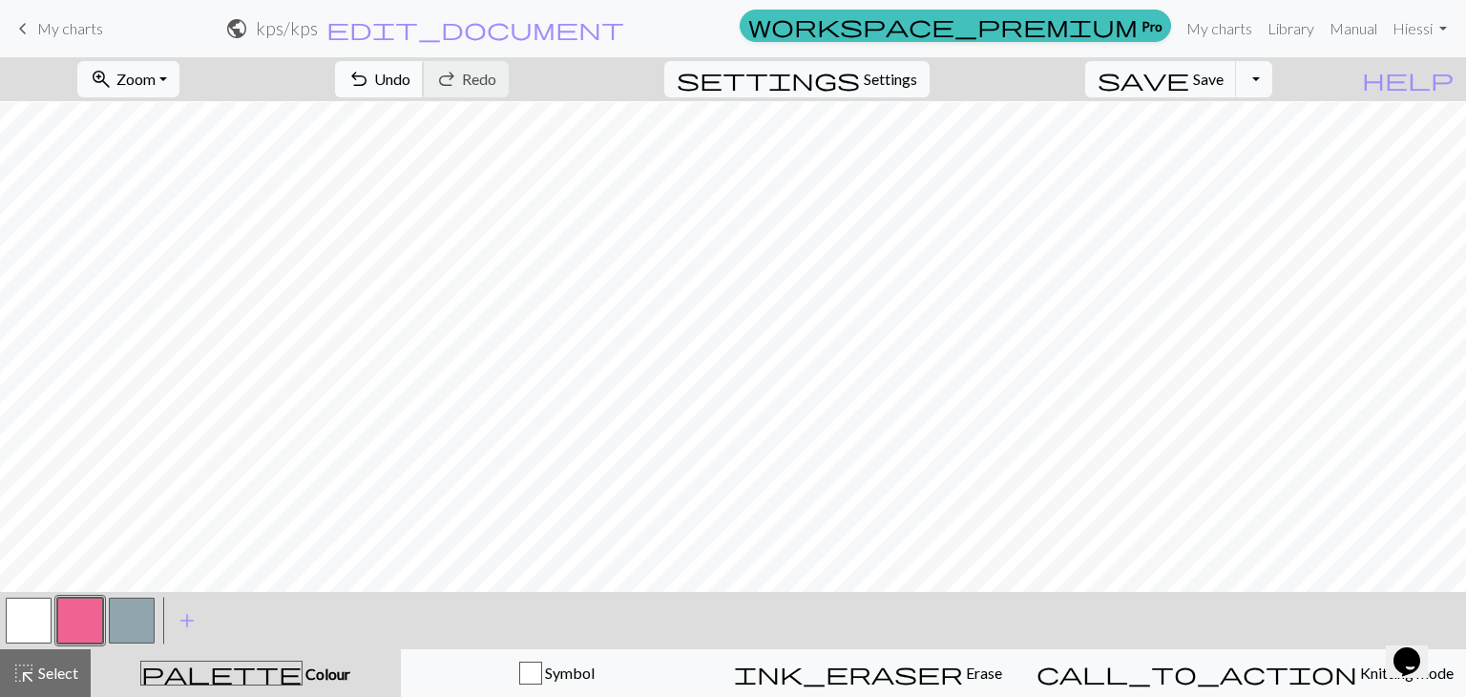
click at [424, 65] on button "undo Undo Undo" at bounding box center [379, 79] width 89 height 36
click at [424, 66] on button "undo Undo Undo" at bounding box center [379, 79] width 89 height 36
click at [42, 624] on button "button" at bounding box center [29, 620] width 46 height 46
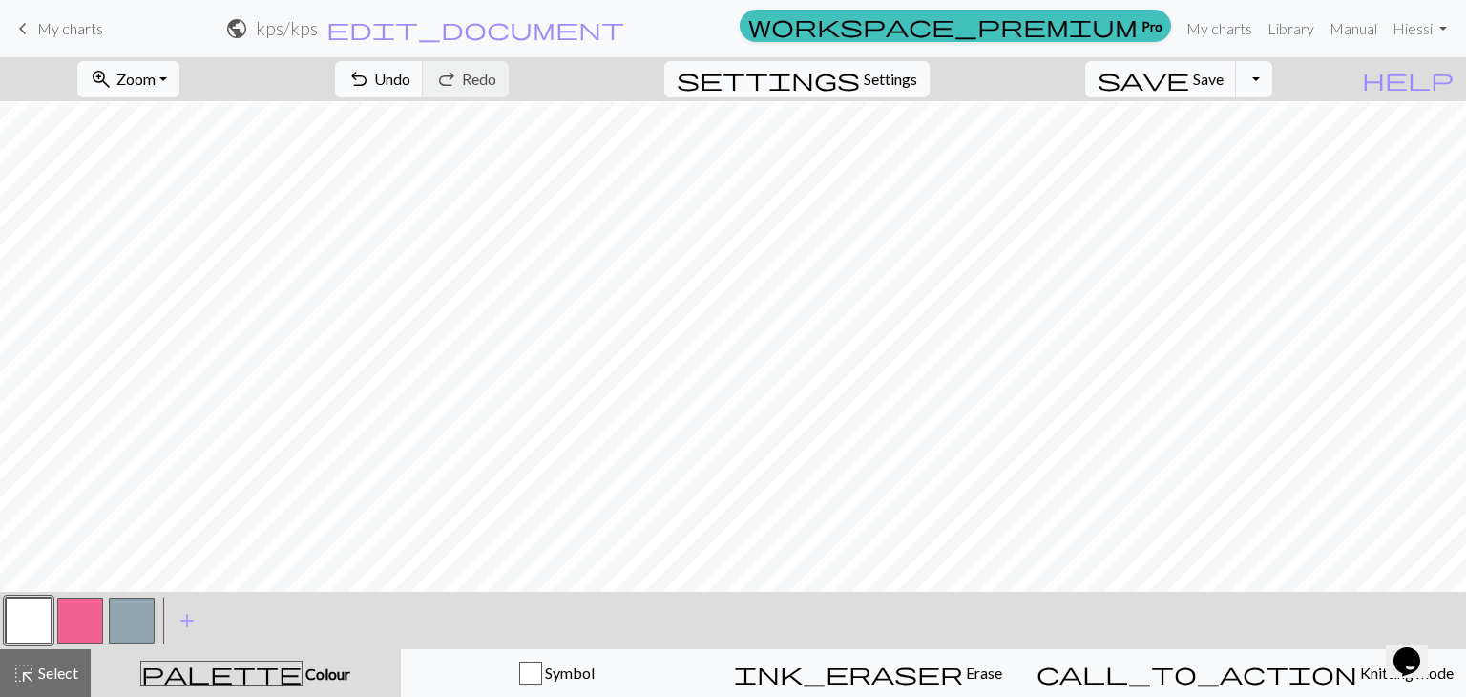
drag, startPoint x: 80, startPoint y: 624, endPoint x: 102, endPoint y: 596, distance: 35.3
click at [80, 624] on button "button" at bounding box center [80, 620] width 46 height 46
click at [40, 611] on button "button" at bounding box center [29, 620] width 46 height 46
click at [88, 618] on button "button" at bounding box center [80, 620] width 46 height 46
click at [370, 78] on span "undo" at bounding box center [358, 79] width 23 height 27
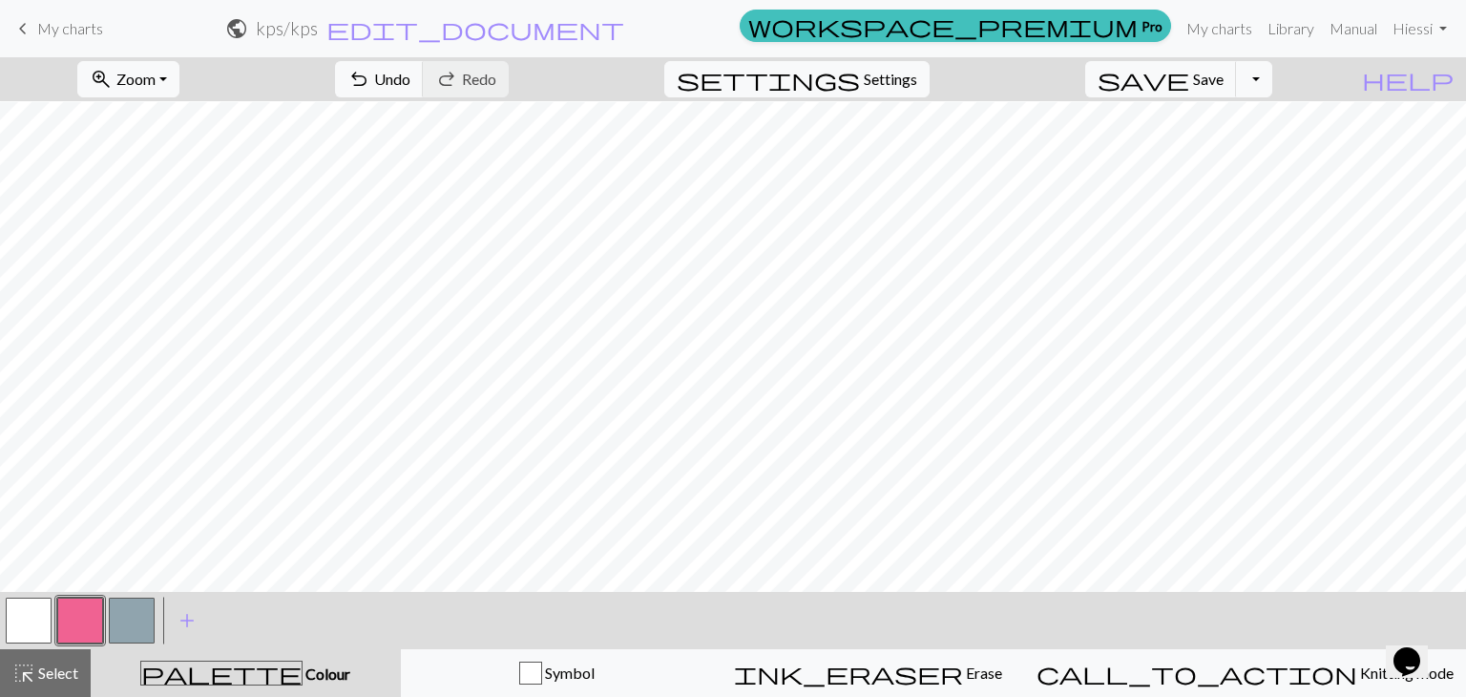
click at [42, 623] on button "button" at bounding box center [29, 620] width 46 height 46
click at [56, 619] on div at bounding box center [80, 621] width 52 height 52
click at [61, 618] on button "button" at bounding box center [80, 620] width 46 height 46
click at [34, 609] on button "button" at bounding box center [29, 620] width 46 height 46
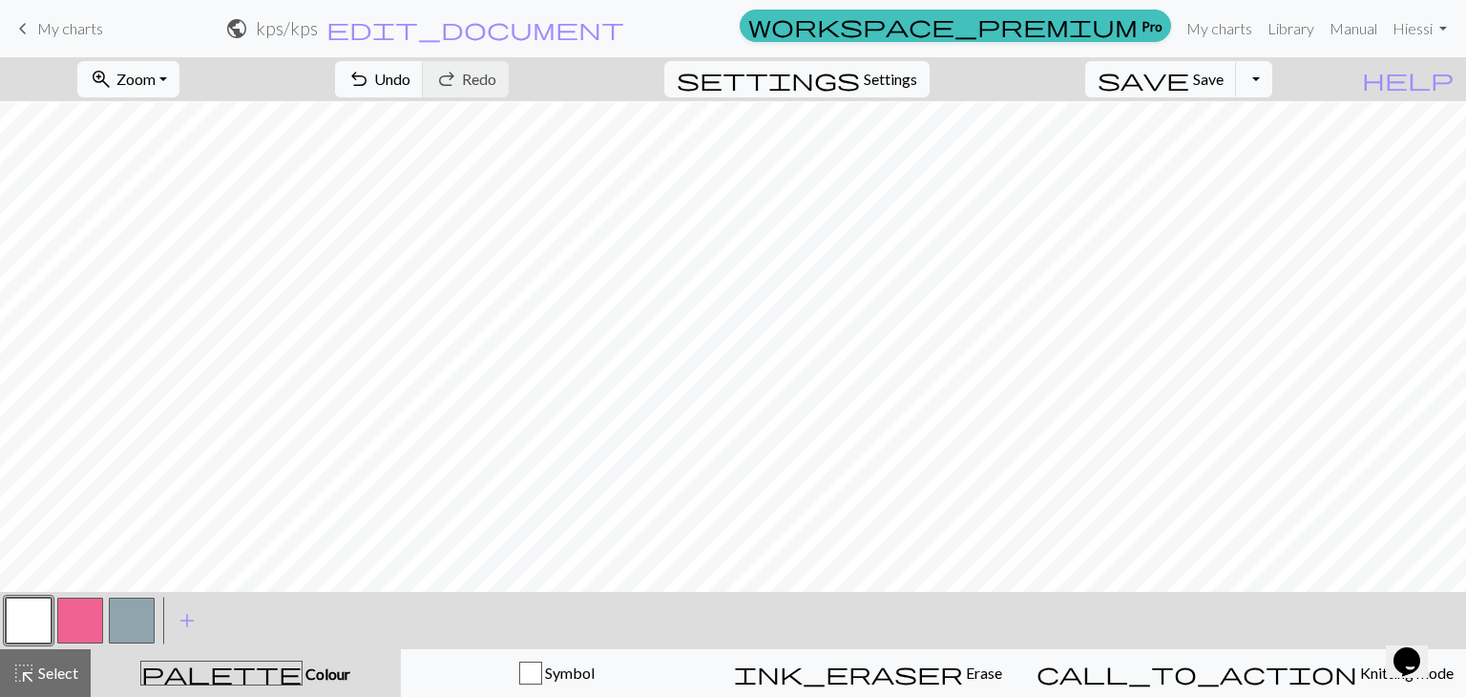
drag, startPoint x: 66, startPoint y: 599, endPoint x: 75, endPoint y: 612, distance: 15.7
click at [75, 612] on button "button" at bounding box center [80, 620] width 46 height 46
click at [370, 84] on span "undo" at bounding box center [358, 79] width 23 height 27
click at [27, 614] on button "button" at bounding box center [29, 620] width 46 height 46
click at [1191, 70] on button "save Save Save" at bounding box center [1161, 79] width 152 height 36
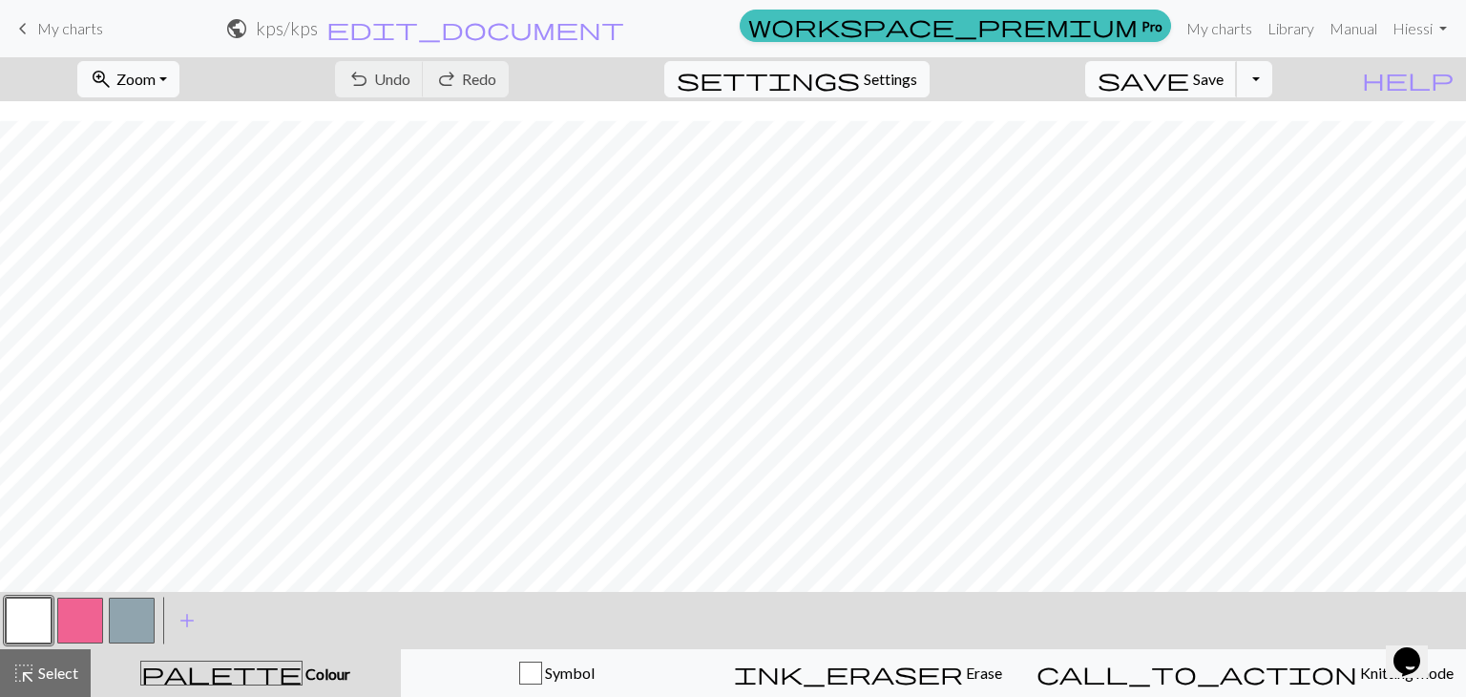
scroll to position [3199, 0]
click at [1189, 77] on span "save" at bounding box center [1144, 79] width 92 height 27
click at [86, 629] on button "button" at bounding box center [80, 620] width 46 height 46
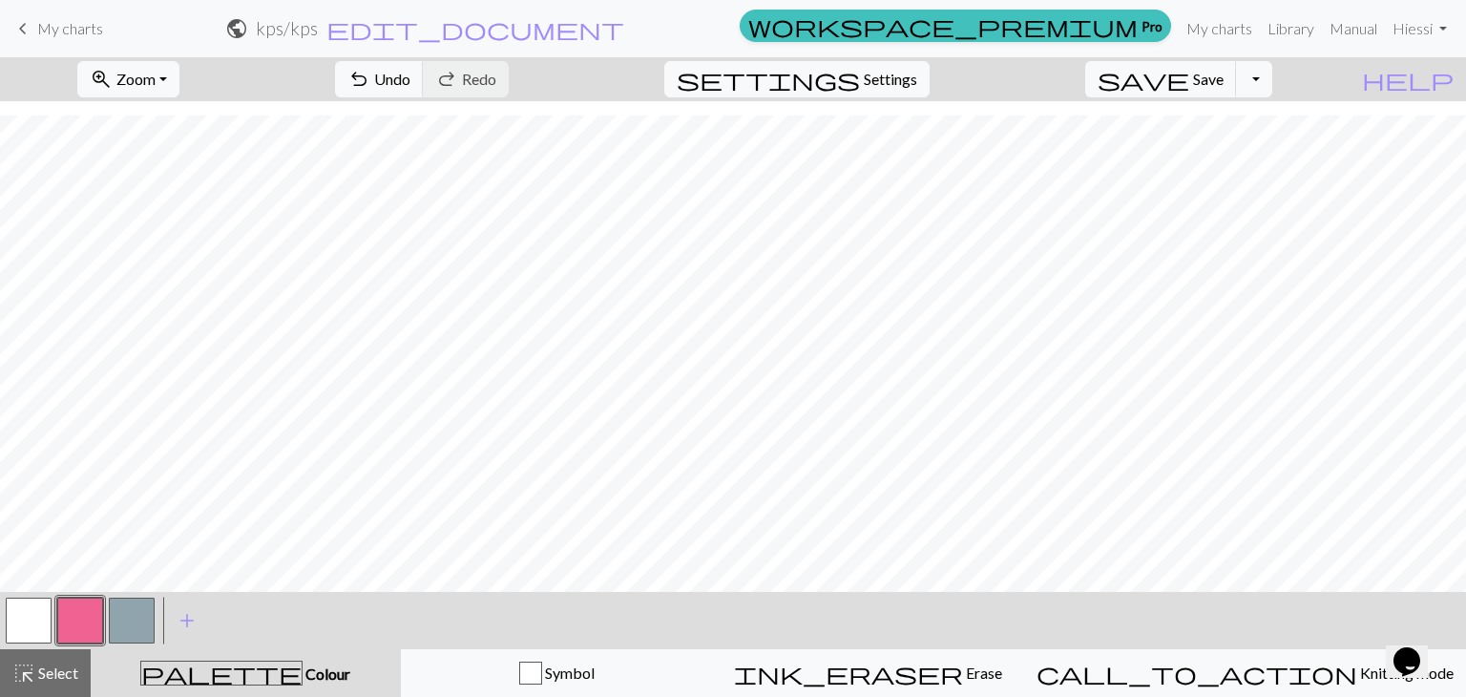
click at [44, 16] on link "keyboard_arrow_left My charts" at bounding box center [57, 28] width 92 height 32
click at [1234, 66] on button "save Save Save" at bounding box center [1161, 79] width 152 height 36
click at [38, 18] on div "Chart saved" at bounding box center [733, 37] width 1466 height 75
click at [38, 27] on div "Chart saved" at bounding box center [733, 37] width 1466 height 75
click at [41, 27] on span "My charts" at bounding box center [70, 28] width 66 height 18
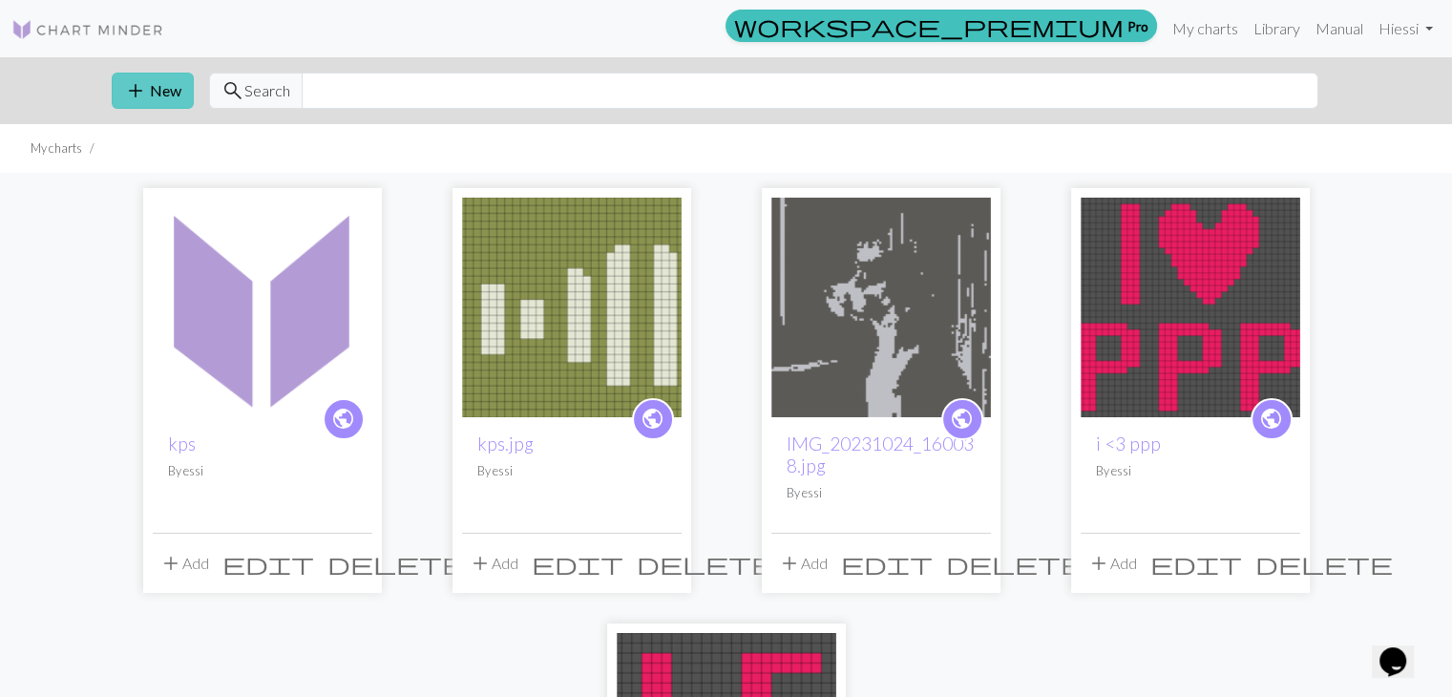
click at [130, 92] on span "add" at bounding box center [135, 90] width 23 height 27
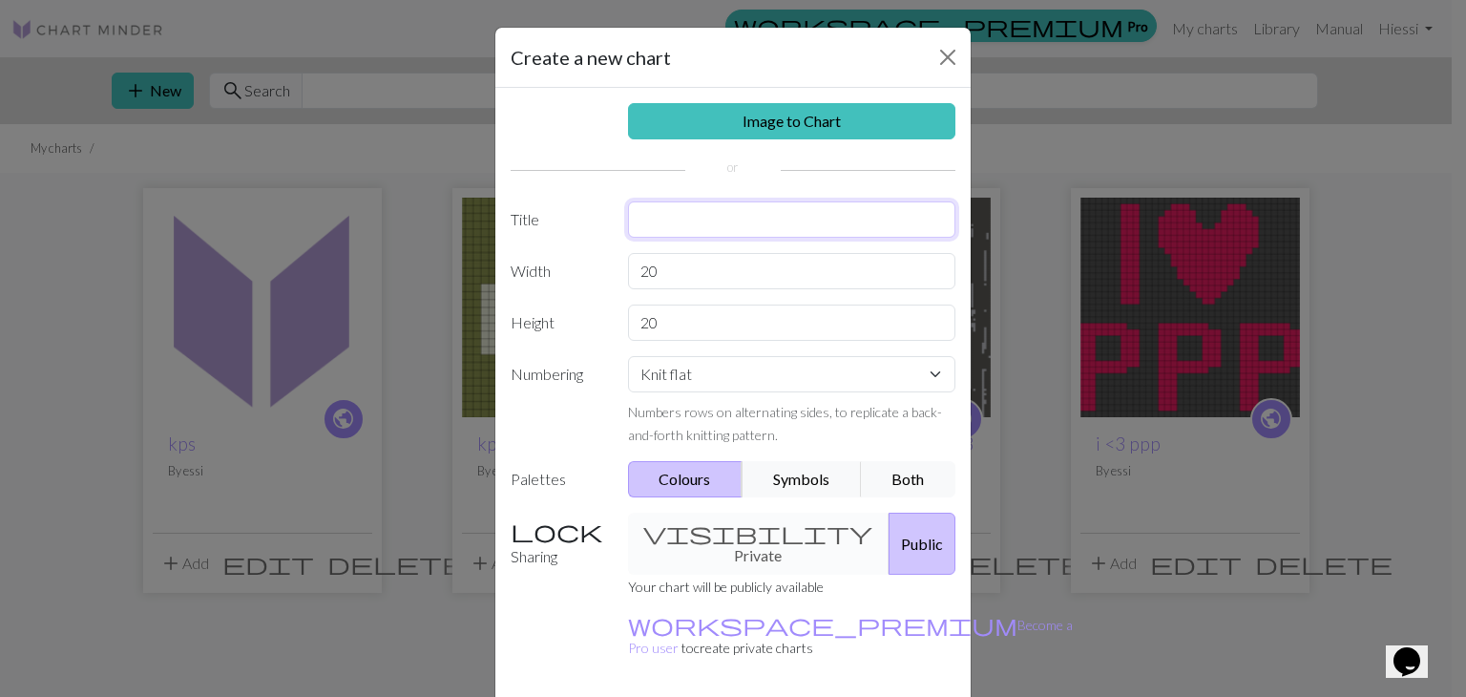
click at [648, 231] on input "text" at bounding box center [792, 219] width 328 height 36
type input "nimet kps"
drag, startPoint x: 669, startPoint y: 328, endPoint x: 626, endPoint y: 324, distance: 43.1
click at [628, 324] on input "20" at bounding box center [792, 322] width 328 height 36
type input "150"
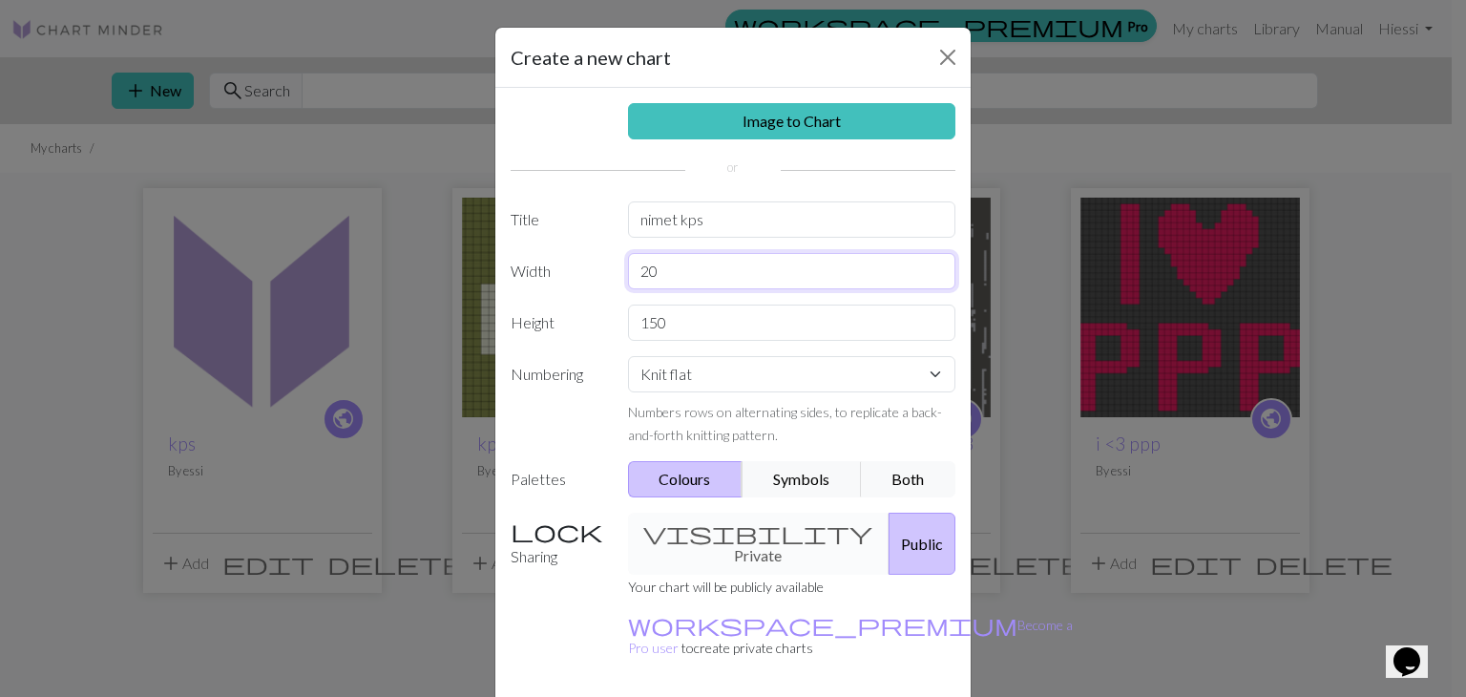
click at [868, 267] on input "20" at bounding box center [792, 271] width 328 height 36
type input "2"
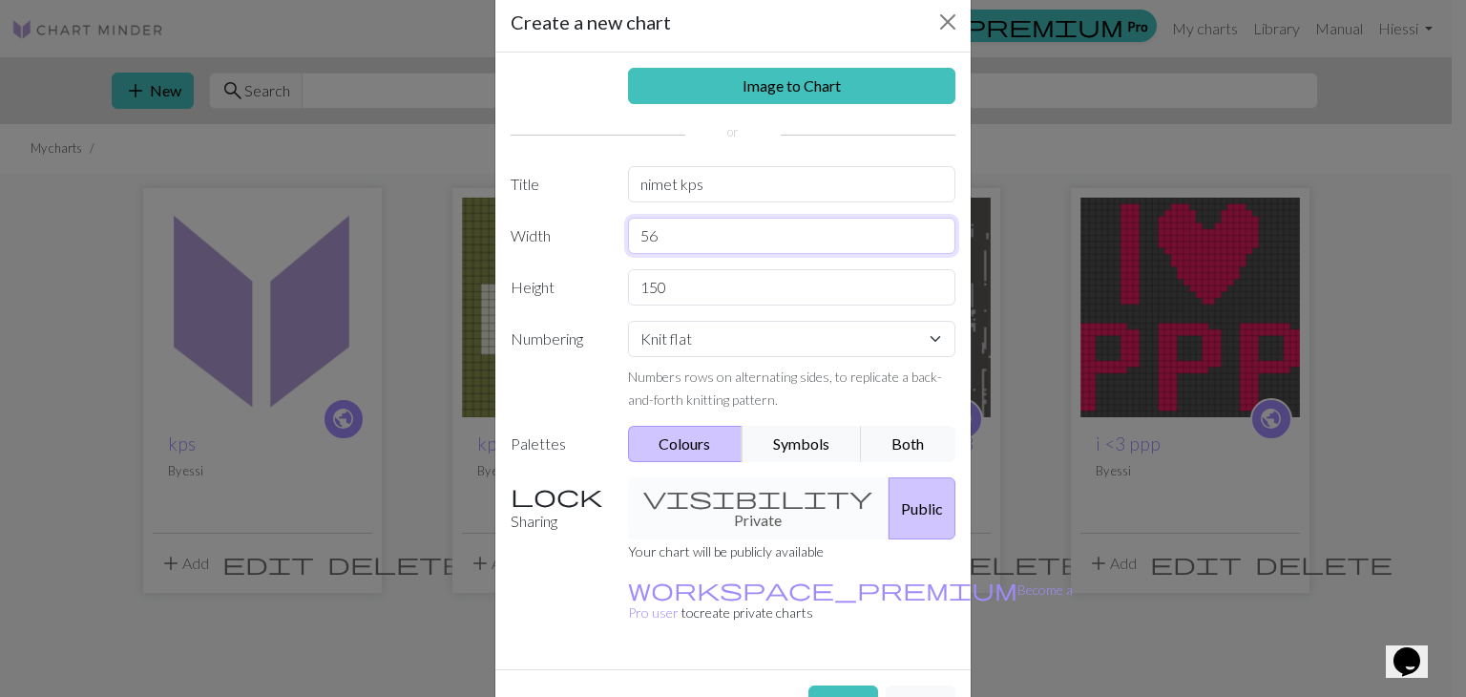
scroll to position [55, 0]
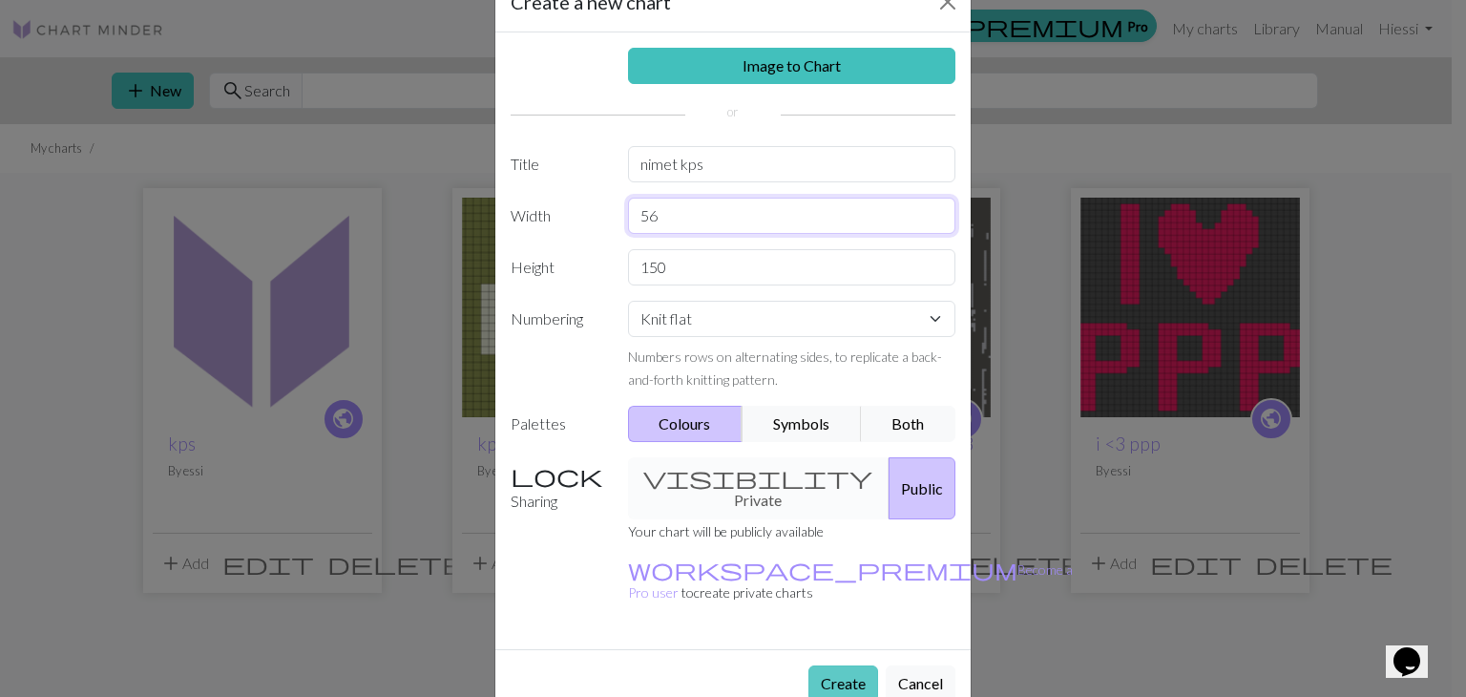
type input "56"
click at [817, 665] on button "Create" at bounding box center [843, 683] width 70 height 36
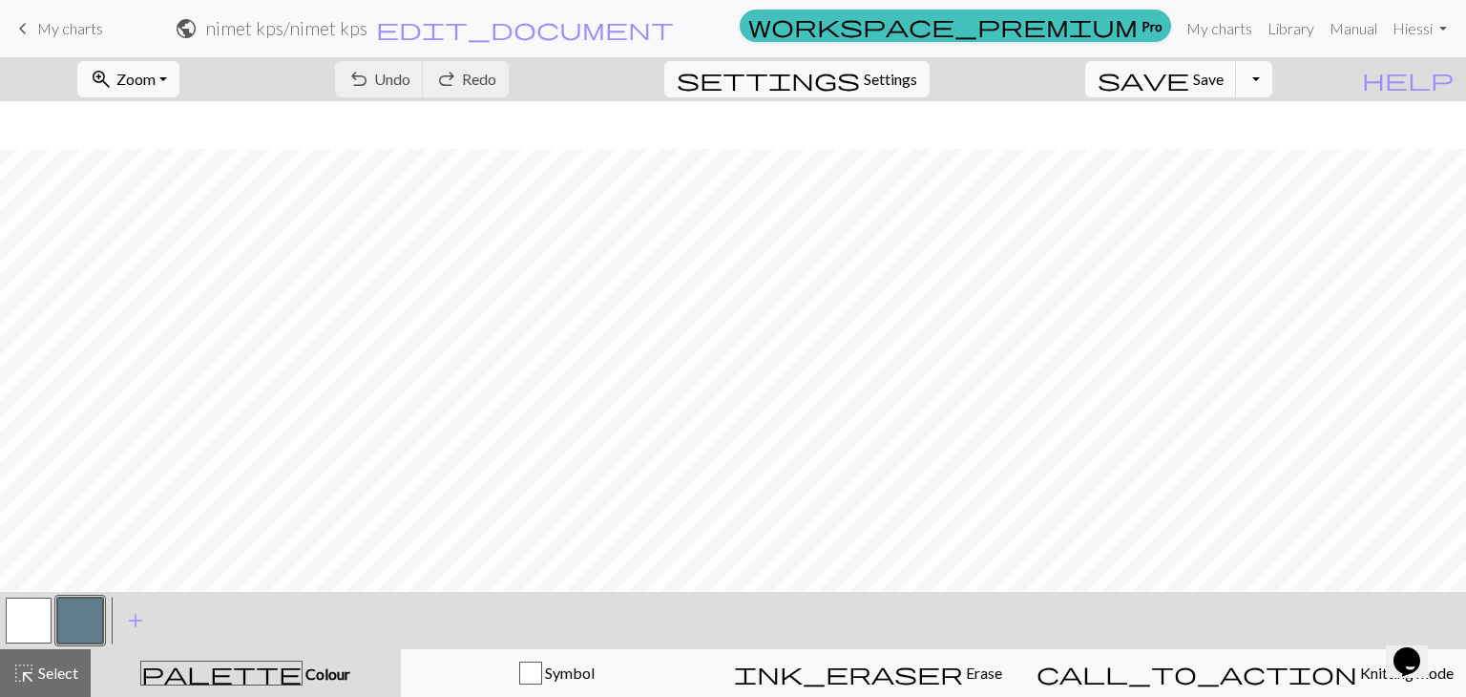
scroll to position [95, 0]
click at [156, 83] on span "Zoom" at bounding box center [135, 79] width 39 height 18
click at [187, 157] on button "Fit width" at bounding box center [154, 151] width 151 height 31
click at [885, 88] on button "settings Settings" at bounding box center [796, 79] width 265 height 36
select select "aran"
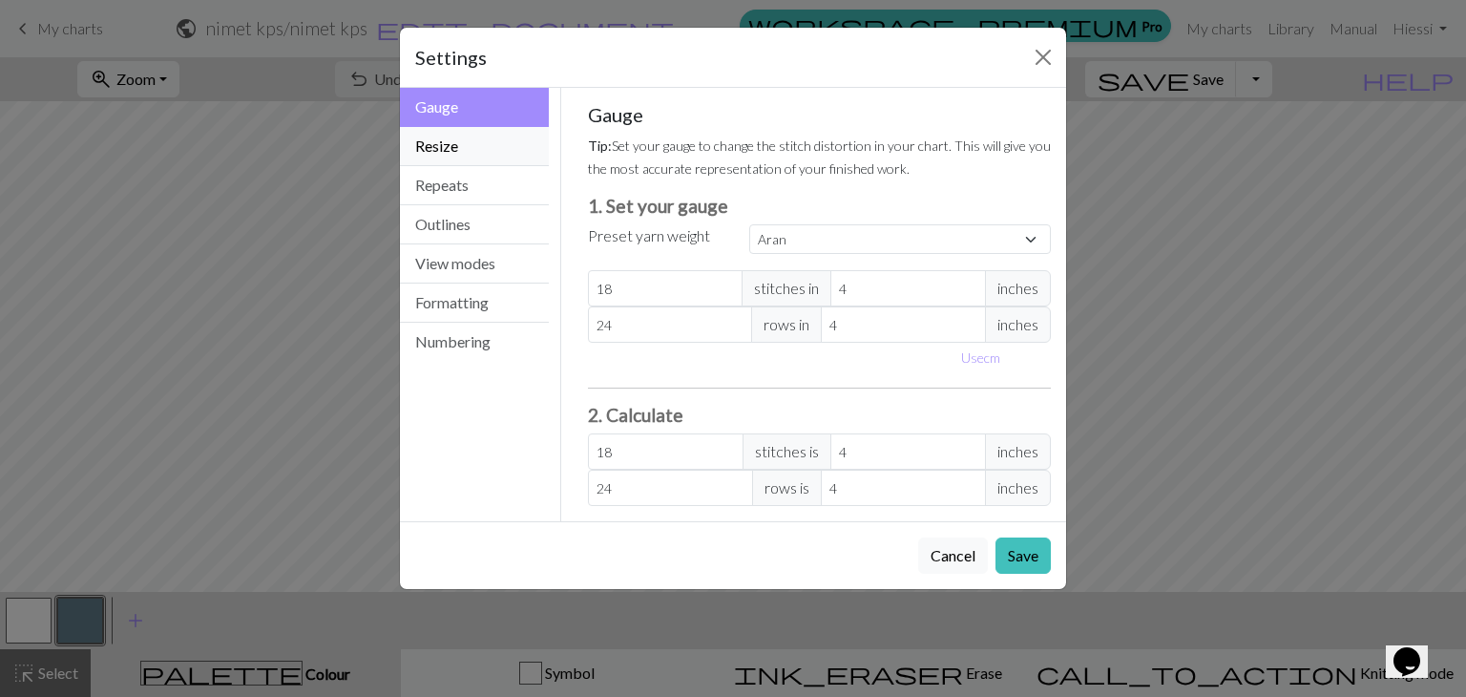
click at [442, 150] on button "Resize" at bounding box center [474, 146] width 149 height 39
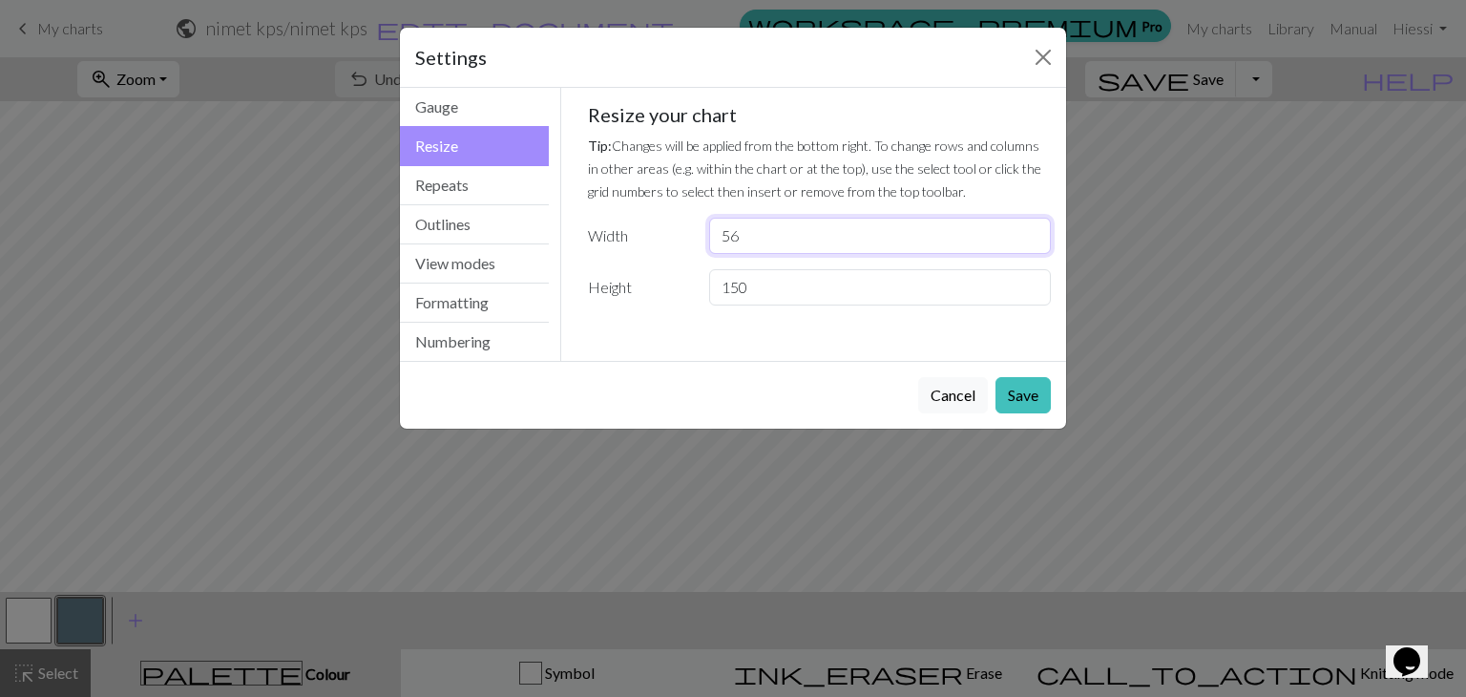
drag, startPoint x: 756, startPoint y: 231, endPoint x: 718, endPoint y: 226, distance: 38.5
click at [718, 226] on input "56" at bounding box center [880, 236] width 342 height 36
type input "12"
click at [1020, 393] on button "Save" at bounding box center [1022, 395] width 55 height 36
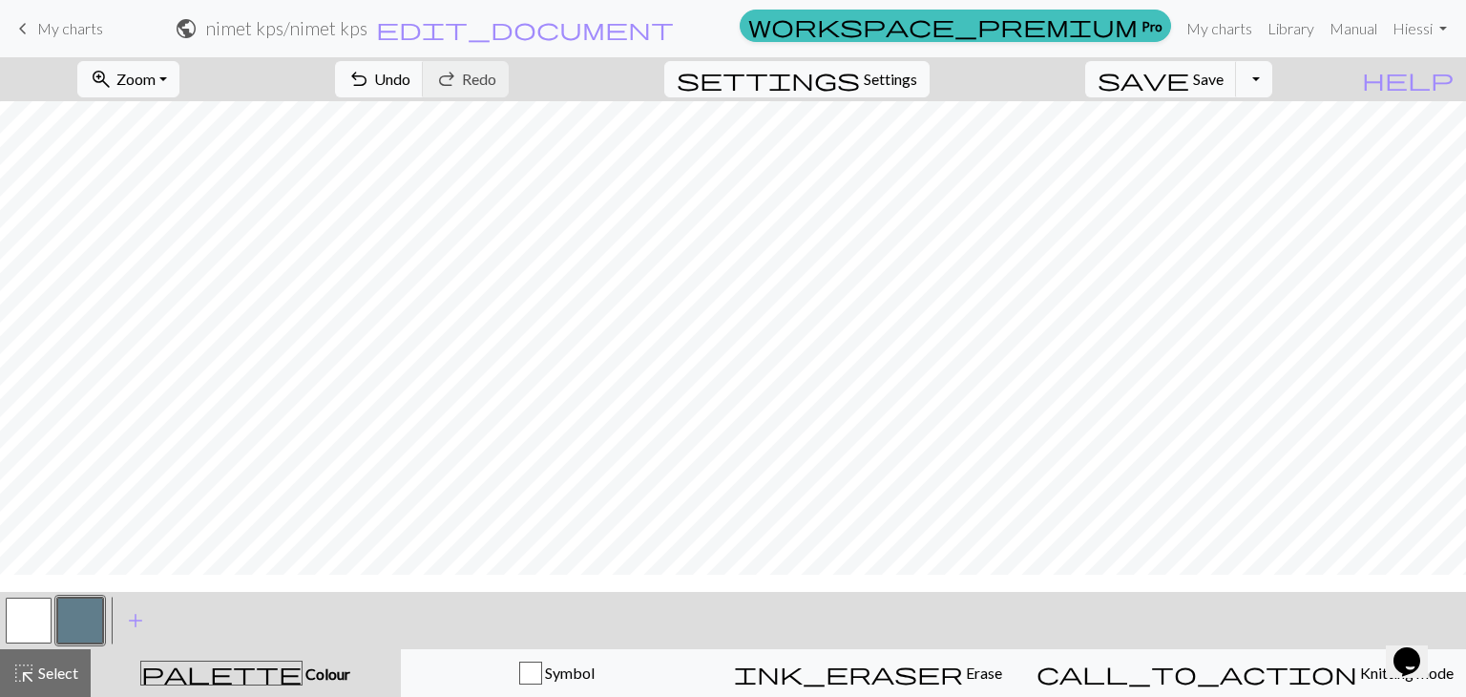
scroll to position [0, 0]
click at [370, 73] on span "undo" at bounding box center [358, 79] width 23 height 27
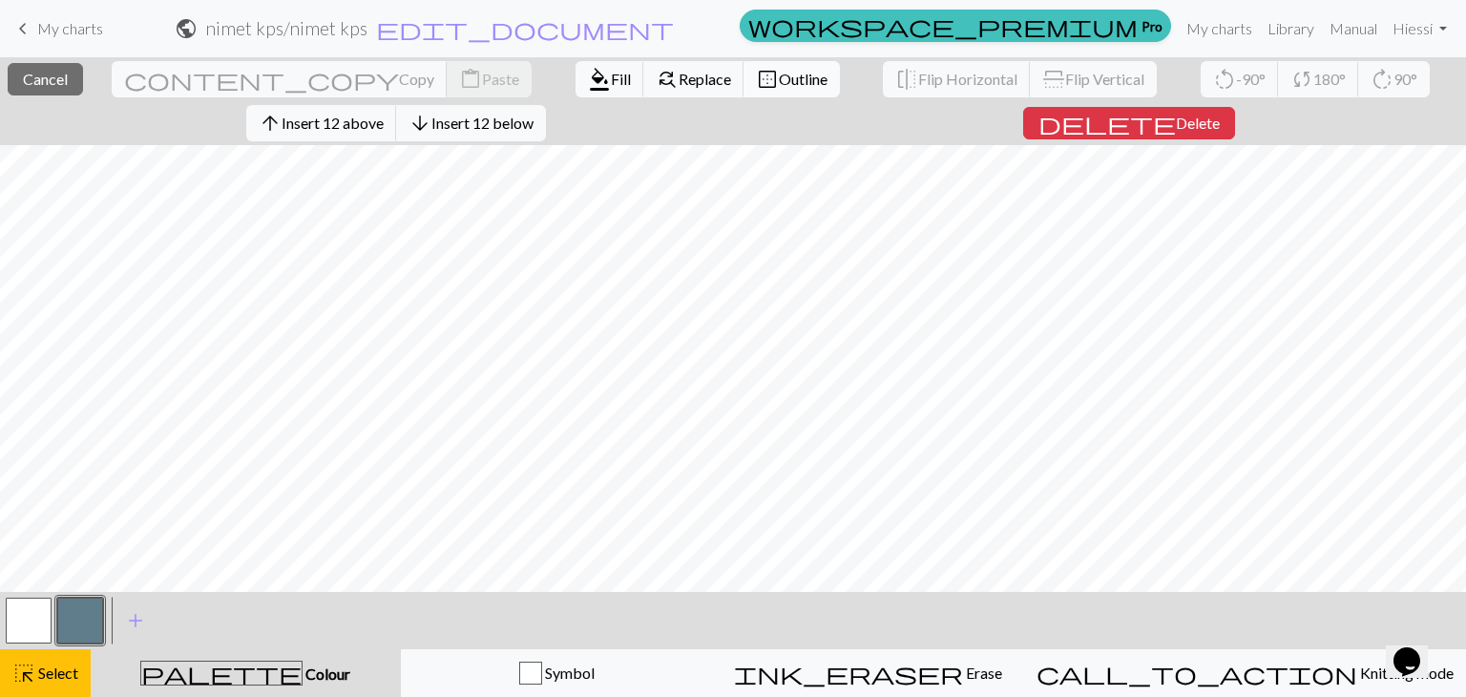
click at [756, 80] on span "border_outer" at bounding box center [767, 79] width 23 height 27
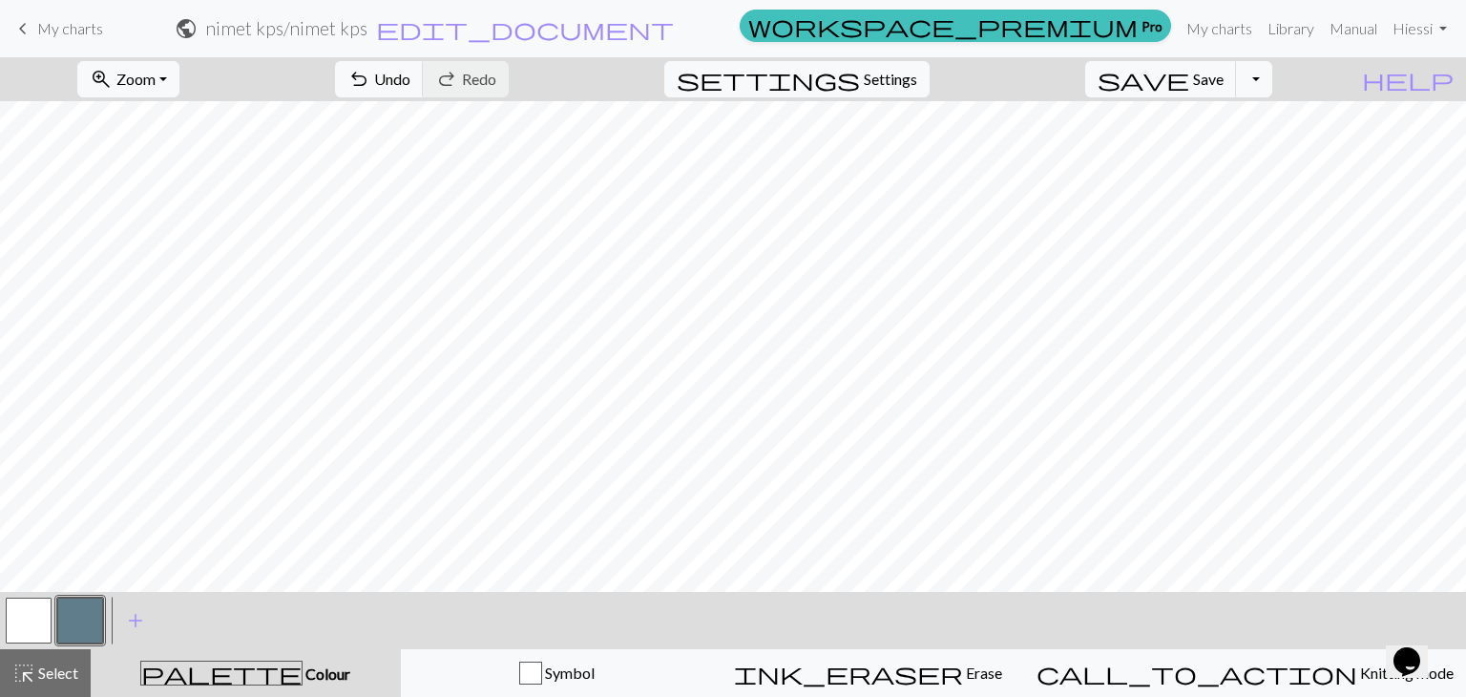
drag, startPoint x: 34, startPoint y: 612, endPoint x: 44, endPoint y: 592, distance: 22.2
click at [34, 608] on button "button" at bounding box center [29, 620] width 46 height 46
click at [76, 595] on div at bounding box center [80, 621] width 52 height 52
drag, startPoint x: 75, startPoint y: 621, endPoint x: 122, endPoint y: 583, distance: 60.4
click at [80, 618] on button "button" at bounding box center [80, 620] width 46 height 46
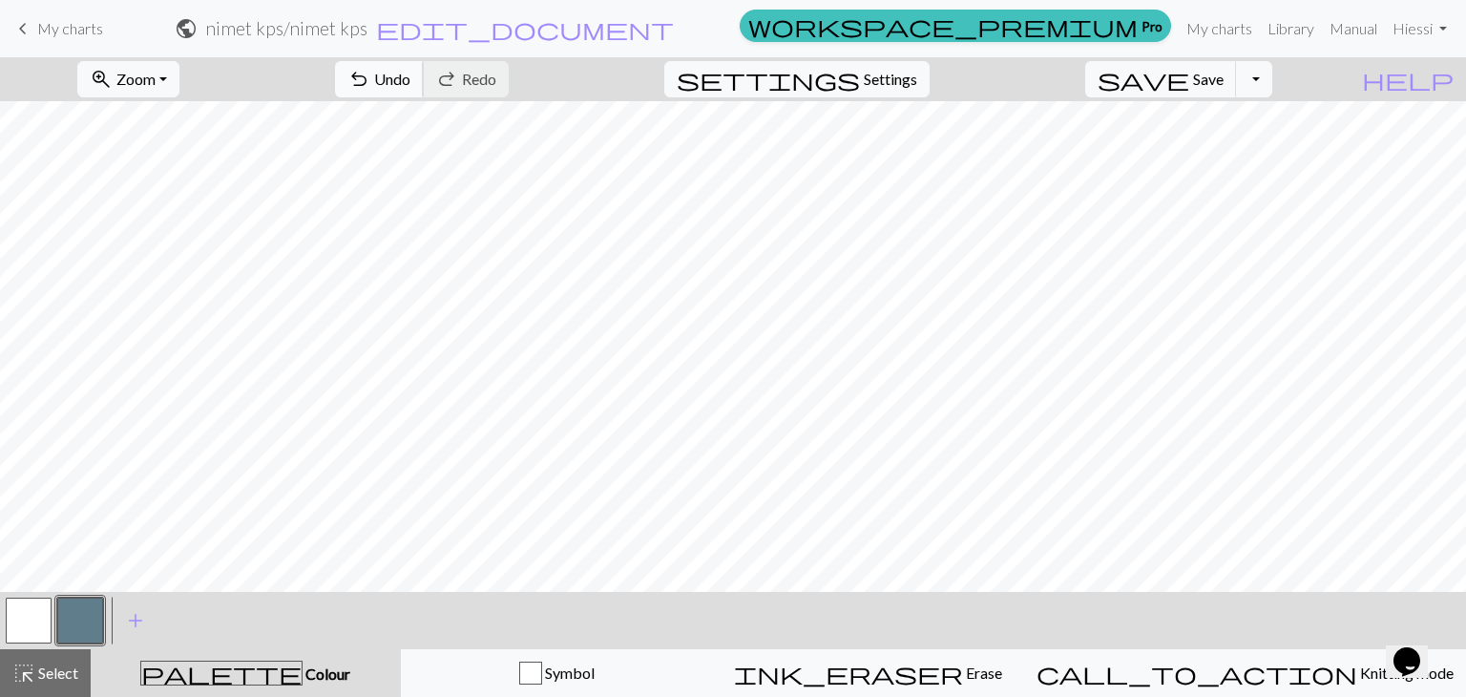
drag, startPoint x: 515, startPoint y: 65, endPoint x: 522, endPoint y: 74, distance: 11.6
click at [424, 66] on button "undo Undo Undo" at bounding box center [379, 79] width 89 height 36
click at [410, 81] on span "Undo" at bounding box center [392, 79] width 36 height 18
click at [370, 73] on span "undo" at bounding box center [358, 79] width 23 height 27
click at [410, 71] on span "Undo" at bounding box center [392, 79] width 36 height 18
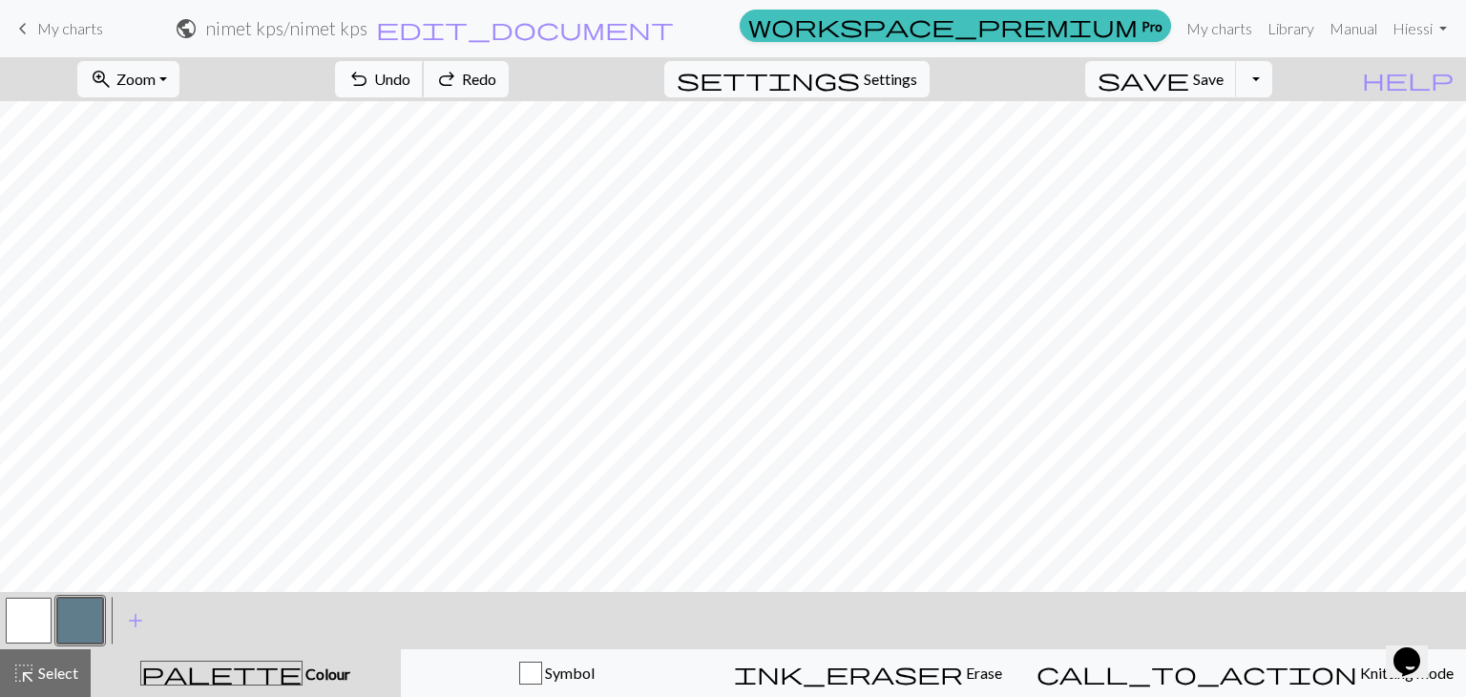
click at [410, 71] on span "Undo" at bounding box center [392, 79] width 36 height 18
click at [370, 80] on span "undo" at bounding box center [358, 79] width 23 height 27
drag, startPoint x: 23, startPoint y: 613, endPoint x: 38, endPoint y: 597, distance: 21.6
click at [24, 614] on button "button" at bounding box center [29, 620] width 46 height 46
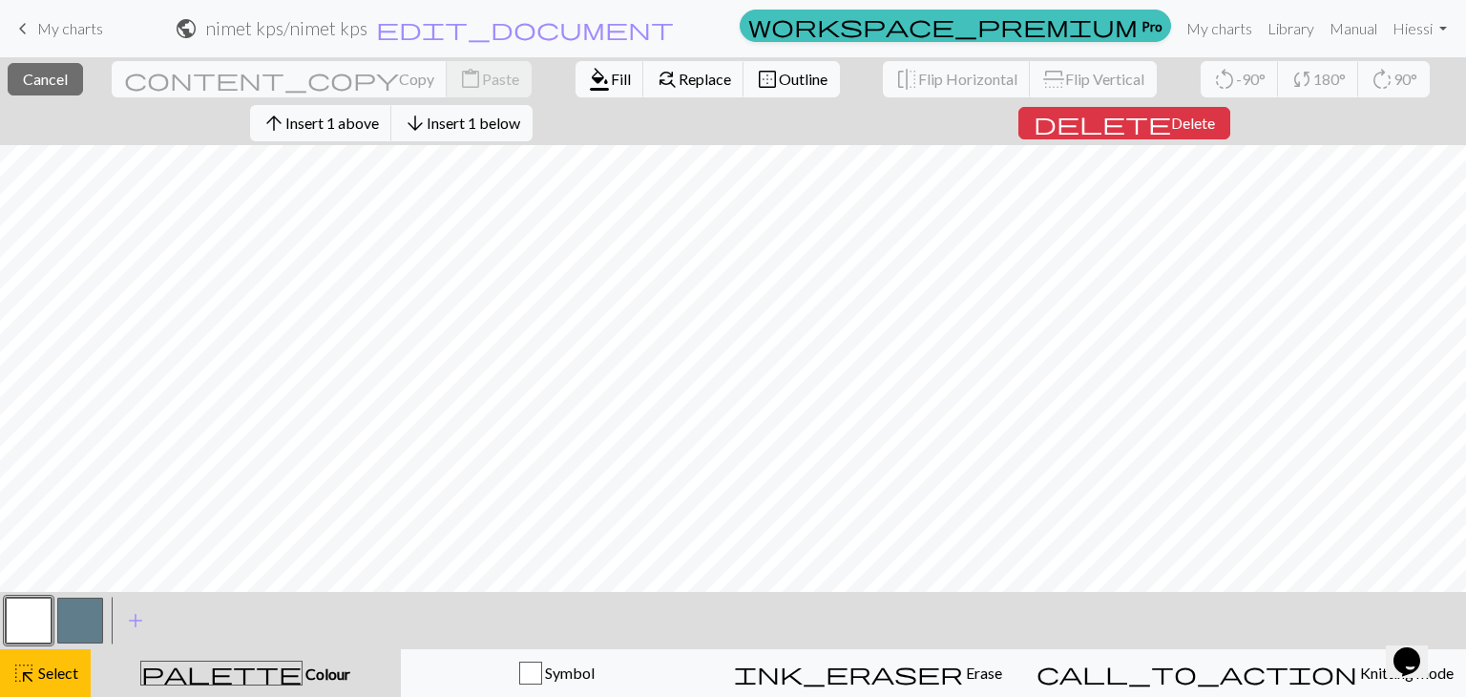
click at [105, 624] on div at bounding box center [80, 621] width 52 height 52
click at [93, 621] on button "button" at bounding box center [80, 620] width 46 height 46
click at [588, 78] on span "format_color_fill" at bounding box center [599, 79] width 23 height 27
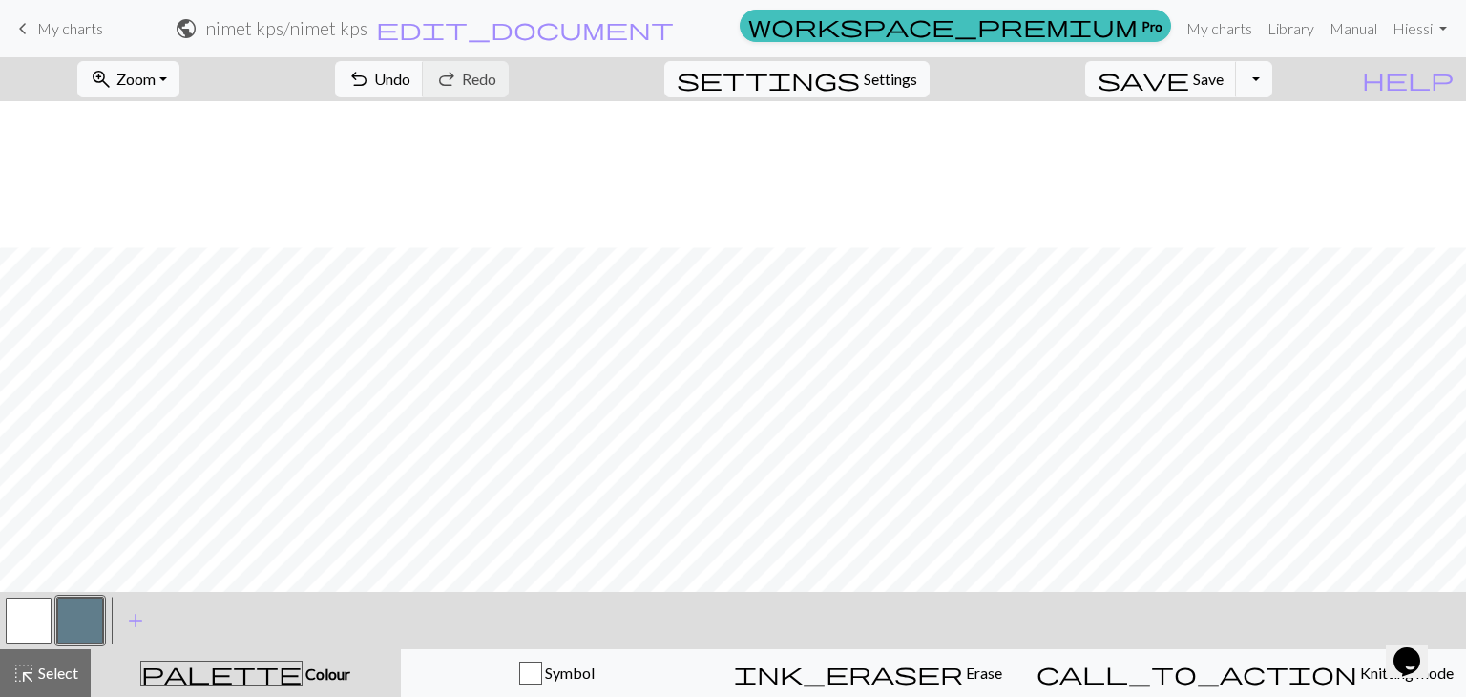
scroll to position [191, 0]
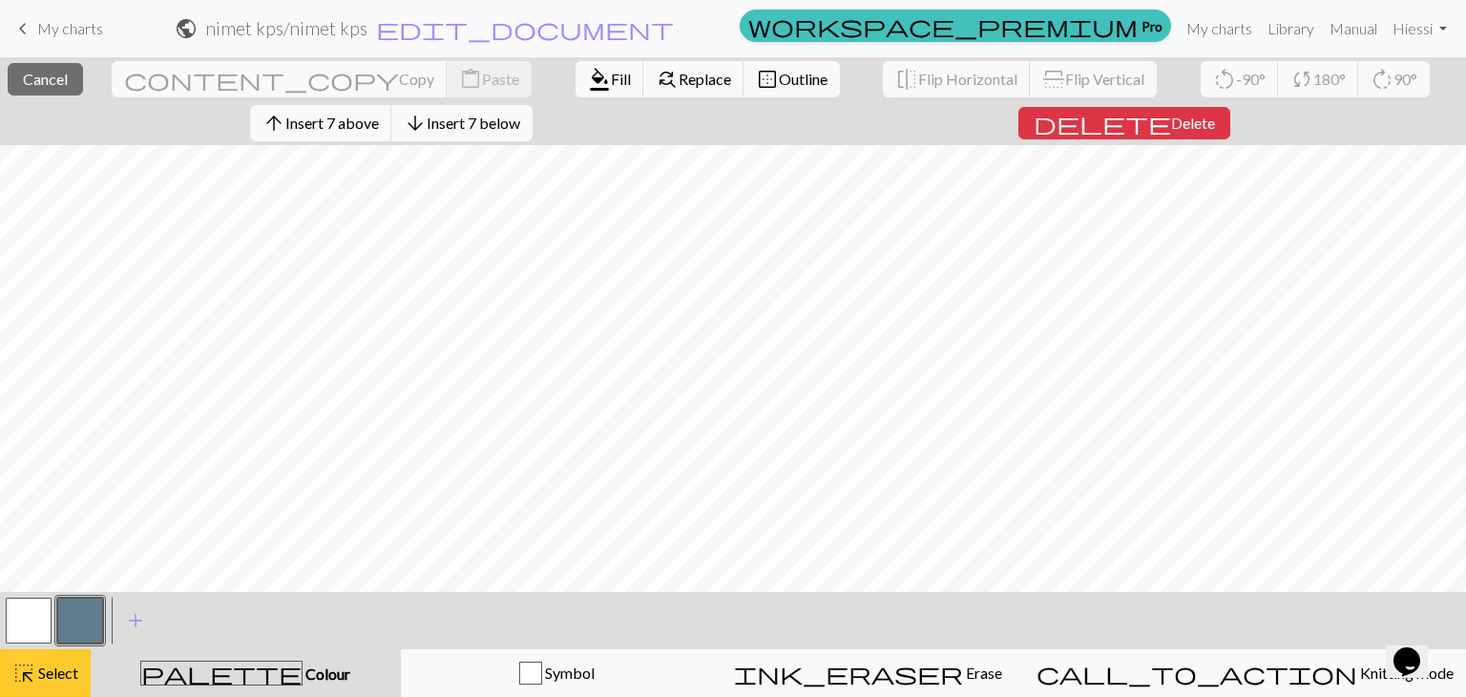
click at [72, 654] on button "highlight_alt Select Select" at bounding box center [45, 673] width 91 height 48
click at [756, 77] on span "border_outer" at bounding box center [767, 79] width 23 height 27
click at [80, 627] on button "button" at bounding box center [80, 620] width 46 height 46
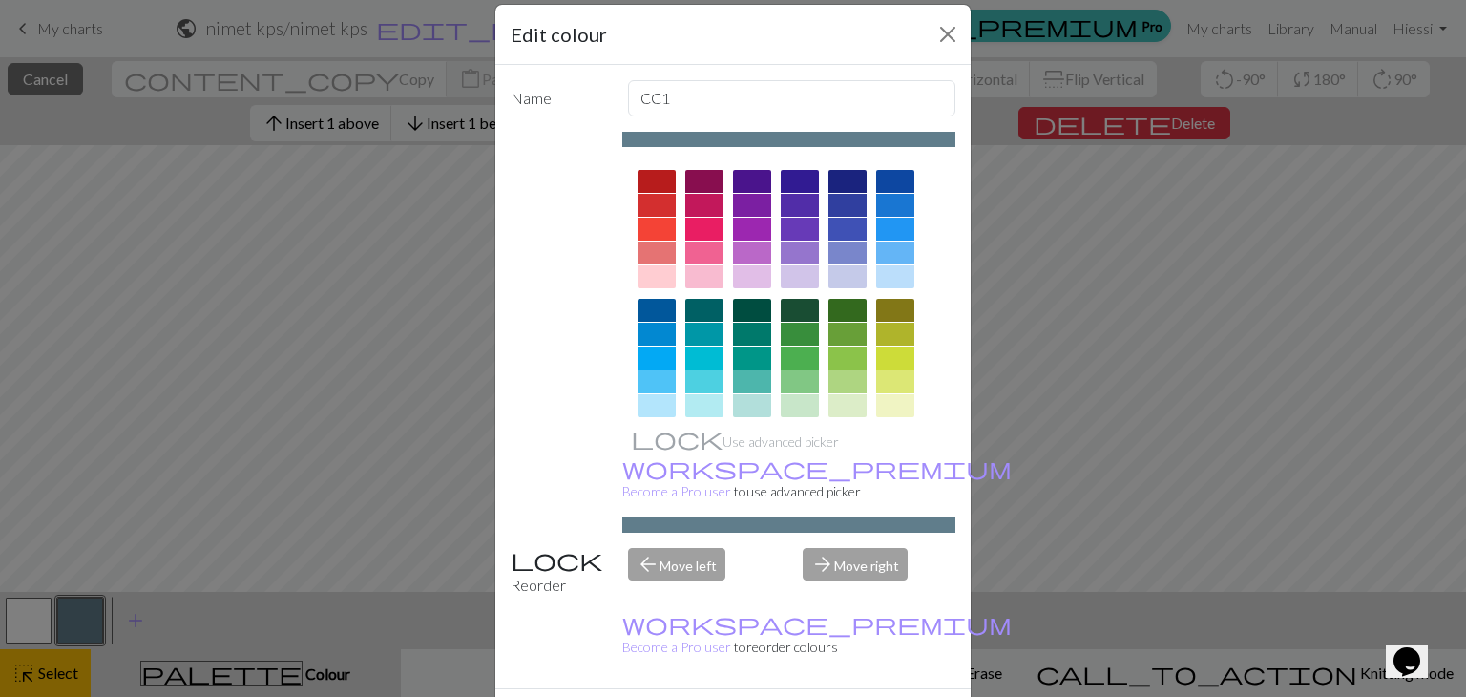
scroll to position [46, 0]
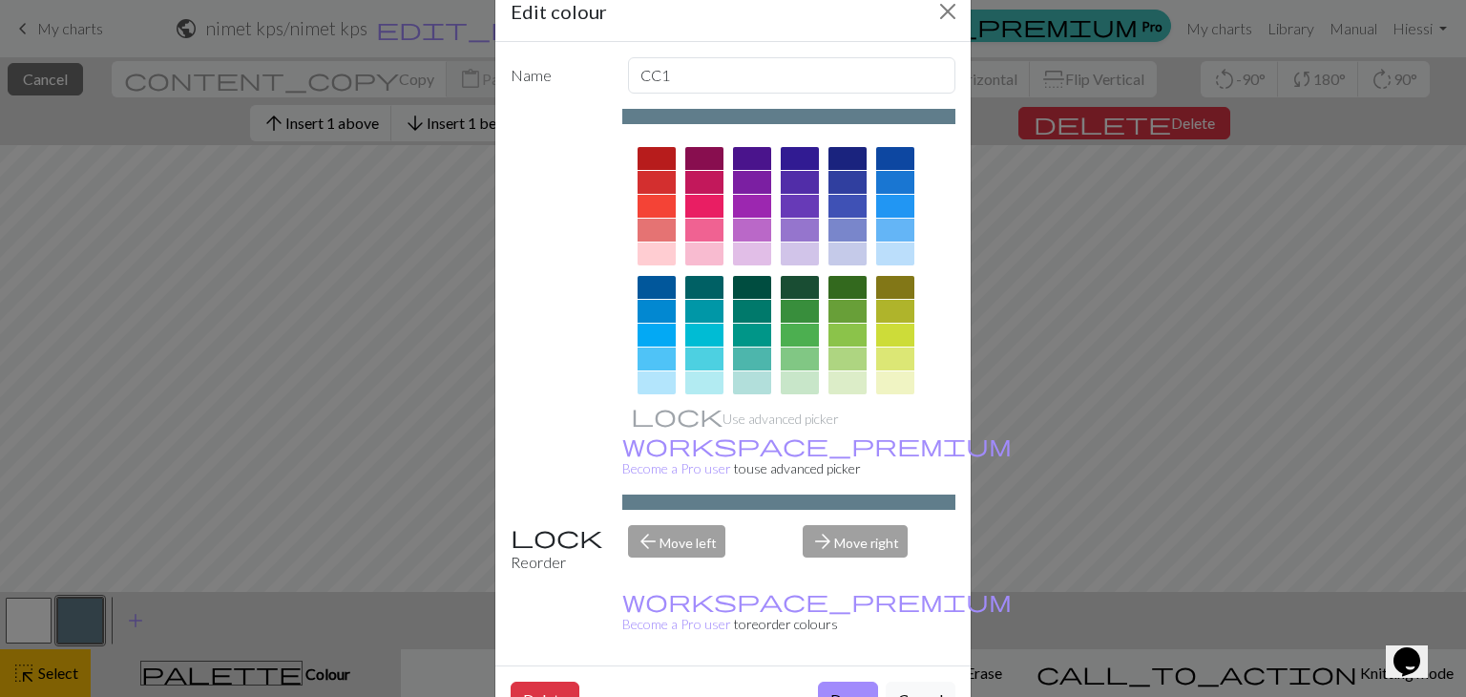
click at [188, 483] on div "Edit colour Name CC1 Use advanced picker workspace_premium Become a Pro user to…" at bounding box center [733, 348] width 1466 height 697
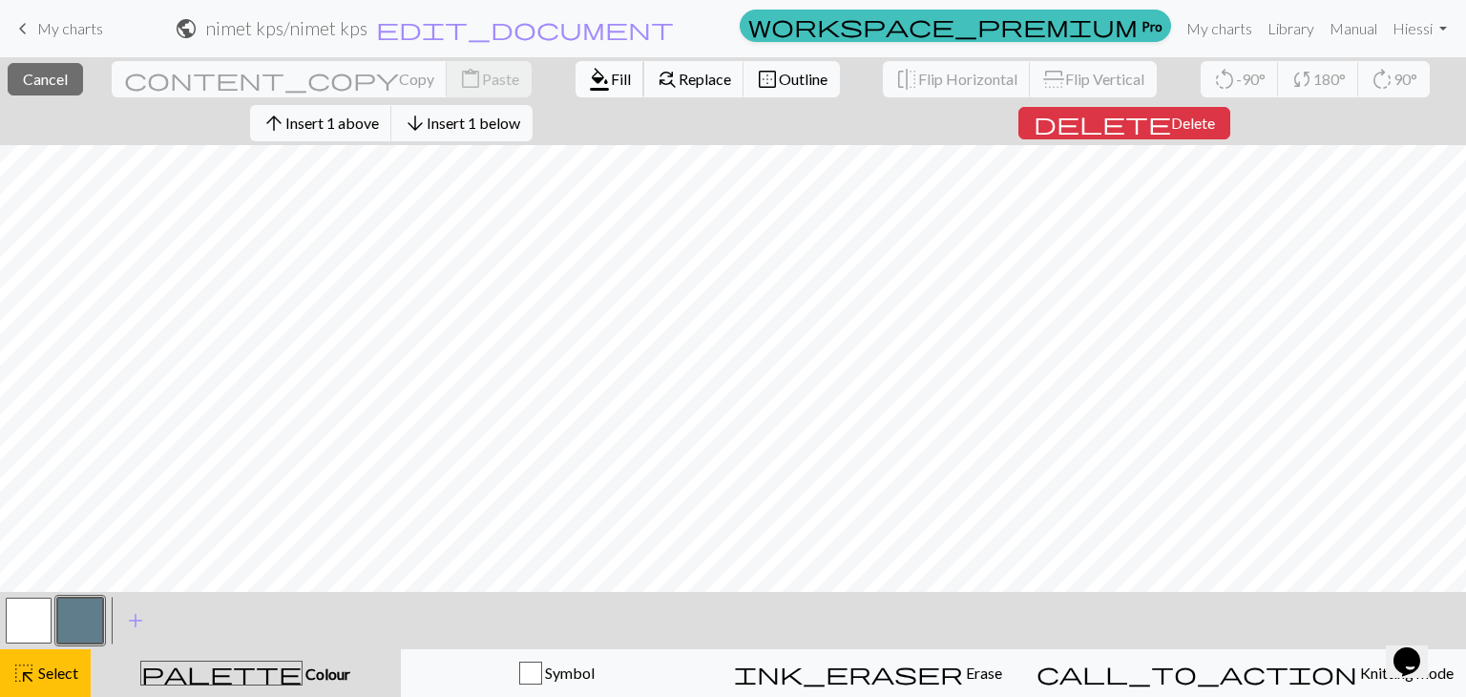
click at [588, 80] on span "format_color_fill" at bounding box center [599, 79] width 23 height 27
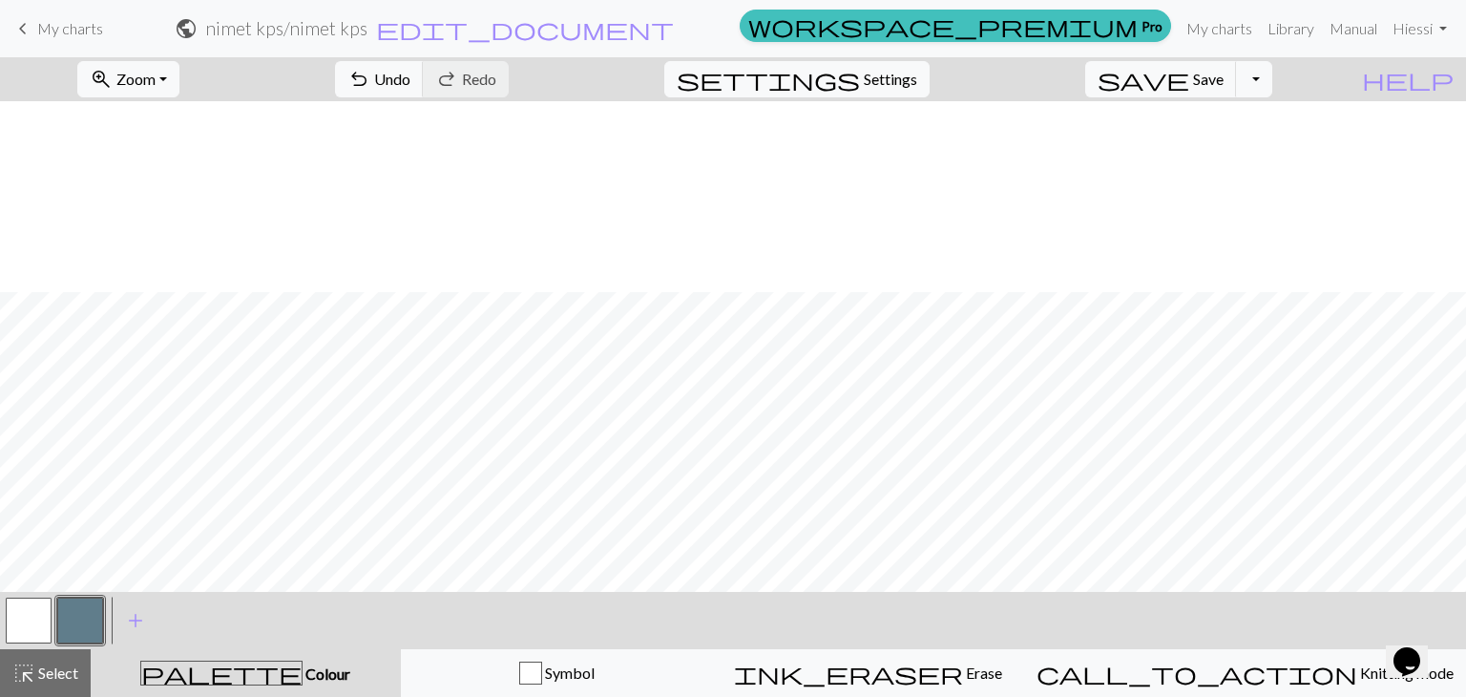
scroll to position [382, 0]
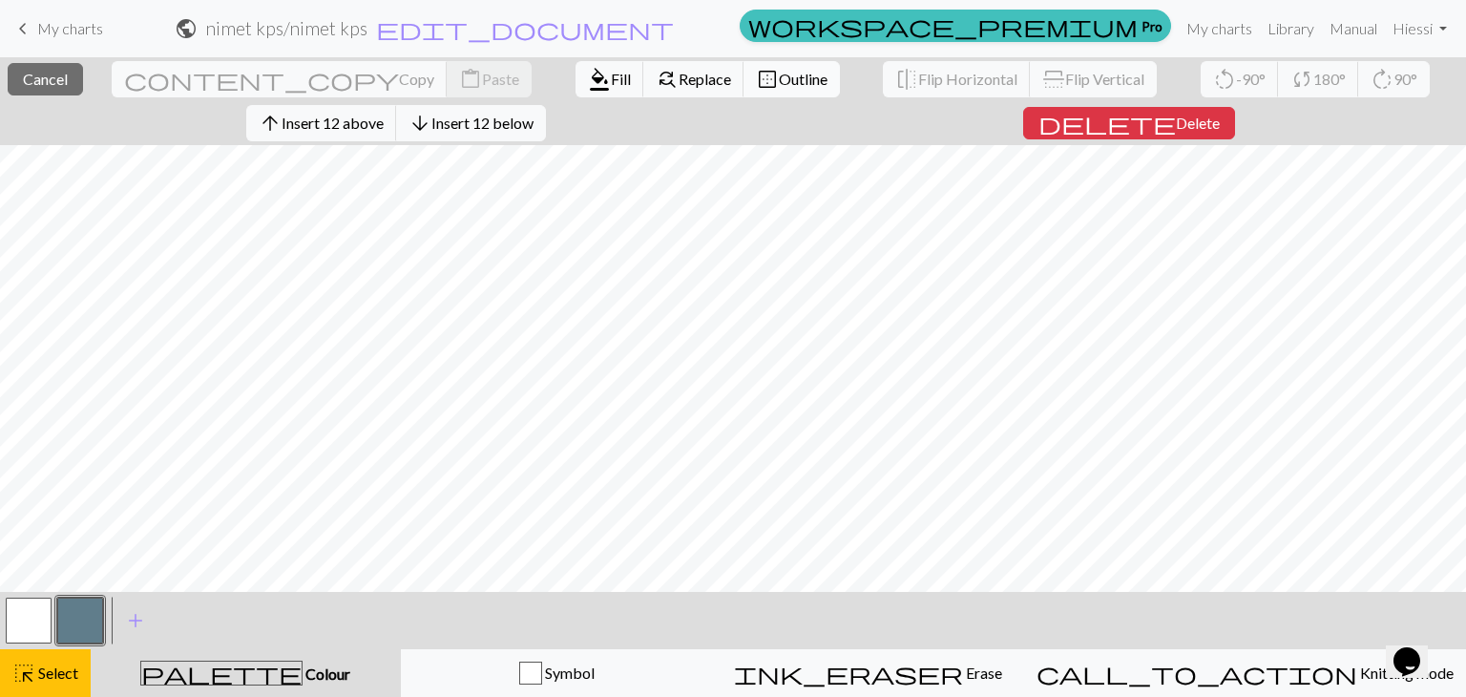
click at [779, 77] on span "Outline" at bounding box center [803, 79] width 49 height 18
click at [611, 78] on span "Fill" at bounding box center [621, 79] width 20 height 18
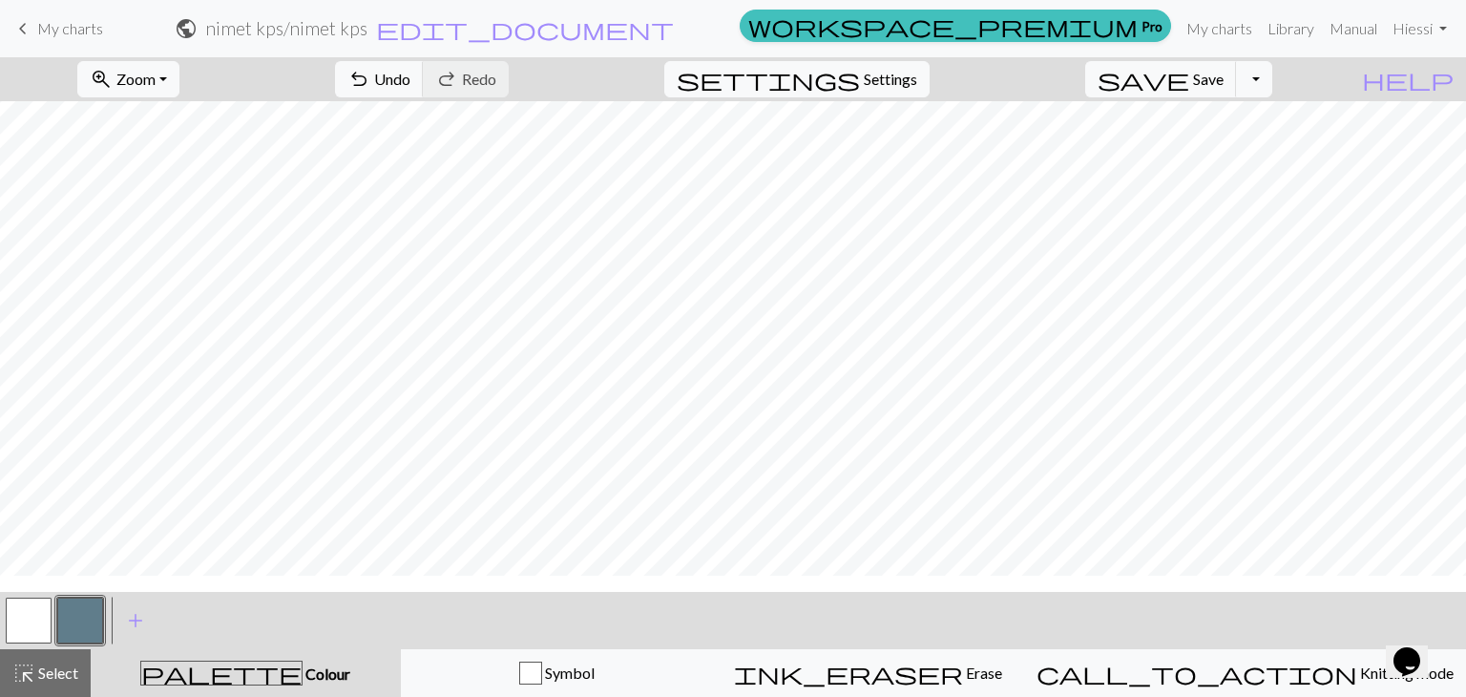
scroll to position [95, 0]
click at [370, 70] on span "undo" at bounding box center [358, 79] width 23 height 27
click at [370, 84] on span "undo" at bounding box center [358, 79] width 23 height 27
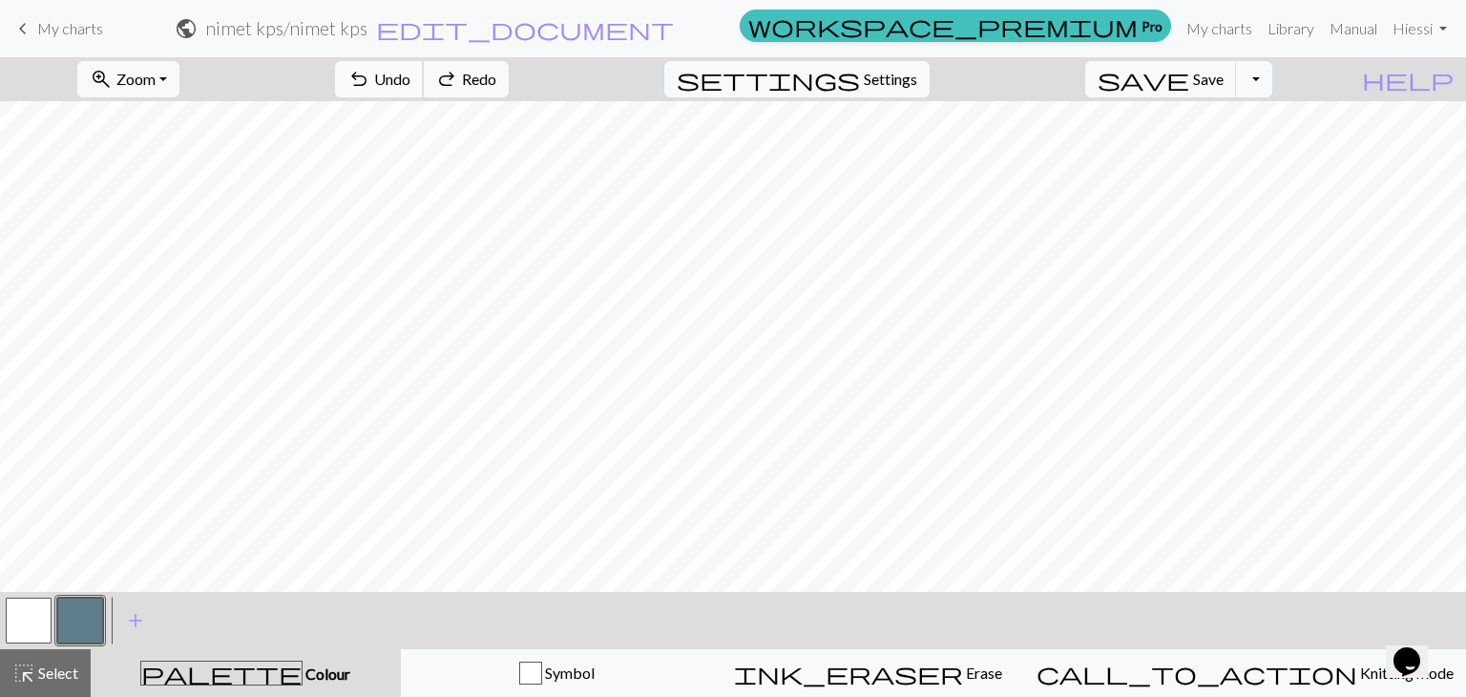
click at [370, 84] on span "undo" at bounding box center [358, 79] width 23 height 27
click at [370, 82] on span "undo" at bounding box center [358, 79] width 23 height 27
click at [370, 81] on span "undo" at bounding box center [358, 79] width 23 height 27
click at [370, 73] on span "undo" at bounding box center [358, 79] width 23 height 27
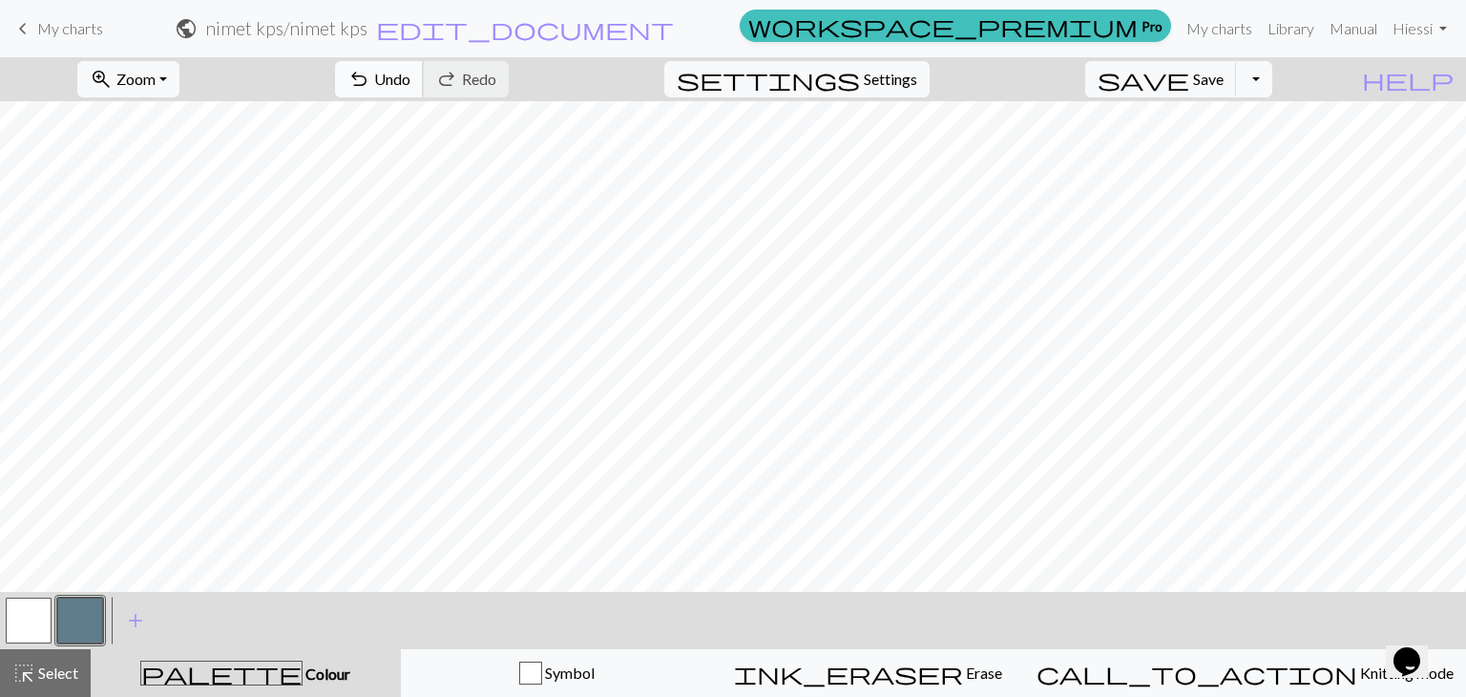
click at [370, 71] on span "undo" at bounding box center [358, 79] width 23 height 27
click at [370, 75] on span "undo" at bounding box center [358, 79] width 23 height 27
click at [410, 73] on span "Undo" at bounding box center [392, 79] width 36 height 18
click at [370, 68] on span "undo" at bounding box center [358, 79] width 23 height 27
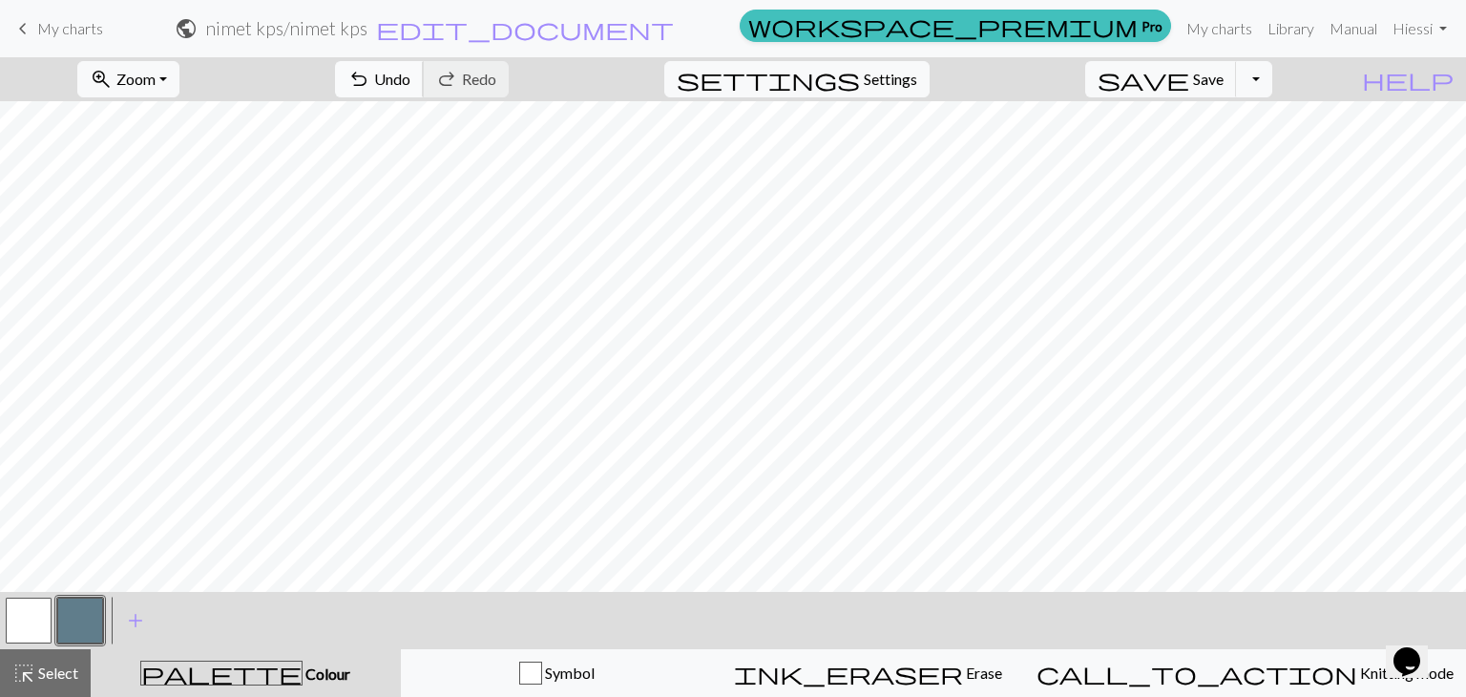
click at [410, 74] on span "Undo" at bounding box center [392, 79] width 36 height 18
click at [410, 77] on span "Undo" at bounding box center [392, 79] width 36 height 18
drag, startPoint x: 482, startPoint y: 83, endPoint x: 460, endPoint y: 85, distance: 22.0
click at [370, 85] on span "undo" at bounding box center [358, 79] width 23 height 27
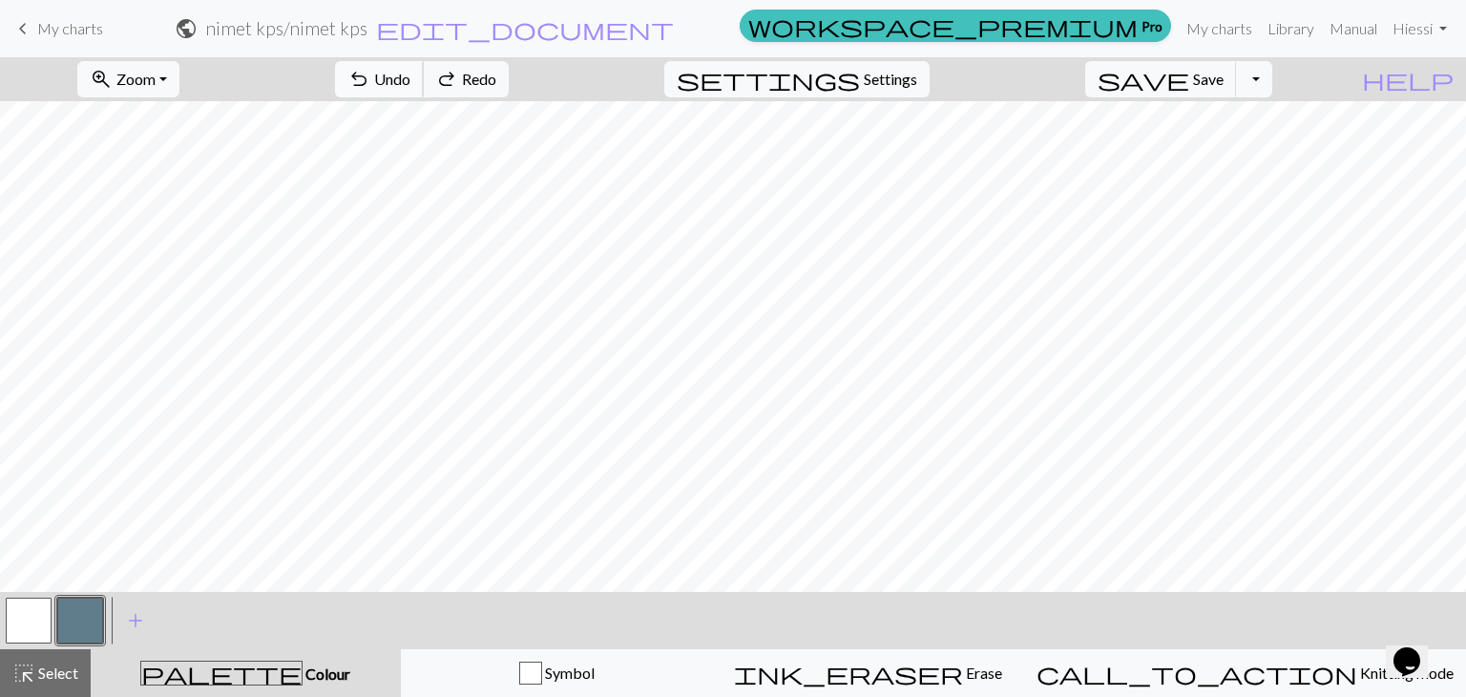
click at [410, 82] on span "Undo" at bounding box center [392, 79] width 36 height 18
drag, startPoint x: 36, startPoint y: 619, endPoint x: 76, endPoint y: 581, distance: 55.4
click at [40, 613] on button "button" at bounding box center [29, 620] width 46 height 46
click at [92, 593] on div "< >" at bounding box center [54, 620] width 103 height 57
click at [92, 623] on button "button" at bounding box center [80, 620] width 46 height 46
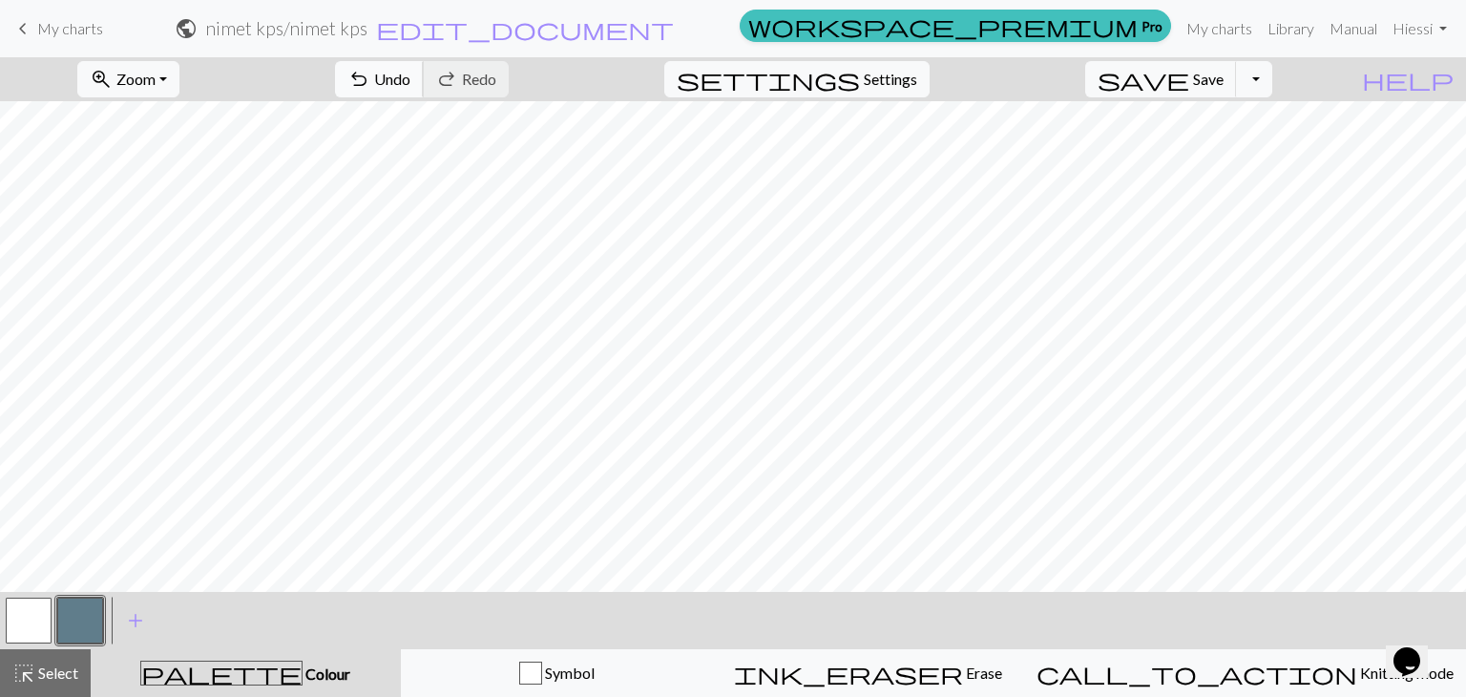
click at [410, 77] on span "Undo" at bounding box center [392, 79] width 36 height 18
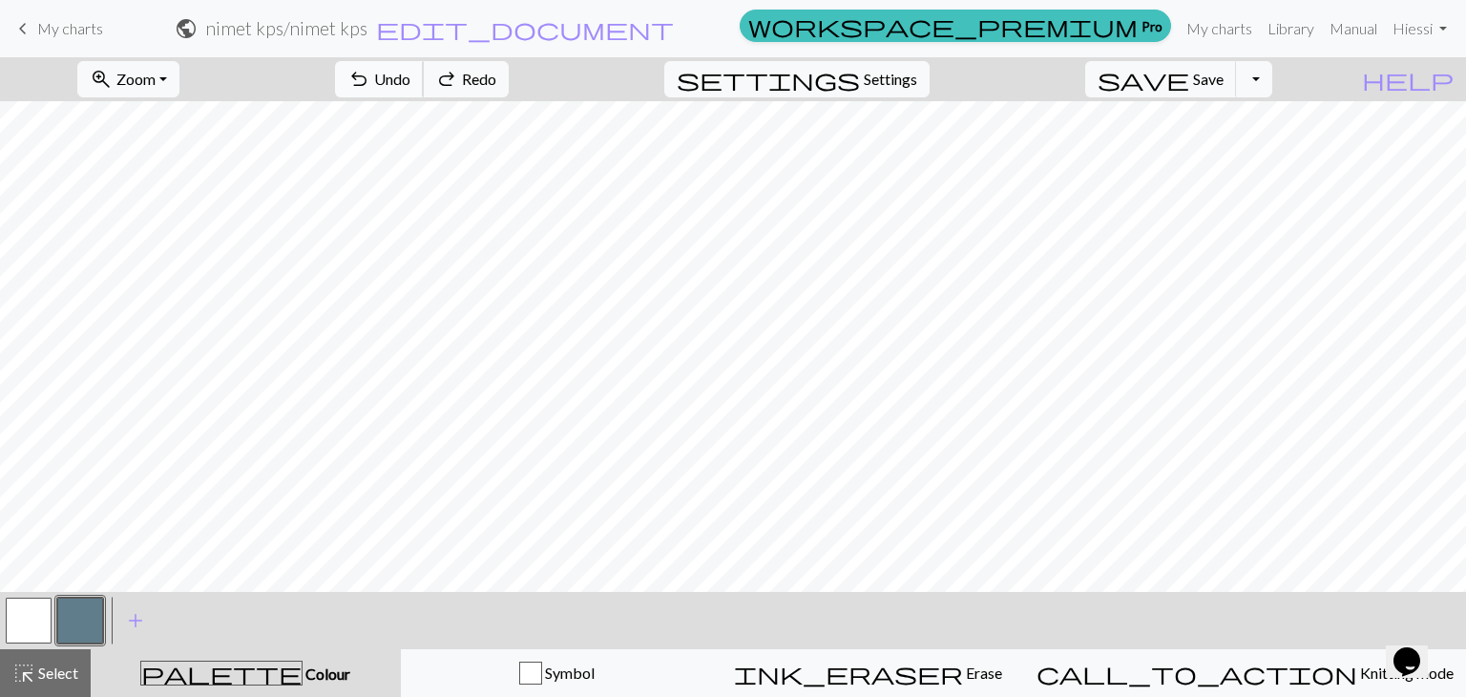
click at [410, 77] on span "Undo" at bounding box center [392, 79] width 36 height 18
click at [410, 80] on span "Undo" at bounding box center [392, 79] width 36 height 18
click at [410, 82] on span "Undo" at bounding box center [392, 79] width 36 height 18
click at [410, 85] on span "Undo" at bounding box center [392, 79] width 36 height 18
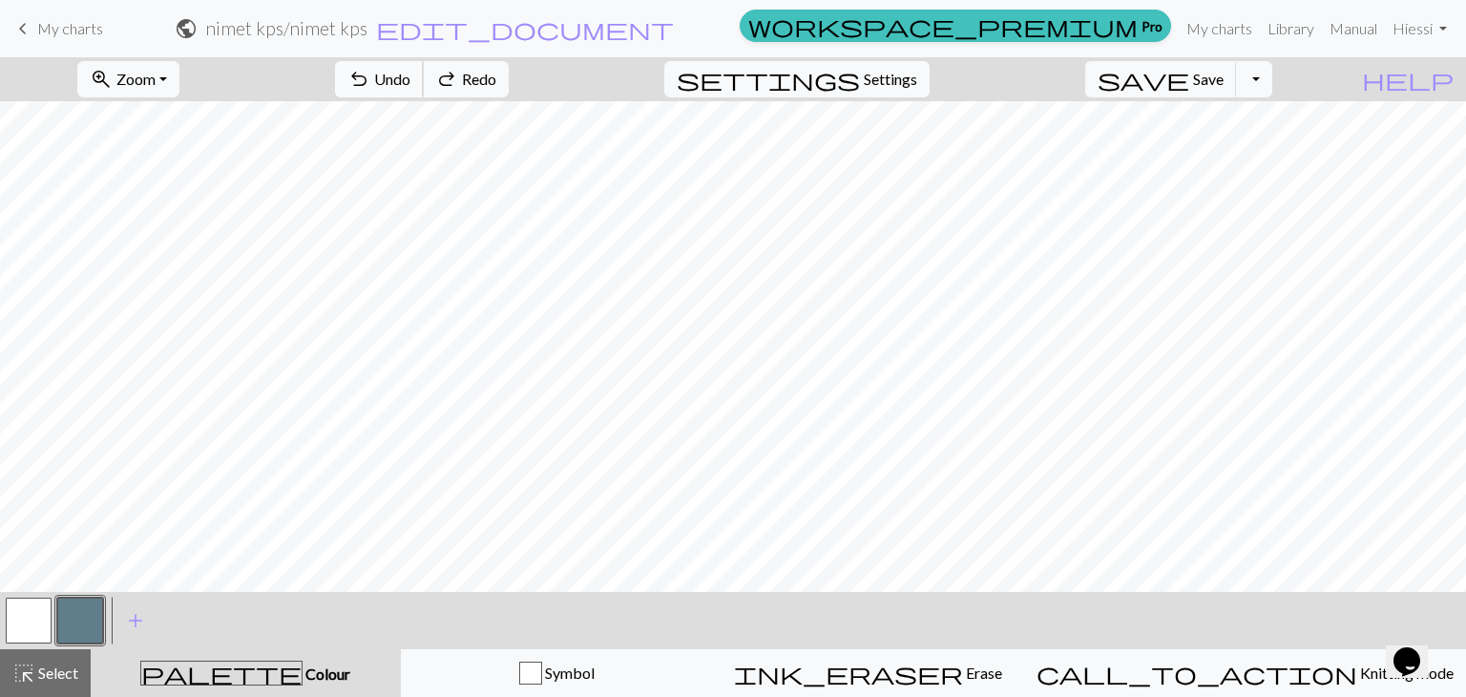
click at [424, 76] on button "undo Undo Undo" at bounding box center [379, 79] width 89 height 36
click at [424, 77] on button "undo Undo Undo" at bounding box center [379, 79] width 89 height 36
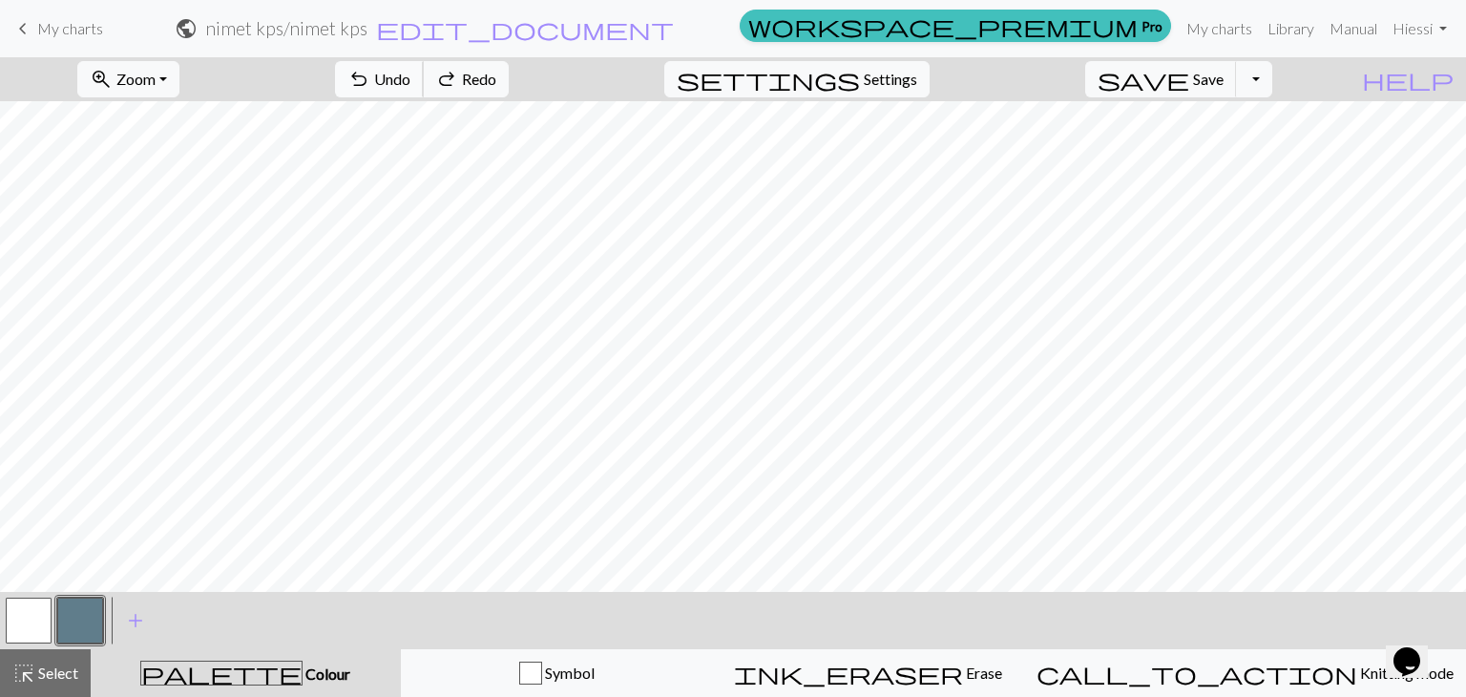
click at [424, 77] on button "undo Undo Undo" at bounding box center [379, 79] width 89 height 36
click at [410, 84] on span "Undo" at bounding box center [392, 79] width 36 height 18
click at [103, 606] on div at bounding box center [80, 621] width 52 height 52
click at [99, 605] on button "button" at bounding box center [80, 620] width 46 height 46
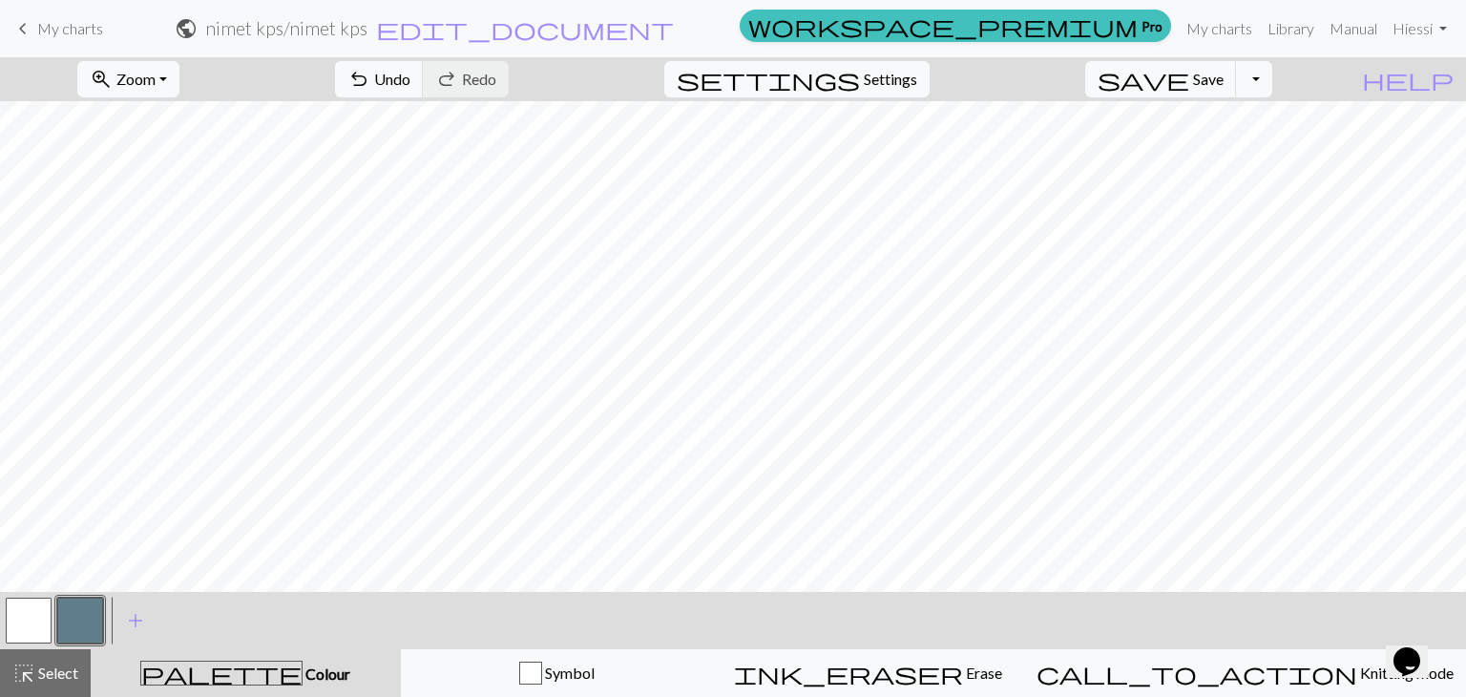
click at [35, 620] on button "button" at bounding box center [29, 620] width 46 height 46
click at [93, 623] on button "button" at bounding box center [80, 620] width 46 height 46
click at [370, 93] on span "undo" at bounding box center [358, 79] width 23 height 27
click at [370, 83] on span "undo" at bounding box center [358, 79] width 23 height 27
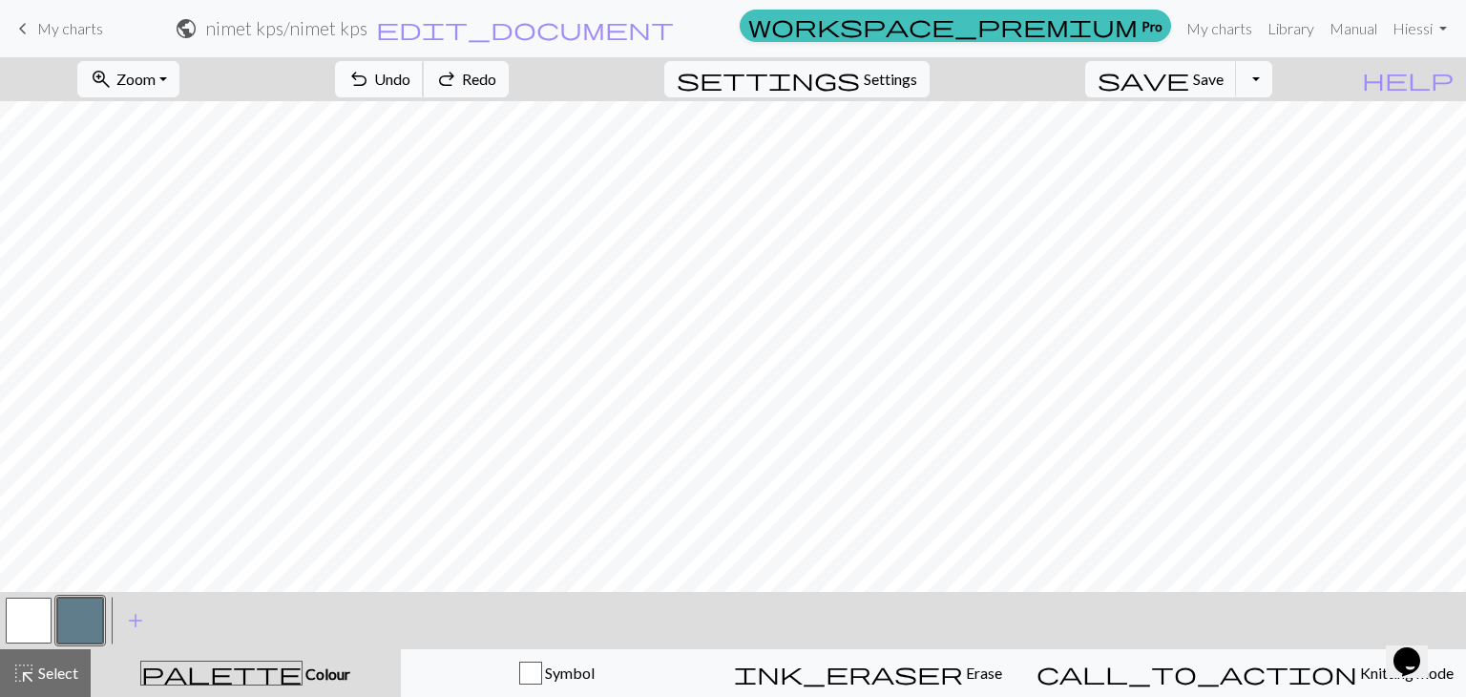
click at [370, 83] on span "undo" at bounding box center [358, 79] width 23 height 27
click at [1222, 71] on button "save Save Save" at bounding box center [1161, 79] width 152 height 36
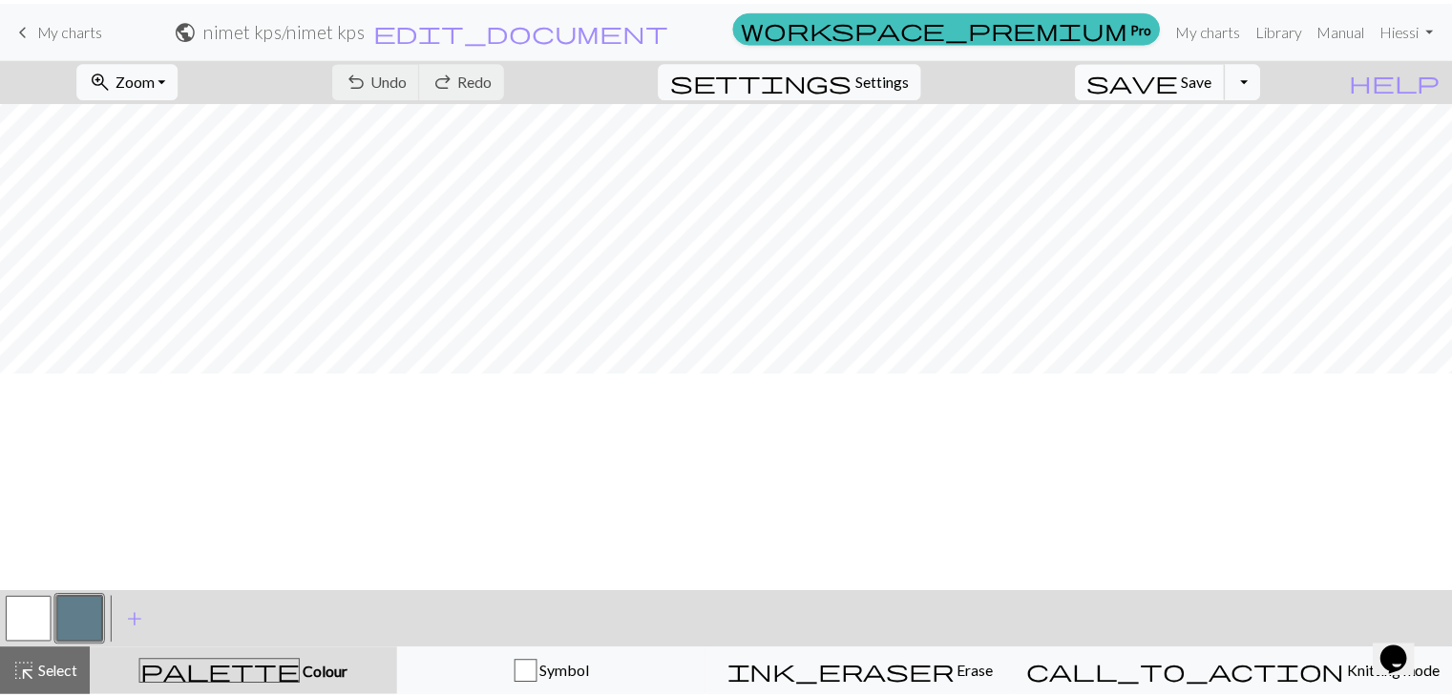
scroll to position [0, 0]
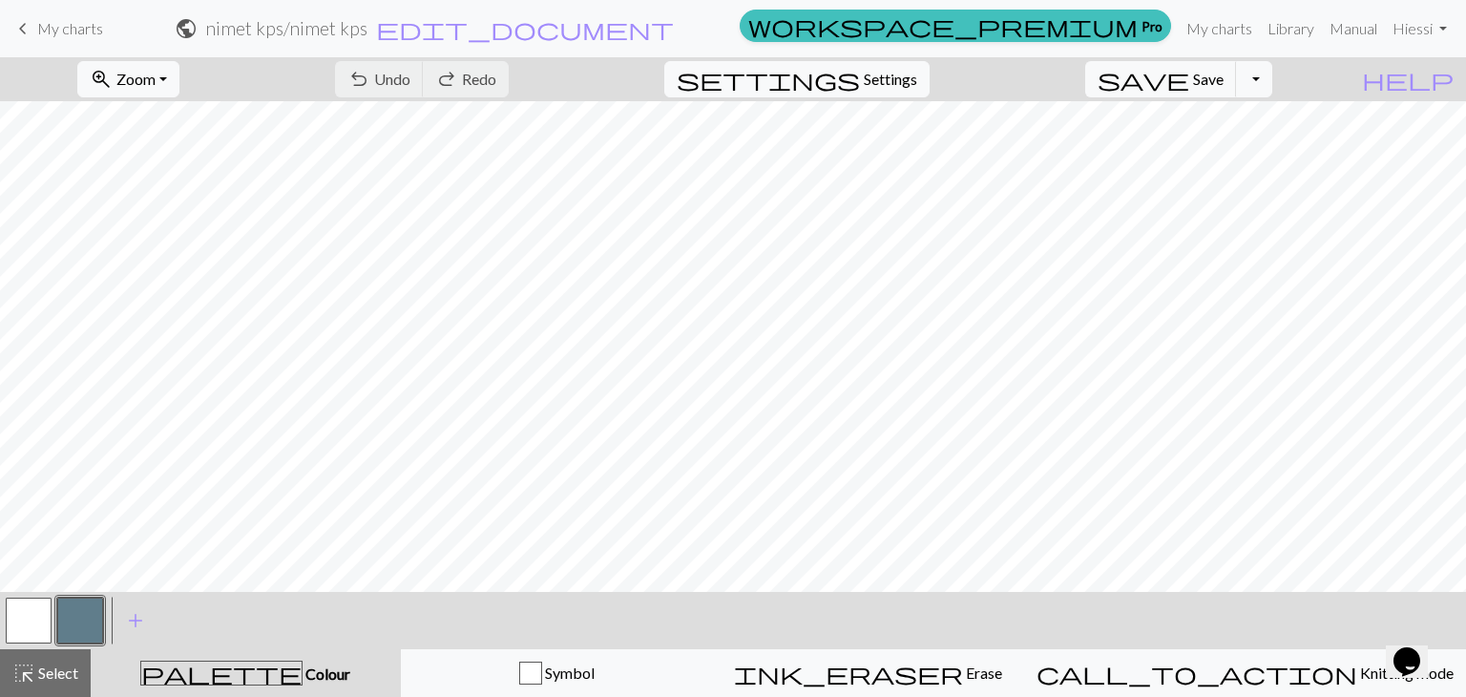
click at [74, 31] on span "My charts" at bounding box center [70, 28] width 66 height 18
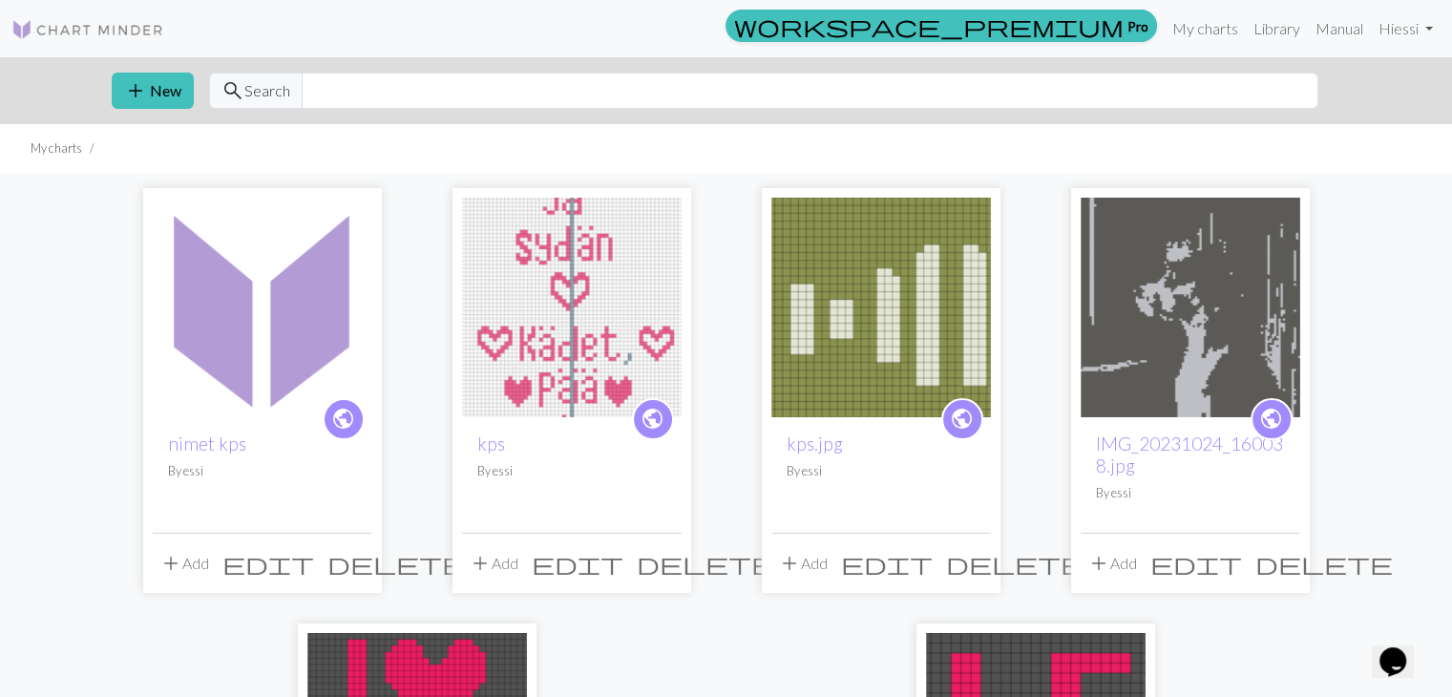
click at [546, 282] on img at bounding box center [572, 308] width 220 height 220
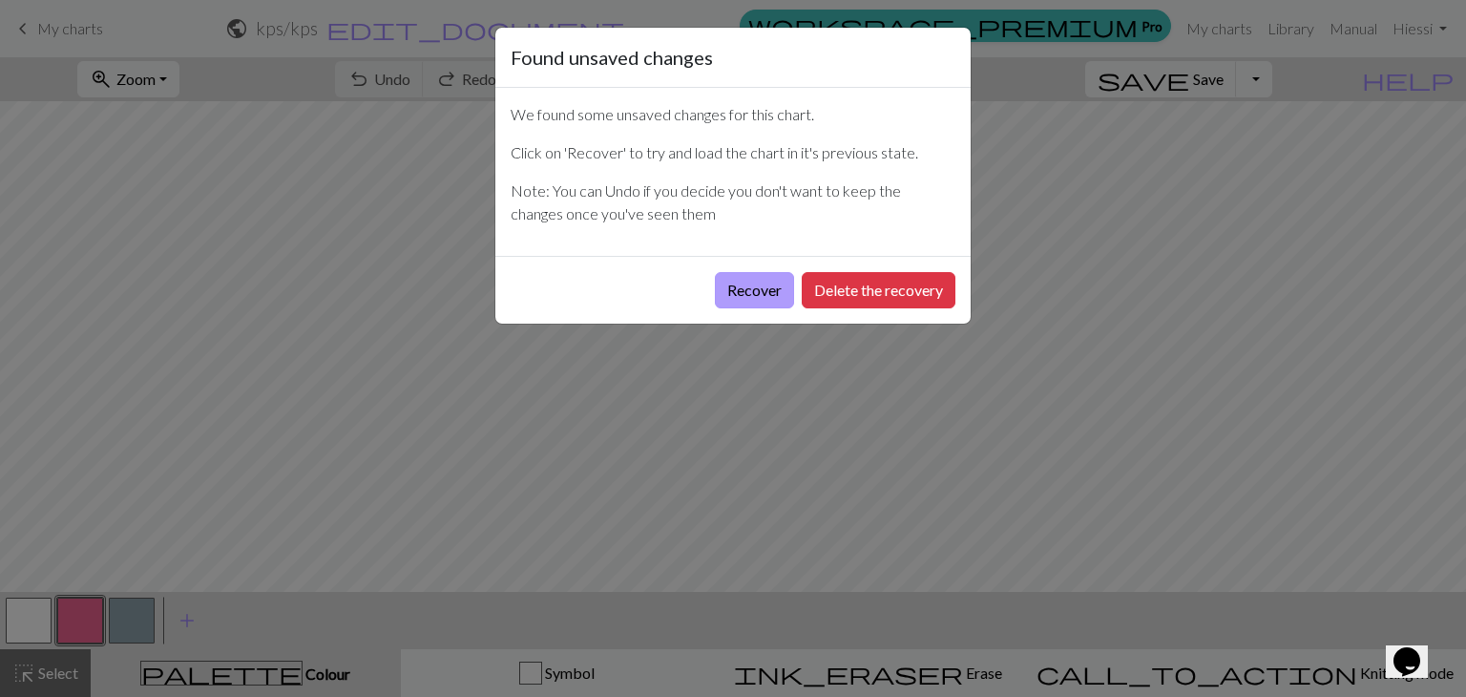
click at [735, 289] on button "Recover" at bounding box center [754, 290] width 79 height 36
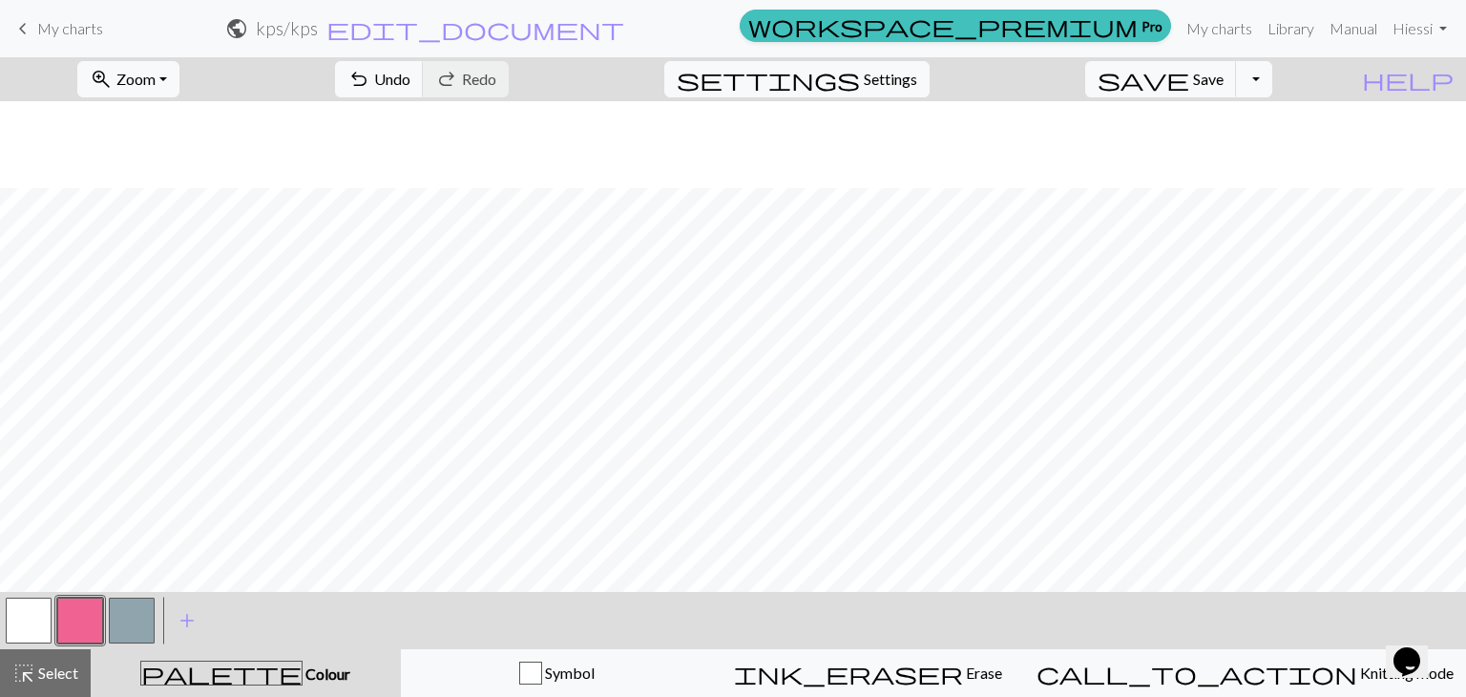
scroll to position [4382, 0]
click at [147, 608] on button "button" at bounding box center [132, 620] width 46 height 46
click at [32, 612] on button "button" at bounding box center [29, 620] width 46 height 46
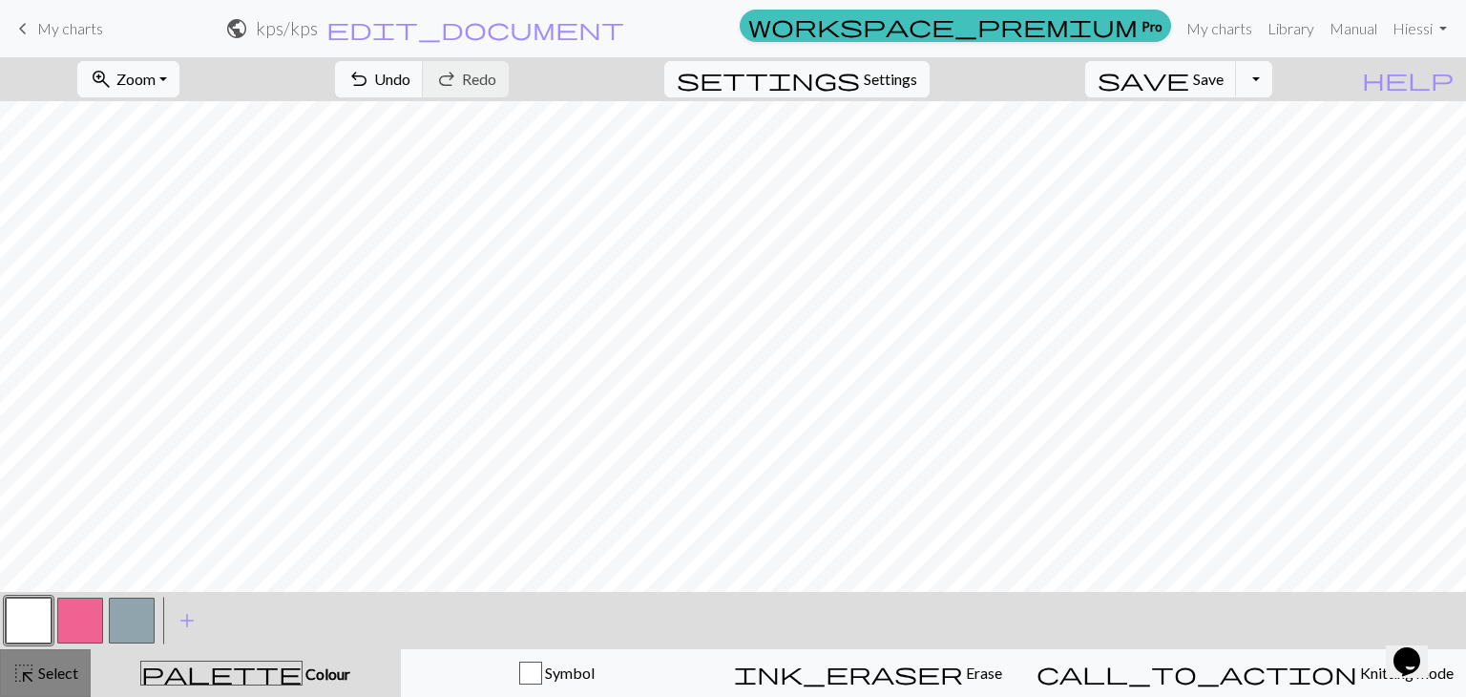
click at [31, 664] on span "highlight_alt" at bounding box center [23, 672] width 23 height 27
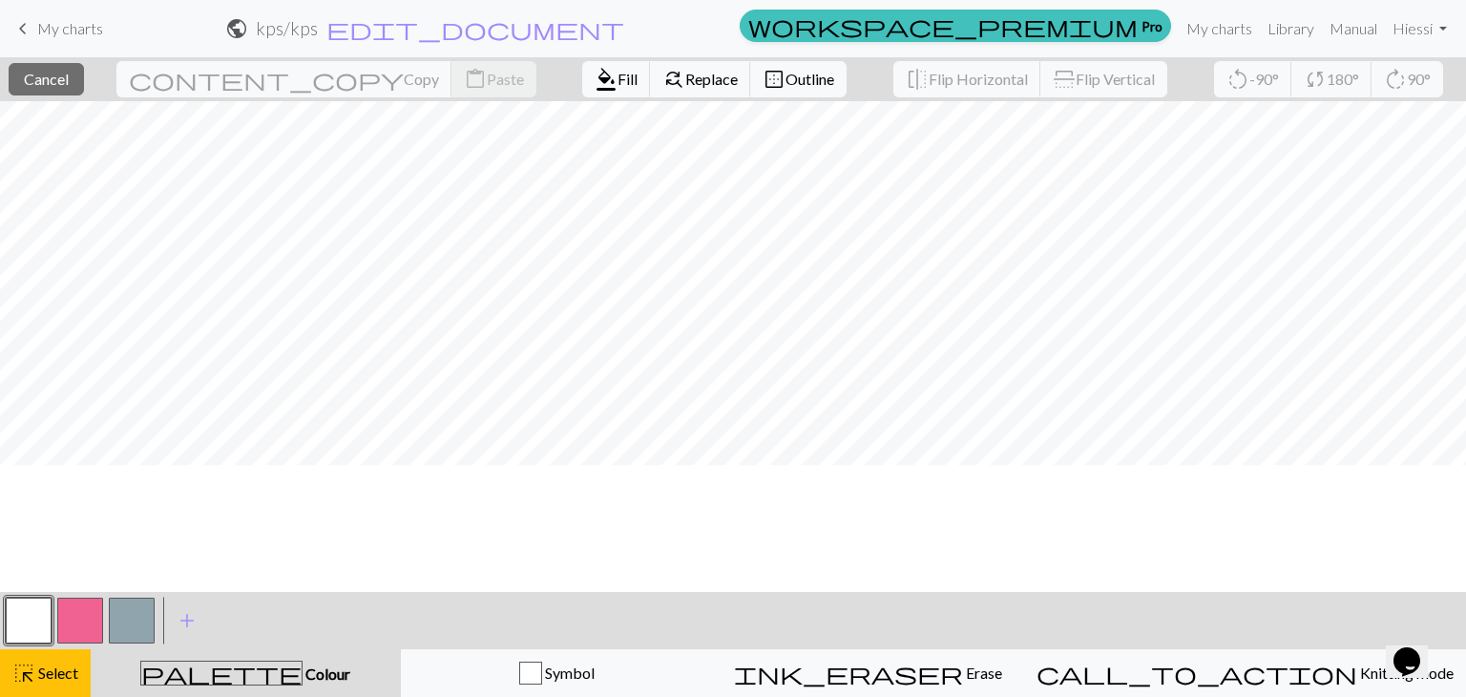
scroll to position [763, 0]
click at [71, 618] on button "button" at bounding box center [80, 620] width 46 height 46
click at [59, 663] on span "Select" at bounding box center [56, 672] width 43 height 18
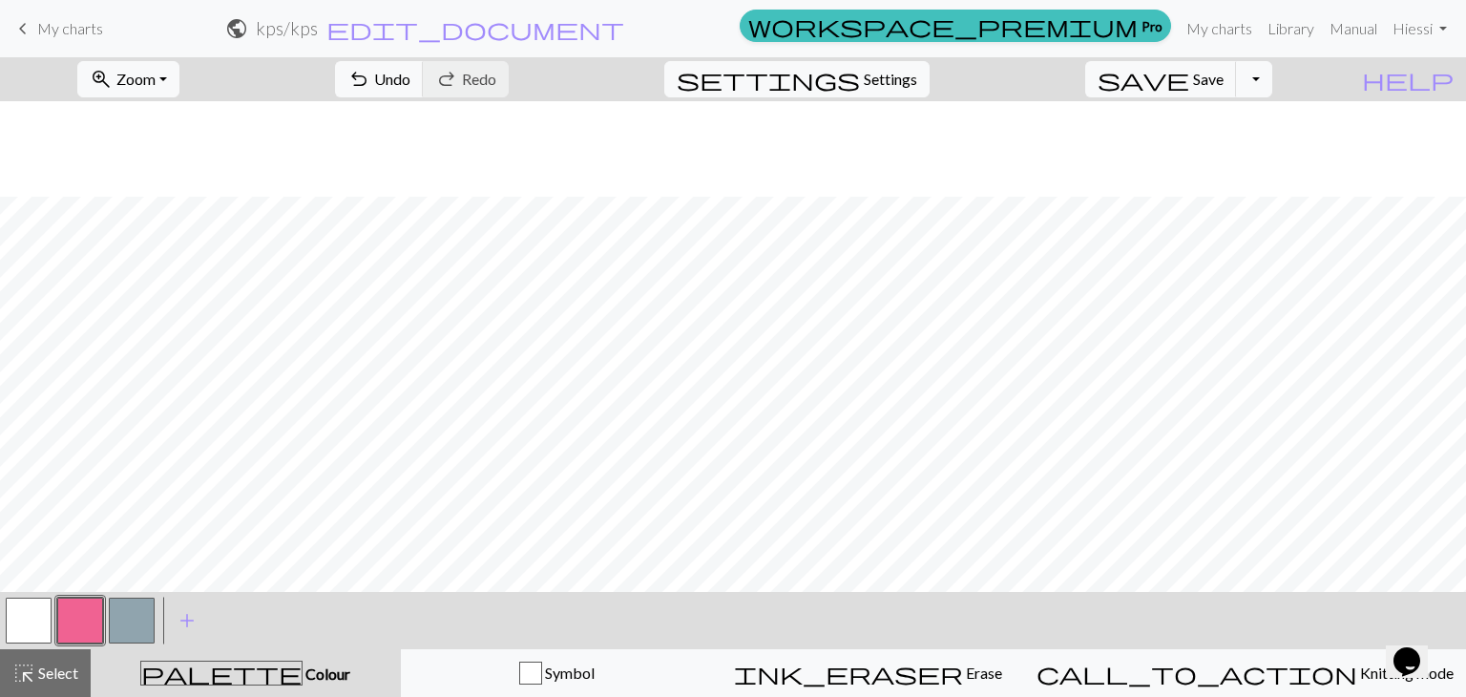
scroll to position [859, 0]
click at [38, 616] on button "button" at bounding box center [29, 620] width 46 height 46
click at [88, 619] on button "button" at bounding box center [80, 620] width 46 height 46
click at [917, 71] on span "Settings" at bounding box center [890, 79] width 53 height 23
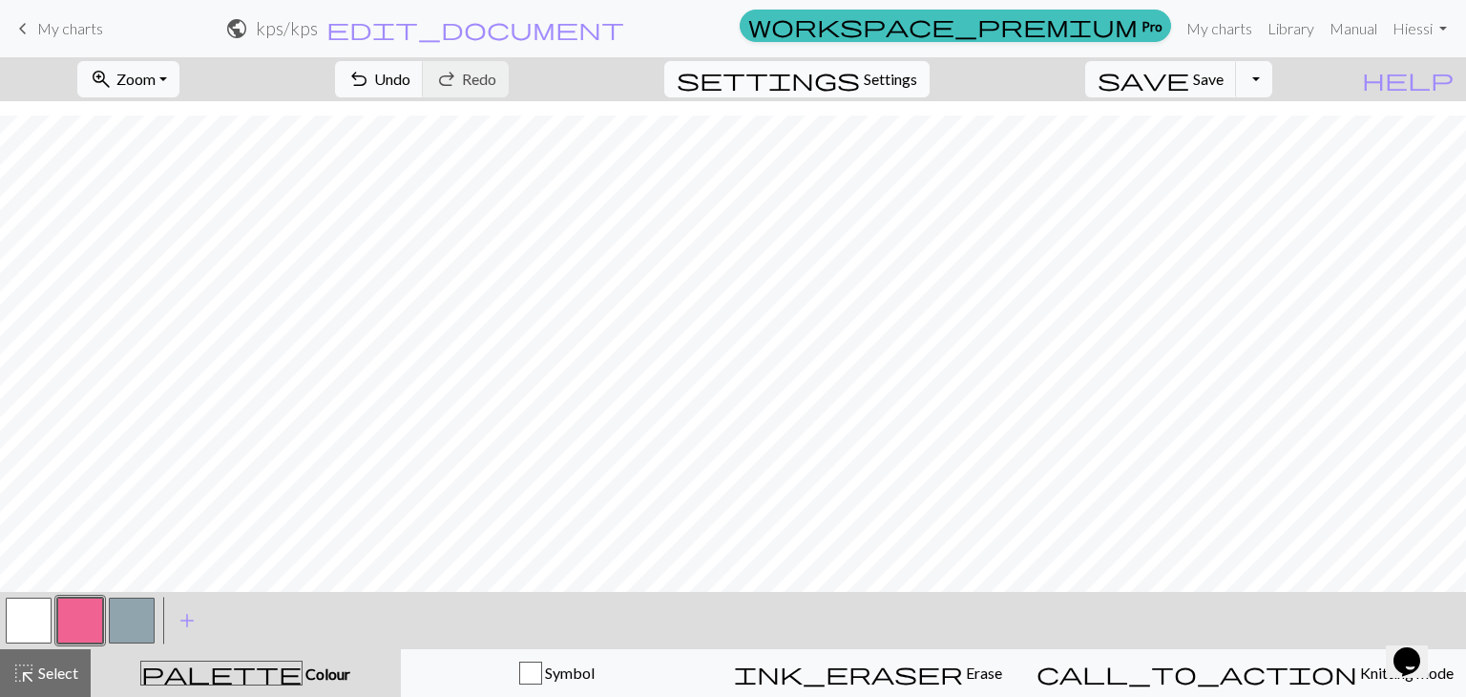
select select "dk"
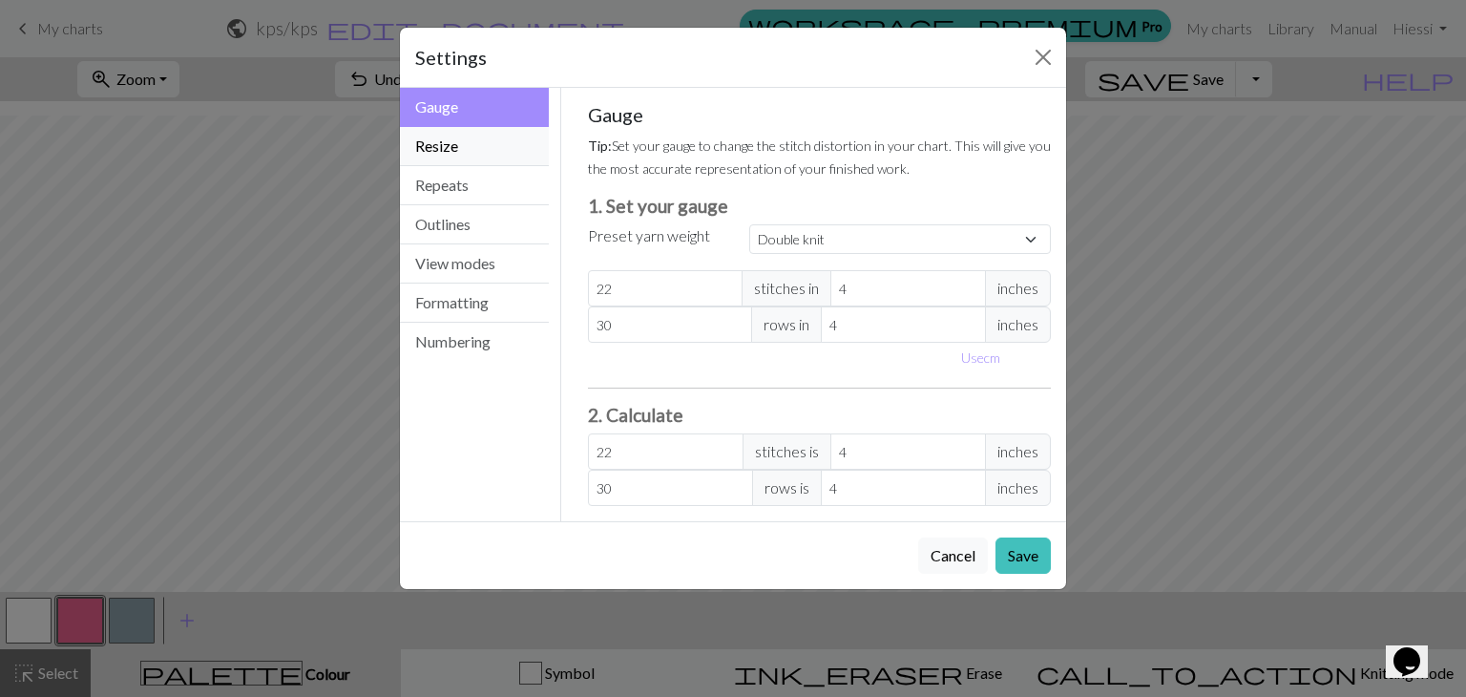
click at [506, 144] on button "Resize" at bounding box center [474, 146] width 149 height 39
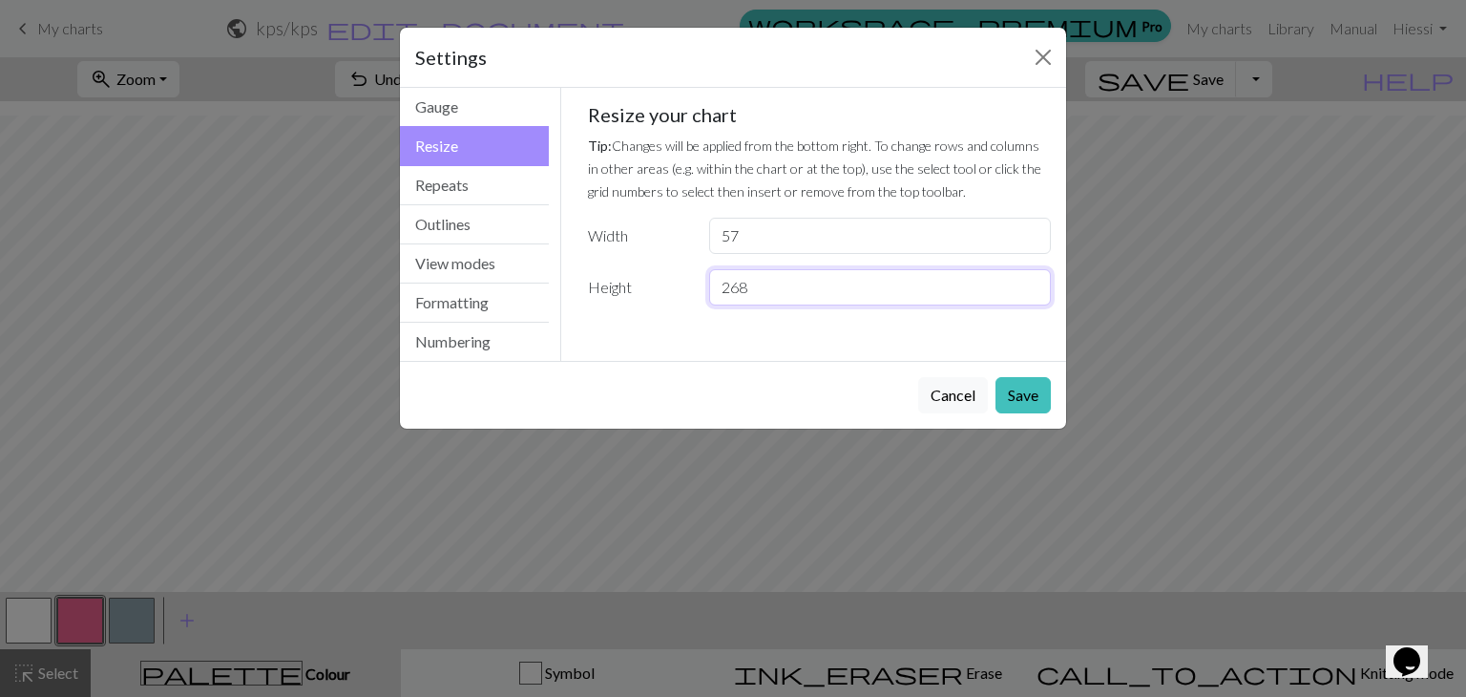
click at [1031, 283] on input "268" at bounding box center [880, 287] width 342 height 36
click at [1031, 283] on input "285" at bounding box center [880, 287] width 342 height 36
click at [1031, 283] on input "286" at bounding box center [880, 287] width 342 height 36
click at [1031, 283] on input "287" at bounding box center [880, 287] width 342 height 36
click at [1031, 283] on input "288" at bounding box center [880, 287] width 342 height 36
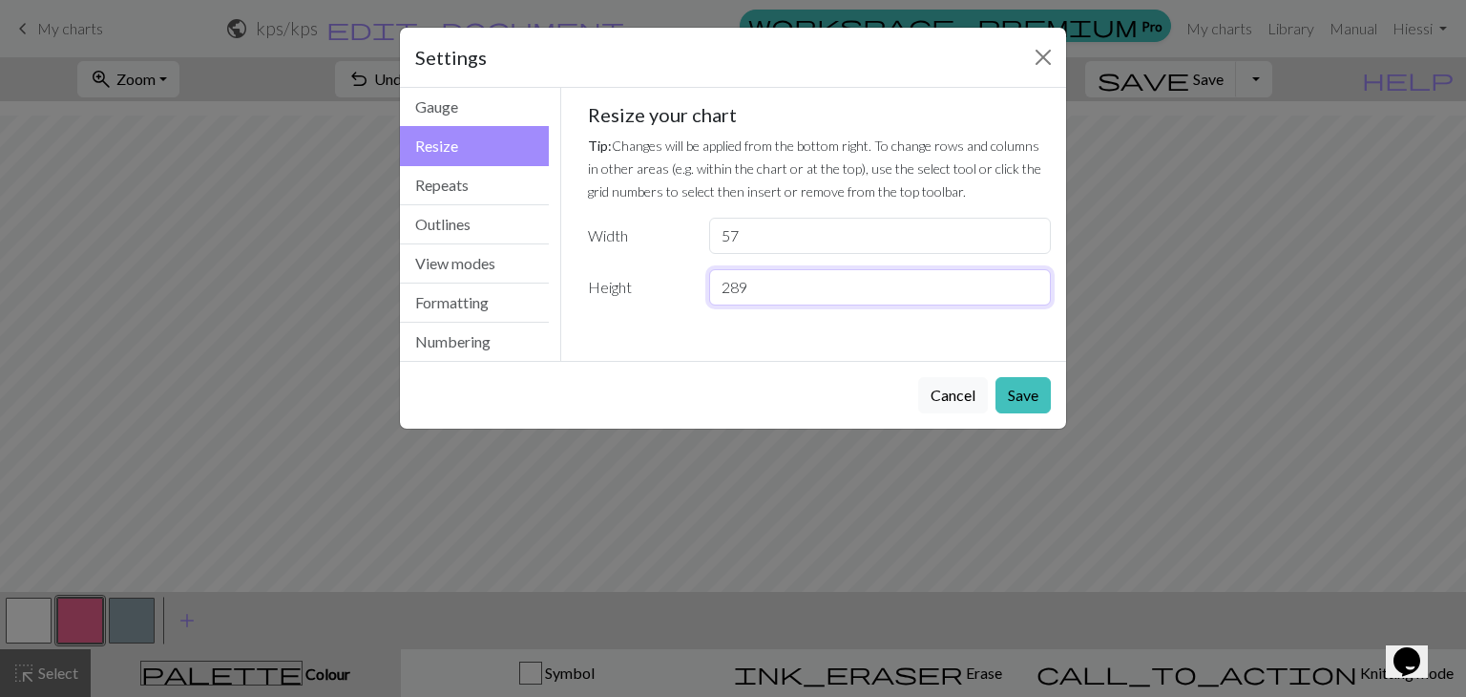
click at [1031, 283] on input "289" at bounding box center [880, 287] width 342 height 36
click at [1031, 283] on input "290" at bounding box center [880, 287] width 342 height 36
click at [1031, 283] on input "291" at bounding box center [880, 287] width 342 height 36
click at [1031, 283] on input "292" at bounding box center [880, 287] width 342 height 36
click at [1031, 283] on input "293" at bounding box center [880, 287] width 342 height 36
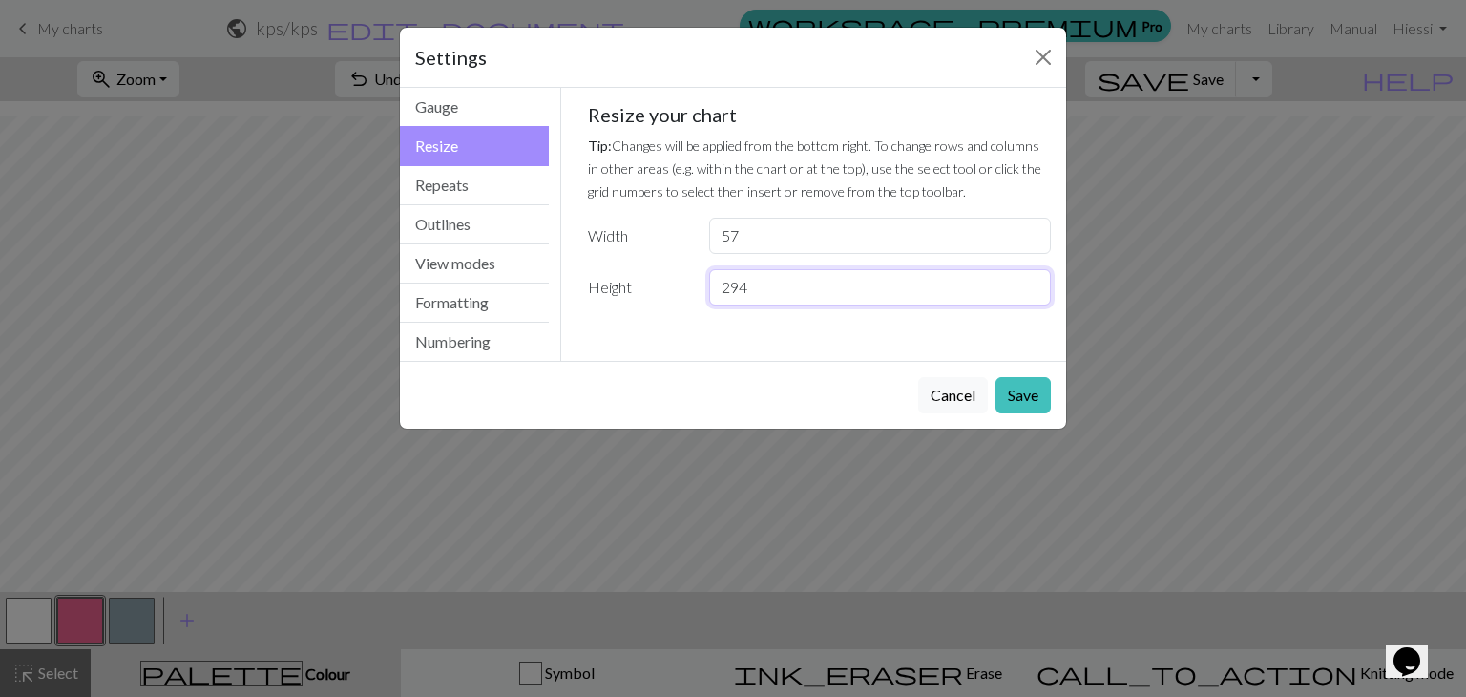
click at [1031, 283] on input "294" at bounding box center [880, 287] width 342 height 36
click at [1031, 283] on input "295" at bounding box center [880, 287] width 342 height 36
click at [1031, 283] on input "296" at bounding box center [880, 287] width 342 height 36
click at [1031, 283] on input "297" at bounding box center [880, 287] width 342 height 36
click at [1031, 283] on input "298" at bounding box center [880, 287] width 342 height 36
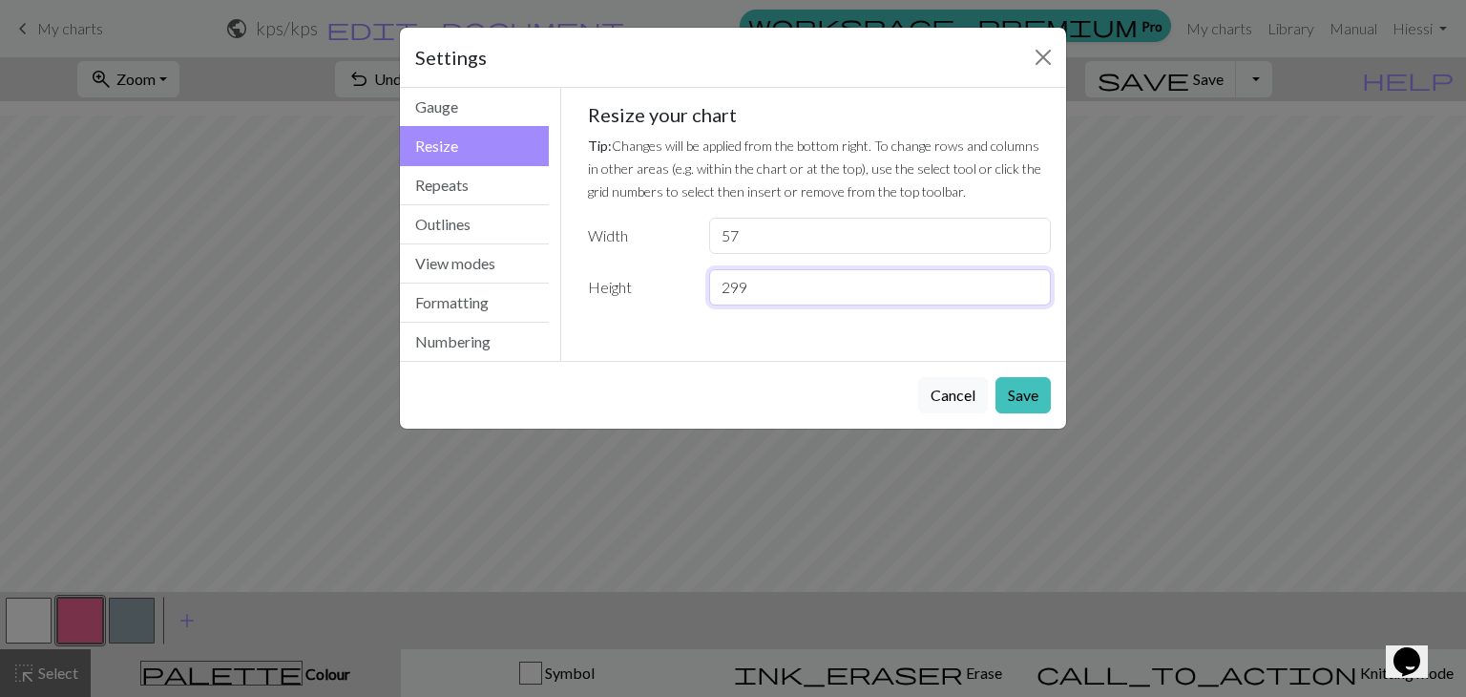
click at [1031, 283] on input "299" at bounding box center [880, 287] width 342 height 36
type input "300"
click at [1031, 285] on input "300" at bounding box center [880, 287] width 342 height 36
click at [1037, 394] on button "Save" at bounding box center [1022, 395] width 55 height 36
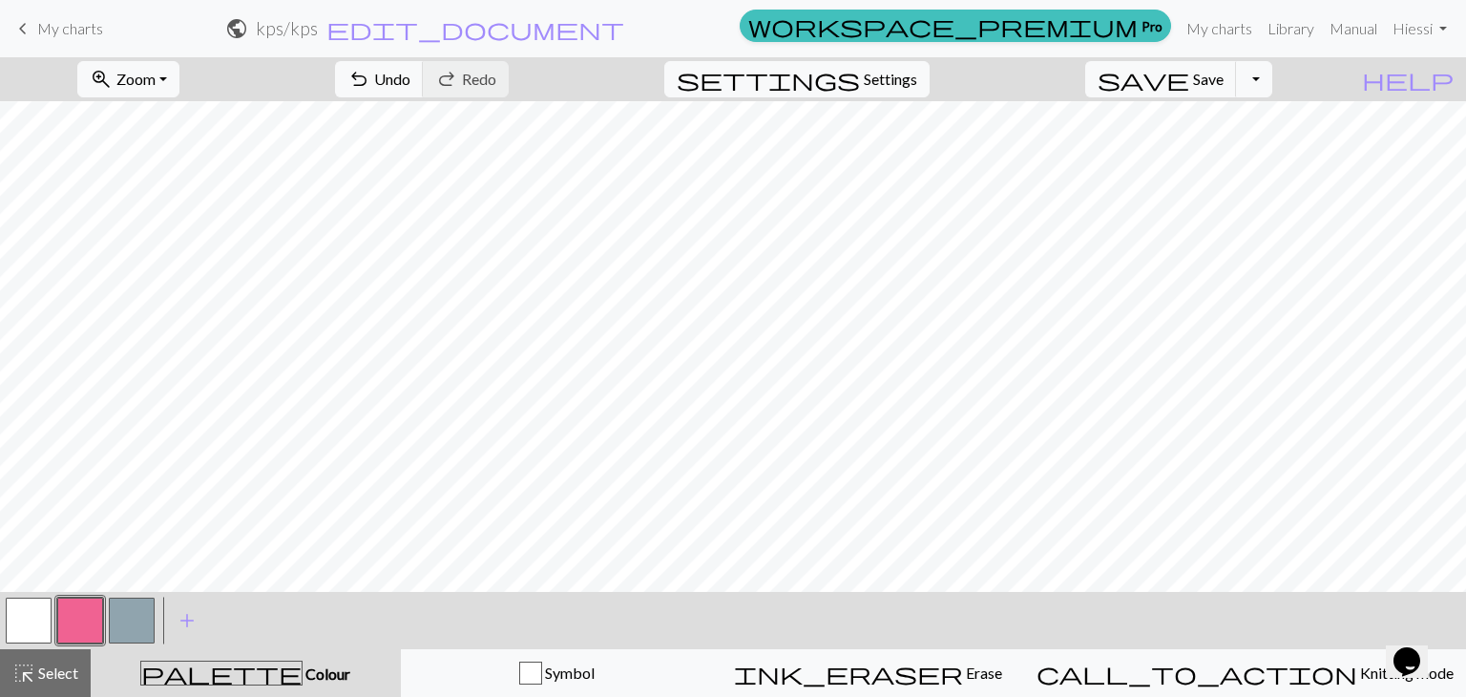
drag, startPoint x: 132, startPoint y: 611, endPoint x: 125, endPoint y: 590, distance: 22.0
click at [132, 612] on button "button" at bounding box center [132, 620] width 46 height 46
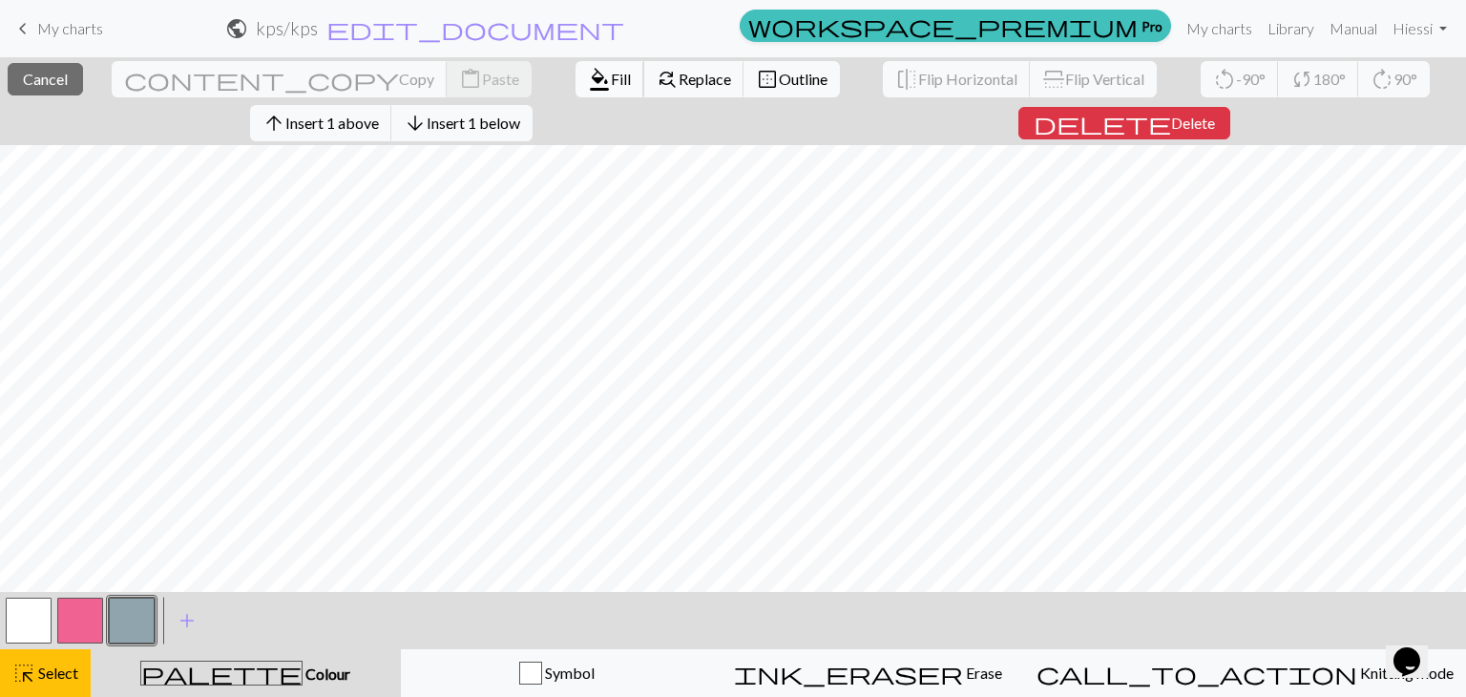
click at [611, 72] on span "Fill" at bounding box center [621, 79] width 20 height 18
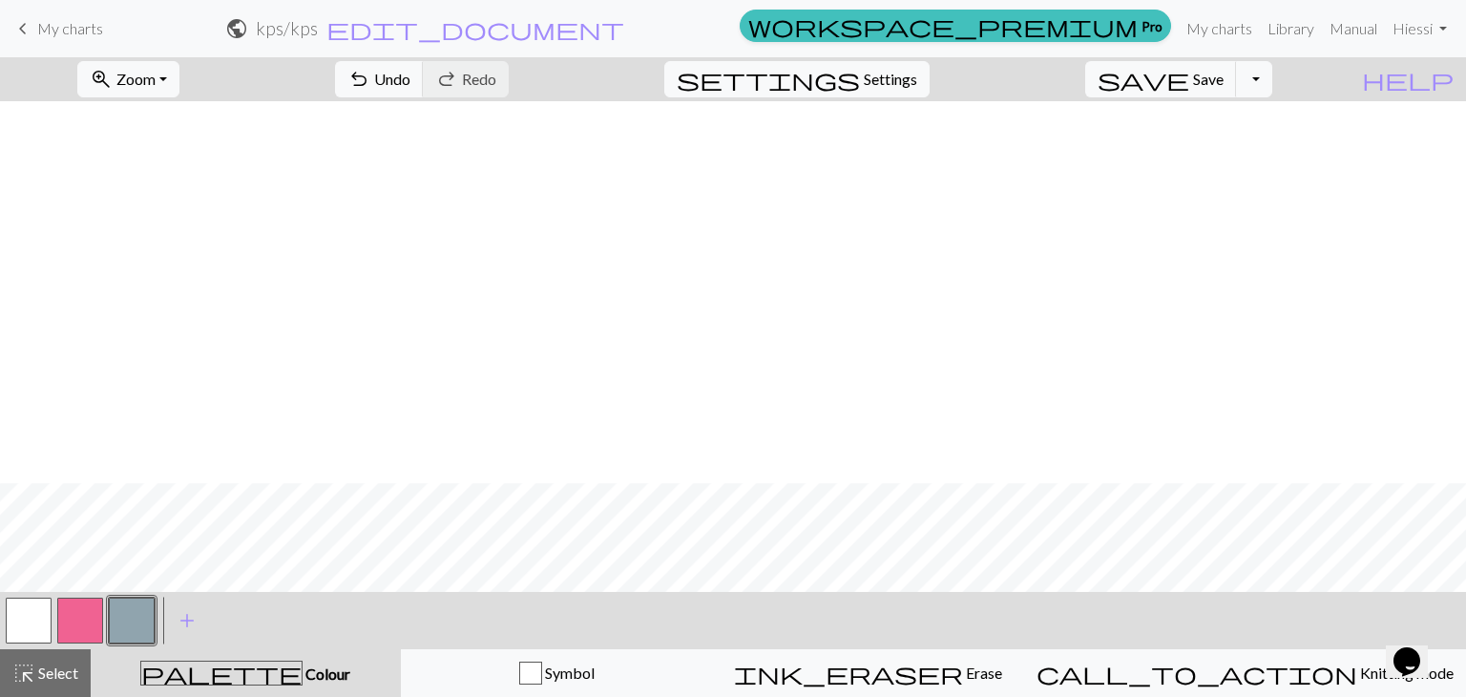
scroll to position [5050, 0]
click at [84, 602] on button "button" at bounding box center [80, 620] width 46 height 46
click at [179, 70] on button "zoom_in Zoom Zoom" at bounding box center [128, 79] width 102 height 36
click at [178, 150] on button "Fit width" at bounding box center [154, 151] width 151 height 31
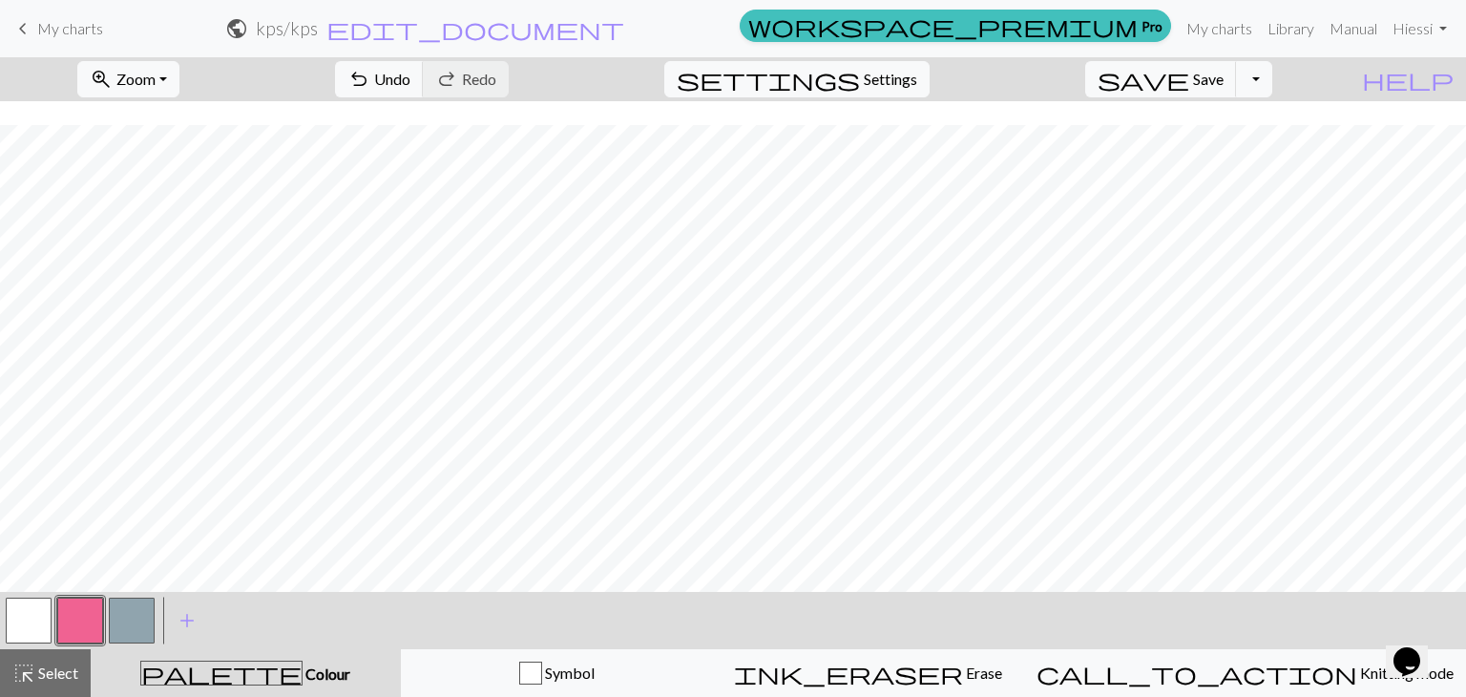
scroll to position [3713, 0]
click at [1041, 627] on div "< > add Add a colour" at bounding box center [733, 620] width 1466 height 57
